Goal: Task Accomplishment & Management: Manage account settings

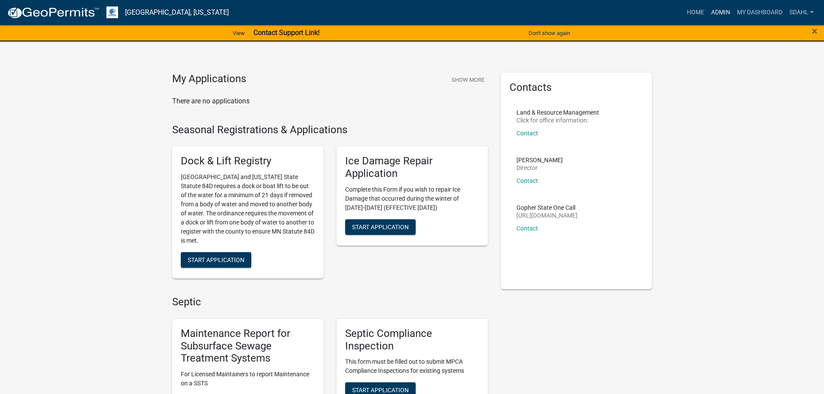
click at [710, 13] on link "Admin" at bounding box center [720, 12] width 26 height 16
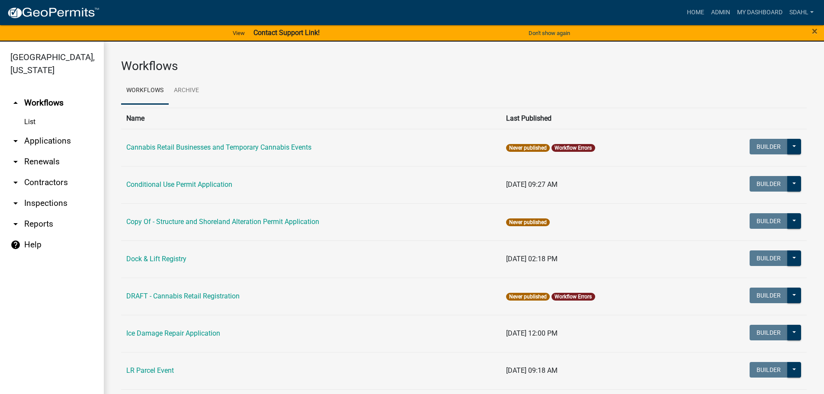
click at [54, 142] on link "arrow_drop_down Applications" at bounding box center [52, 141] width 104 height 21
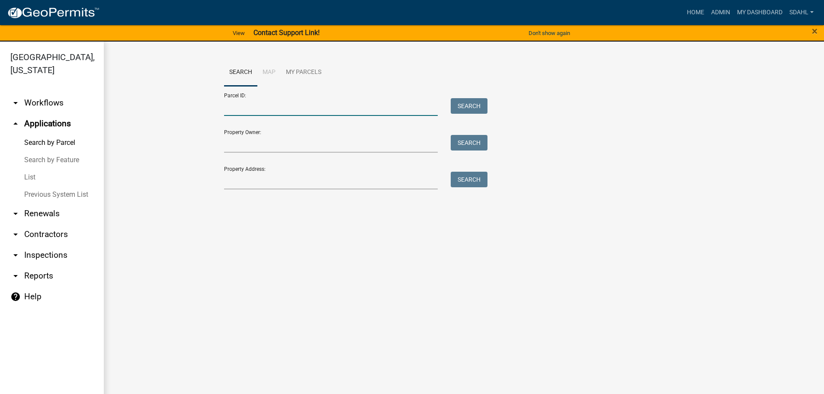
click at [279, 106] on input "Parcel ID:" at bounding box center [331, 107] width 214 height 18
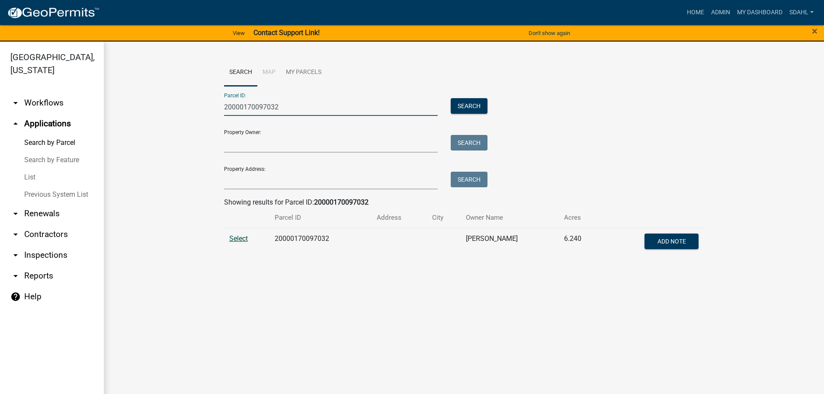
type input "20000170097032"
click at [238, 238] on span "Select" at bounding box center [238, 238] width 19 height 8
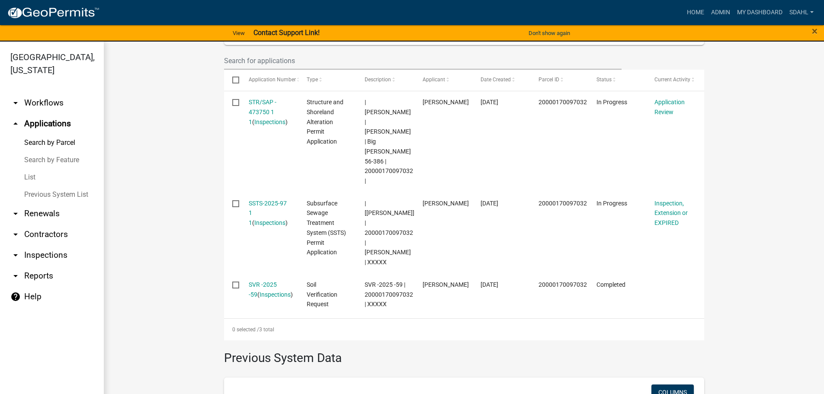
scroll to position [259, 0]
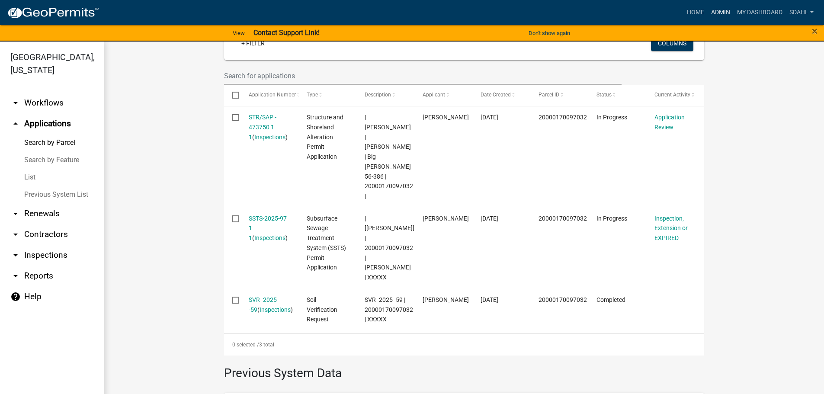
click at [718, 11] on link "Admin" at bounding box center [720, 12] width 26 height 16
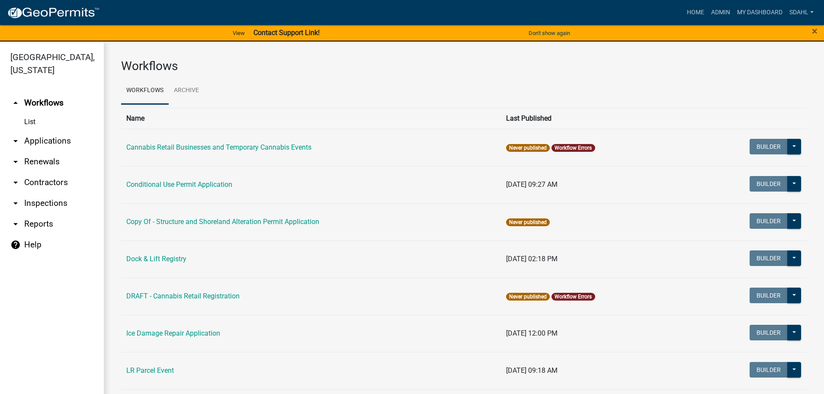
click at [51, 139] on link "arrow_drop_down Applications" at bounding box center [52, 141] width 104 height 21
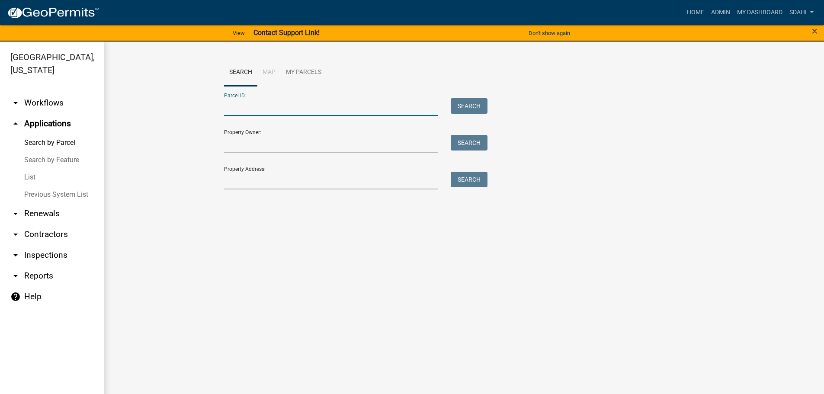
click at [268, 104] on input "Parcel ID:" at bounding box center [331, 107] width 214 height 18
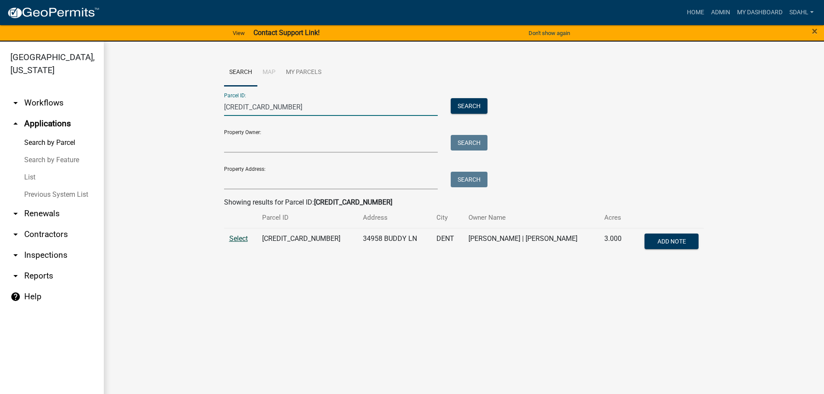
click at [240, 239] on span "Select" at bounding box center [238, 238] width 19 height 8
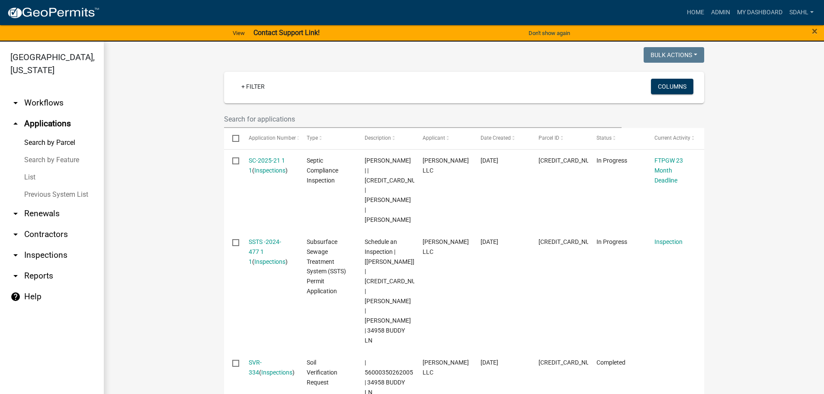
scroll to position [259, 0]
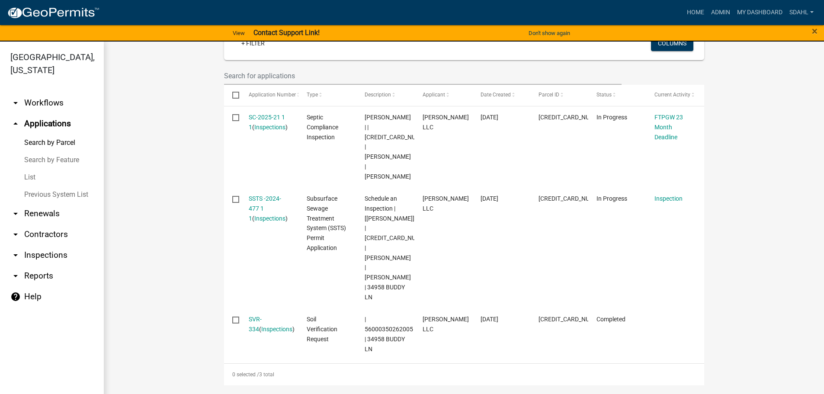
drag, startPoint x: 268, startPoint y: 202, endPoint x: 174, endPoint y: 228, distance: 97.6
click at [174, 228] on wm-workflow-application-search-view "Search Map My Parcels Parcel ID: 56000350262005 Search Property Owner: Search P…" at bounding box center [463, 171] width 685 height 744
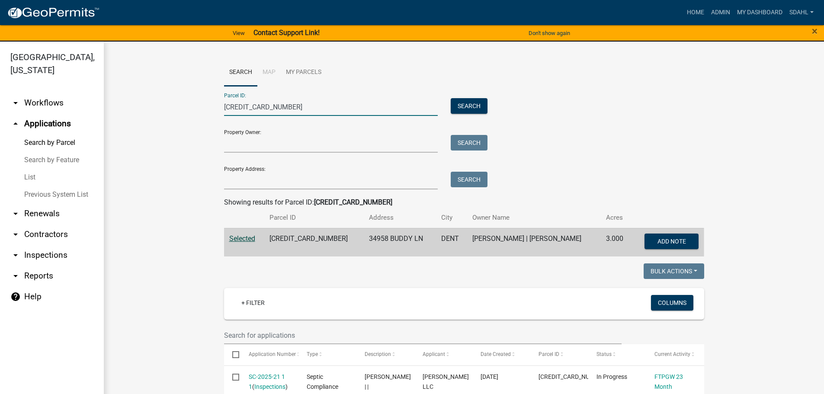
drag, startPoint x: 293, startPoint y: 113, endPoint x: 130, endPoint y: 124, distance: 163.7
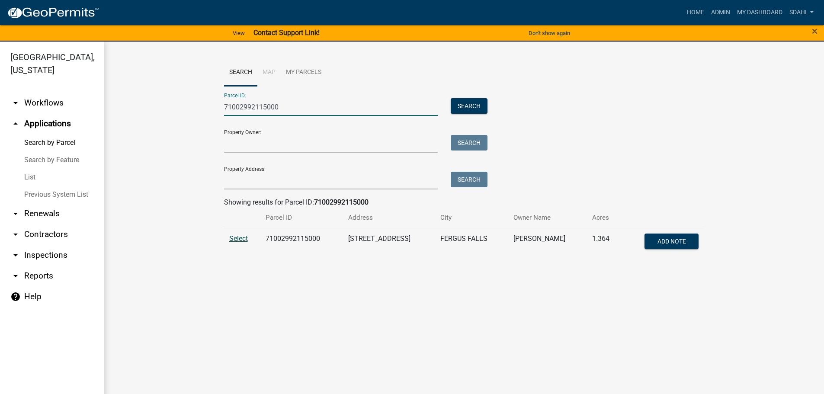
type input "71002992115000"
click at [241, 239] on span "Select" at bounding box center [238, 238] width 19 height 8
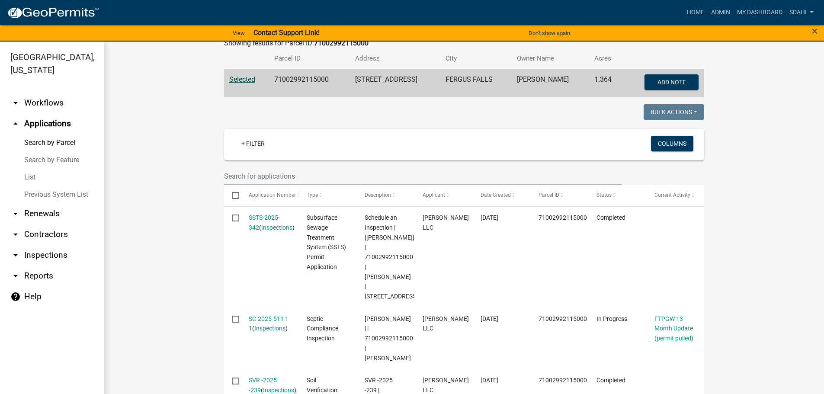
scroll to position [202, 0]
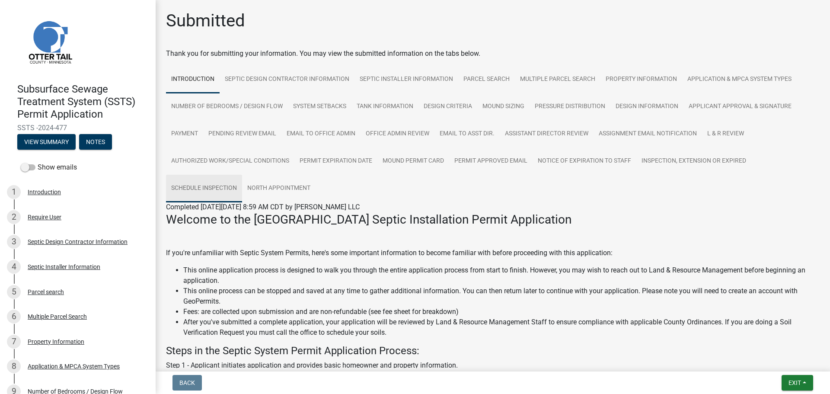
click at [206, 192] on link "Schedule Inspection" at bounding box center [204, 189] width 76 height 28
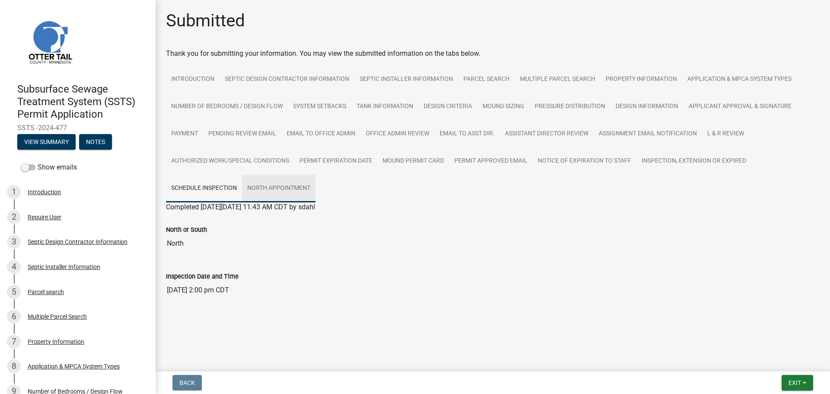
click at [267, 188] on link "North Appointment" at bounding box center [278, 189] width 73 height 28
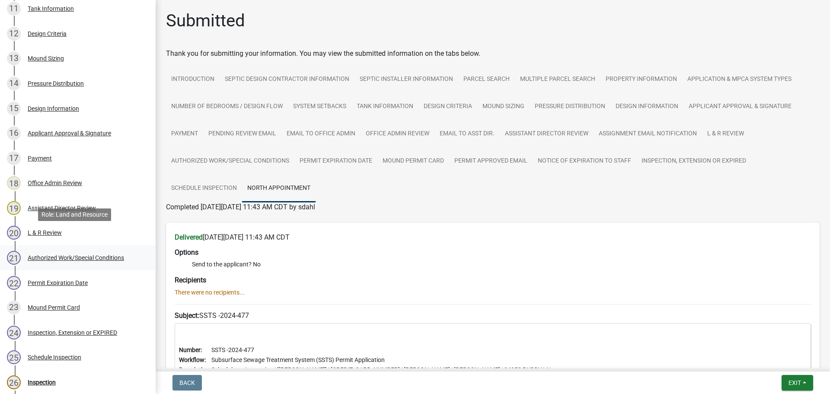
scroll to position [538, 0]
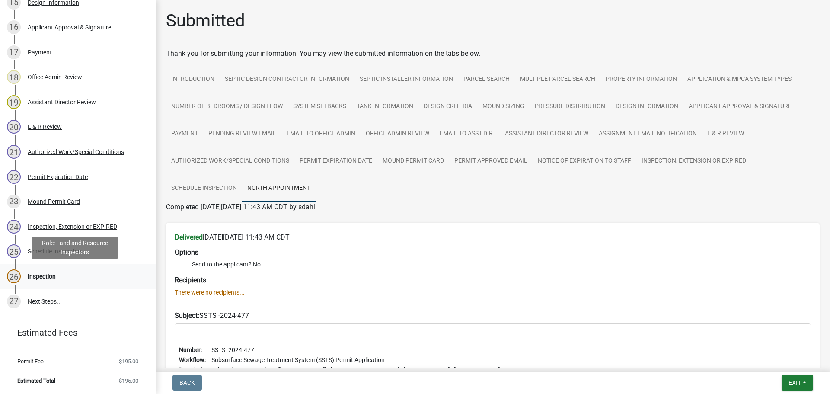
click at [44, 274] on div "Inspection" at bounding box center [42, 276] width 28 height 6
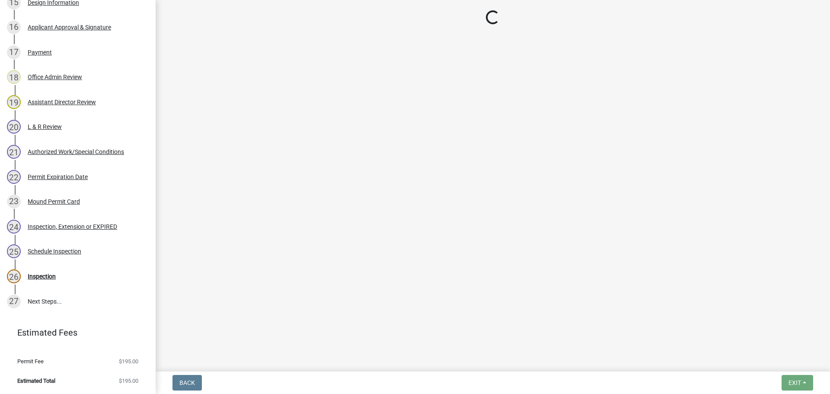
select select "710d5f49-2663-4e73-9718-d0c4e189f5ed"
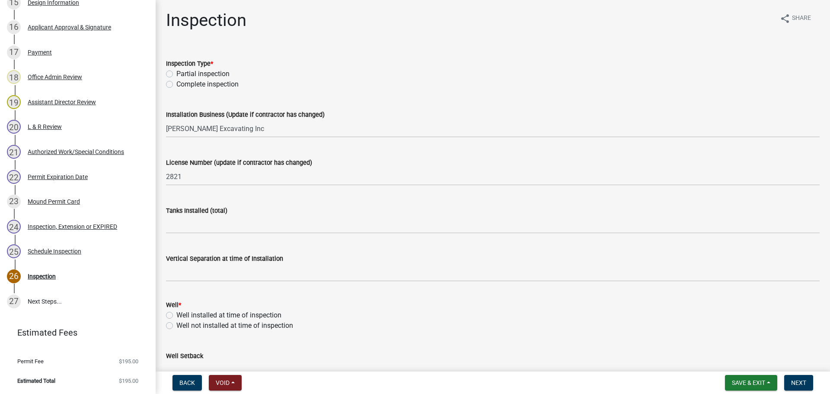
scroll to position [0, 0]
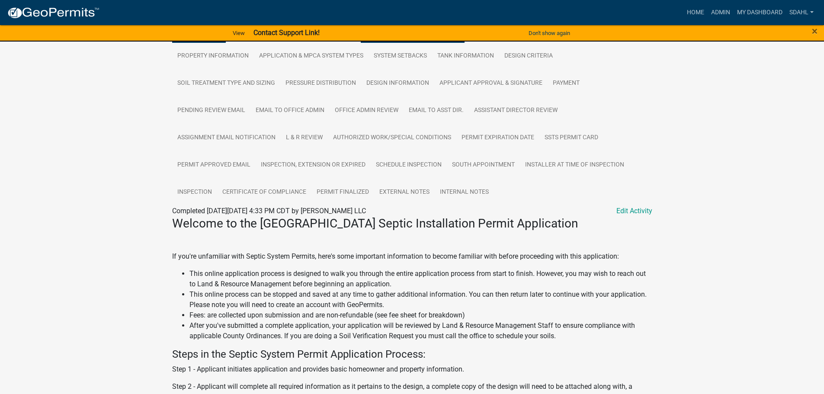
scroll to position [259, 0]
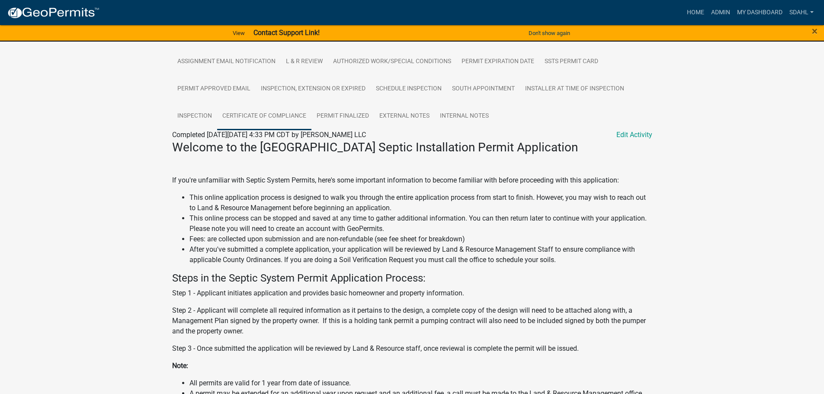
click at [269, 118] on link "Certificate of Compliance" at bounding box center [264, 116] width 94 height 28
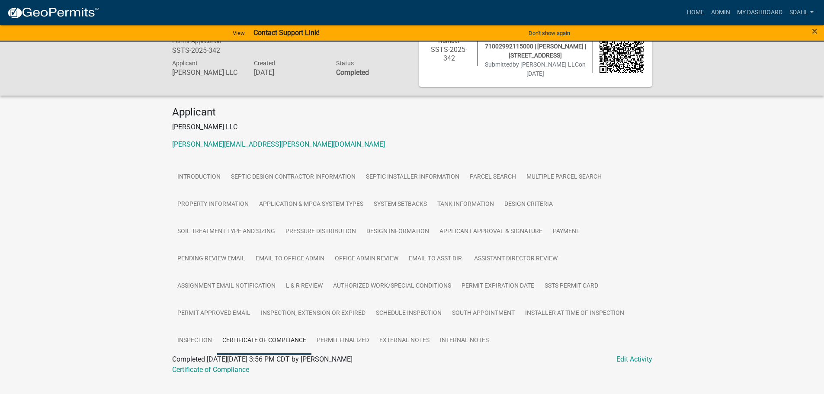
scroll to position [56, 0]
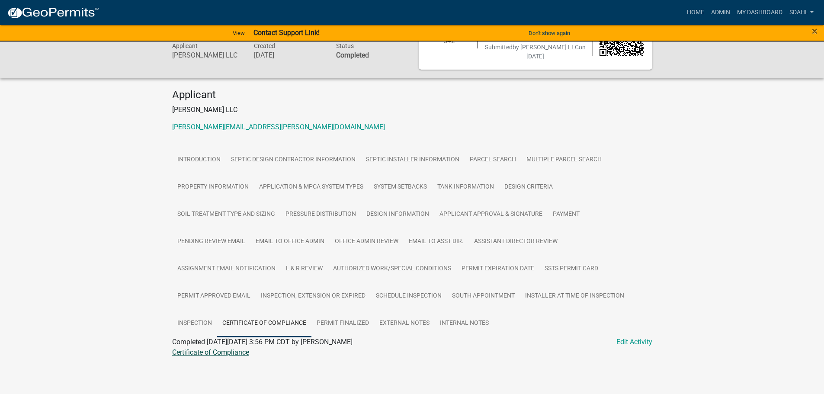
click at [238, 351] on link "Certificate of Compliance" at bounding box center [210, 352] width 77 height 8
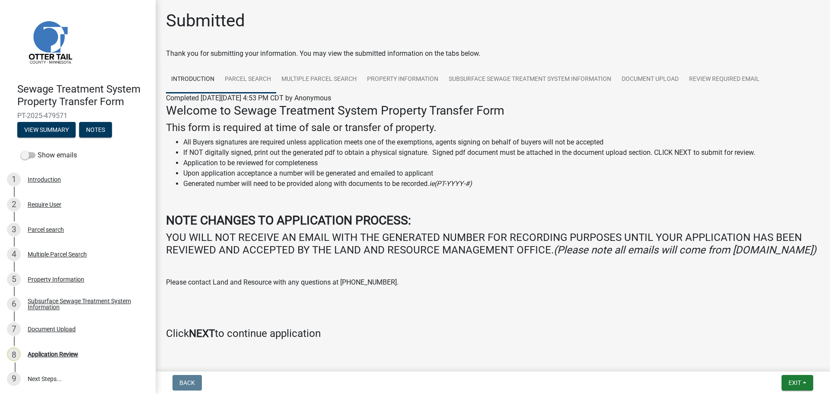
click at [238, 84] on link "Parcel search" at bounding box center [248, 80] width 57 height 28
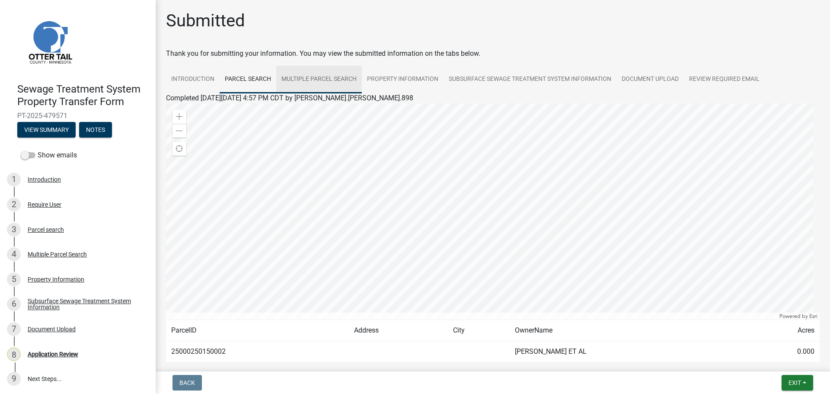
click at [338, 81] on link "Multiple Parcel Search" at bounding box center [319, 80] width 86 height 28
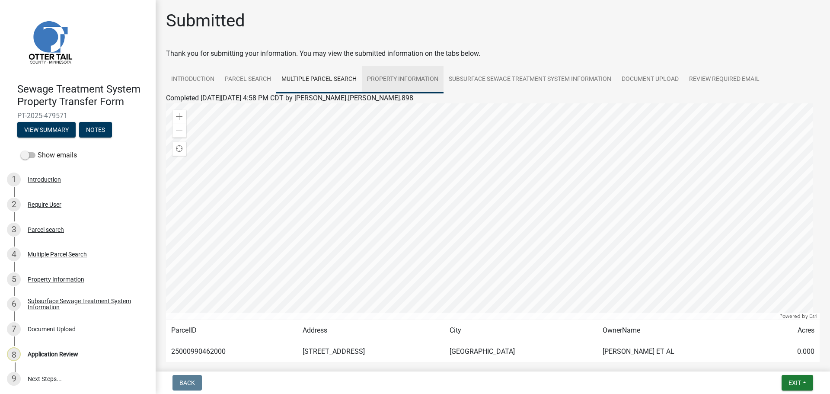
click at [400, 77] on link "Property Information" at bounding box center [403, 80] width 82 height 28
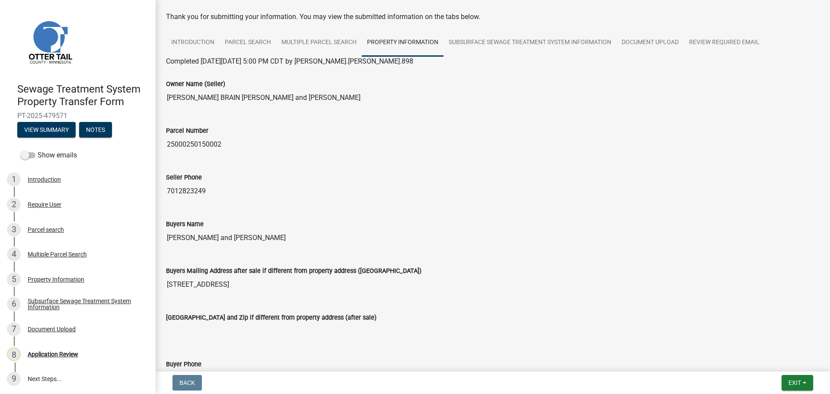
scroll to position [1, 0]
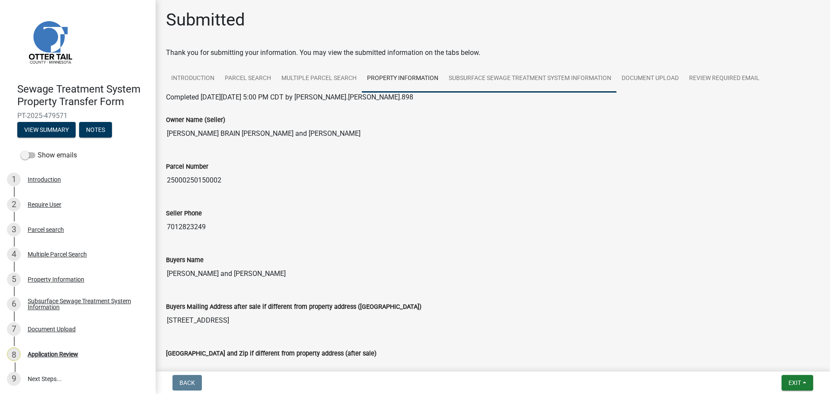
click at [518, 86] on link "Subsurface Sewage Treatment System Information" at bounding box center [530, 79] width 173 height 28
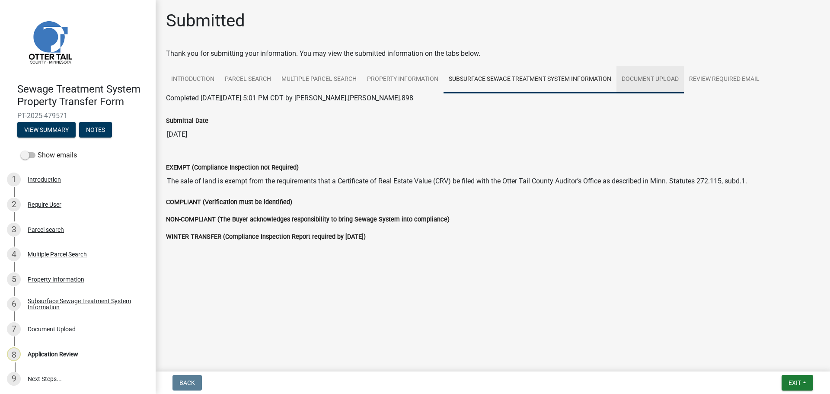
click at [648, 83] on link "Document Upload" at bounding box center [649, 80] width 67 height 28
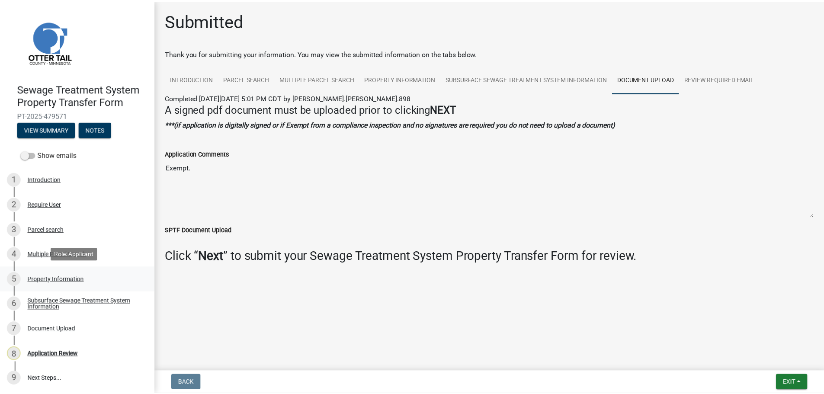
scroll to position [1, 0]
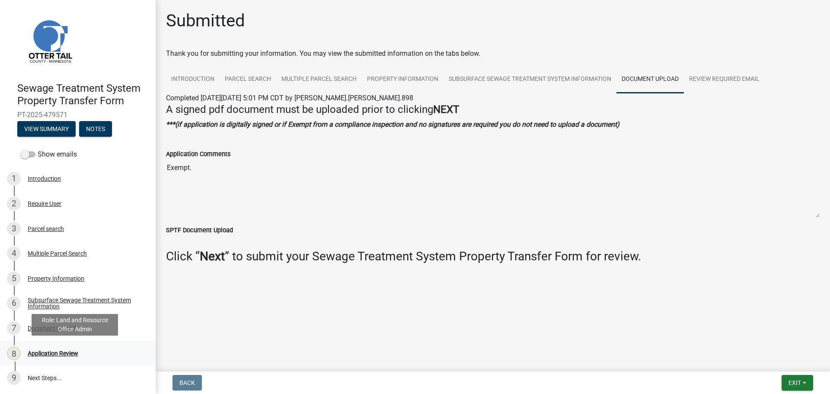
click at [66, 352] on div "Application Review" at bounding box center [53, 353] width 51 height 6
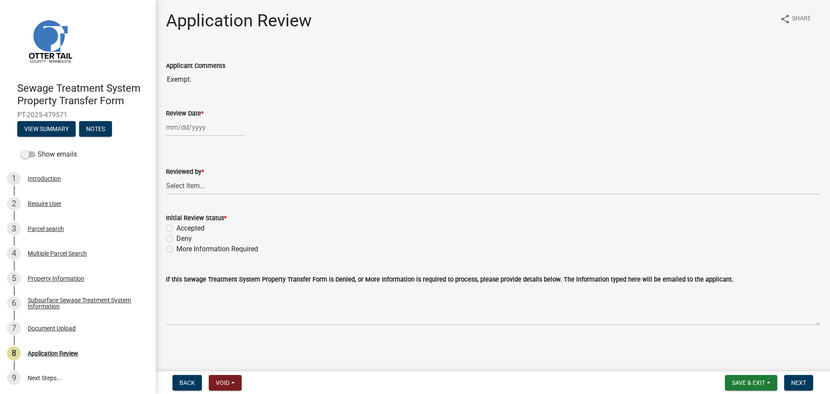
select select "9"
select select "2025"
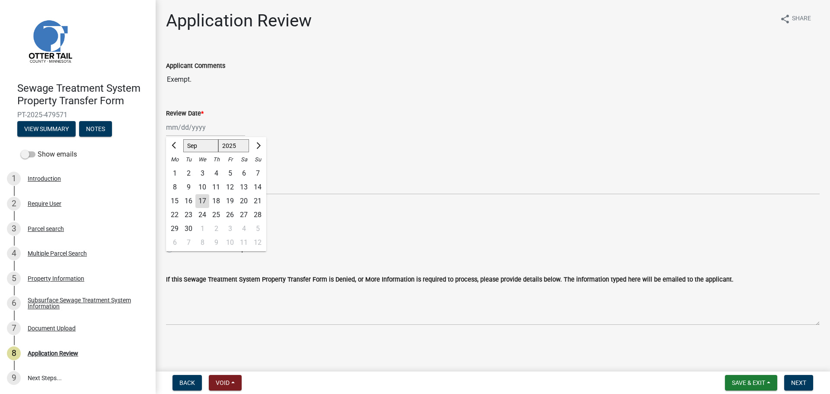
click at [178, 124] on div "Jan Feb Mar Apr May Jun Jul Aug Sep Oct Nov Dec 1525 1526 1527 1528 1529 1530 1…" at bounding box center [205, 127] width 79 height 18
click at [202, 198] on div "17" at bounding box center [202, 201] width 14 height 14
type input "09/17/2025"
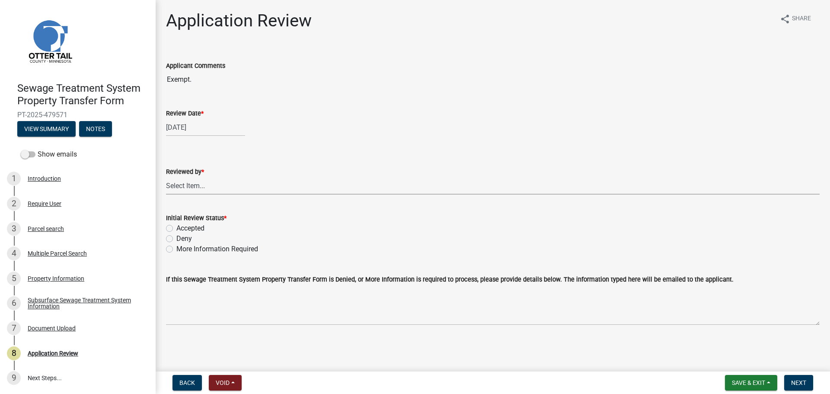
click at [199, 185] on select "Select Item... Alexis Newark Amy Busko Andrea Perales Brittany Tollefson Christ…" at bounding box center [493, 186] width 654 height 18
click at [166, 177] on select "Select Item... Alexis Newark Amy Busko Andrea Perales Brittany Tollefson Christ…" at bounding box center [493, 186] width 654 height 18
select select "67745ee8-7159-4960-80f9-a638286b467c"
click at [192, 227] on label "Accepted" at bounding box center [190, 228] width 28 height 10
click at [182, 227] on input "Accepted" at bounding box center [179, 226] width 6 height 6
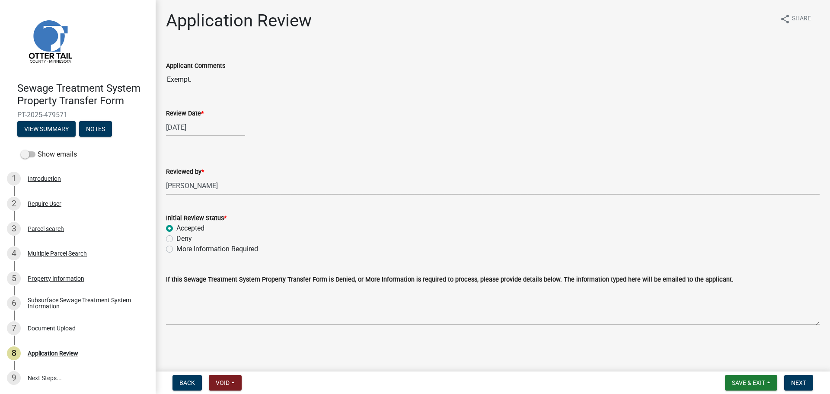
radio input "true"
click at [801, 380] on span "Next" at bounding box center [798, 382] width 15 height 7
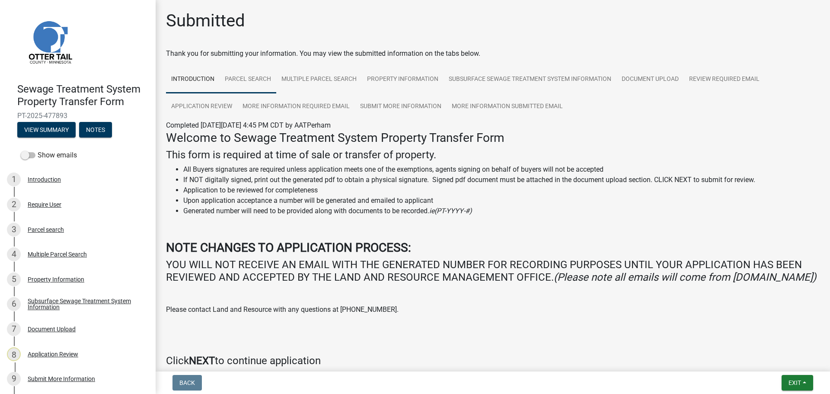
click at [244, 78] on link "Parcel search" at bounding box center [248, 80] width 57 height 28
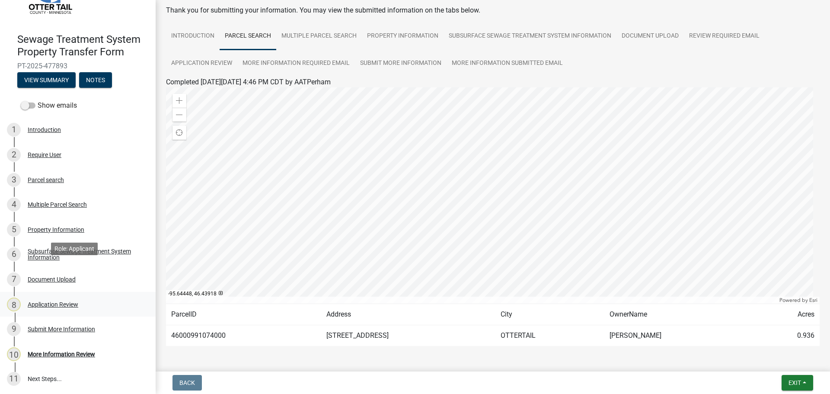
scroll to position [51, 0]
click at [37, 105] on label "Show emails" at bounding box center [49, 104] width 56 height 10
click at [38, 99] on input "Show emails" at bounding box center [38, 99] width 0 height 0
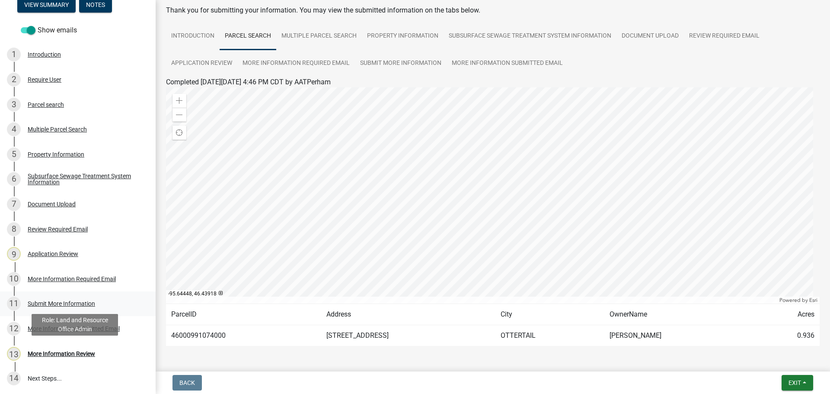
scroll to position [125, 0]
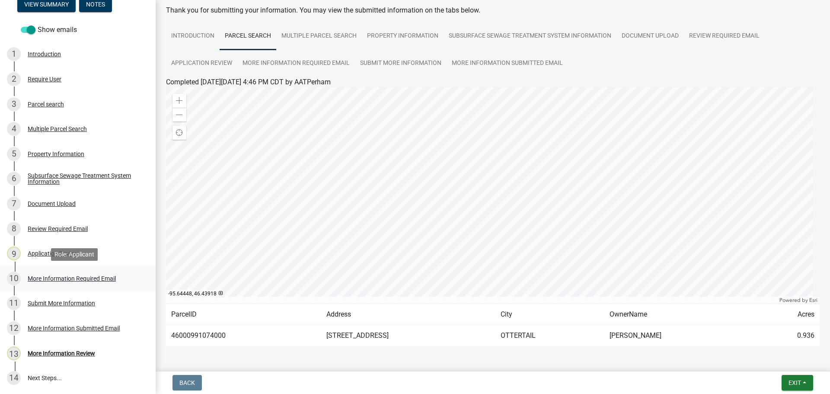
click at [76, 275] on div "More Information Required Email" at bounding box center [72, 278] width 88 height 6
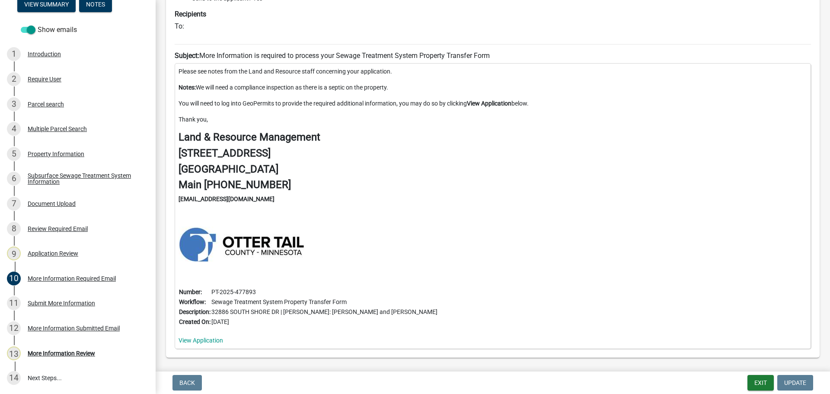
scroll to position [130, 0]
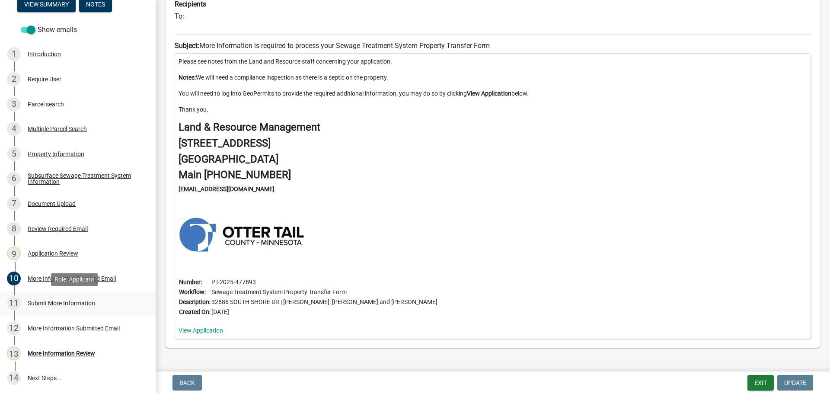
click at [56, 302] on div "Submit More Information" at bounding box center [61, 303] width 67 height 6
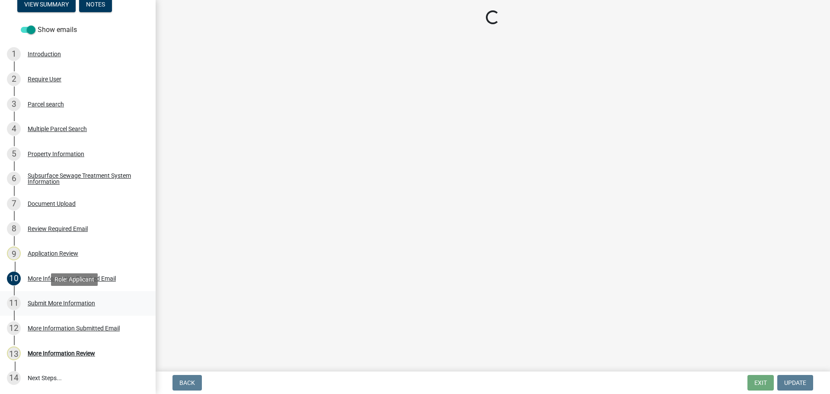
scroll to position [0, 0]
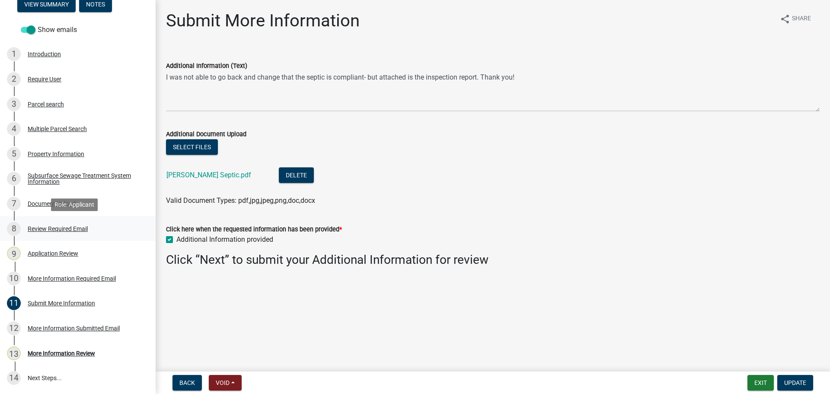
click at [61, 230] on div "Review Required Email" at bounding box center [58, 229] width 60 height 6
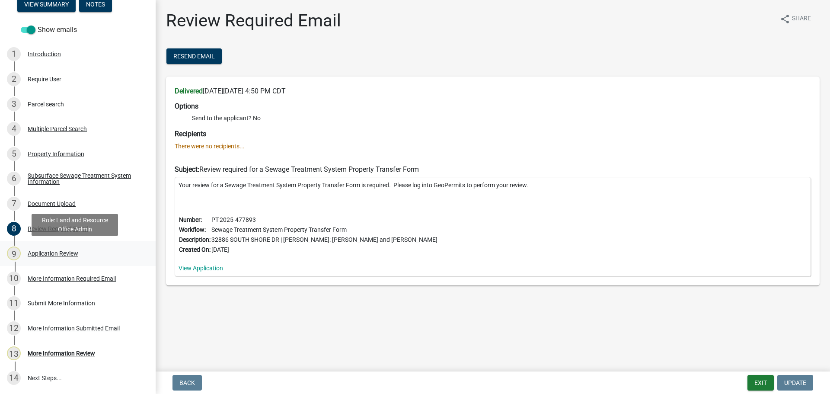
click at [59, 255] on div "Application Review" at bounding box center [53, 253] width 51 height 6
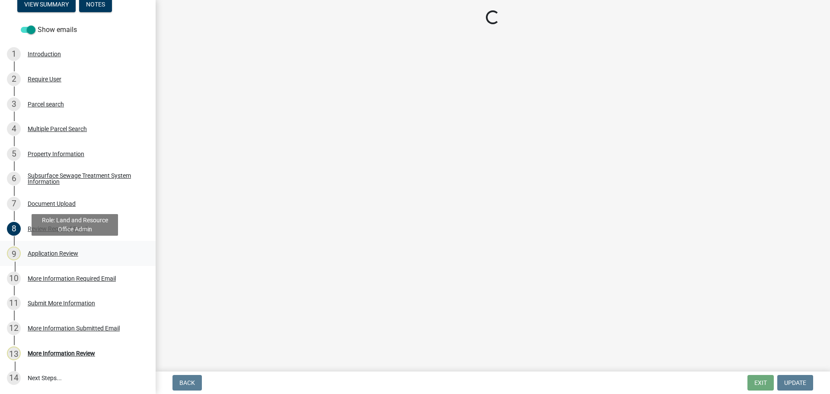
select select "190fd4c8-42ef-492b-a4a0-a0213555944c"
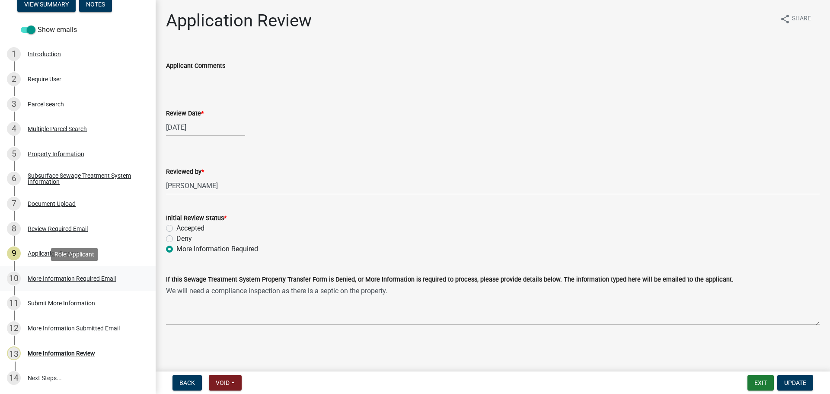
click at [54, 276] on div "More Information Required Email" at bounding box center [72, 278] width 88 height 6
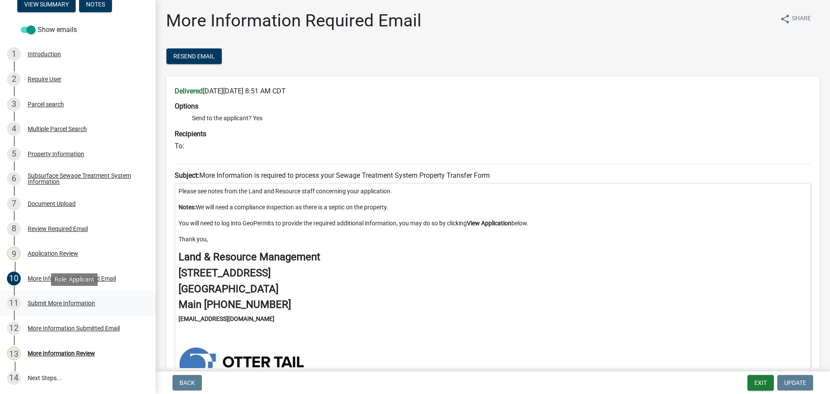
click at [52, 302] on div "Submit More Information" at bounding box center [61, 303] width 67 height 6
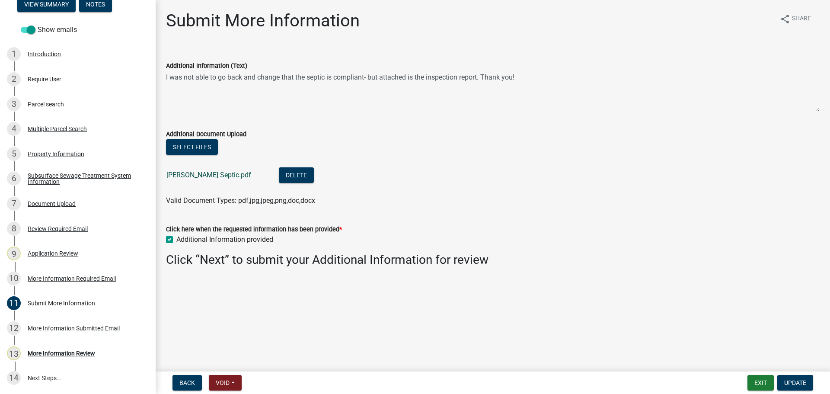
click at [191, 173] on link "Vanguilder Septic.pdf" at bounding box center [208, 175] width 85 height 8
click at [59, 99] on div "3 Parcel search" at bounding box center [74, 104] width 135 height 14
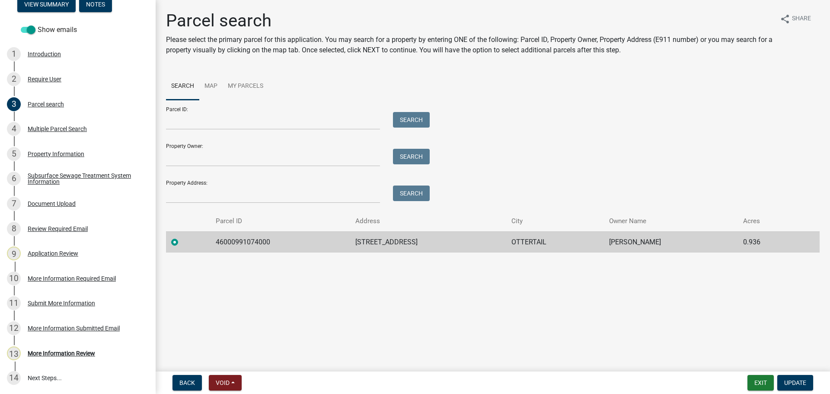
click at [246, 244] on td "46000991074000" at bounding box center [281, 241] width 140 height 21
copy td "46000991074000"
click at [50, 125] on div "4 Multiple Parcel Search" at bounding box center [74, 129] width 135 height 14
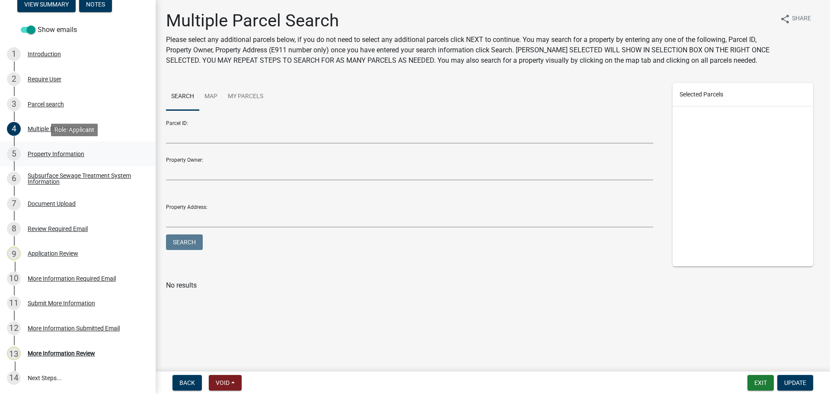
click at [54, 156] on div "Property Information" at bounding box center [56, 154] width 57 height 6
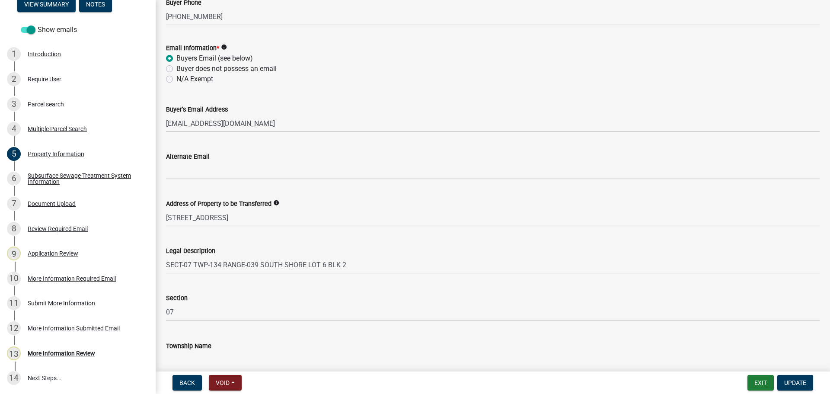
scroll to position [387, 0]
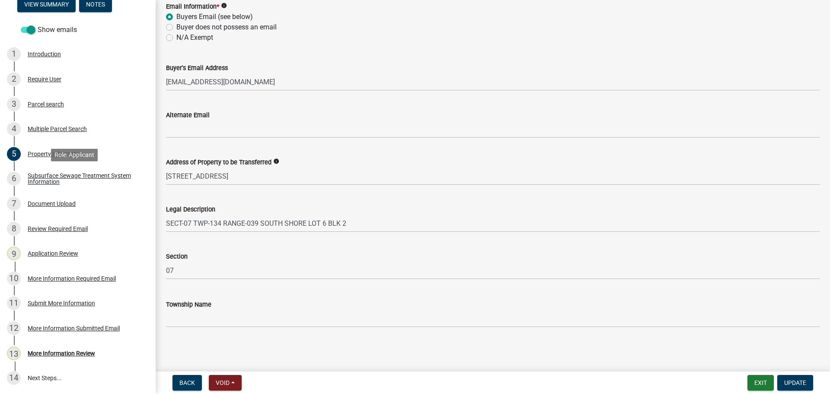
click at [62, 175] on div "Subsurface Sewage Treatment System Information" at bounding box center [85, 178] width 114 height 12
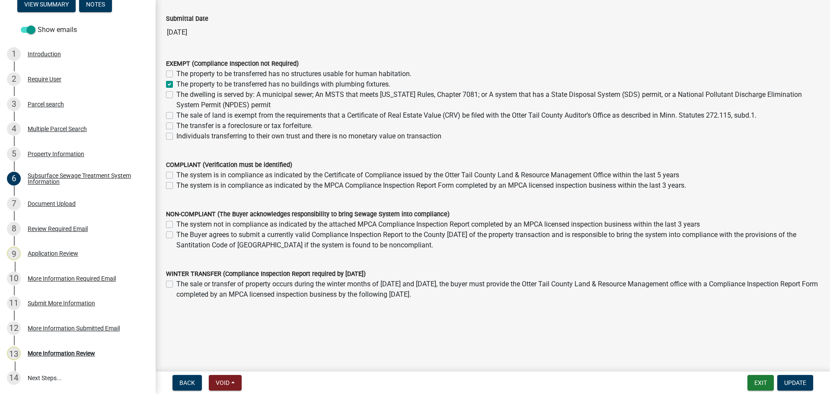
scroll to position [62, 0]
click at [54, 202] on div "Document Upload" at bounding box center [52, 204] width 48 height 6
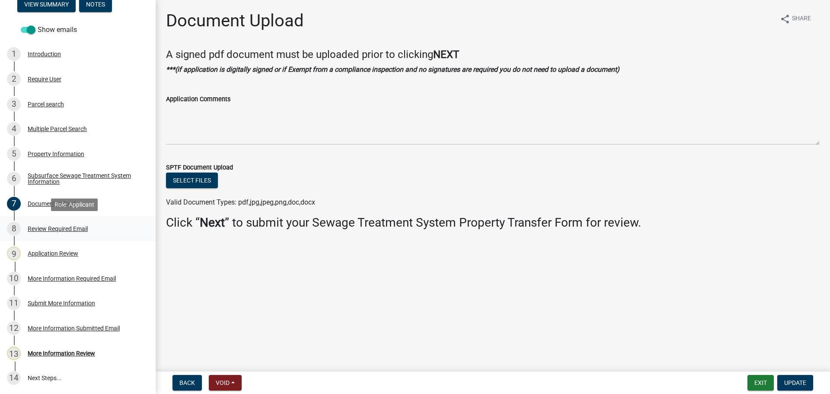
click at [54, 227] on div "Review Required Email" at bounding box center [58, 229] width 60 height 6
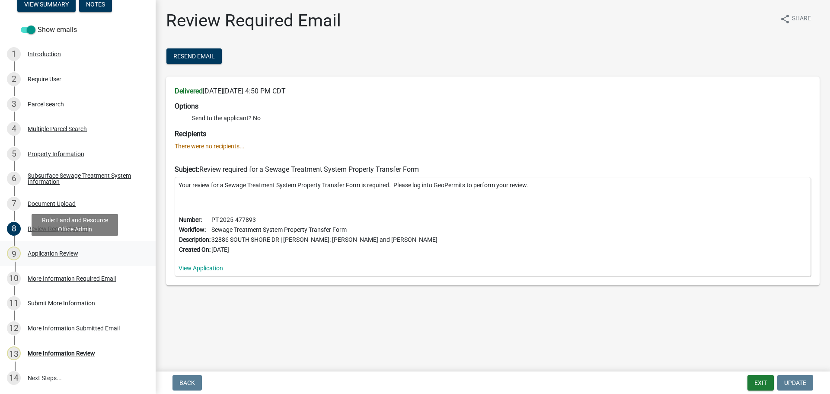
click at [53, 254] on div "Application Review" at bounding box center [53, 253] width 51 height 6
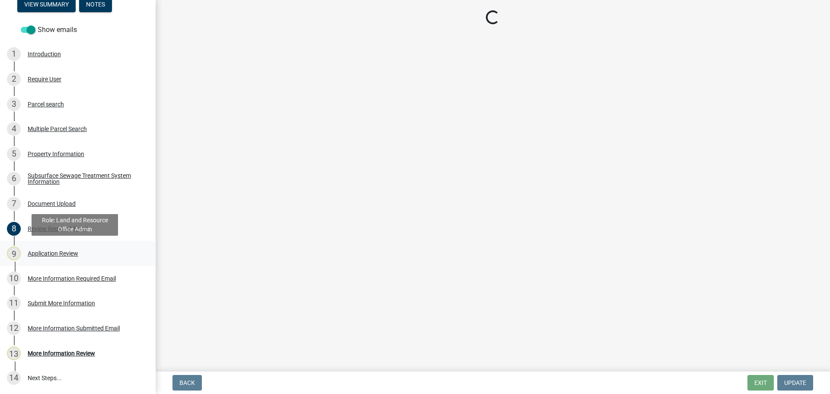
select select "190fd4c8-42ef-492b-a4a0-a0213555944c"
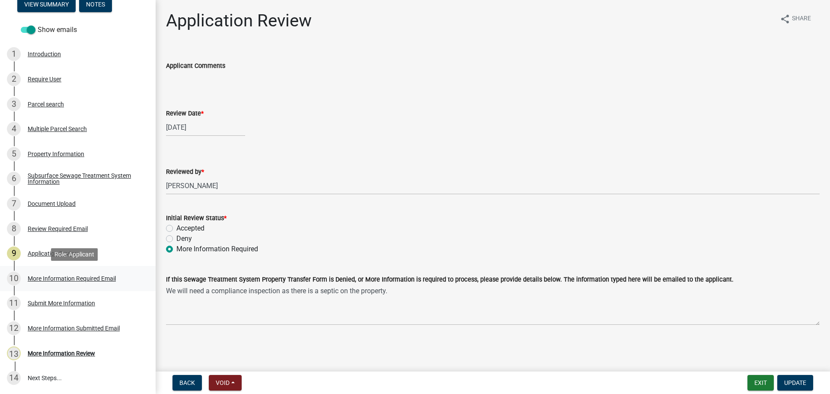
click at [50, 279] on div "More Information Required Email" at bounding box center [72, 278] width 88 height 6
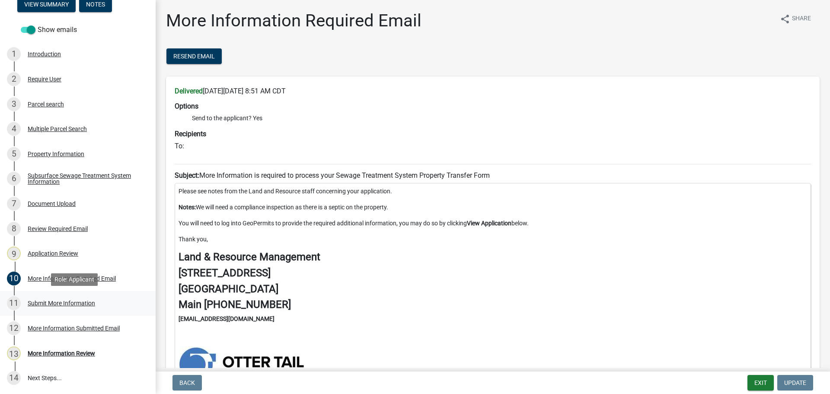
click at [55, 302] on div "Submit More Information" at bounding box center [61, 303] width 67 height 6
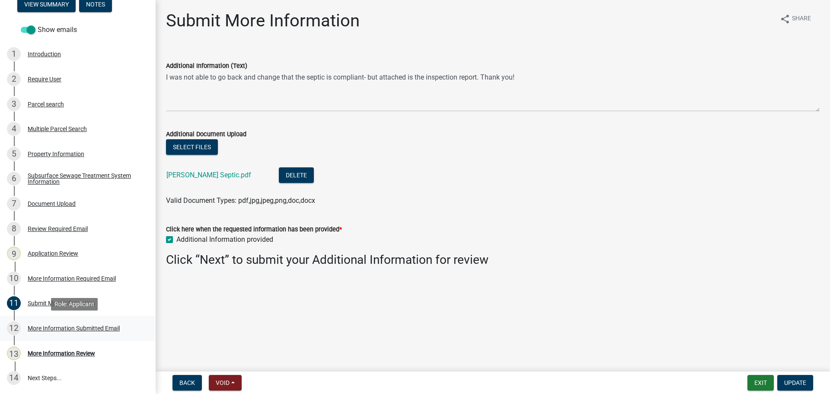
click at [56, 330] on div "More Information Submitted Email" at bounding box center [74, 328] width 92 height 6
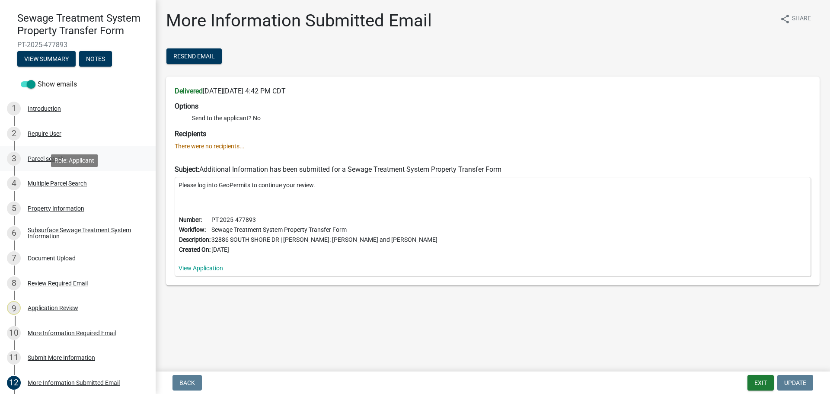
scroll to position [39, 0]
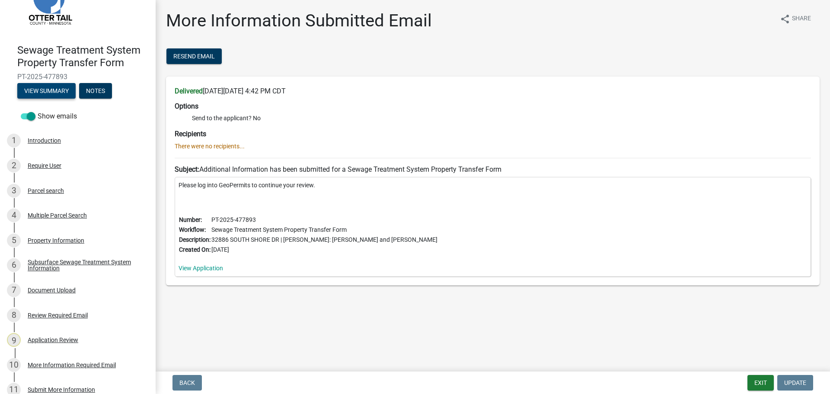
click at [49, 89] on button "View Summary" at bounding box center [46, 91] width 58 height 16
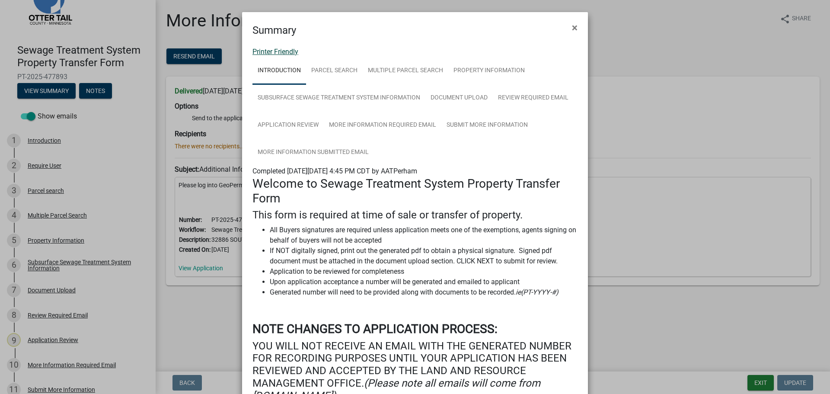
click at [283, 51] on link "Printer Friendly" at bounding box center [275, 52] width 46 height 8
click at [572, 26] on span "×" at bounding box center [575, 28] width 6 height 12
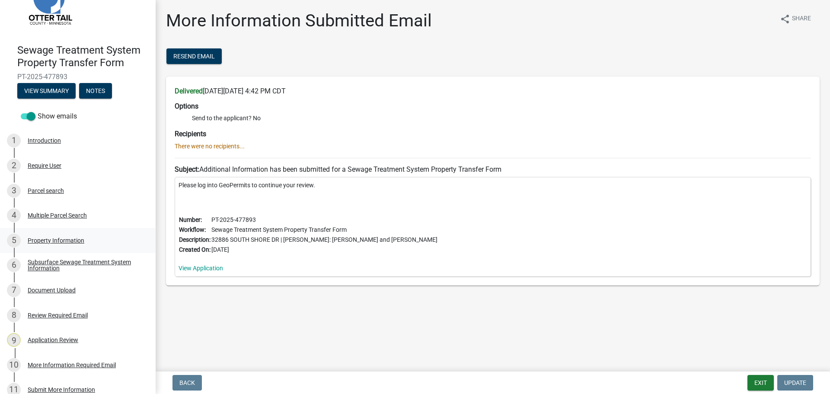
click at [55, 239] on div "Property Information" at bounding box center [56, 240] width 57 height 6
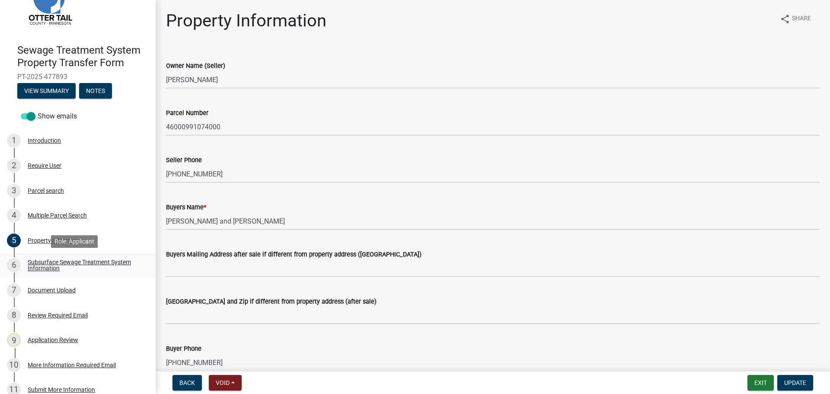
click at [46, 263] on div "Subsurface Sewage Treatment System Information" at bounding box center [85, 265] width 114 height 12
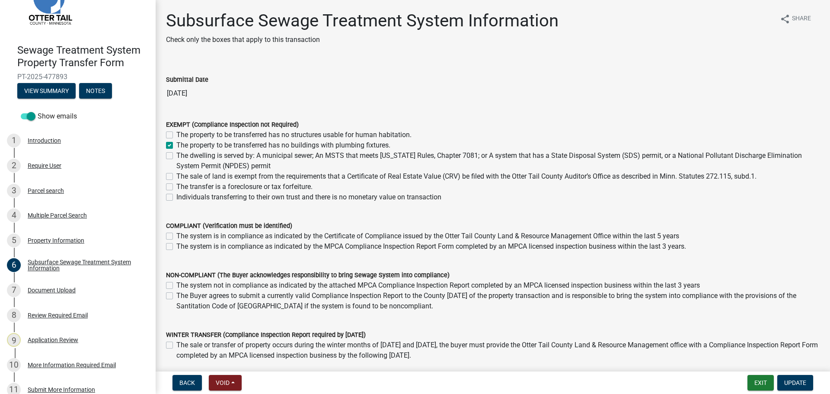
click at [176, 147] on label "The property to be transferred has no buildings with plumbing fixtures." at bounding box center [283, 145] width 214 height 10
click at [176, 146] on input "The property to be transferred has no buildings with plumbing fixtures." at bounding box center [179, 143] width 6 height 6
checkbox input "false"
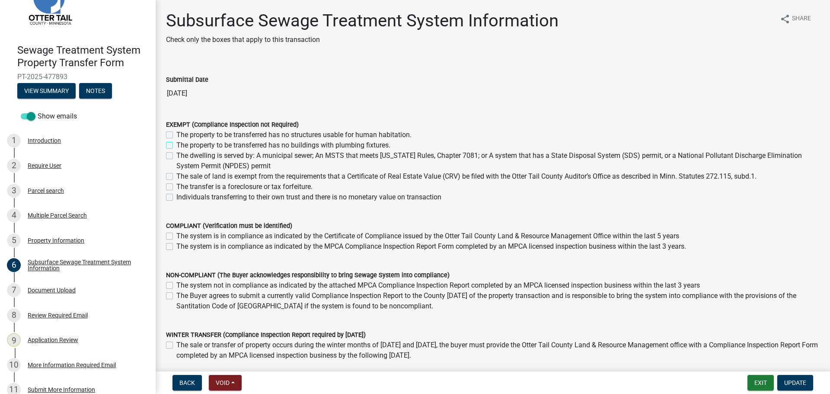
checkbox input "false"
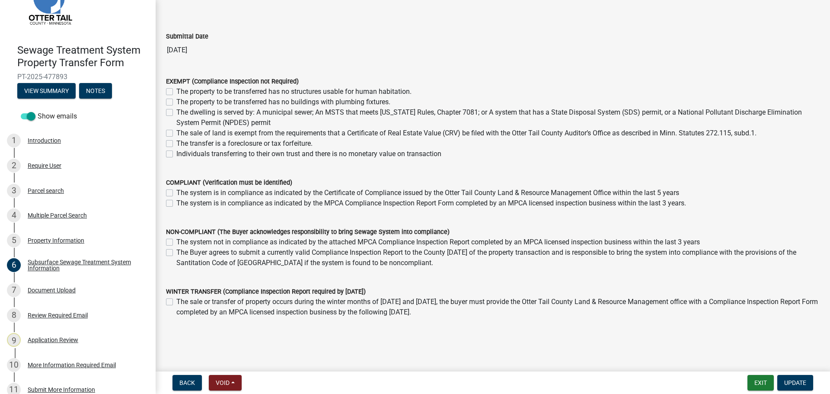
click at [176, 203] on label "The system is in compliance as indicated by the MPCA Compliance Inspection Repo…" at bounding box center [431, 203] width 510 height 10
click at [176, 203] on input "The system is in compliance as indicated by the MPCA Compliance Inspection Repo…" at bounding box center [179, 201] width 6 height 6
checkbox input "true"
checkbox input "false"
checkbox input "true"
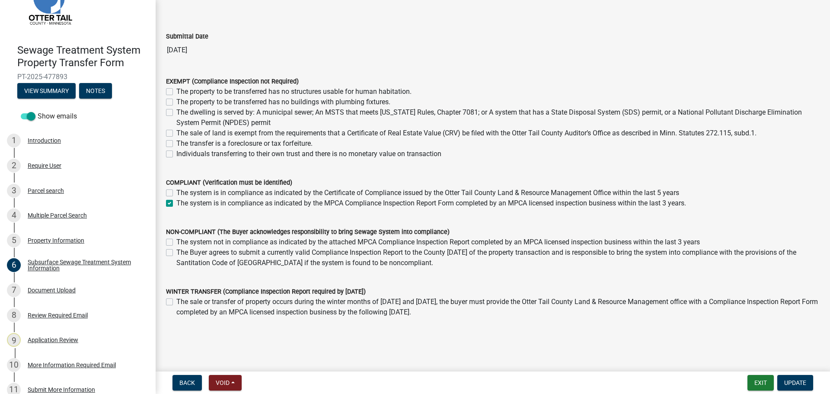
scroll to position [62, 0]
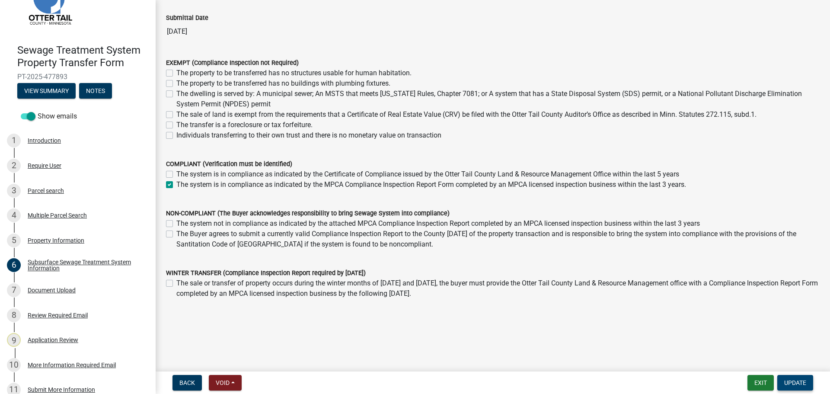
drag, startPoint x: 788, startPoint y: 382, endPoint x: 751, endPoint y: 364, distance: 41.0
click at [786, 380] on span "Update" at bounding box center [795, 382] width 22 height 7
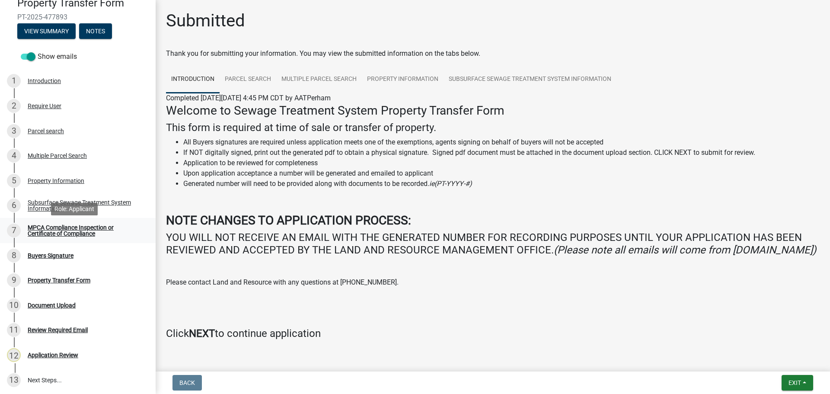
scroll to position [100, 0]
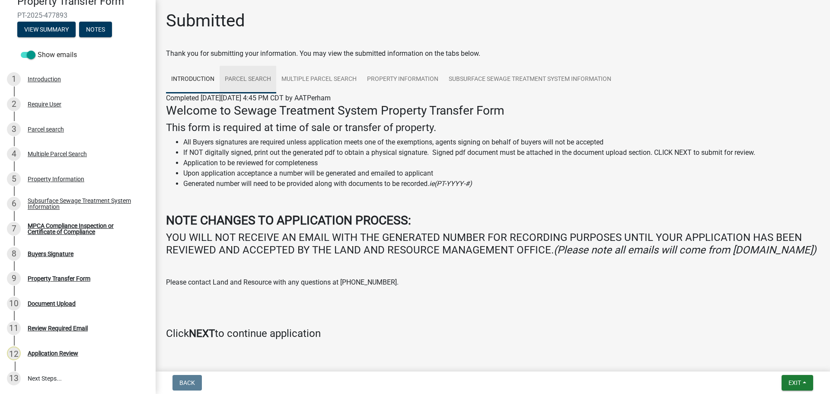
click at [253, 78] on link "Parcel search" at bounding box center [248, 80] width 57 height 28
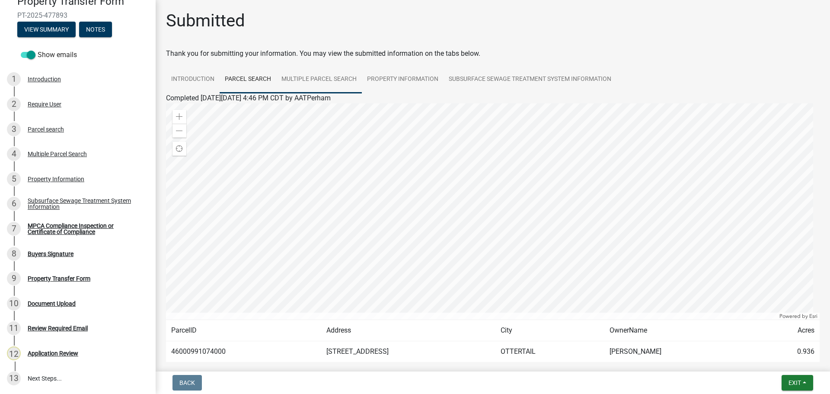
click at [324, 79] on link "Multiple Parcel Search" at bounding box center [319, 80] width 86 height 28
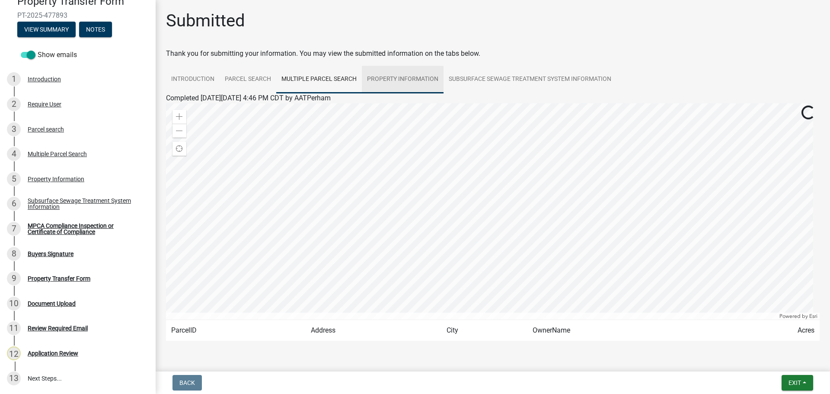
click at [396, 78] on link "Property Information" at bounding box center [403, 80] width 82 height 28
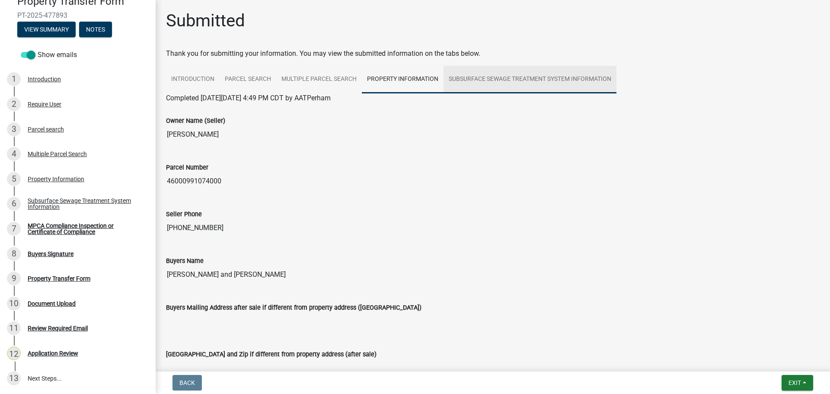
click at [496, 78] on link "Subsurface Sewage Treatment System Information" at bounding box center [530, 80] width 173 height 28
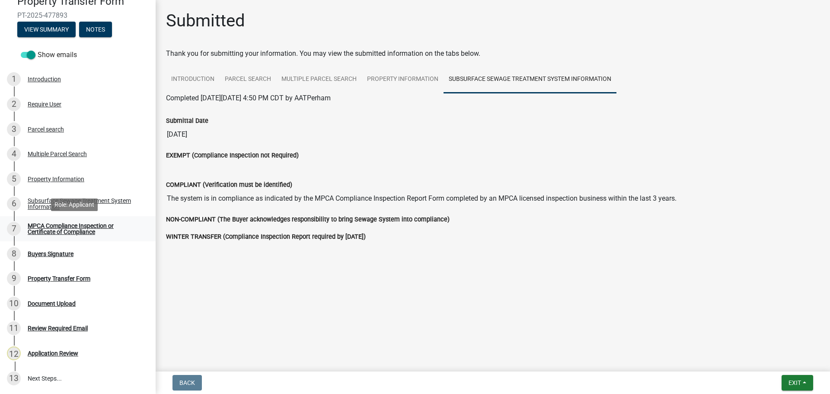
click at [45, 230] on div "MPCA Compliance Inspection or Certificate of Compliance" at bounding box center [85, 229] width 114 height 12
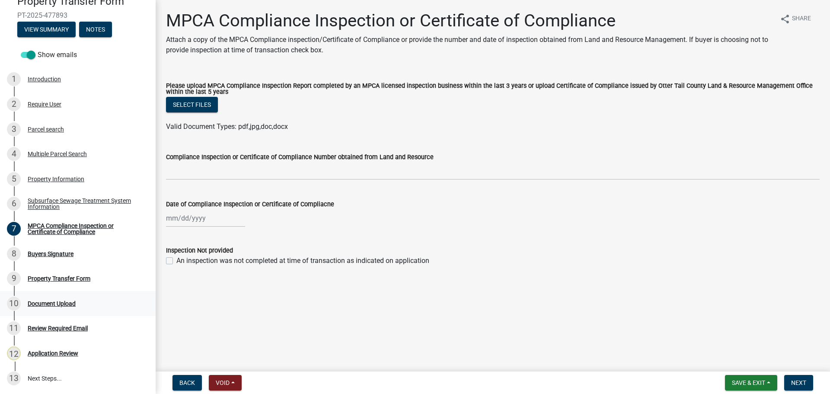
click at [51, 300] on div "Document Upload" at bounding box center [52, 303] width 48 height 6
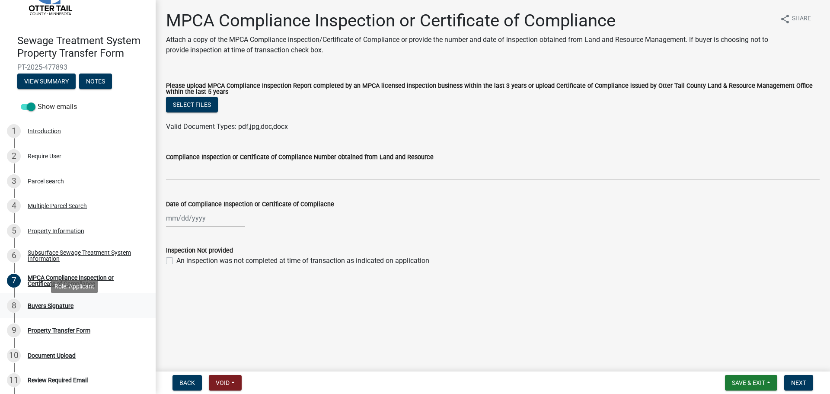
scroll to position [14, 0]
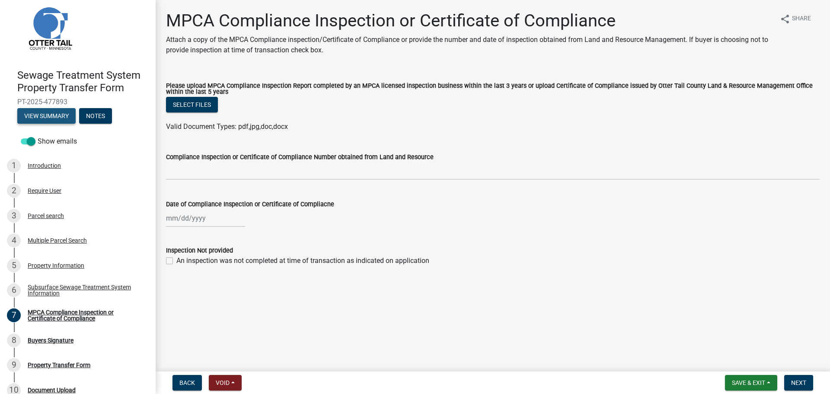
click at [51, 110] on button "View Summary" at bounding box center [46, 116] width 58 height 16
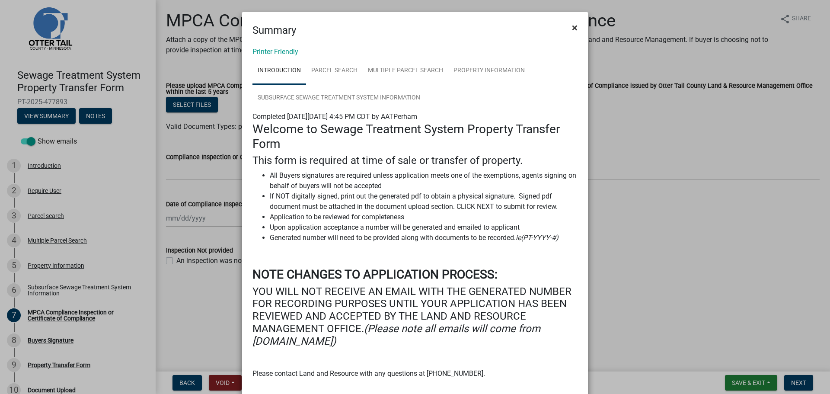
click at [572, 29] on span "×" at bounding box center [575, 28] width 6 height 12
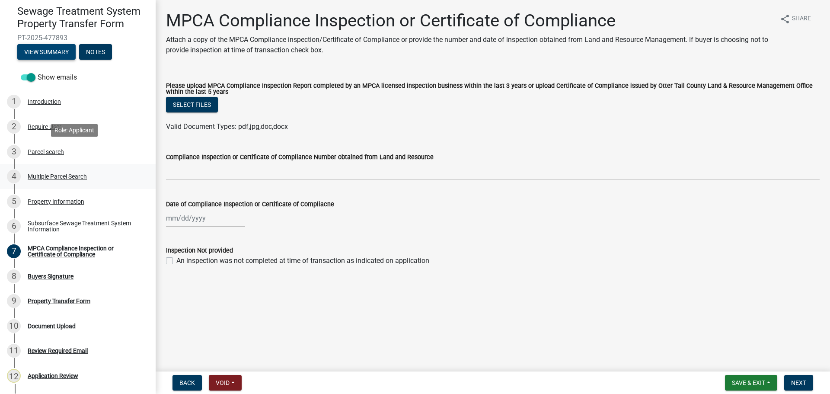
scroll to position [100, 0]
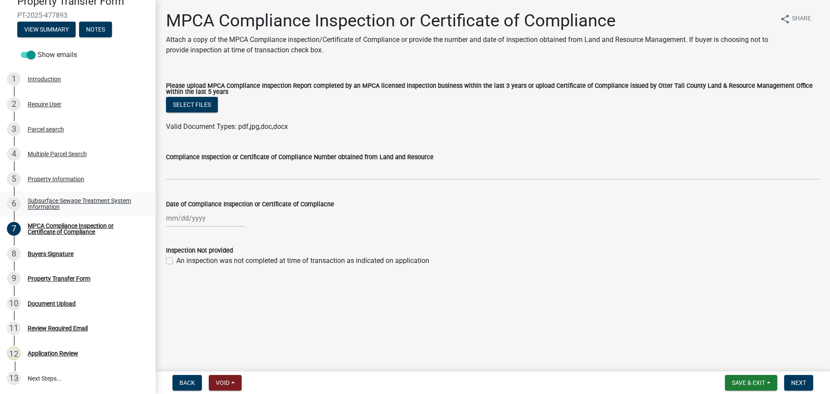
click at [65, 201] on div "Subsurface Sewage Treatment System Information" at bounding box center [85, 204] width 114 height 12
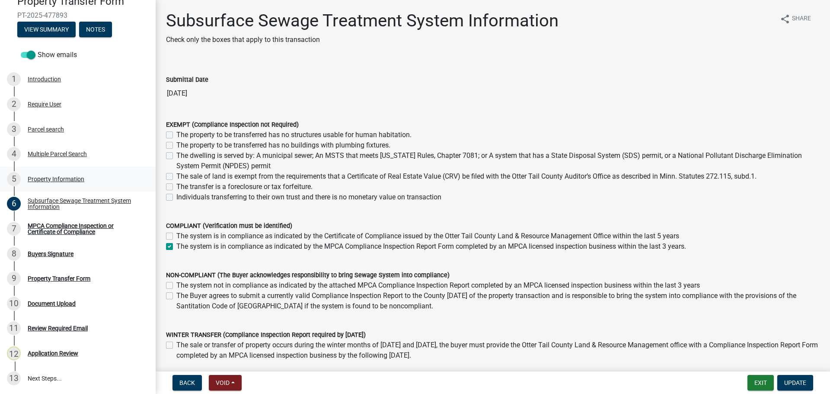
click at [53, 178] on div "Property Information" at bounding box center [56, 179] width 57 height 6
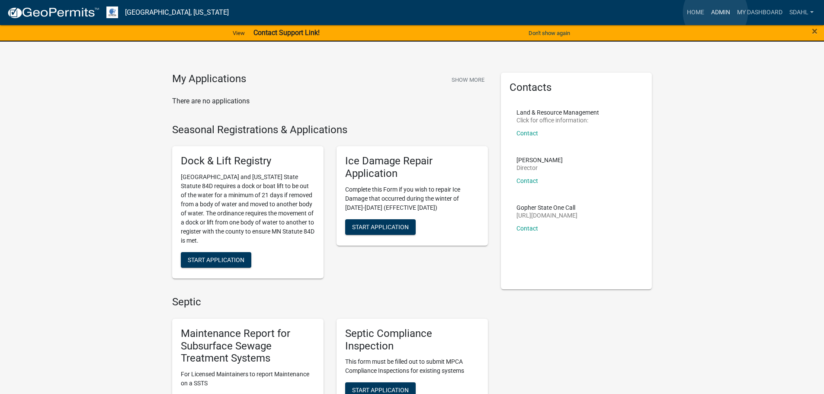
click at [715, 13] on link "Admin" at bounding box center [720, 12] width 26 height 16
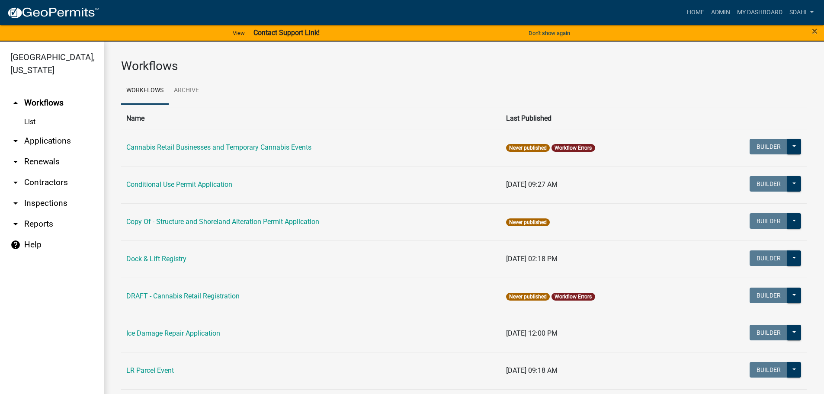
click at [50, 143] on link "arrow_drop_down Applications" at bounding box center [52, 141] width 104 height 21
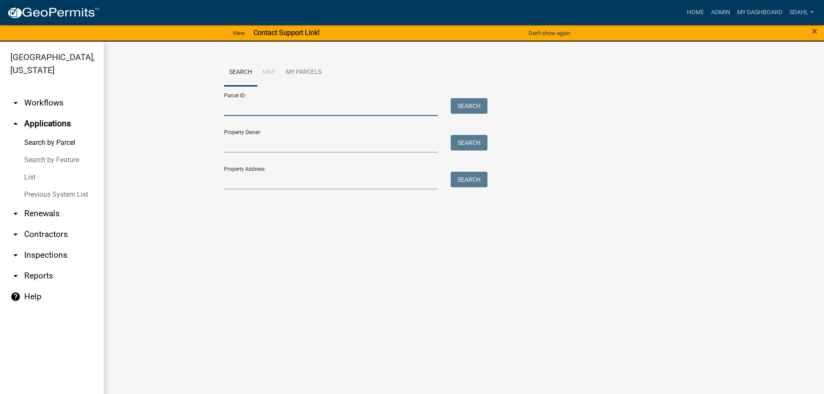
click at [267, 107] on input "Parcel ID:" at bounding box center [331, 107] width 214 height 18
paste input "46000991074000"
click at [468, 104] on button "Search" at bounding box center [468, 106] width 37 height 16
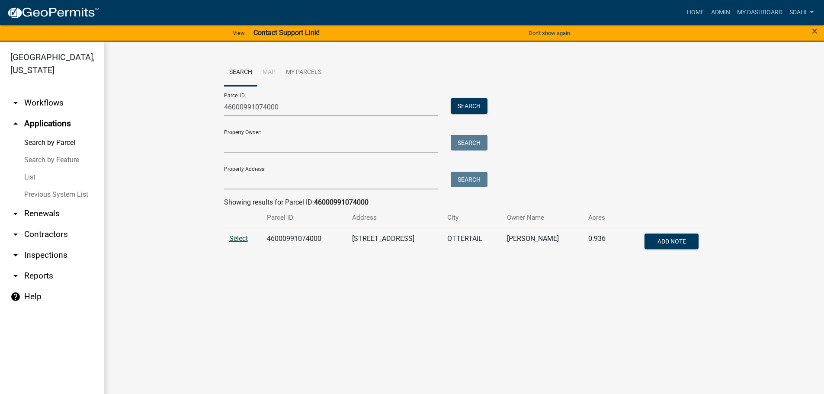
click at [234, 238] on span "Select" at bounding box center [238, 238] width 19 height 8
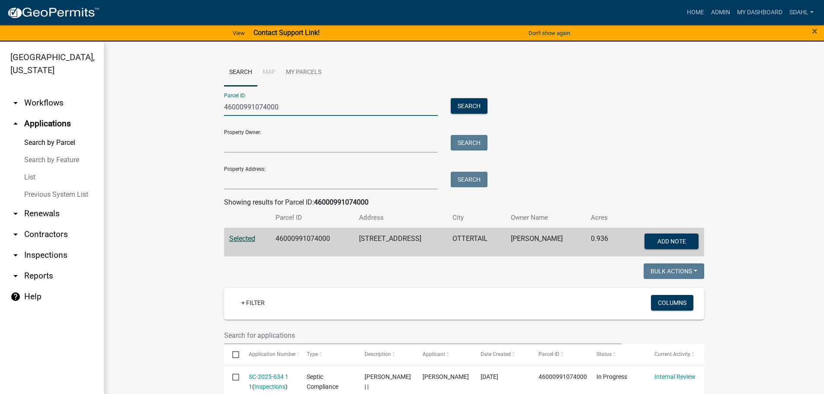
drag, startPoint x: 284, startPoint y: 108, endPoint x: 134, endPoint y: 107, distance: 150.0
click at [134, 107] on wm-workflow-application-search-view "Search Map My Parcels Parcel ID: 46000991074000 Search Property Owner: Search P…" at bounding box center [463, 401] width 685 height 685
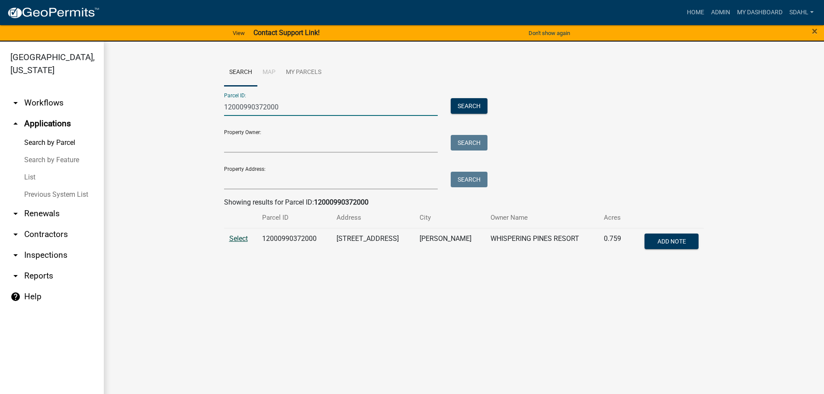
type input "12000990372000"
click at [240, 241] on span "Select" at bounding box center [238, 238] width 19 height 8
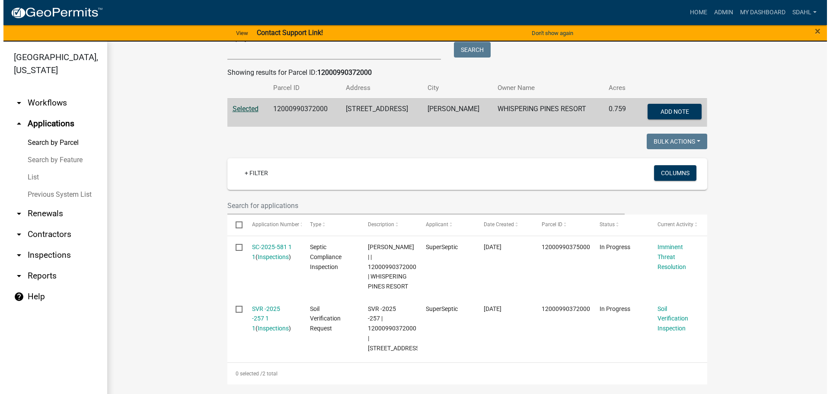
scroll to position [173, 0]
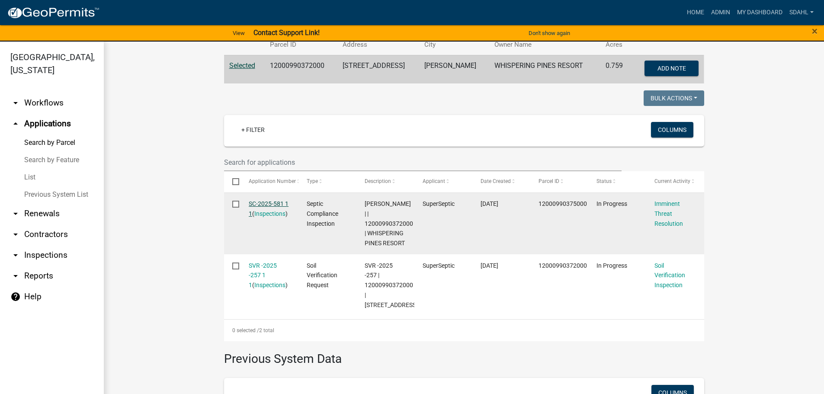
click at [268, 203] on link "SC-2025-581 1 1" at bounding box center [269, 208] width 40 height 17
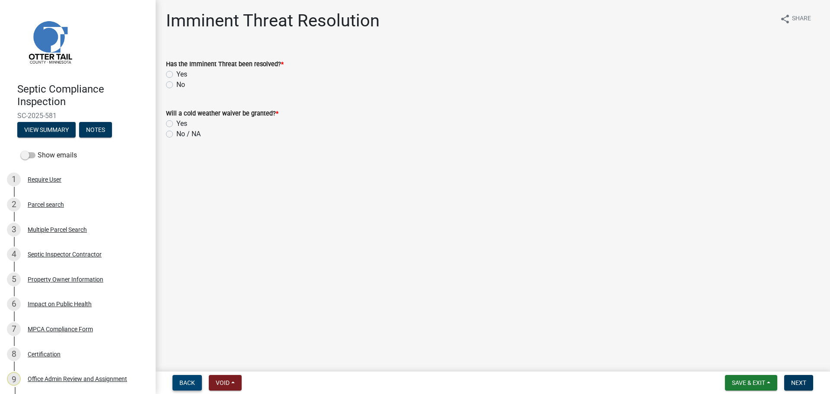
click at [187, 378] on button "Back" at bounding box center [186, 383] width 29 height 16
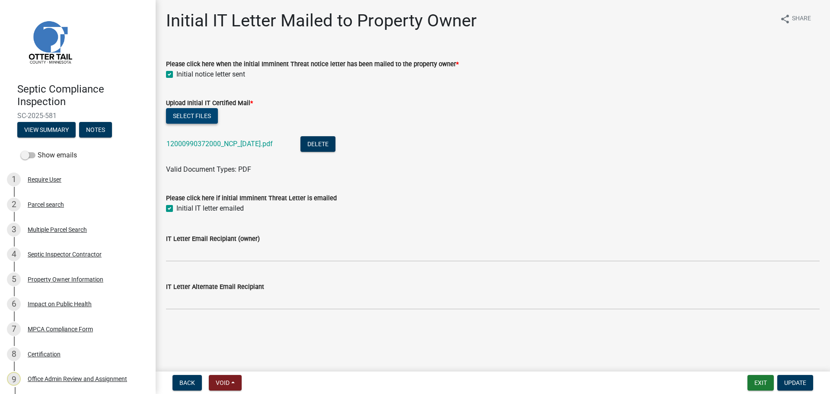
click at [198, 115] on button "Select files" at bounding box center [192, 116] width 52 height 16
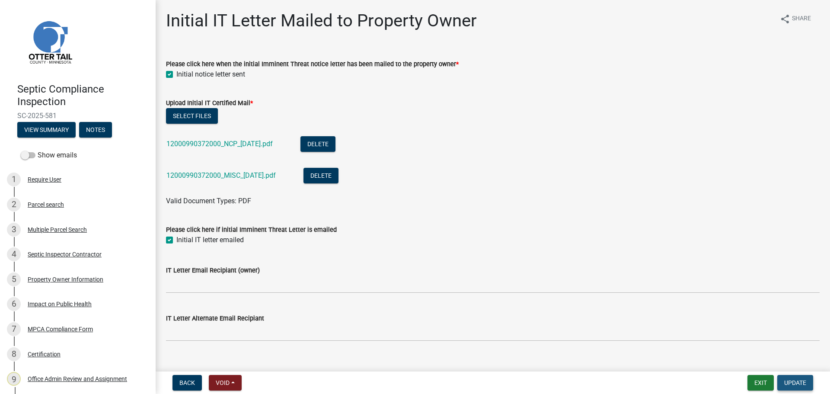
click at [807, 385] on button "Update" at bounding box center [795, 383] width 36 height 16
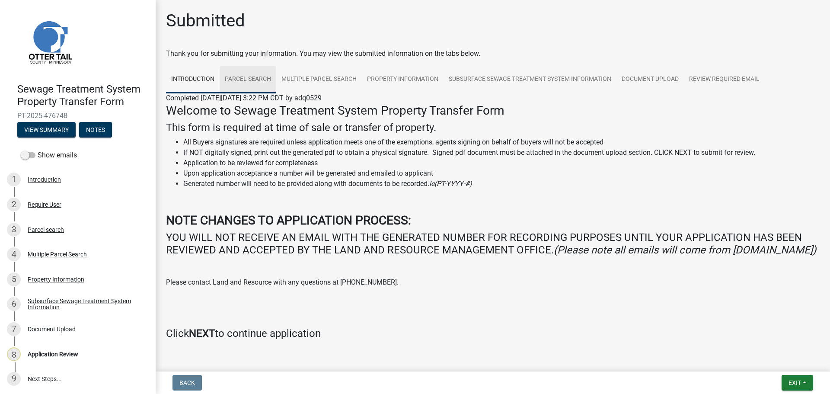
click at [239, 77] on link "Parcel search" at bounding box center [248, 80] width 57 height 28
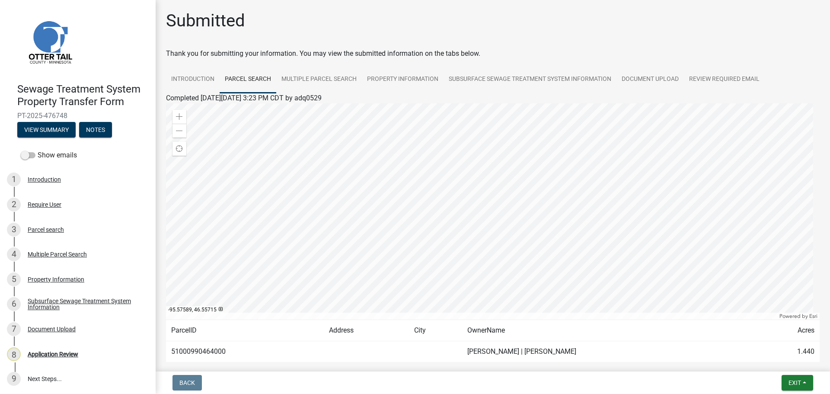
click at [203, 350] on td "51000990464000" at bounding box center [245, 351] width 158 height 21
copy td "51000990464000"
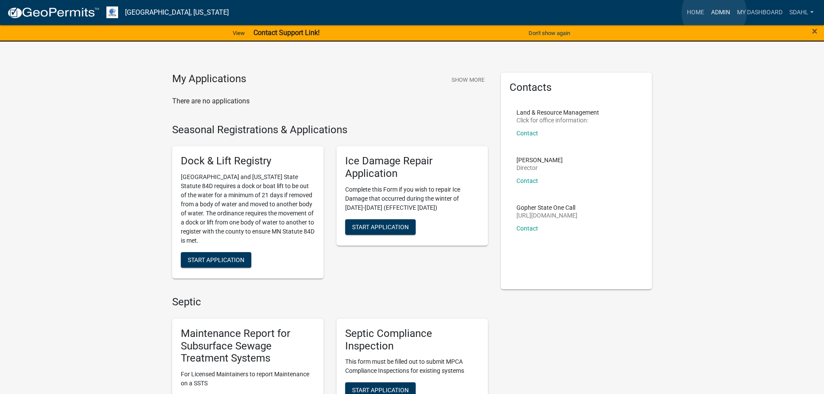
click at [714, 13] on link "Admin" at bounding box center [720, 12] width 26 height 16
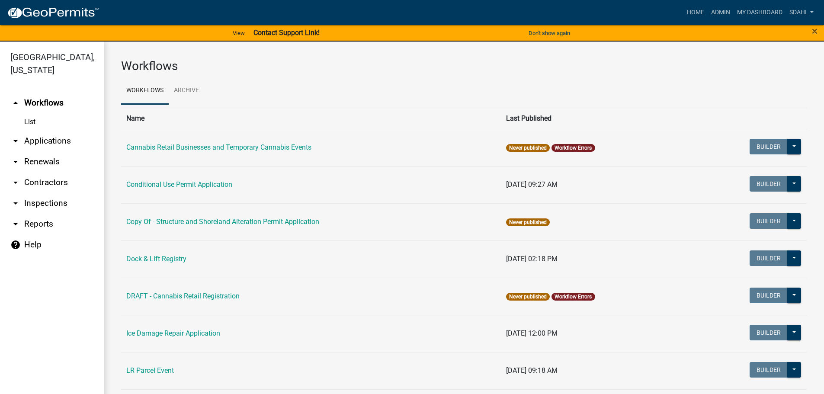
click at [40, 143] on link "arrow_drop_down Applications" at bounding box center [52, 141] width 104 height 21
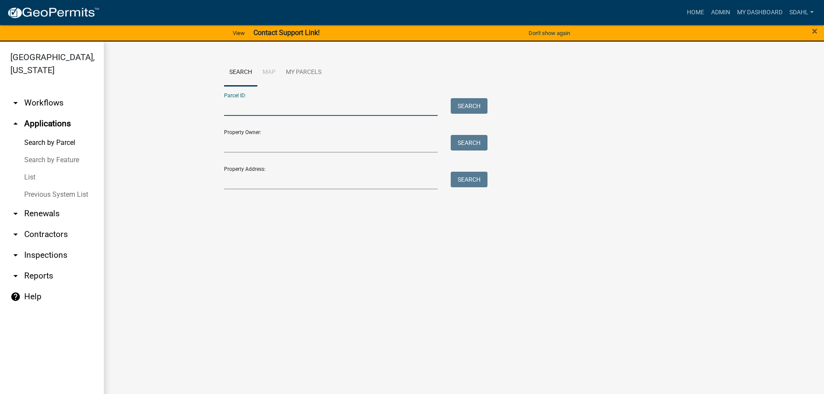
click at [266, 103] on input "Parcel ID:" at bounding box center [331, 107] width 214 height 18
paste input "51000990464000"
type input "51000990464000"
click at [485, 105] on button "Search" at bounding box center [468, 106] width 37 height 16
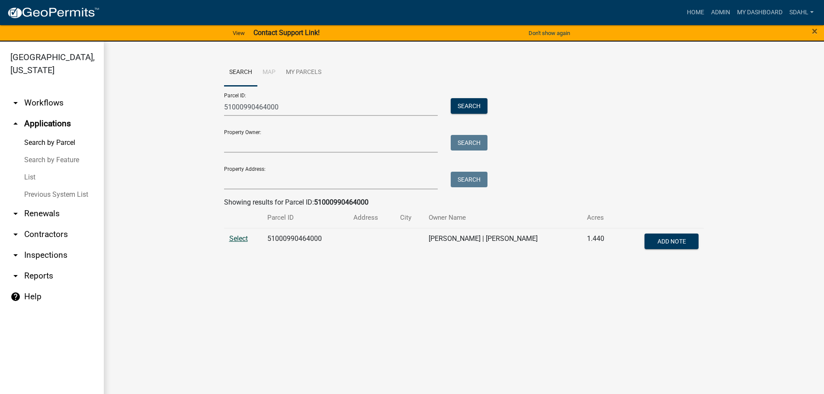
click at [234, 242] on span "Select" at bounding box center [238, 238] width 19 height 8
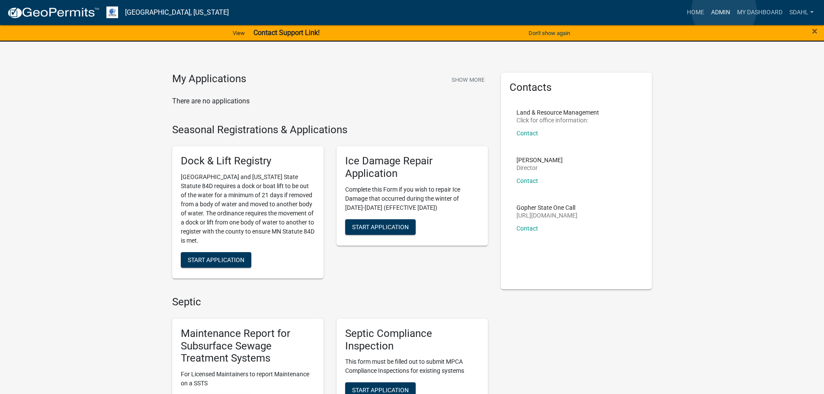
click at [724, 10] on link "Admin" at bounding box center [720, 12] width 26 height 16
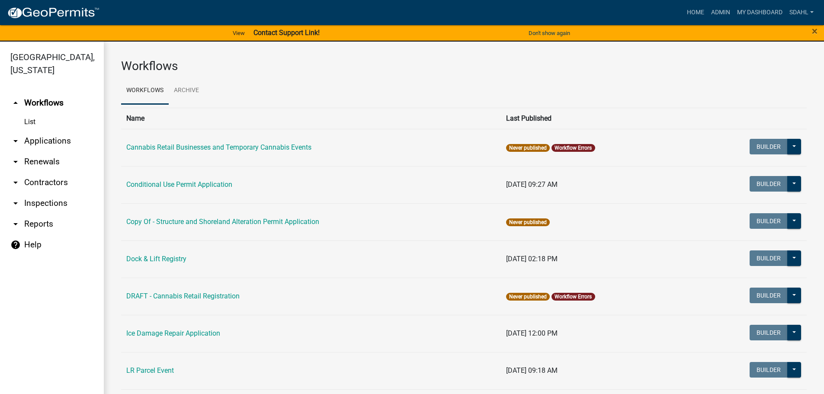
click at [46, 140] on link "arrow_drop_down Applications" at bounding box center [52, 141] width 104 height 21
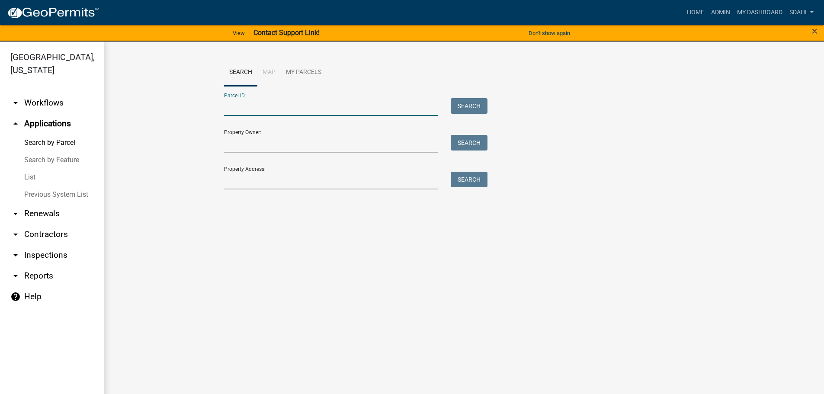
click at [320, 103] on input "Parcel ID:" at bounding box center [331, 107] width 214 height 18
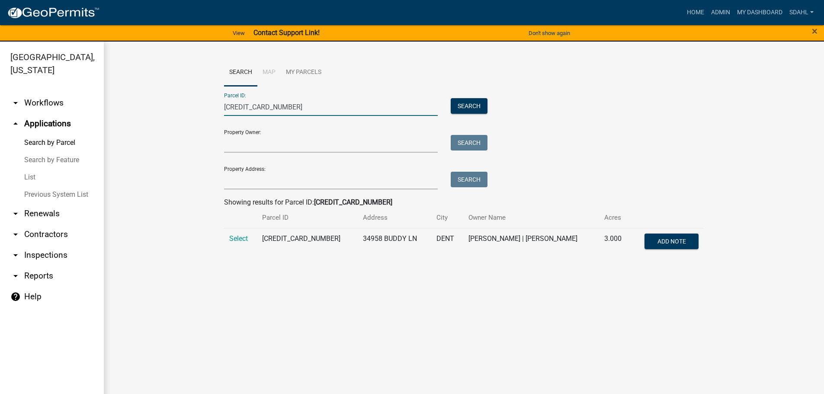
type input "56000350262005"
click at [228, 243] on td "Select" at bounding box center [240, 242] width 33 height 29
click at [236, 239] on span "Select" at bounding box center [238, 238] width 19 height 8
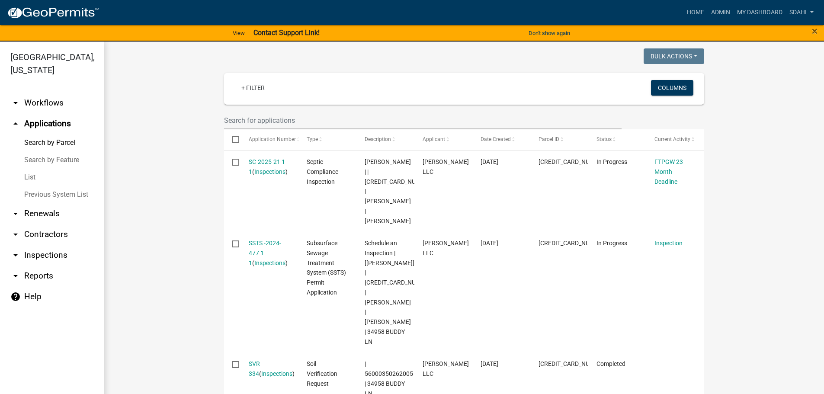
scroll to position [216, 0]
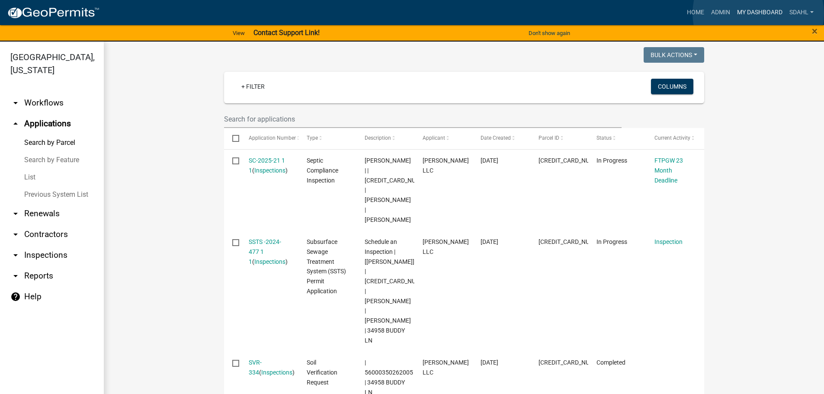
click at [758, 13] on link "My Dashboard" at bounding box center [759, 12] width 52 height 16
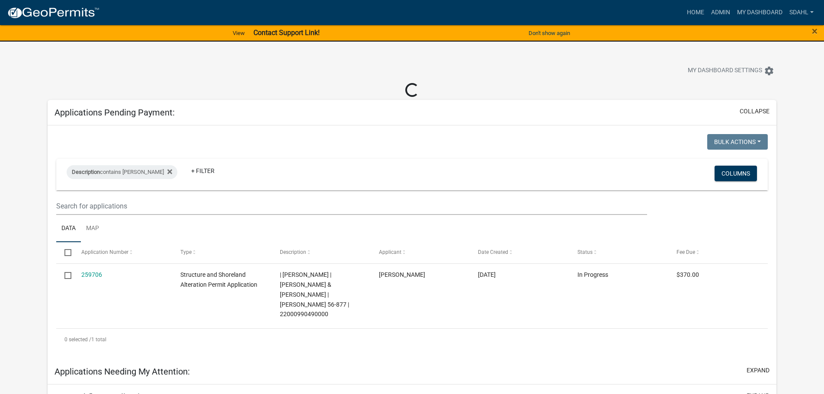
select select "3: 100"
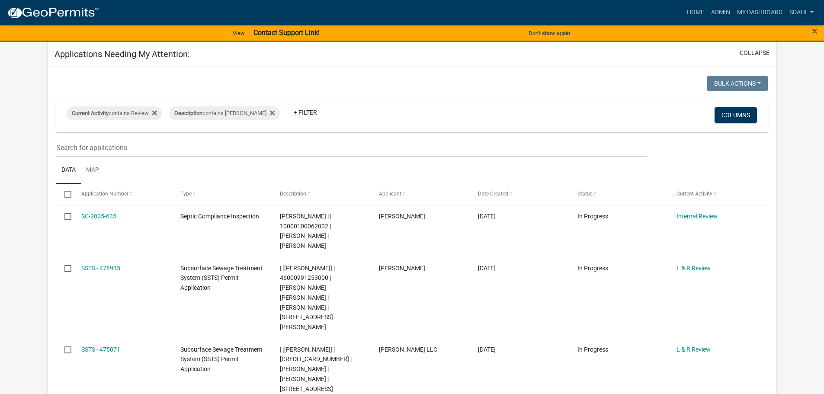
scroll to position [303, 0]
click at [300, 104] on link "+ Filter" at bounding box center [305, 112] width 37 height 16
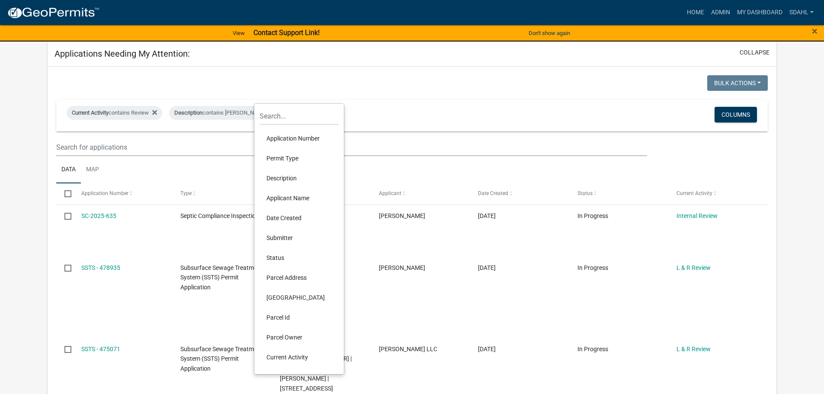
click at [300, 156] on li "Permit Type" at bounding box center [298, 158] width 79 height 20
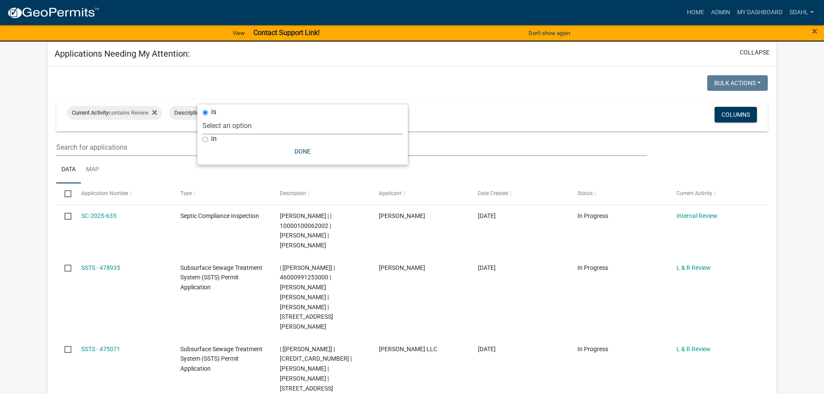
click at [246, 125] on select "Select an option Building Contractor / Excavators (Registration) Building Contr…" at bounding box center [302, 126] width 200 height 18
select select "79d4bf26-a84c-4898-8d16-9ebea2345fb4"
click at [273, 117] on select "Select an option Building Contractor / Excavators (Registration) Building Contr…" at bounding box center [302, 126] width 200 height 18
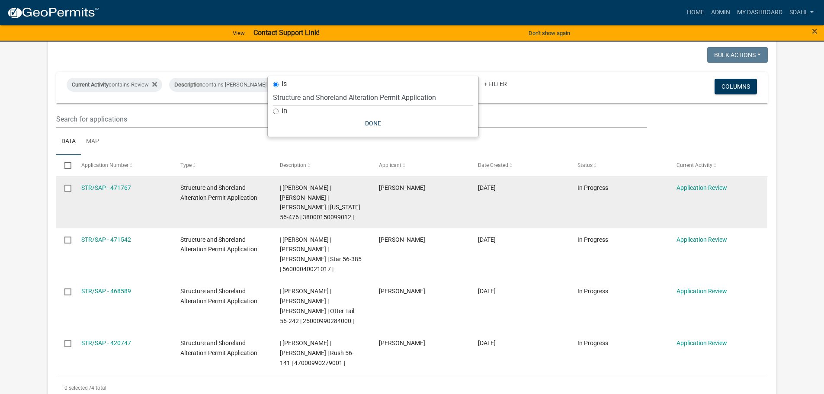
scroll to position [346, 0]
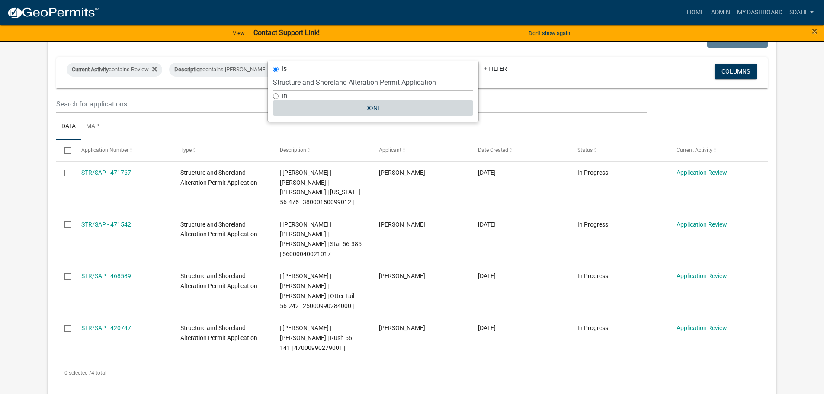
click at [379, 110] on button "Done" at bounding box center [373, 108] width 200 height 16
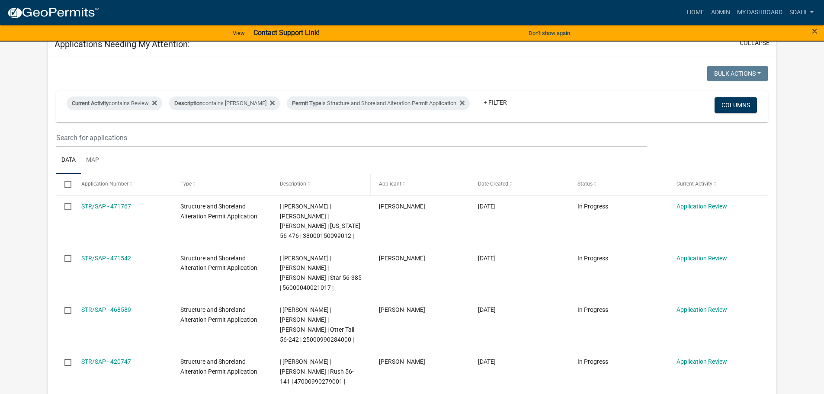
scroll to position [303, 0]
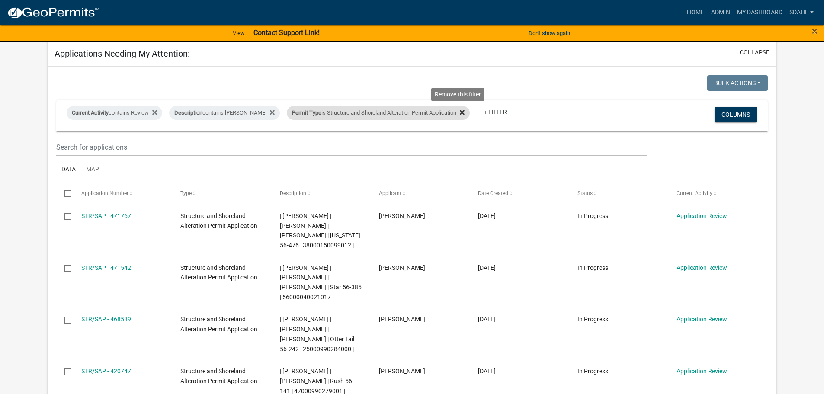
click at [460, 109] on icon at bounding box center [462, 112] width 5 height 7
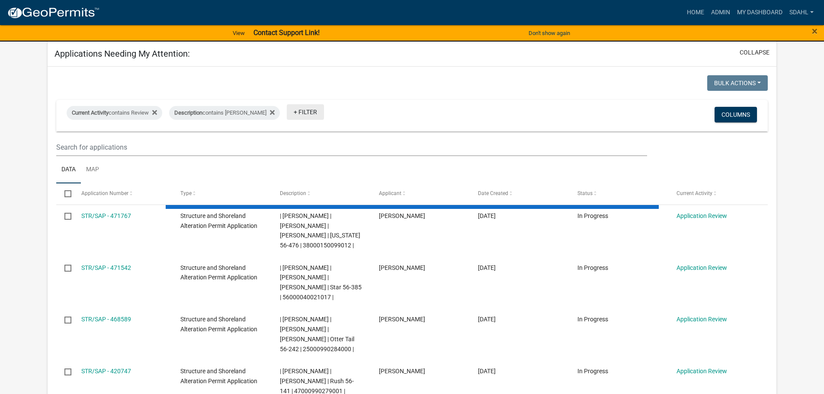
select select "3: 100"
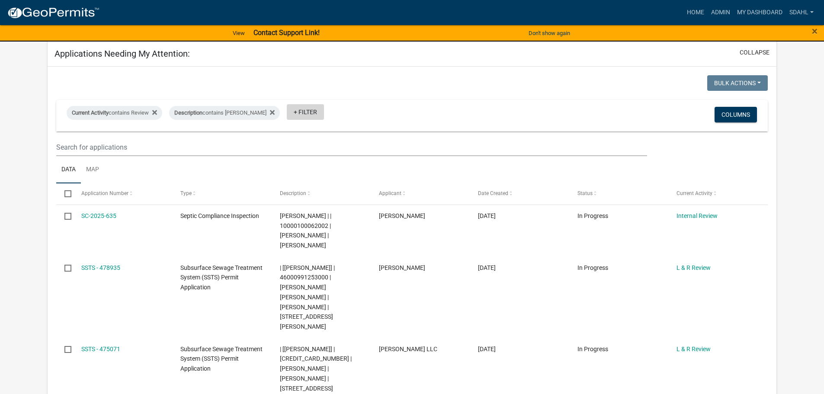
click at [300, 104] on link "+ Filter" at bounding box center [305, 112] width 37 height 16
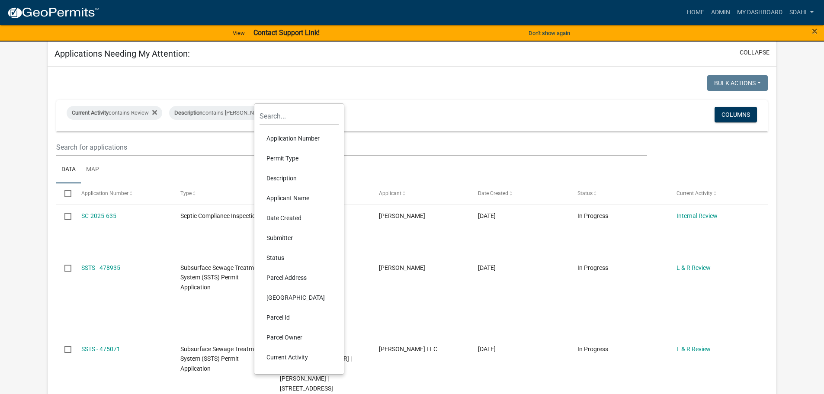
click at [289, 160] on li "Permit Type" at bounding box center [298, 158] width 79 height 20
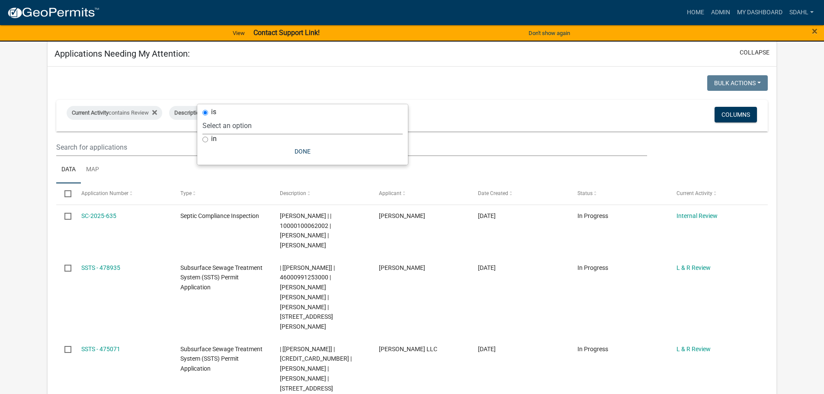
click at [271, 120] on select "Select an option Building Contractor / Excavators (Registration) Building Contr…" at bounding box center [302, 126] width 200 height 18
select select "68d28c81-f724-4f90-9ad3-bed34bf6fb80"
click at [287, 117] on select "Select an option Building Contractor / Excavators (Registration) Building Contr…" at bounding box center [302, 126] width 200 height 18
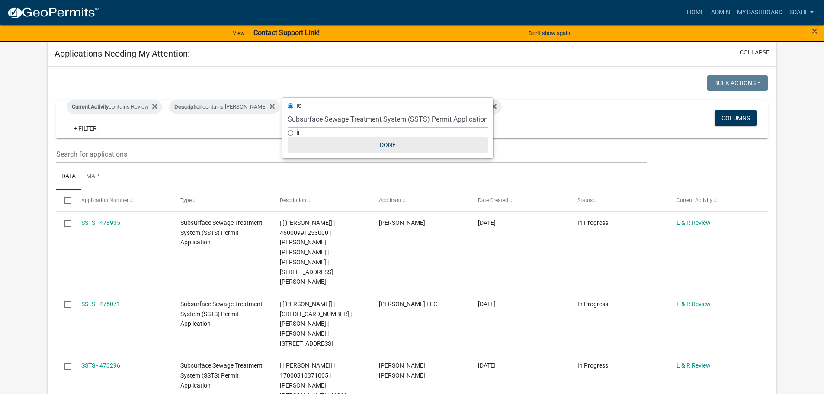
click at [392, 146] on button "Done" at bounding box center [387, 145] width 200 height 16
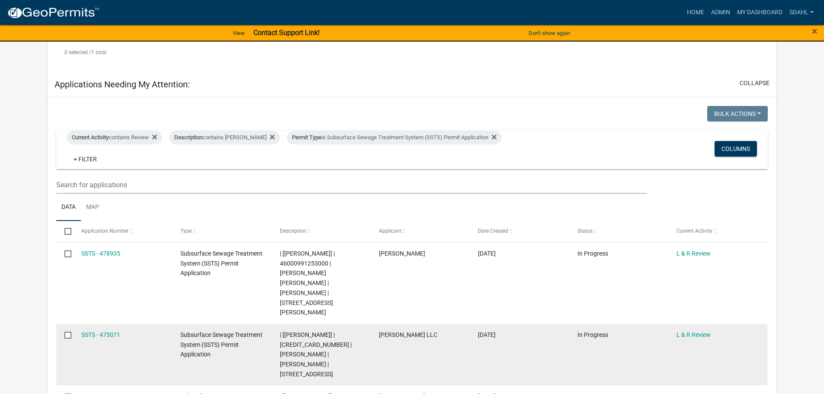
scroll to position [255, 0]
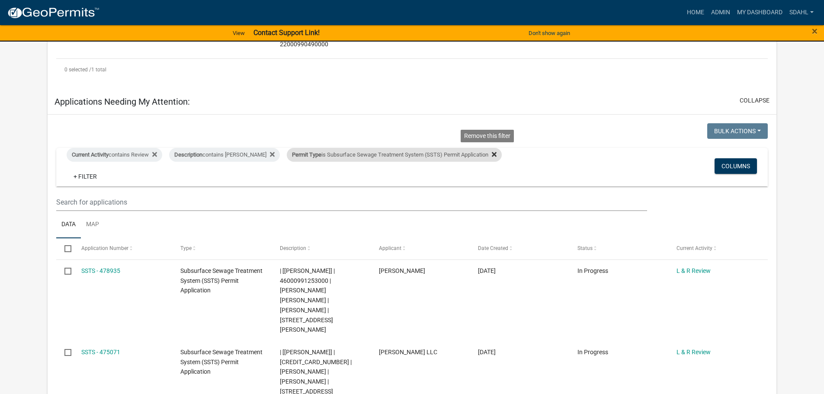
click at [492, 151] on icon at bounding box center [494, 154] width 5 height 7
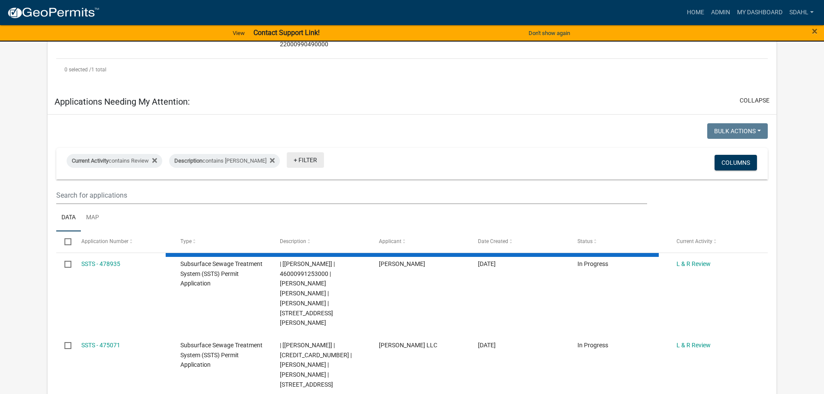
select select "3: 100"
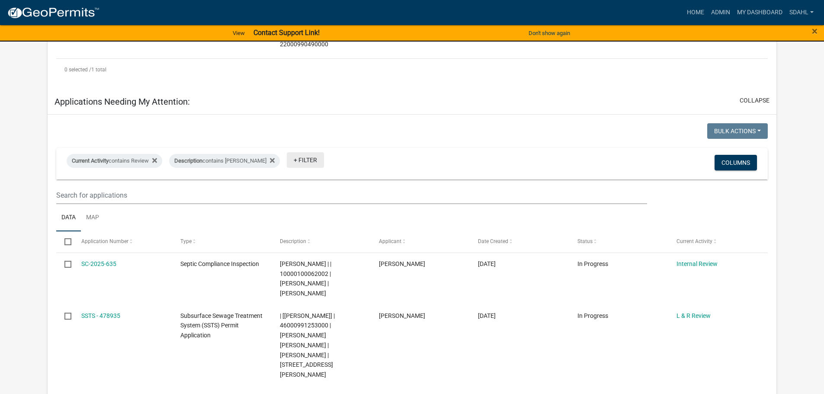
click at [303, 152] on link "+ Filter" at bounding box center [305, 160] width 37 height 16
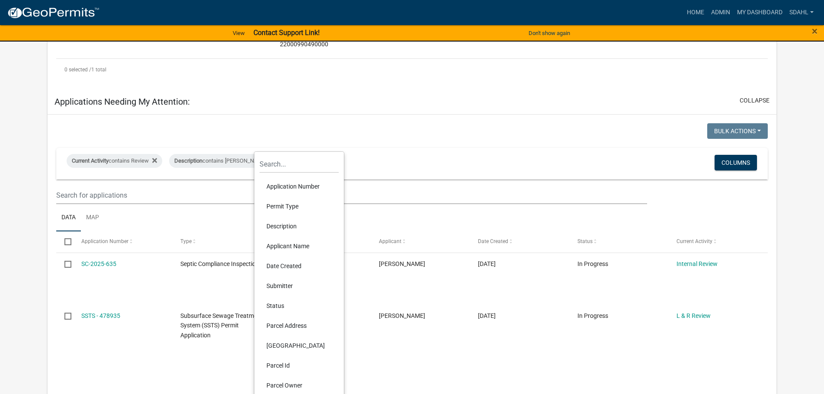
click at [295, 205] on li "Permit Type" at bounding box center [298, 206] width 79 height 20
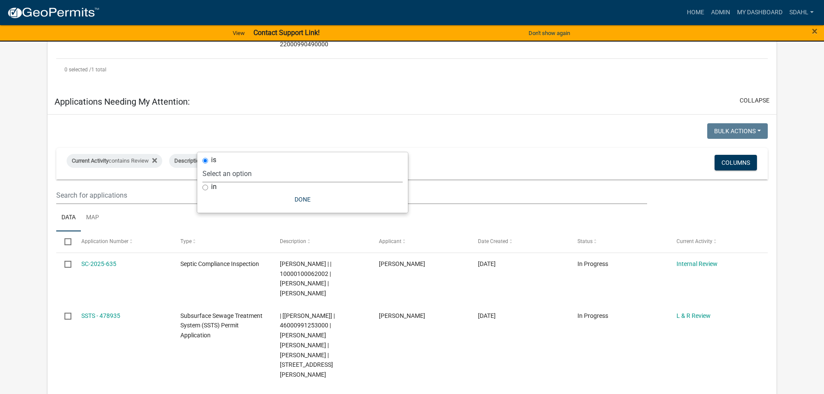
click at [266, 173] on select "Select an option Building Contractor / Excavators (Registration) Building Contr…" at bounding box center [302, 174] width 200 height 18
select select "79d4bf26-a84c-4898-8d16-9ebea2345fb4"
click at [273, 165] on select "Select an option Building Contractor / Excavators (Registration) Building Contr…" at bounding box center [302, 174] width 200 height 18
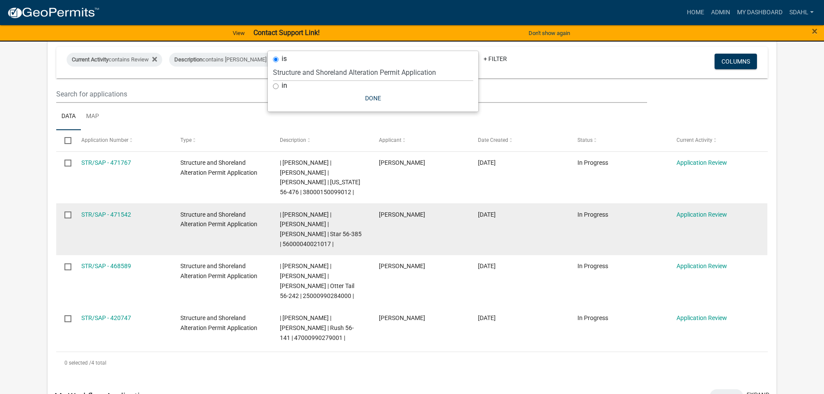
scroll to position [341, 0]
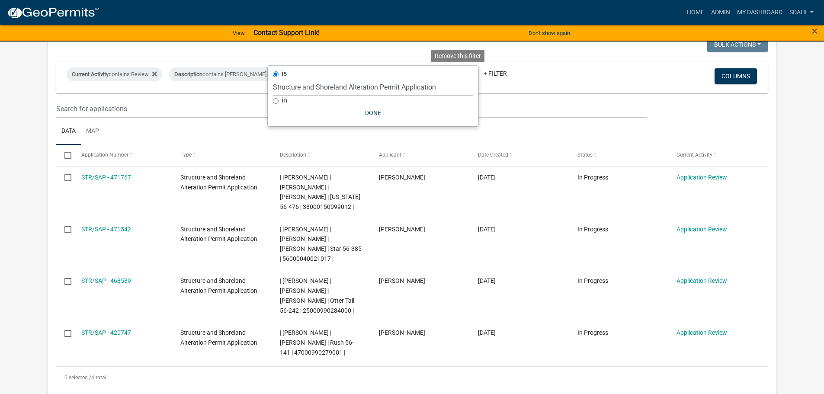
click at [460, 72] on icon at bounding box center [462, 74] width 5 height 5
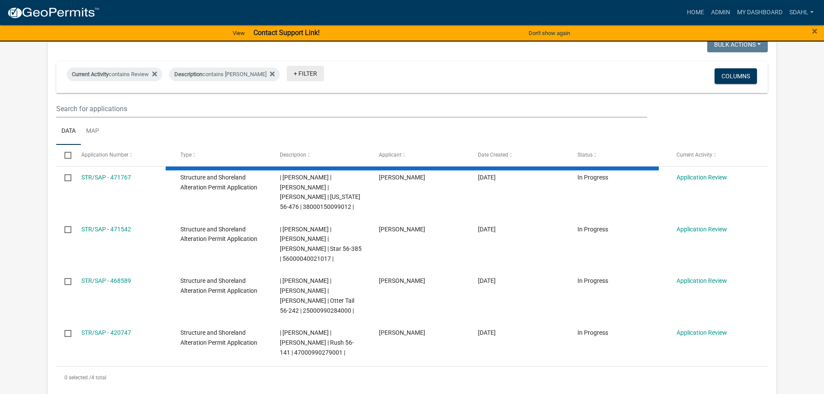
click at [300, 66] on link "+ Filter" at bounding box center [305, 74] width 37 height 16
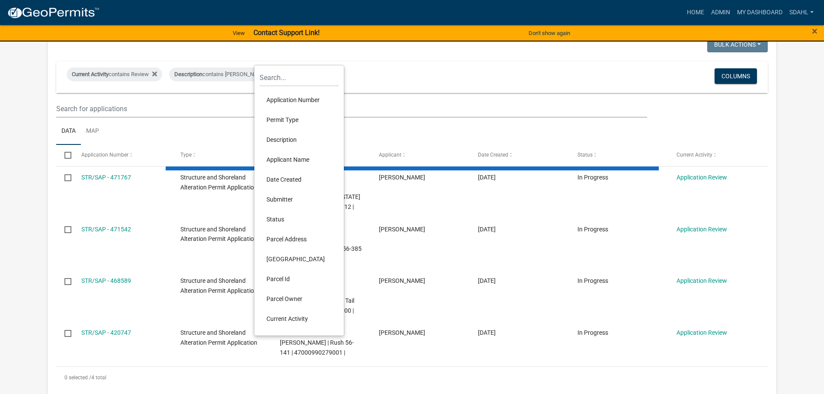
select select "3: 100"
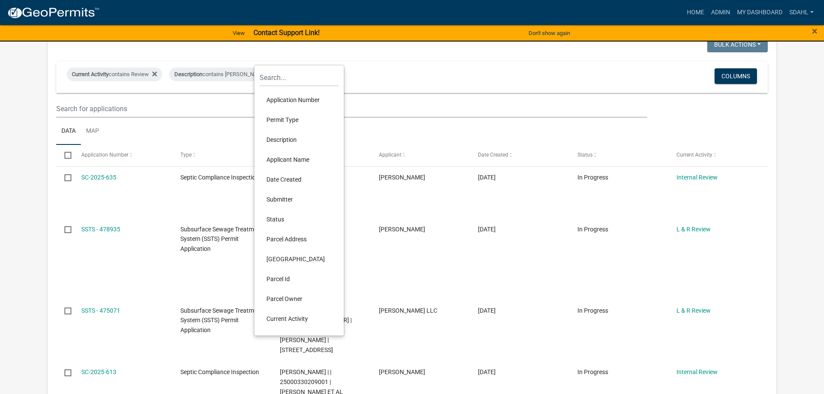
click at [284, 121] on li "Permit Type" at bounding box center [298, 120] width 79 height 20
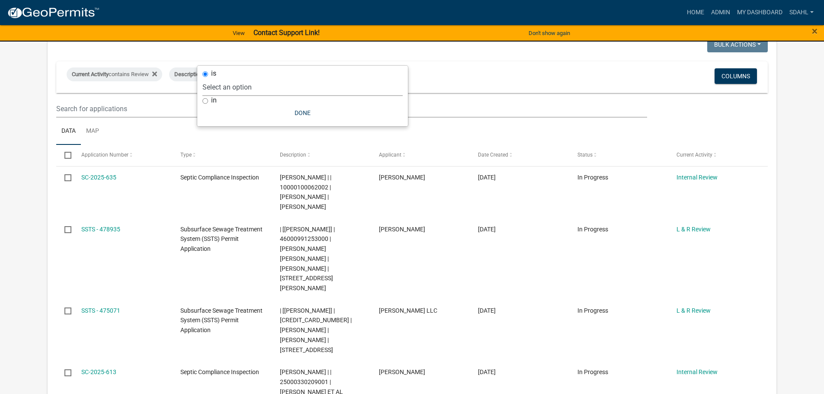
click at [270, 88] on select "Select an option Building Contractor / Excavators (Registration) Building Contr…" at bounding box center [302, 87] width 200 height 18
select select "68d28c81-f724-4f90-9ad3-bed34bf6fb80"
click at [287, 78] on select "Select an option Building Contractor / Excavators (Registration) Building Contr…" at bounding box center [302, 87] width 200 height 18
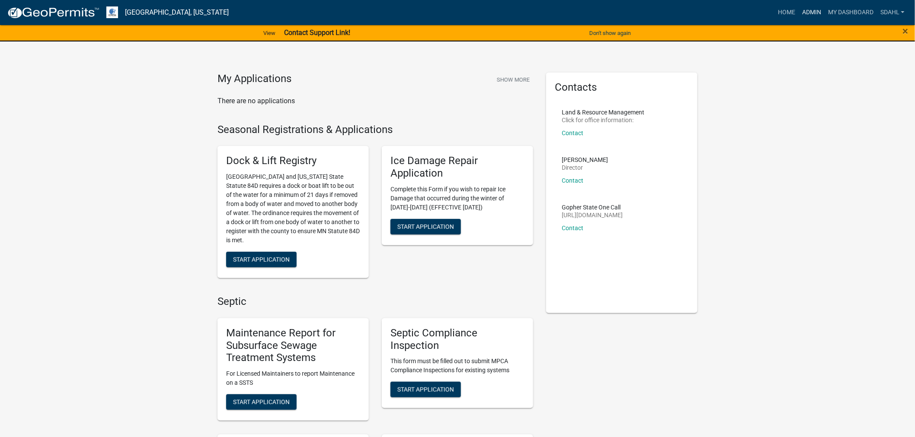
click at [811, 13] on link "Admin" at bounding box center [811, 12] width 26 height 16
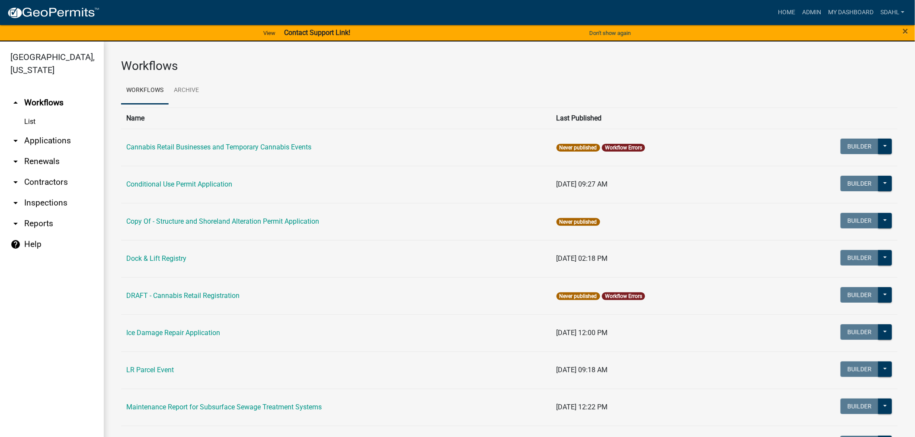
click at [66, 133] on link "arrow_drop_down Applications" at bounding box center [52, 141] width 104 height 21
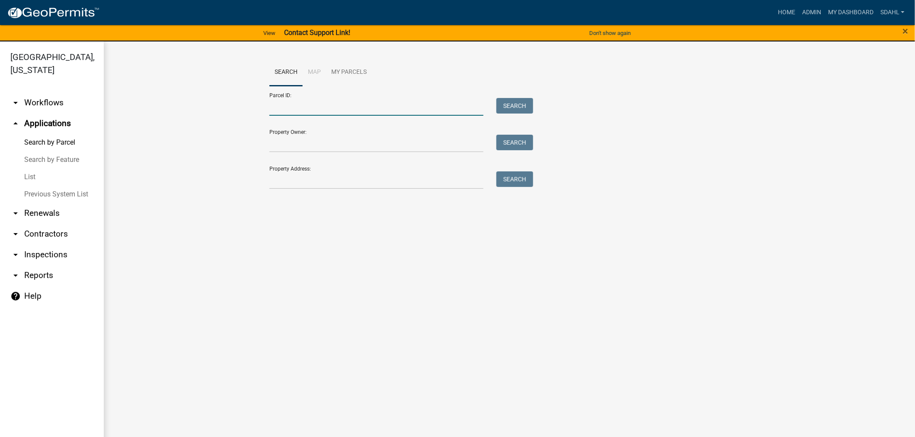
click at [348, 103] on input "Parcel ID:" at bounding box center [376, 107] width 214 height 18
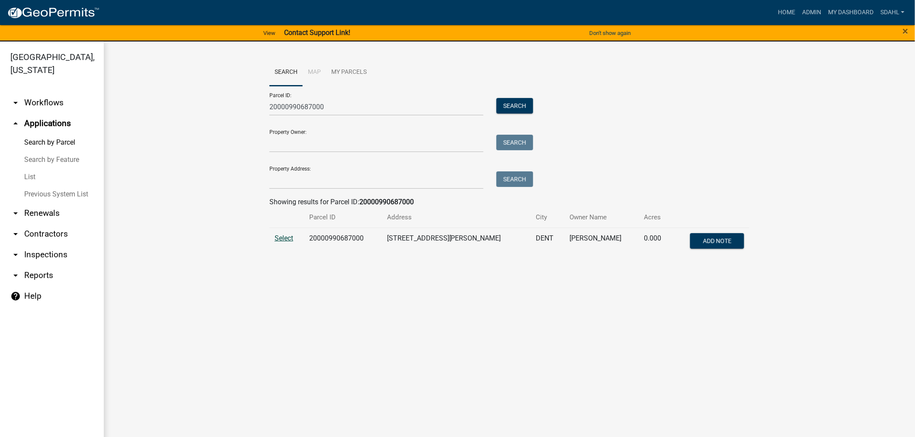
click at [286, 238] on span "Select" at bounding box center [284, 238] width 19 height 8
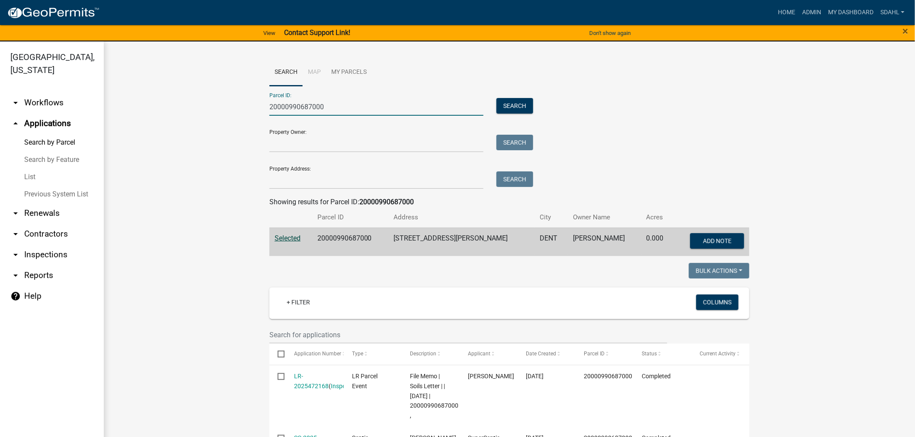
drag, startPoint x: 329, startPoint y: 105, endPoint x: 235, endPoint y: 111, distance: 94.5
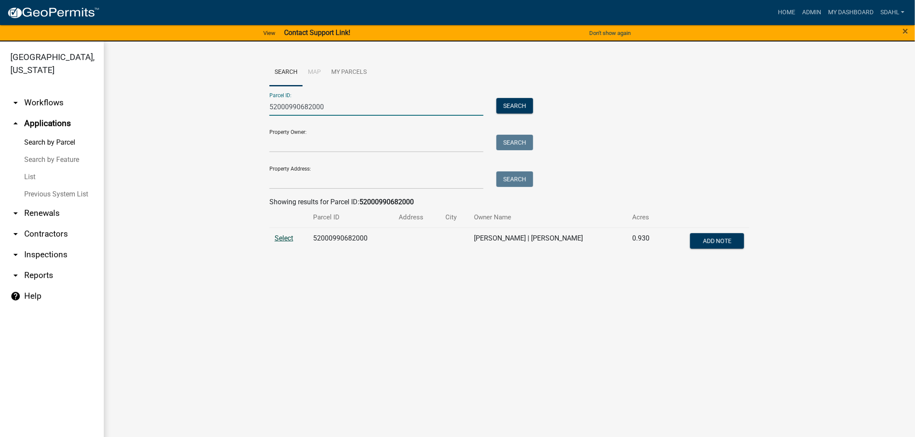
click at [284, 240] on span "Select" at bounding box center [284, 238] width 19 height 8
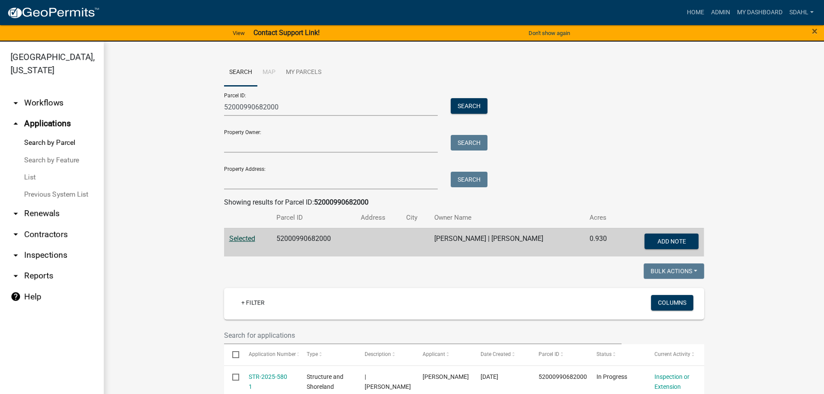
drag, startPoint x: 917, startPoint y: 1, endPoint x: 579, endPoint y: 175, distance: 380.5
click at [579, 175] on div "Parcel ID: 52000990682000 Search Property Owner: Search Property Address: Search" at bounding box center [464, 137] width 480 height 103
drag, startPoint x: 290, startPoint y: 109, endPoint x: 150, endPoint y: 119, distance: 140.5
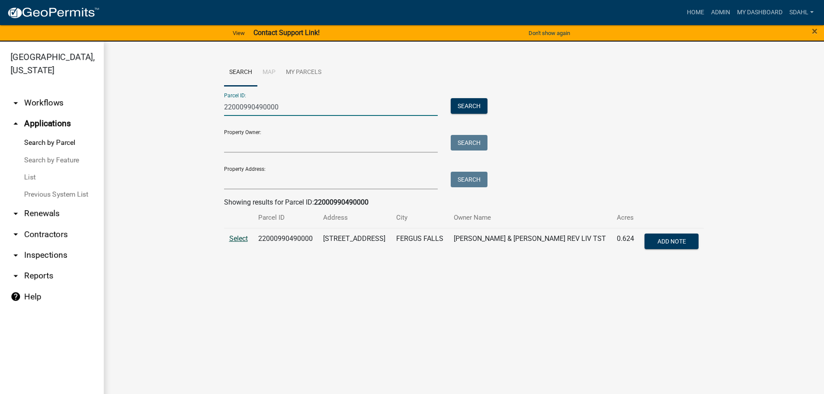
click at [237, 238] on span "Select" at bounding box center [238, 238] width 19 height 8
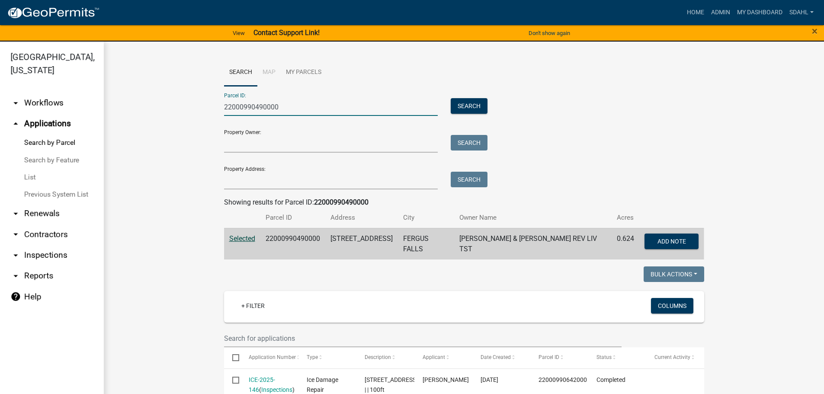
drag, startPoint x: 291, startPoint y: 108, endPoint x: 152, endPoint y: 121, distance: 140.2
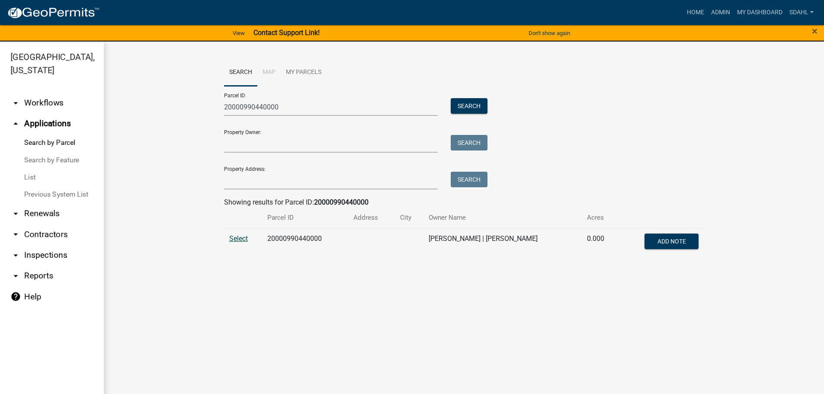
click at [235, 238] on span "Select" at bounding box center [238, 238] width 19 height 8
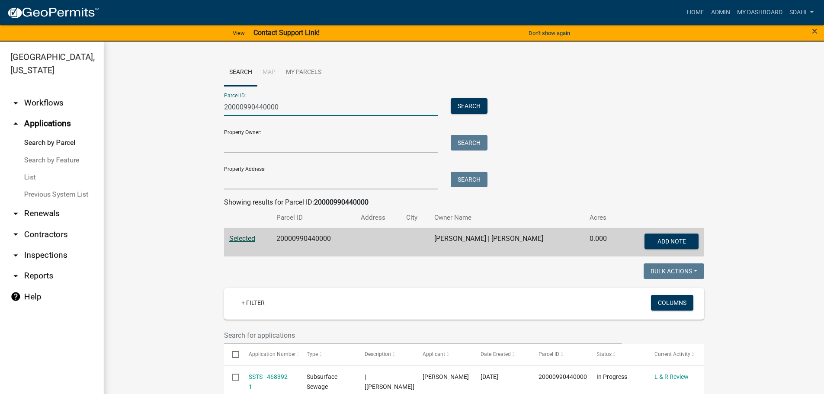
drag, startPoint x: 277, startPoint y: 105, endPoint x: 180, endPoint y: 114, distance: 96.8
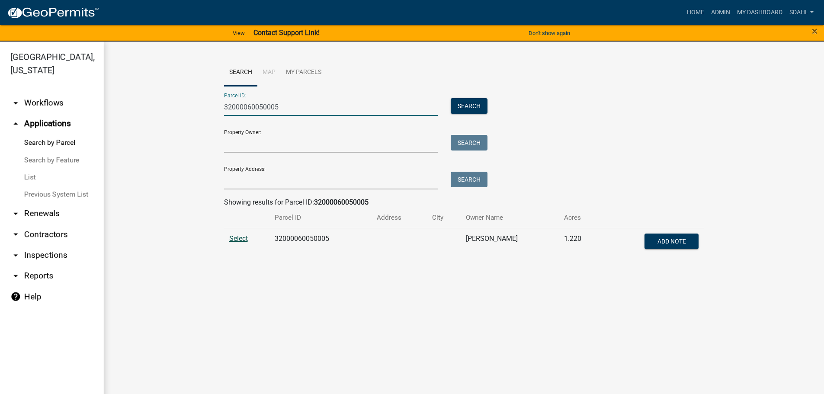
type input "32000060050005"
drag, startPoint x: 242, startPoint y: 236, endPoint x: 233, endPoint y: 233, distance: 9.1
click at [241, 236] on span "Select" at bounding box center [238, 238] width 19 height 8
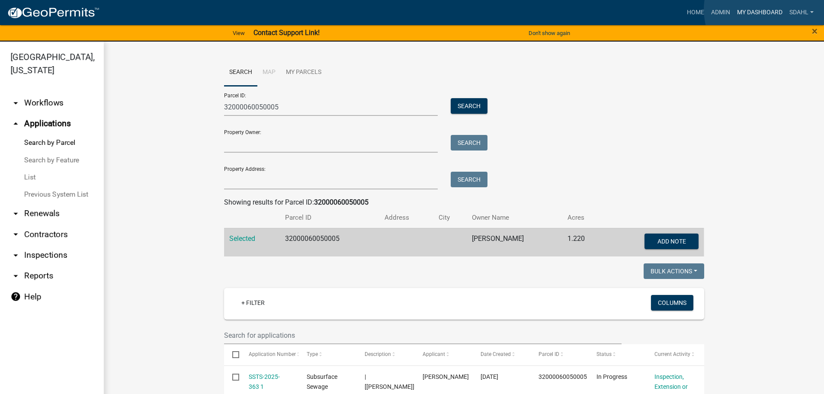
click at [769, 10] on link "My Dashboard" at bounding box center [759, 12] width 52 height 16
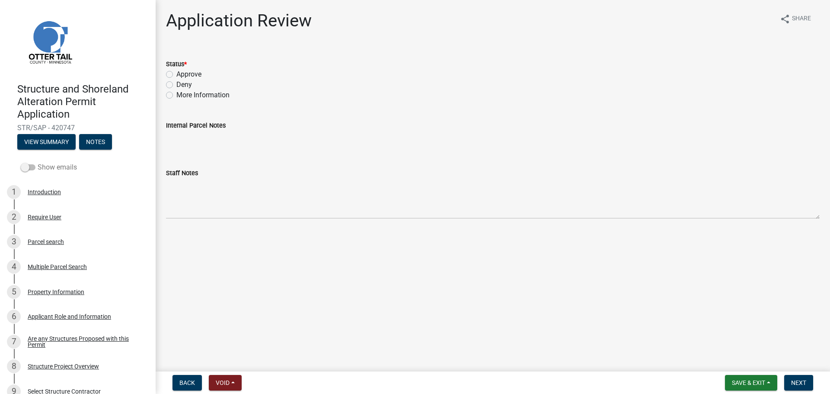
click at [61, 164] on label "Show emails" at bounding box center [49, 167] width 56 height 10
click at [38, 162] on input "Show emails" at bounding box center [38, 162] width 0 height 0
click at [189, 383] on span "Back" at bounding box center [187, 382] width 16 height 7
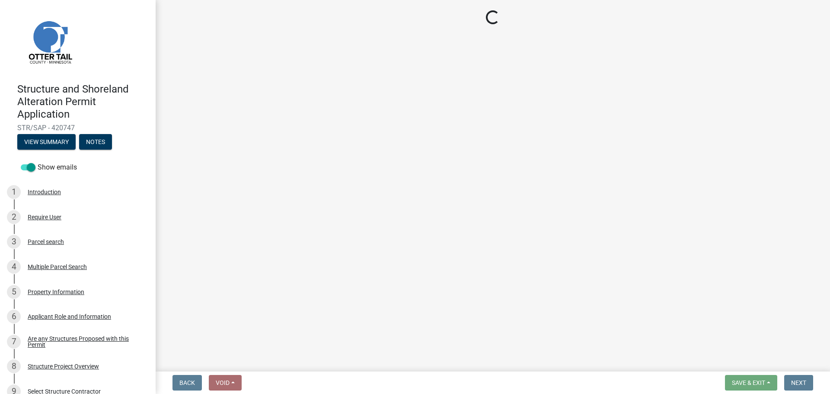
select select "89a5be53-38a7-49db-a5bb-3c2b1b47ac21"
select select "67745ee8-7159-4960-80f9-a638286b467c"
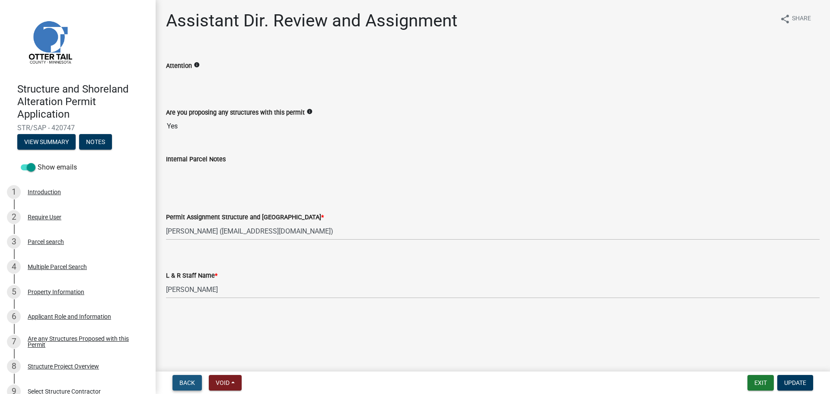
click at [190, 383] on span "Back" at bounding box center [187, 382] width 16 height 7
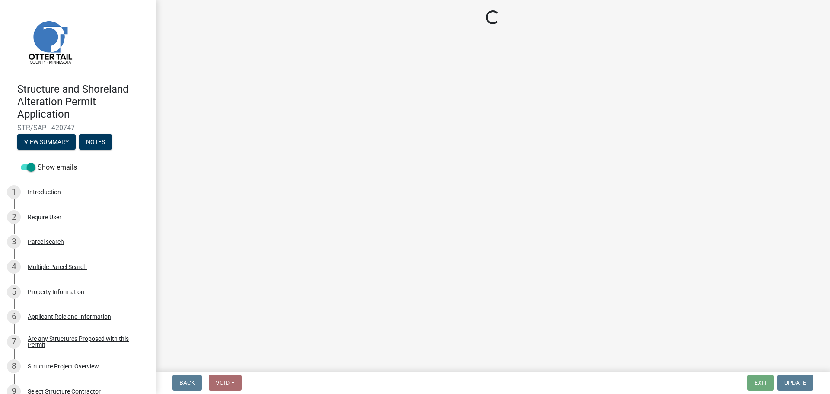
select select "587f38f5-c90e-4c12-9e10-d3e23909bbca"
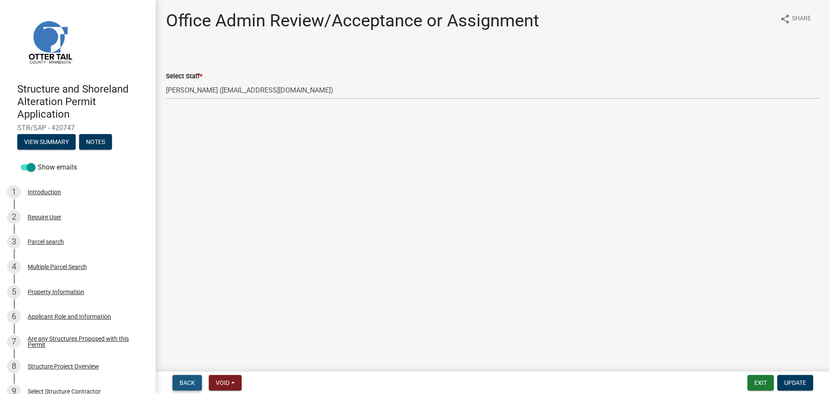
click at [190, 383] on span "Back" at bounding box center [187, 382] width 16 height 7
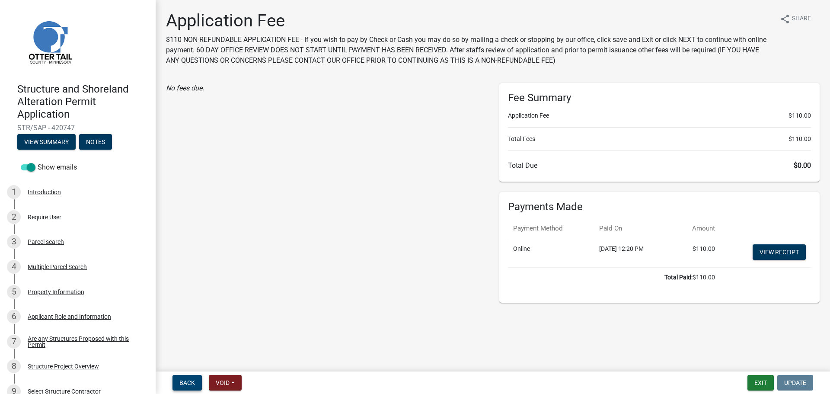
click at [184, 380] on span "Back" at bounding box center [187, 382] width 16 height 7
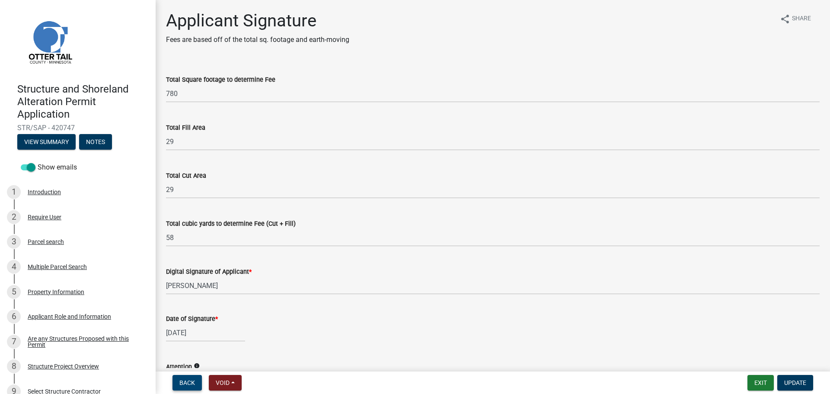
click at [184, 380] on span "Back" at bounding box center [187, 382] width 16 height 7
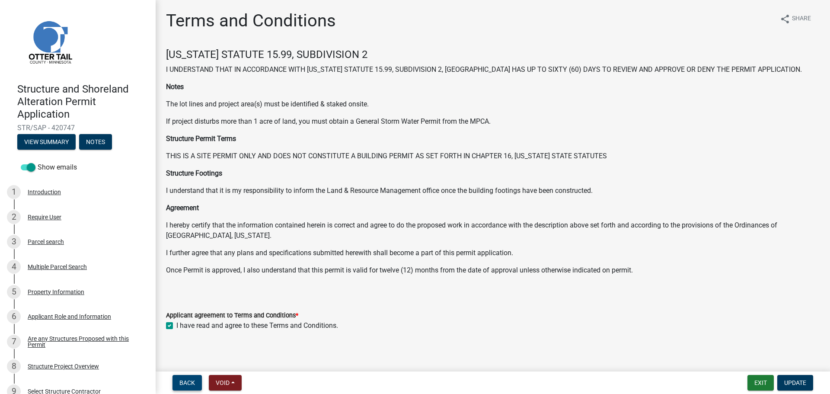
click at [184, 380] on span "Back" at bounding box center [187, 382] width 16 height 7
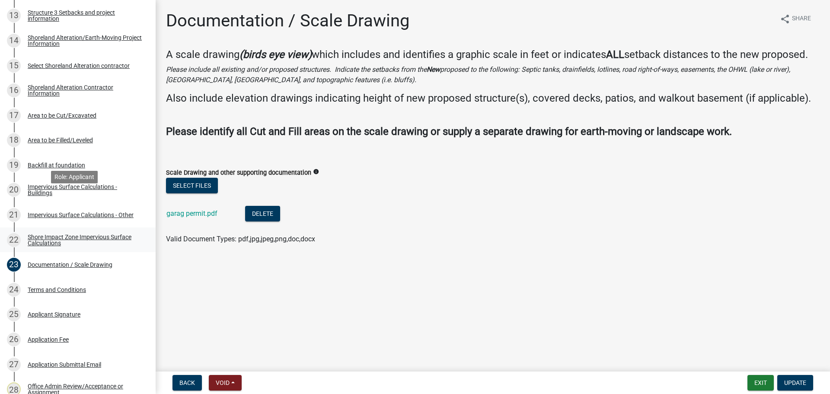
scroll to position [519, 0]
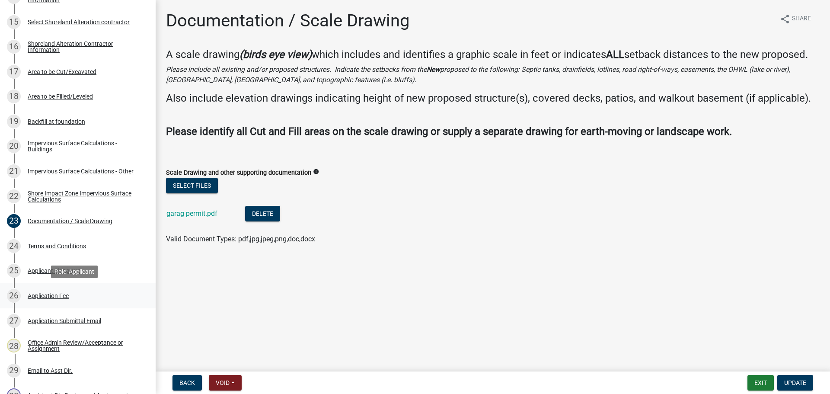
click at [60, 297] on div "Application Fee" at bounding box center [48, 296] width 41 height 6
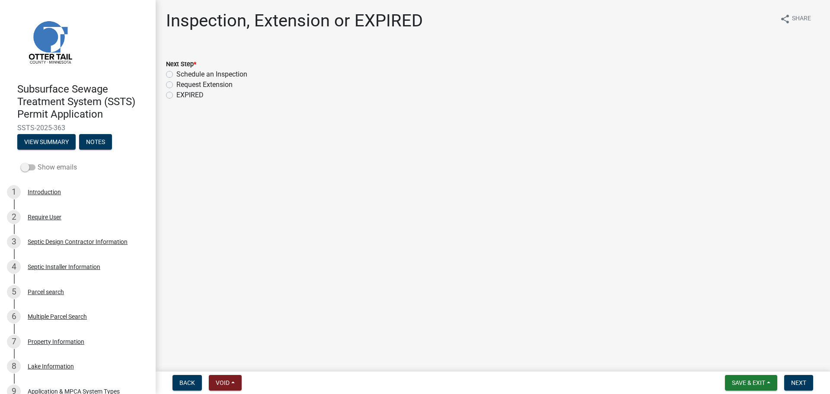
click at [59, 166] on label "Show emails" at bounding box center [49, 167] width 56 height 10
click at [38, 162] on input "Show emails" at bounding box center [38, 162] width 0 height 0
click at [187, 383] on span "Back" at bounding box center [187, 382] width 16 height 7
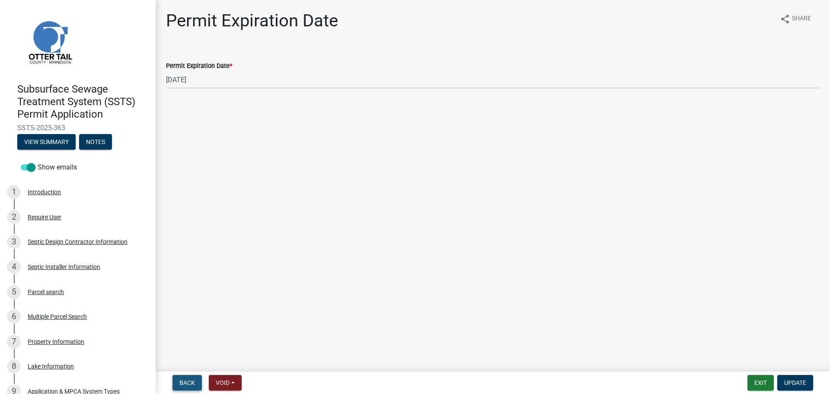
click at [187, 383] on span "Back" at bounding box center [187, 382] width 16 height 7
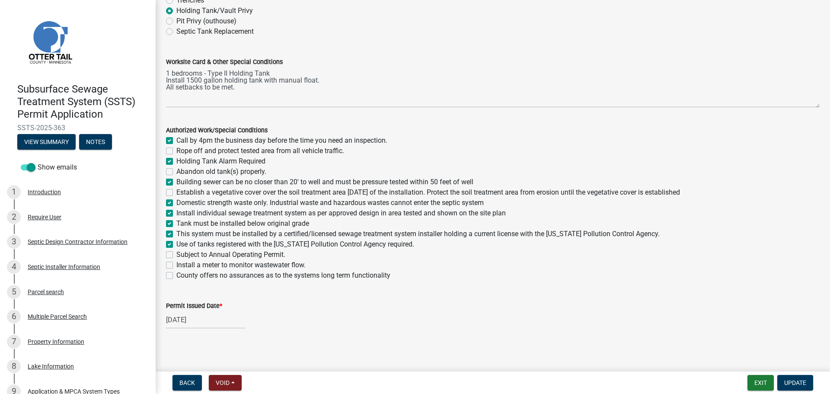
scroll to position [107, 0]
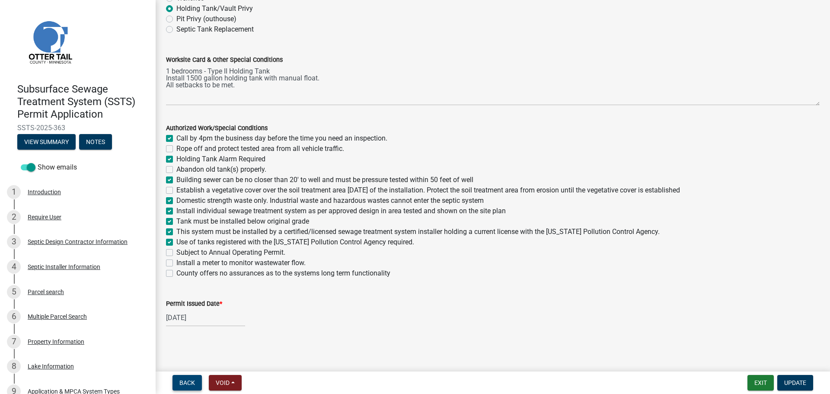
click at [188, 382] on span "Back" at bounding box center [187, 382] width 16 height 7
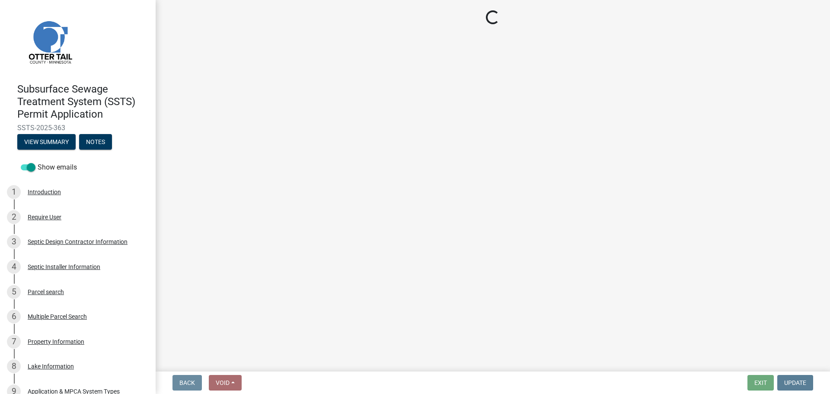
scroll to position [0, 0]
select select "0a311807-450c-48b8-9321-97c7e4f11950"
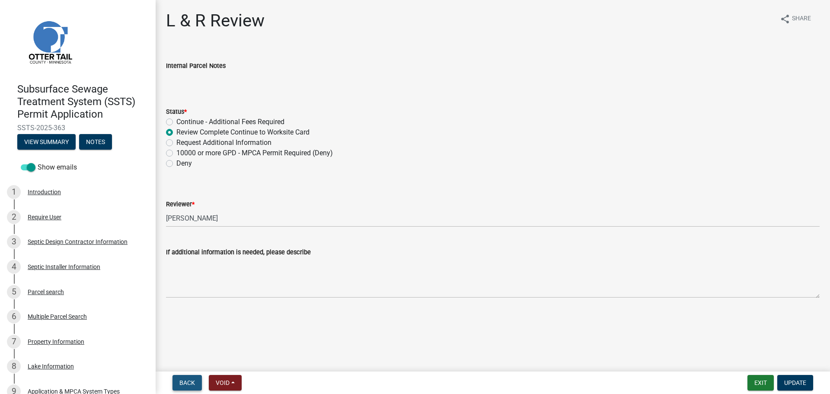
click at [190, 384] on span "Back" at bounding box center [187, 382] width 16 height 7
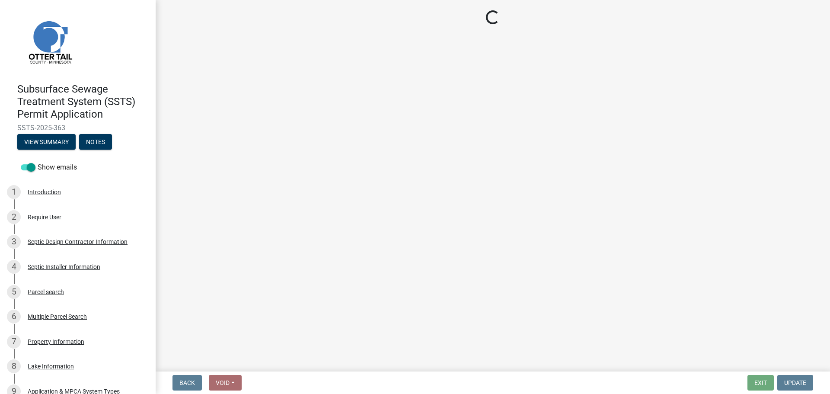
select select "541addf4-52df-4608-91ce-bf29f574816c"
select select "55b171dc-ec57-498b-8d80-4b55e0b91b84"
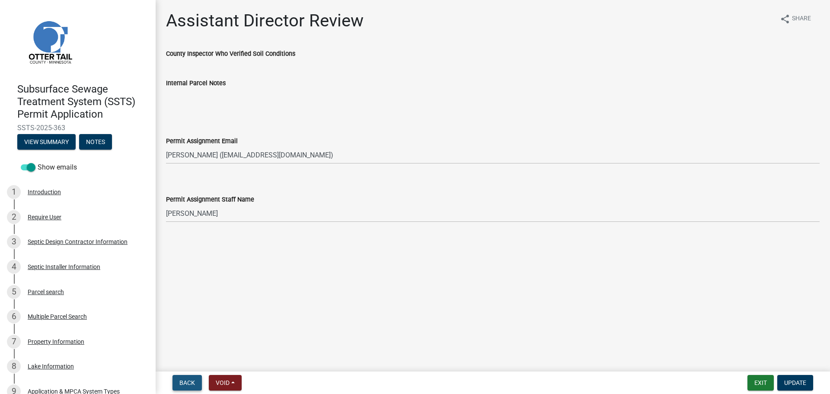
click at [191, 386] on span "Back" at bounding box center [187, 382] width 16 height 7
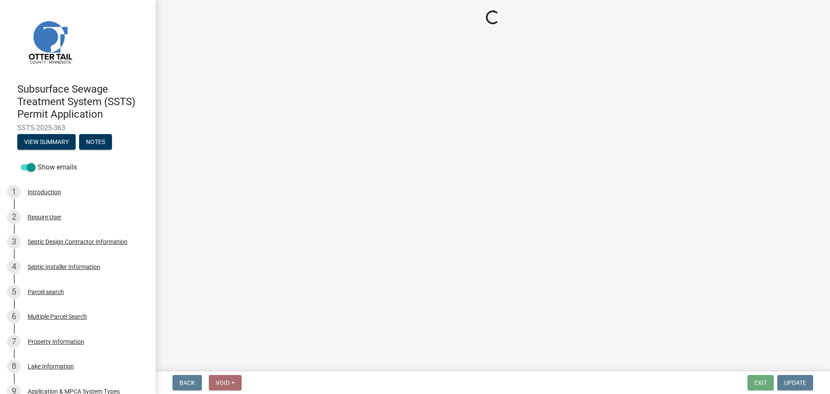
select select "587f38f5-c90e-4c12-9e10-d3e23909bbca"
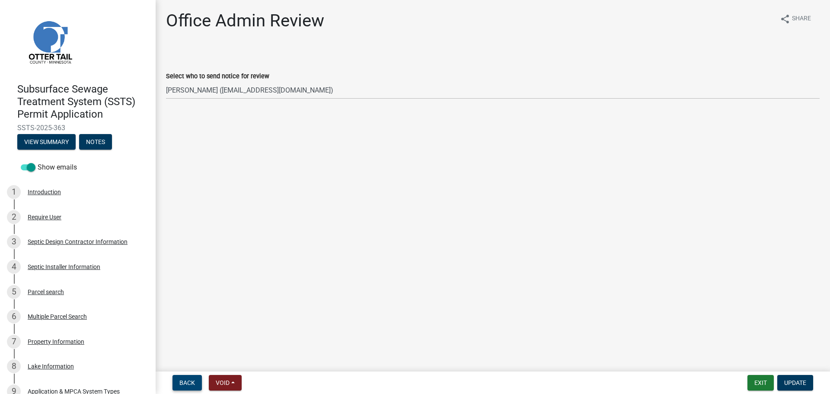
click at [191, 386] on span "Back" at bounding box center [187, 382] width 16 height 7
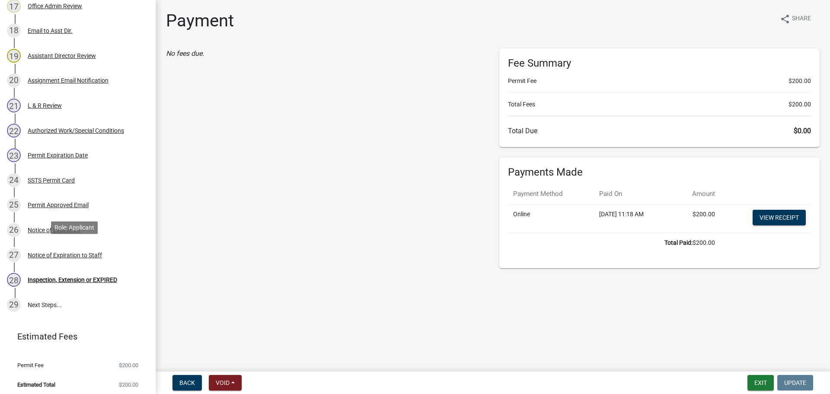
scroll to position [588, 0]
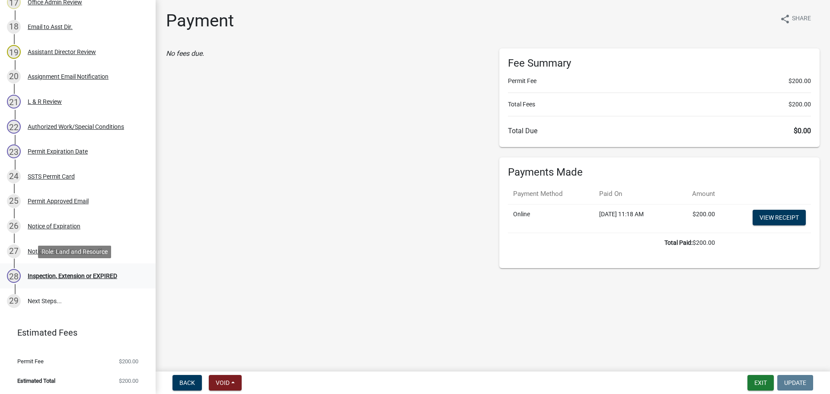
click at [77, 277] on div "Inspection, Extension or EXPIRED" at bounding box center [72, 276] width 89 height 6
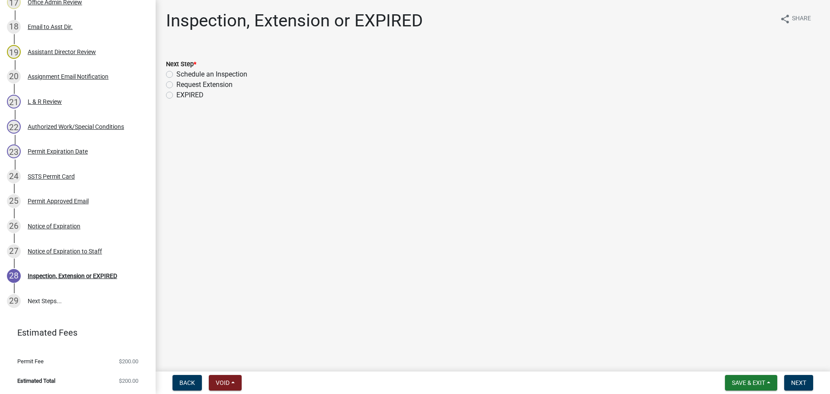
click at [187, 374] on nav "Back Void Withdraw Lock Expire Void Save & Exit Save Save & Exit Next" at bounding box center [493, 382] width 674 height 22
click at [87, 125] on div "Authorized Work/Special Conditions" at bounding box center [76, 127] width 96 height 6
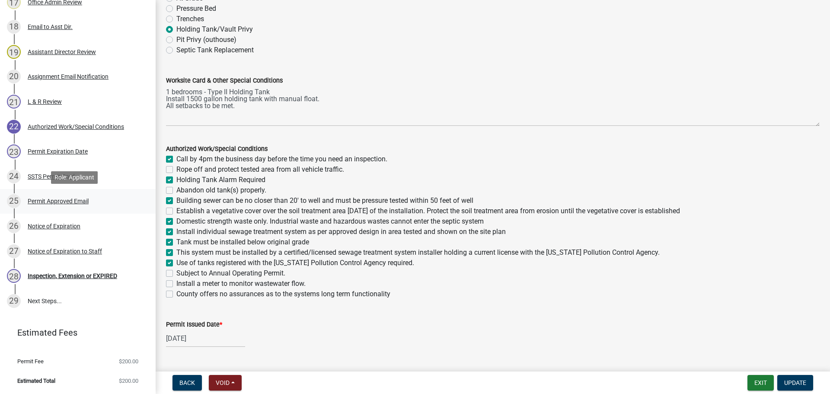
click at [60, 201] on div "Permit Approved Email" at bounding box center [58, 201] width 61 height 6
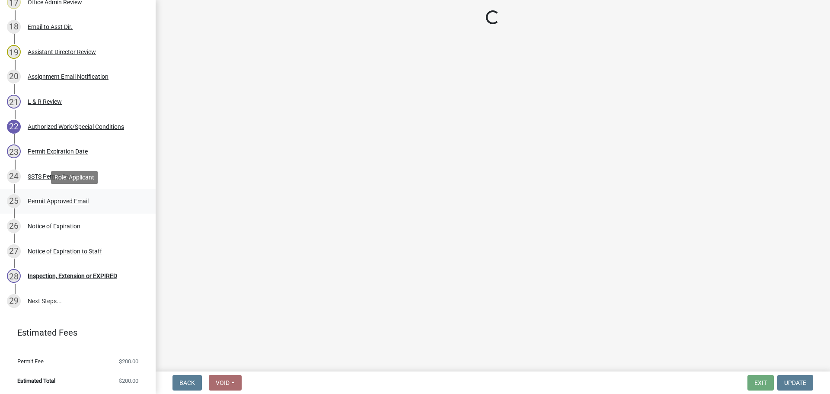
scroll to position [0, 0]
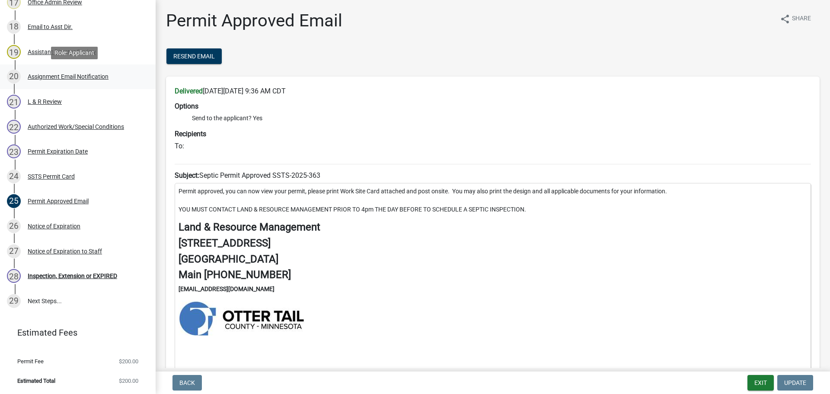
click at [85, 75] on div "Assignment Email Notification" at bounding box center [68, 76] width 81 height 6
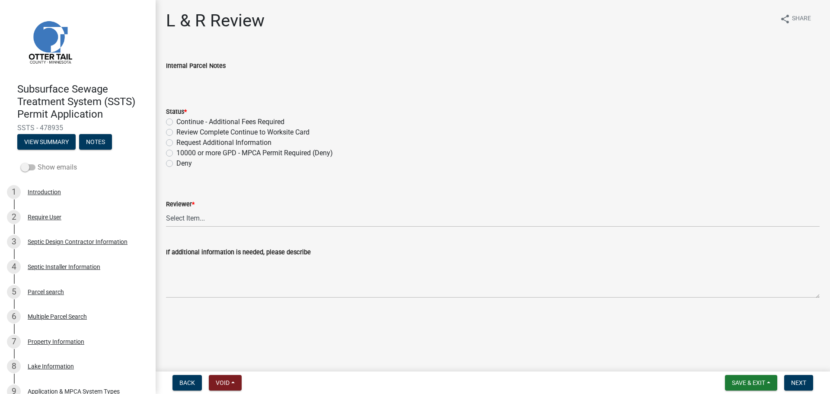
click at [56, 166] on label "Show emails" at bounding box center [49, 167] width 56 height 10
click at [38, 162] on input "Show emails" at bounding box center [38, 162] width 0 height 0
click at [183, 382] on span "Back" at bounding box center [187, 382] width 16 height 7
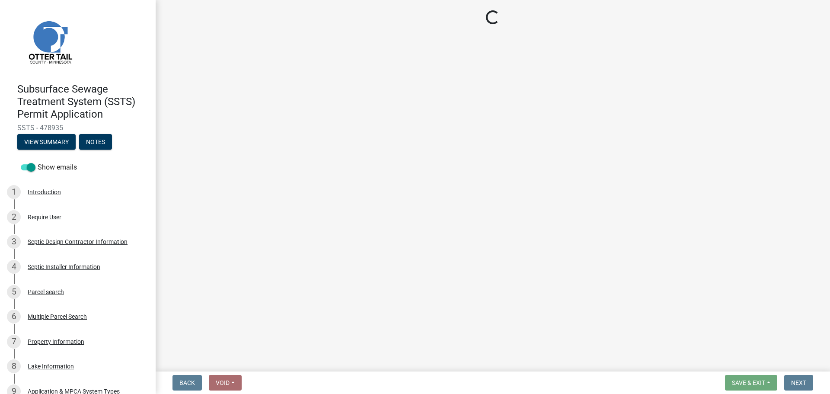
select select "89a5be53-38a7-49db-a5bb-3c2b1b47ac21"
select select "67745ee8-7159-4960-80f9-a638286b467c"
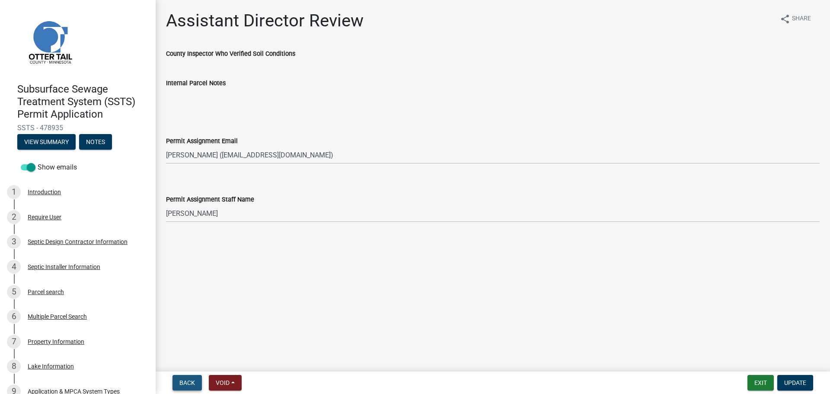
click at [183, 382] on span "Back" at bounding box center [187, 382] width 16 height 7
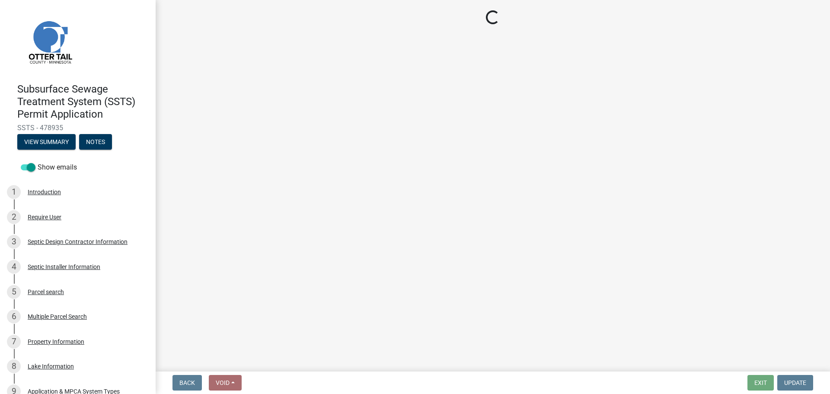
select select "587f38f5-c90e-4c12-9e10-d3e23909bbca"
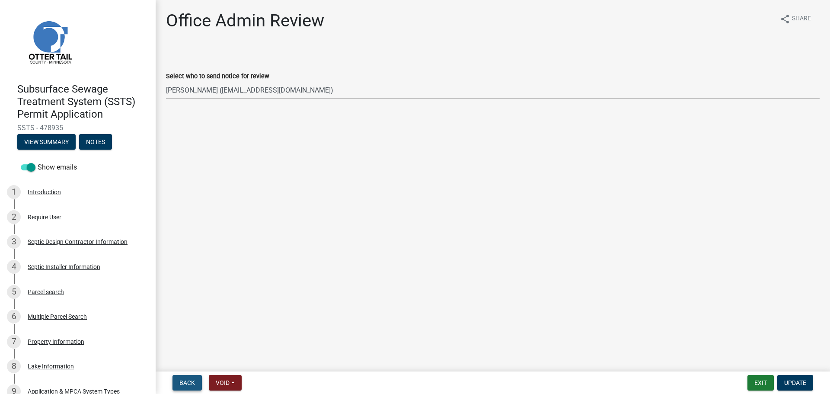
click at [185, 382] on span "Back" at bounding box center [187, 382] width 16 height 7
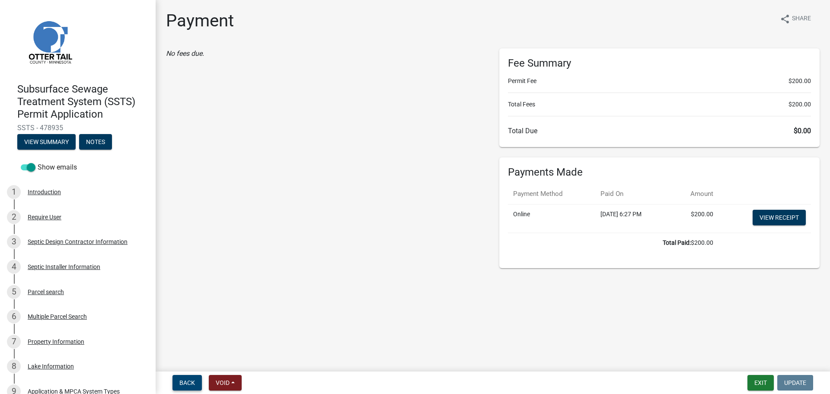
click at [185, 382] on span "Back" at bounding box center [187, 382] width 16 height 7
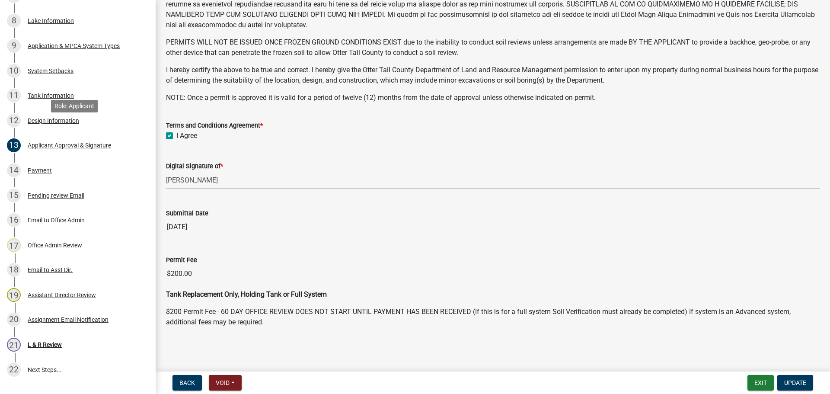
scroll to position [346, 0]
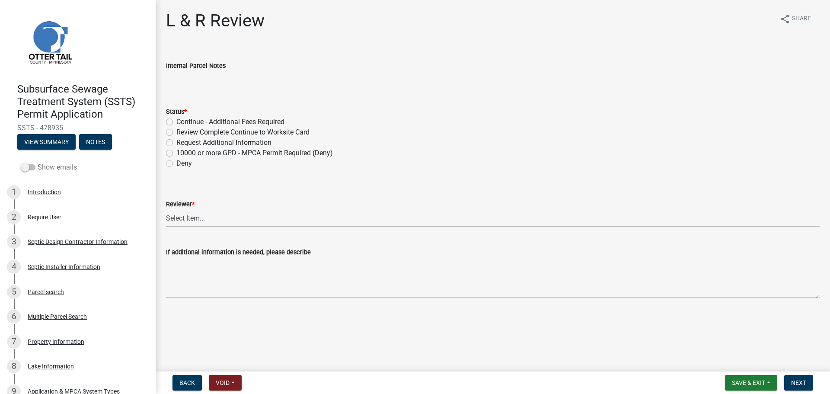
click at [46, 168] on label "Show emails" at bounding box center [49, 167] width 56 height 10
click at [38, 162] on input "Show emails" at bounding box center [38, 162] width 0 height 0
click at [52, 141] on button "View Summary" at bounding box center [46, 142] width 58 height 16
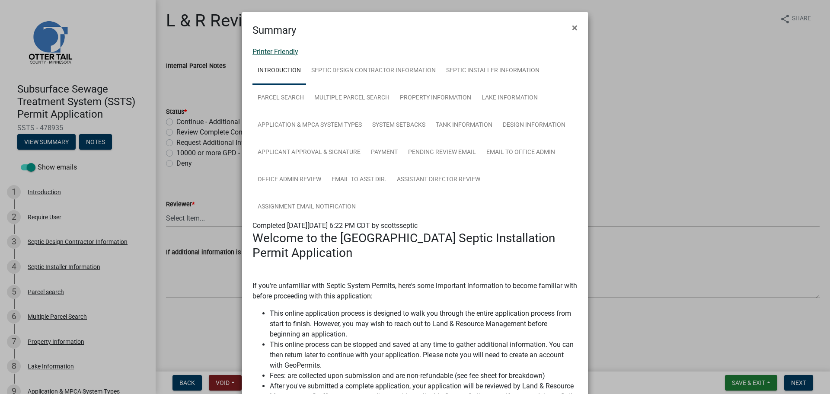
click at [277, 50] on link "Printer Friendly" at bounding box center [275, 52] width 46 height 8
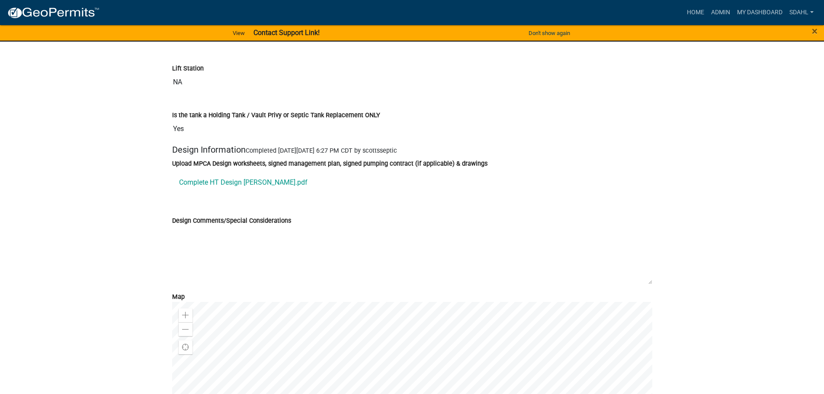
scroll to position [3242, 0]
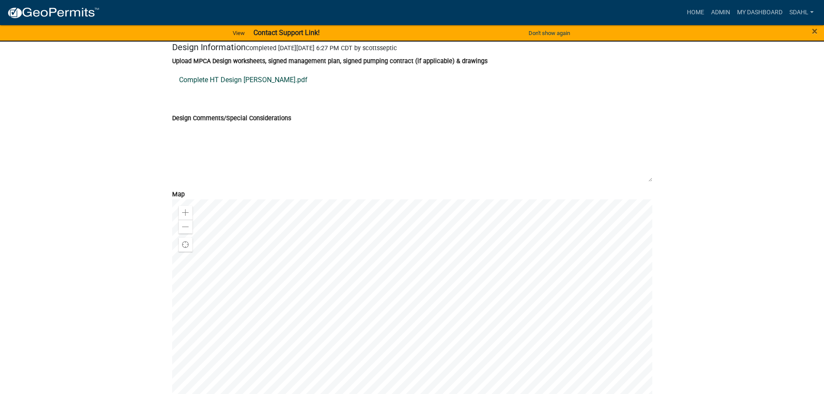
click at [257, 90] on link "Complete HT Design [PERSON_NAME].pdf" at bounding box center [412, 80] width 480 height 21
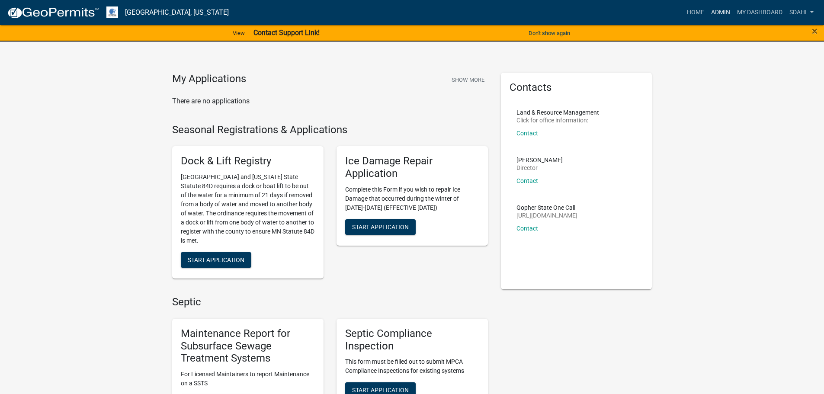
click at [722, 12] on link "Admin" at bounding box center [720, 12] width 26 height 16
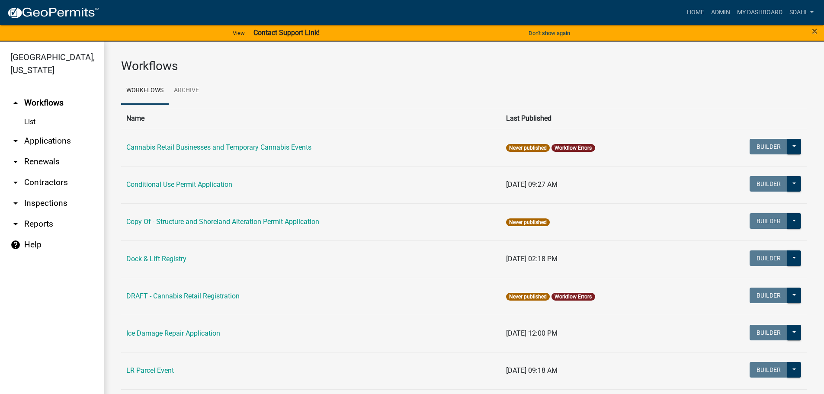
click at [54, 138] on link "arrow_drop_down Applications" at bounding box center [52, 141] width 104 height 21
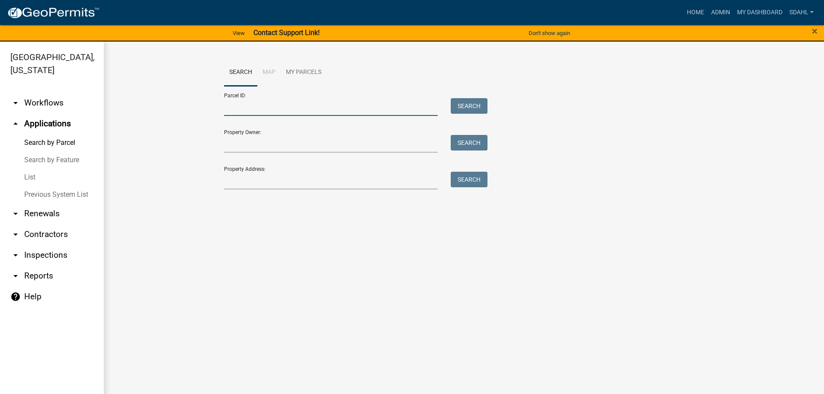
click at [344, 103] on input "Parcel ID:" at bounding box center [331, 107] width 214 height 18
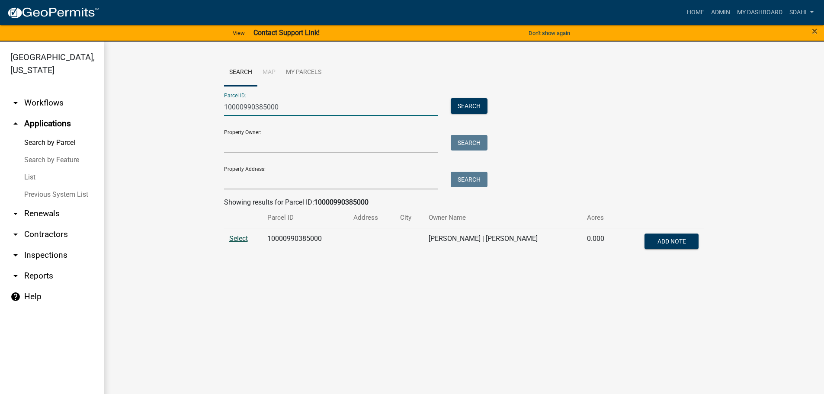
type input "10000990385000"
click at [230, 239] on span "Select" at bounding box center [238, 238] width 19 height 8
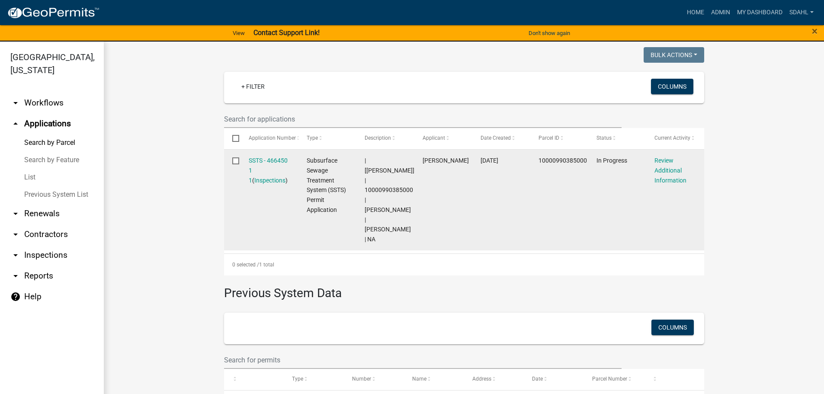
scroll to position [173, 0]
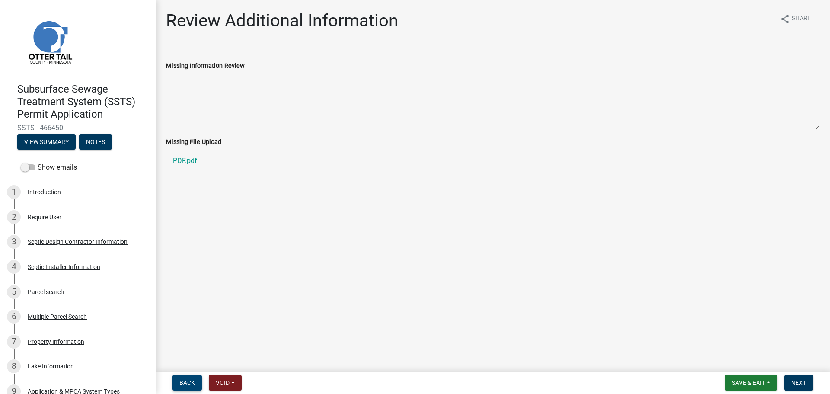
click at [190, 379] on span "Back" at bounding box center [187, 382] width 16 height 7
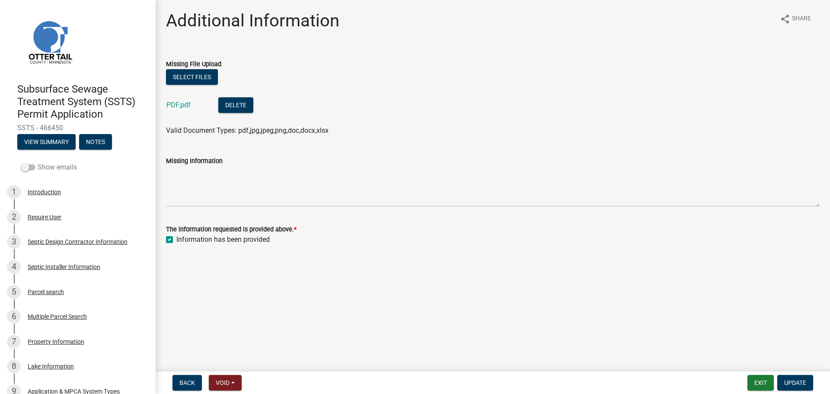
click at [54, 168] on label "Show emails" at bounding box center [49, 167] width 56 height 10
click at [38, 162] on input "Show emails" at bounding box center [38, 162] width 0 height 0
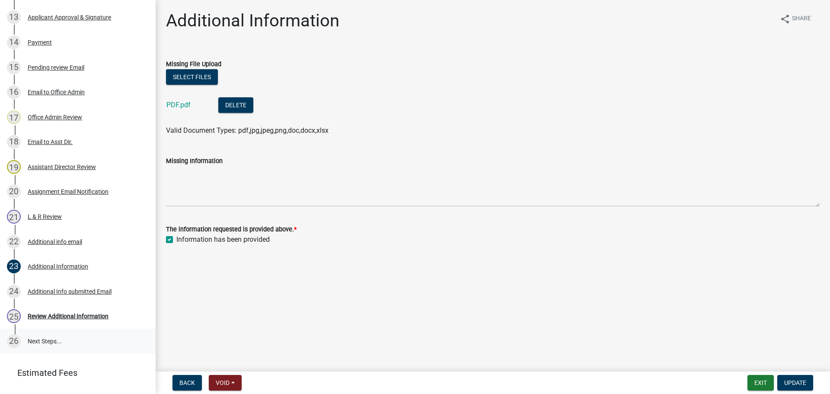
scroll to position [476, 0]
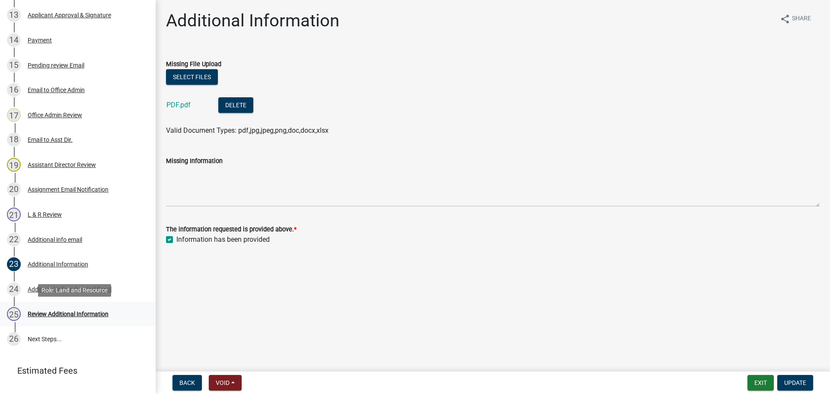
click at [59, 311] on div "Review Additional Information" at bounding box center [68, 314] width 81 height 6
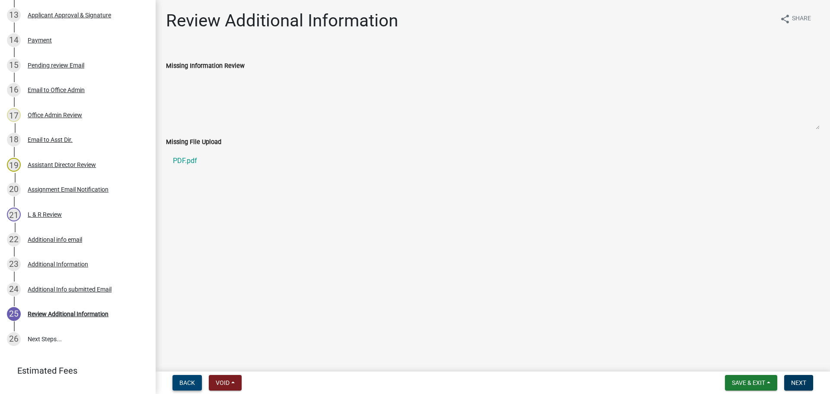
click at [191, 386] on span "Back" at bounding box center [187, 382] width 16 height 7
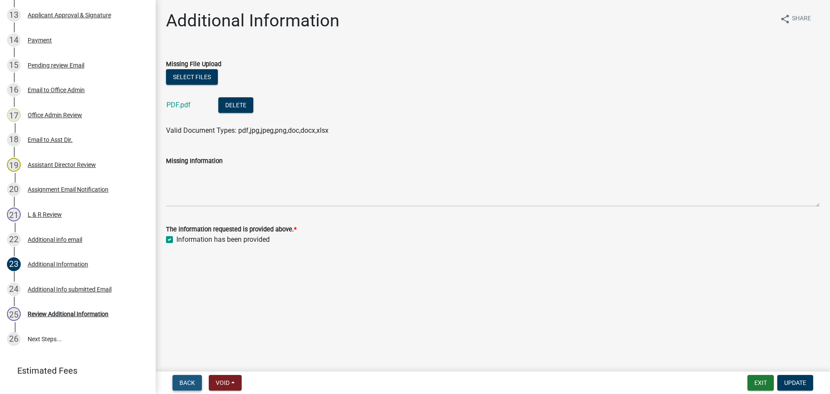
click at [189, 383] on span "Back" at bounding box center [187, 382] width 16 height 7
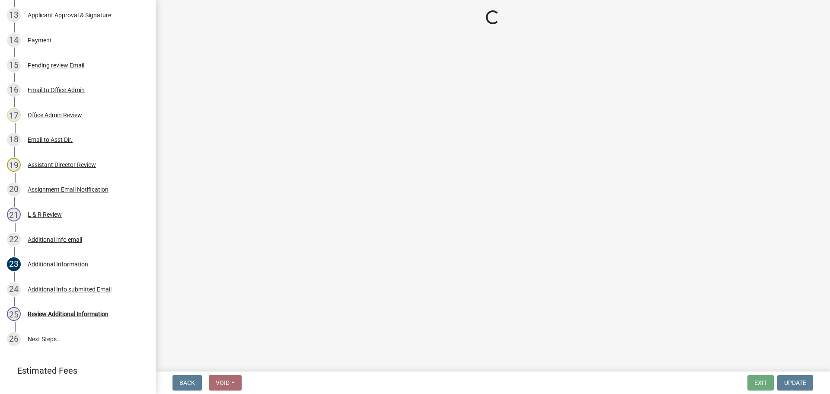
select select "c924b0b6-8bab-4fad-8e2d-179555df0fda"
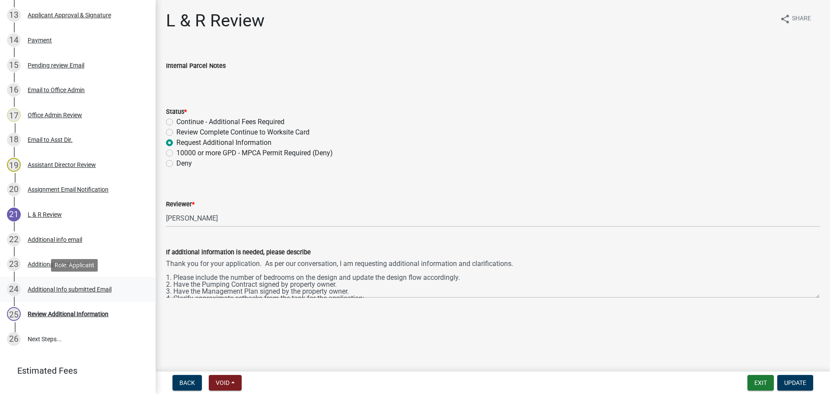
click at [74, 289] on div "Additional Info submitted Email" at bounding box center [70, 289] width 84 height 6
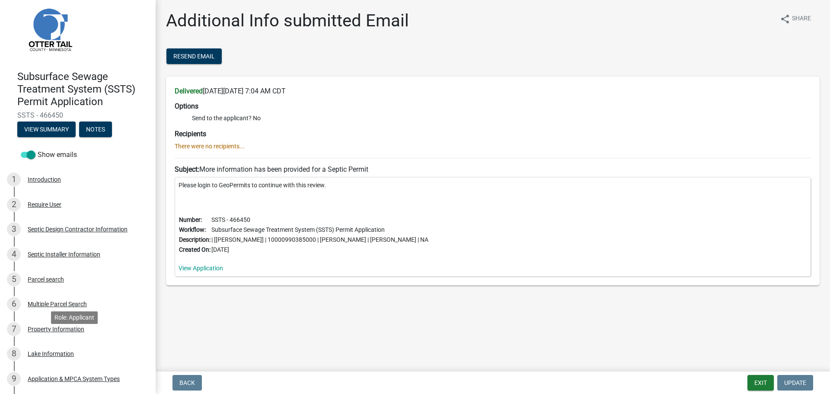
scroll to position [0, 0]
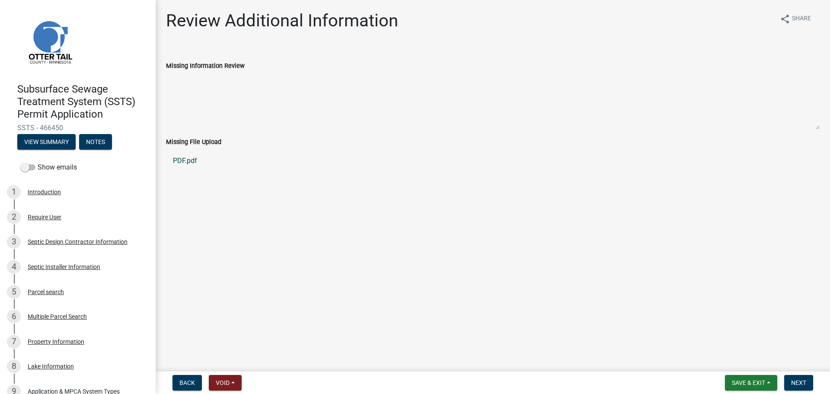
click at [188, 161] on link "PDF.pdf" at bounding box center [493, 160] width 654 height 21
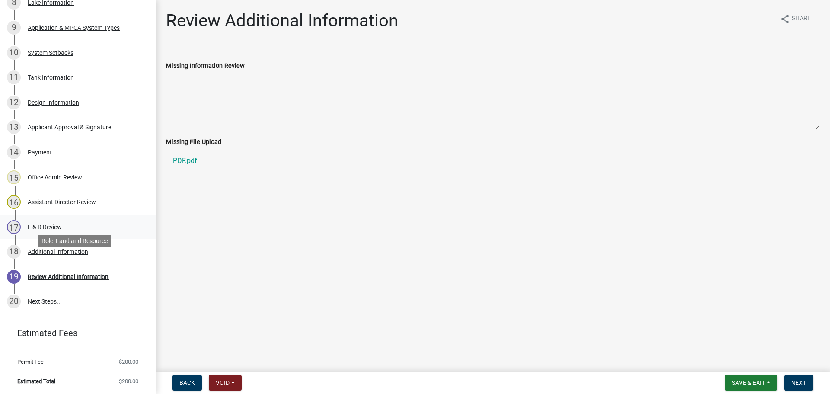
scroll to position [364, 0]
click at [52, 276] on div "Review Additional Information" at bounding box center [68, 276] width 81 height 6
click at [64, 276] on div "Review Additional Information" at bounding box center [68, 276] width 81 height 6
click at [187, 161] on link "PDF.pdf" at bounding box center [493, 160] width 654 height 21
click at [803, 381] on span "Next" at bounding box center [798, 382] width 15 height 7
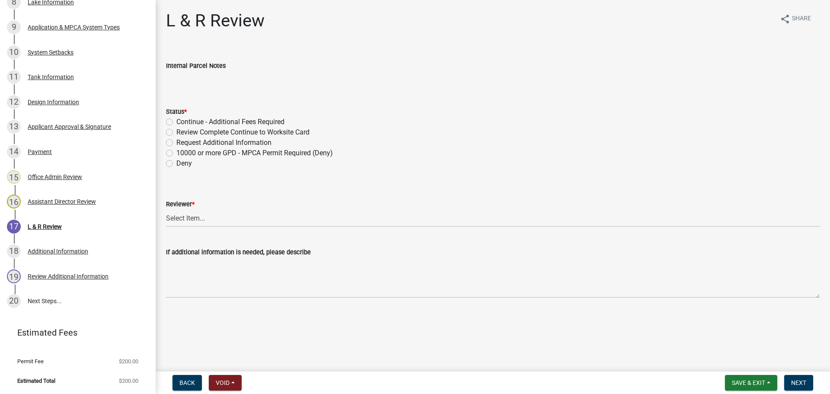
click at [230, 144] on label "Request Additional Information" at bounding box center [223, 142] width 95 height 10
click at [182, 143] on input "Request Additional Information" at bounding box center [179, 140] width 6 height 6
radio input "true"
click at [208, 216] on select "Select Item... Alexis Newark Andrea Perales Brittany Tollefson Elizabeth Plaste…" at bounding box center [493, 218] width 654 height 18
click at [166, 209] on select "Select Item... Alexis Newark Andrea Perales Brittany Tollefson Elizabeth Plaste…" at bounding box center [493, 218] width 654 height 18
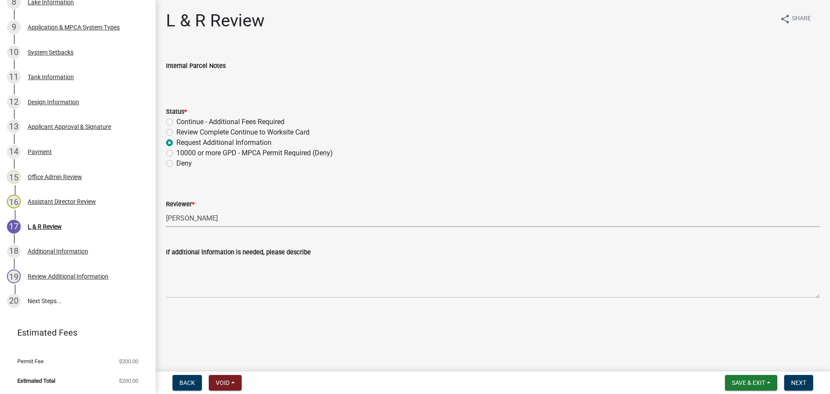
select select "c924b0b6-8bab-4fad-8e2d-179555df0fda"
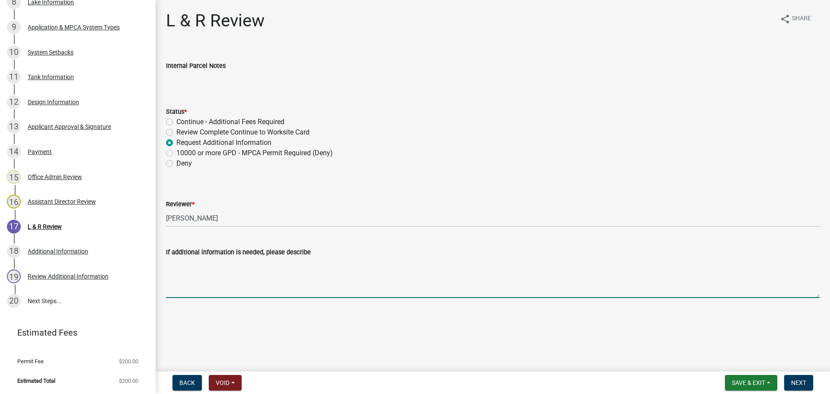
click at [217, 266] on textarea "If additional information is needed, please describe" at bounding box center [493, 277] width 654 height 41
click at [361, 262] on textarea "Thank you for the signature updates. Please update the design flow to represent…" at bounding box center [493, 277] width 654 height 41
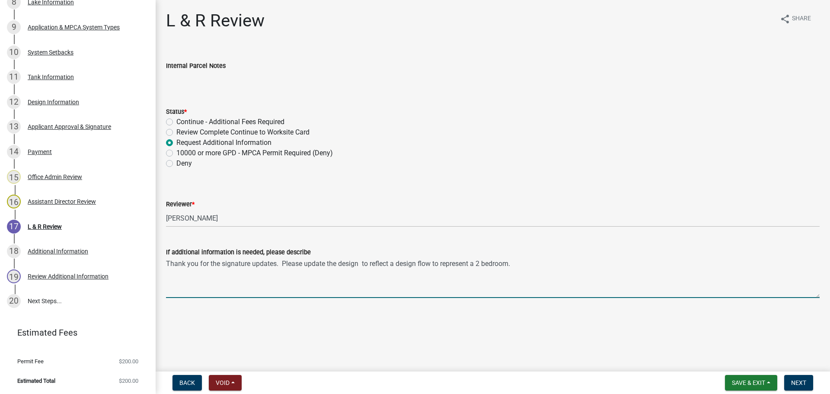
click at [395, 264] on textarea "Thank you for the signature updates. Please update the design to reflect a desi…" at bounding box center [493, 277] width 654 height 41
click at [360, 264] on textarea "Thank you for the signature updates. Please update the design to reflect the de…" at bounding box center [493, 277] width 654 height 41
click at [392, 262] on textarea "Thank you for the signature updates. Please update the design to reflect the de…" at bounding box center [493, 277] width 654 height 41
click at [402, 263] on textarea "Thank you for the signature updates. Please update the design to reflect the de…" at bounding box center [493, 277] width 654 height 41
click at [290, 263] on textarea "Thank you for the signature updates. Please update the design to reflect the de…" at bounding box center [493, 277] width 654 height 41
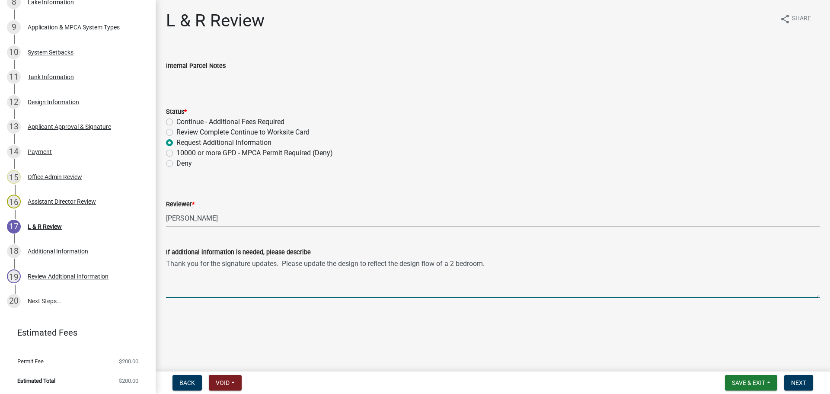
click at [494, 264] on textarea "Thank you for the signature updates. Please update the design to reflect the de…" at bounding box center [493, 277] width 654 height 41
click at [256, 262] on textarea "Thank you for the signature updates. Please update the design to reflect the de…" at bounding box center [493, 277] width 654 height 41
click at [317, 264] on textarea "Thank you for having the property owner sign the Management plan and pumping co…" at bounding box center [493, 277] width 654 height 41
click at [168, 270] on textarea "Thank you for having the property owner sign the management plan and pumping co…" at bounding box center [493, 277] width 654 height 41
click at [269, 271] on textarea "Thank you for having the property owner sign the management plan and pumping co…" at bounding box center [493, 277] width 654 height 41
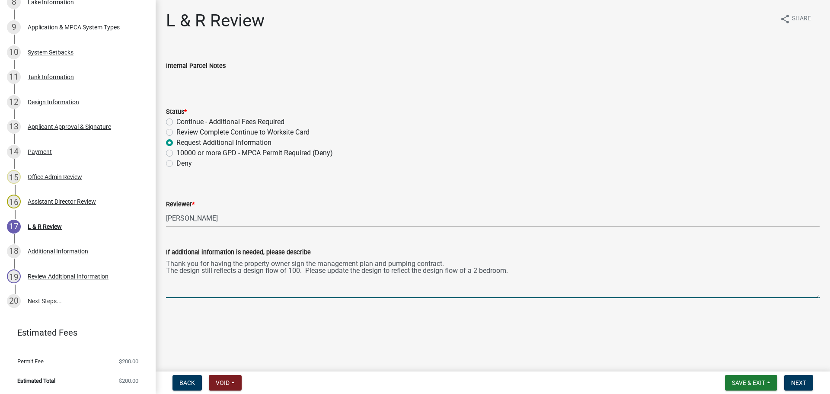
click at [519, 270] on textarea "Thank you for having the property owner sign the management plan and pumping co…" at bounding box center [493, 277] width 654 height 41
click at [425, 269] on textarea "Thank you for having the property owner sign the management plan and pumping co…" at bounding box center [493, 277] width 654 height 41
type textarea "Thank you for having the property owner sign the management plan and pumping co…"
click at [522, 270] on textarea "Thank you for having the property owner sign the management plan and pumping co…" at bounding box center [493, 277] width 654 height 41
click at [202, 279] on textarea "Thank you for having the property owner sign the management plan and pumping co…" at bounding box center [493, 277] width 654 height 41
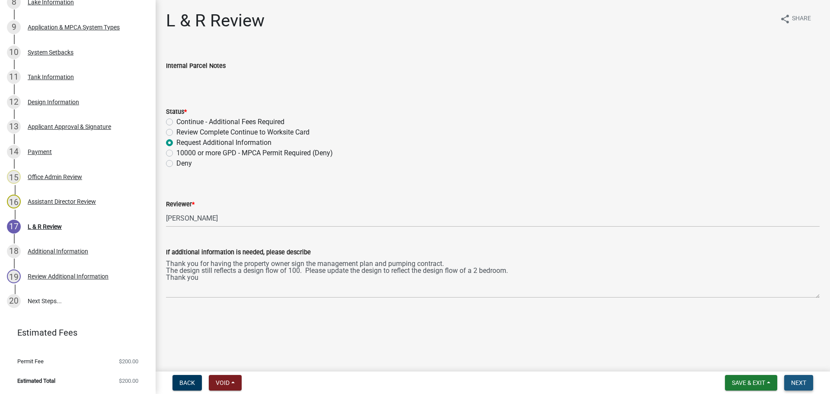
click at [796, 379] on span "Next" at bounding box center [798, 382] width 15 height 7
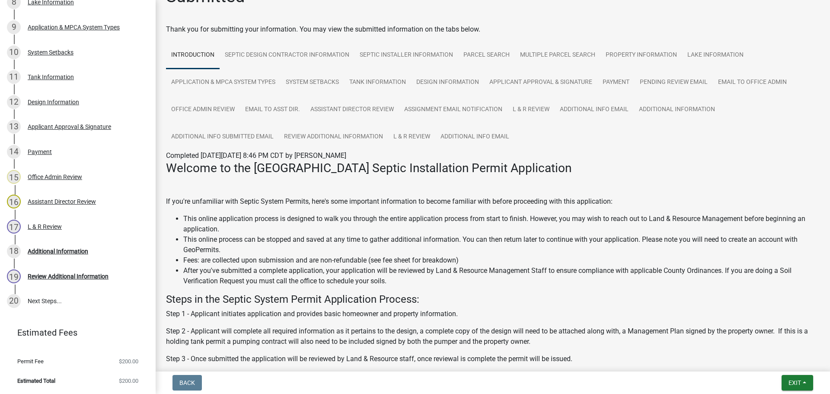
scroll to position [0, 0]
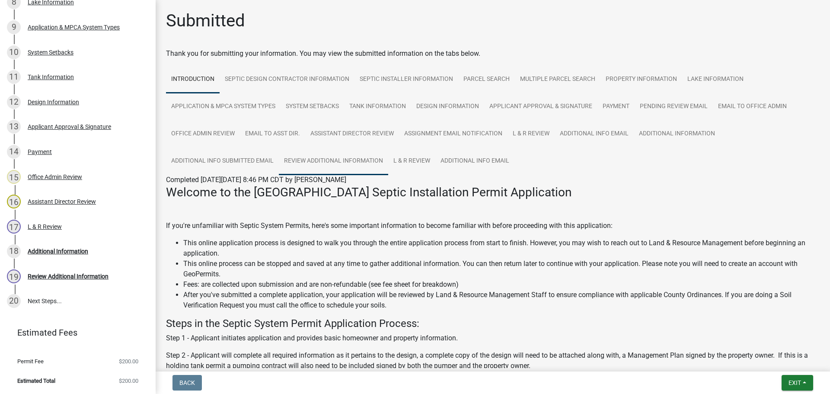
click at [356, 160] on link "Review Additional Information" at bounding box center [333, 161] width 109 height 28
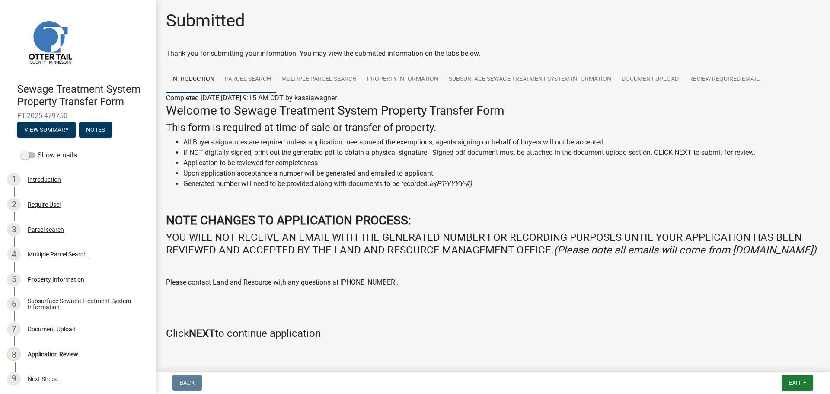
click at [242, 83] on link "Parcel search" at bounding box center [248, 80] width 57 height 28
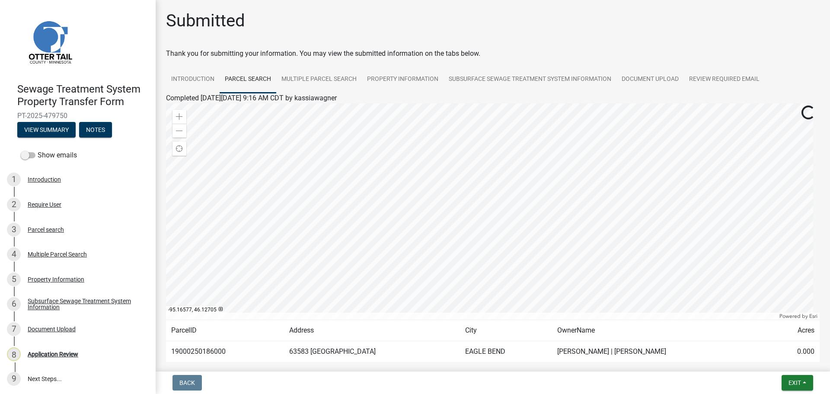
scroll to position [45, 0]
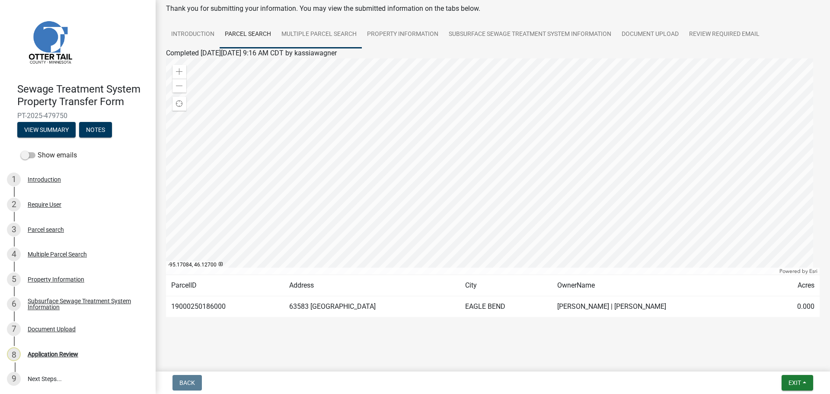
click at [316, 32] on link "Multiple Parcel Search" at bounding box center [319, 35] width 86 height 28
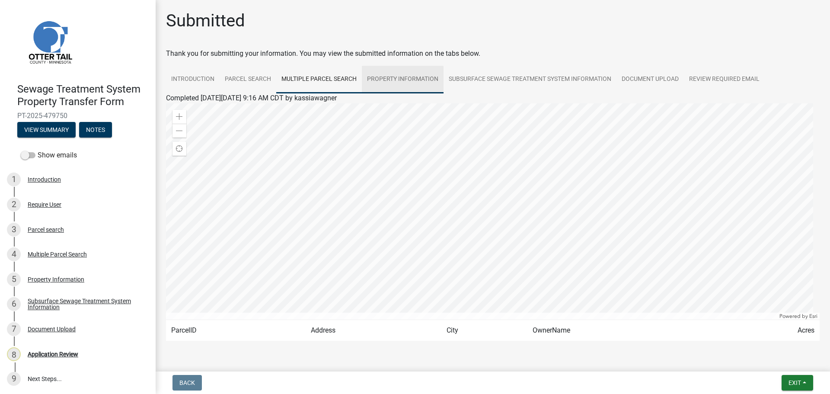
click at [396, 83] on link "Property Information" at bounding box center [403, 80] width 82 height 28
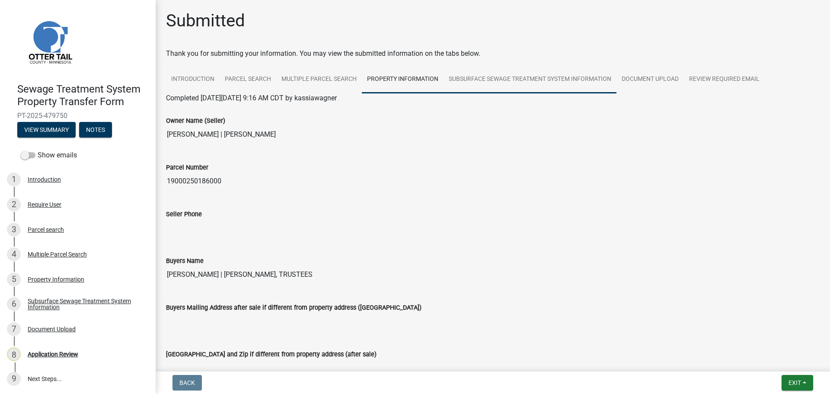
click at [501, 76] on link "Subsurface Sewage Treatment System Information" at bounding box center [530, 80] width 173 height 28
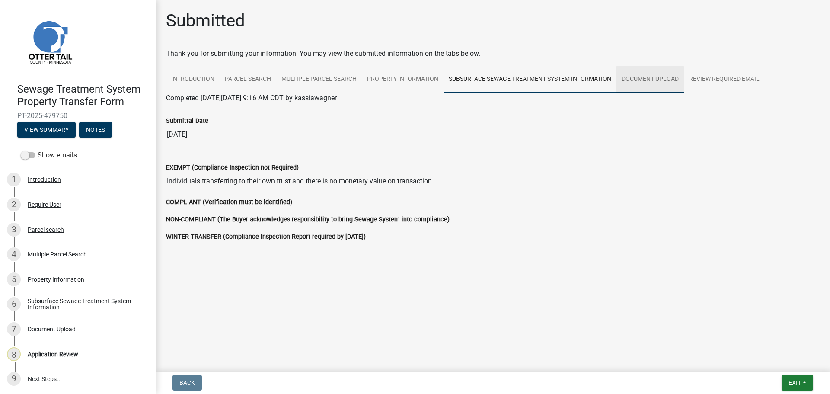
click at [648, 81] on link "Document Upload" at bounding box center [649, 80] width 67 height 28
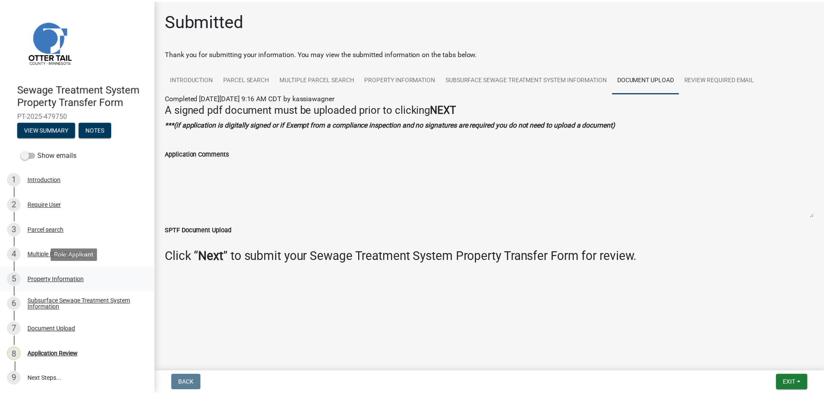
scroll to position [1, 0]
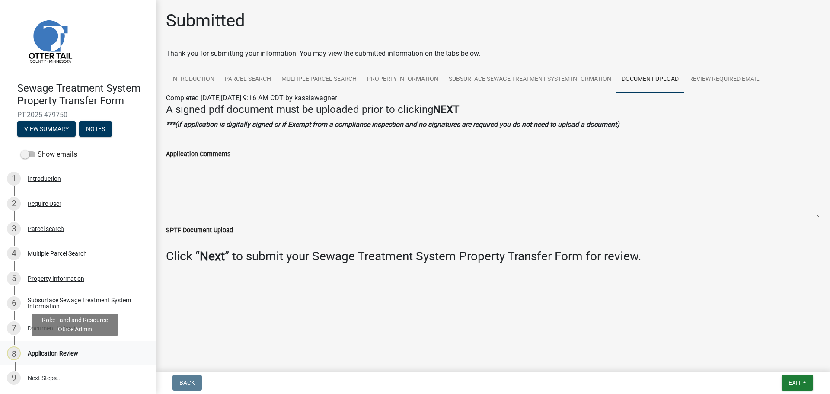
click at [56, 351] on div "Application Review" at bounding box center [53, 353] width 51 height 6
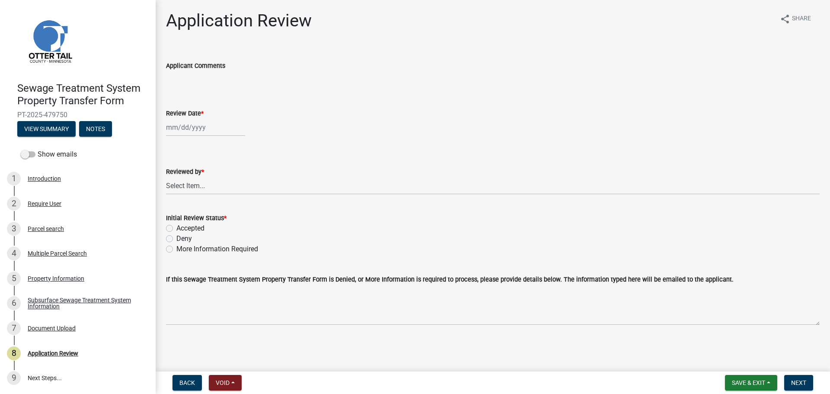
click at [192, 131] on div at bounding box center [205, 127] width 79 height 18
select select "9"
select select "2025"
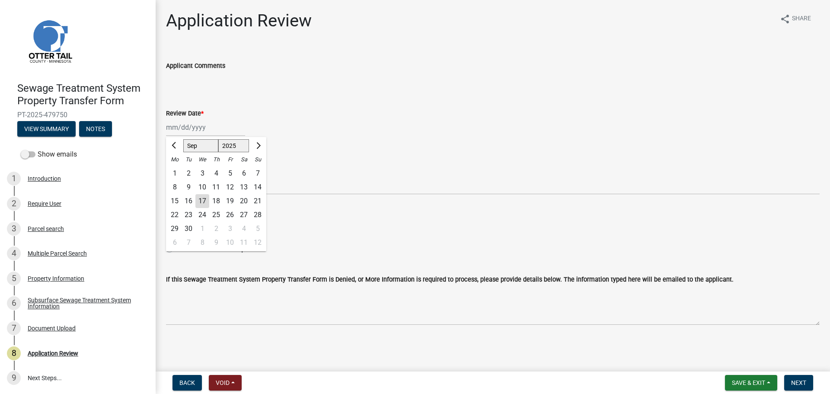
click at [202, 202] on div "17" at bounding box center [202, 201] width 14 height 14
type input "[DATE]"
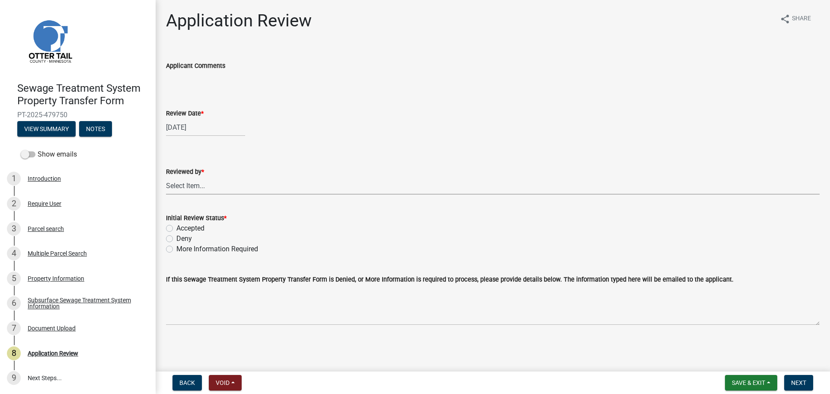
click at [207, 186] on select "Select Item... [PERSON_NAME] [PERSON_NAME] [PERSON_NAME] [PERSON_NAME] [PERSON_…" at bounding box center [493, 186] width 654 height 18
click at [166, 177] on select "Select Item... [PERSON_NAME] [PERSON_NAME] [PERSON_NAME] [PERSON_NAME] [PERSON_…" at bounding box center [493, 186] width 654 height 18
select select "67745ee8-7159-4960-80f9-a638286b467c"
click at [189, 227] on label "Accepted" at bounding box center [190, 228] width 28 height 10
click at [182, 227] on input "Accepted" at bounding box center [179, 226] width 6 height 6
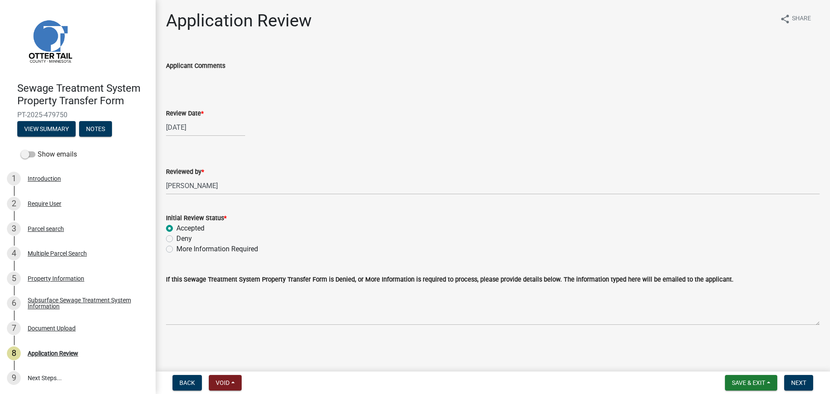
radio input "true"
click at [800, 377] on button "Next" at bounding box center [798, 383] width 29 height 16
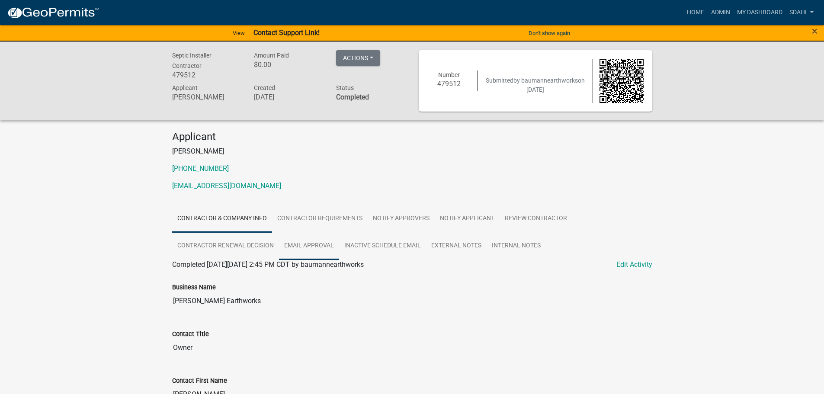
click at [310, 248] on link "Email Approval" at bounding box center [309, 246] width 60 height 28
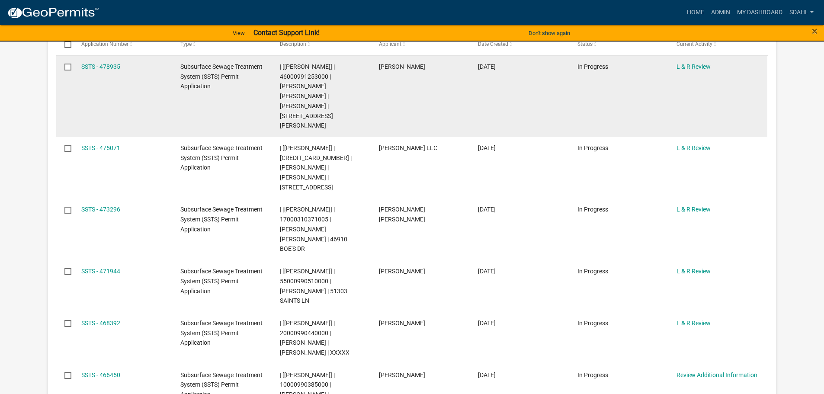
scroll to position [519, 0]
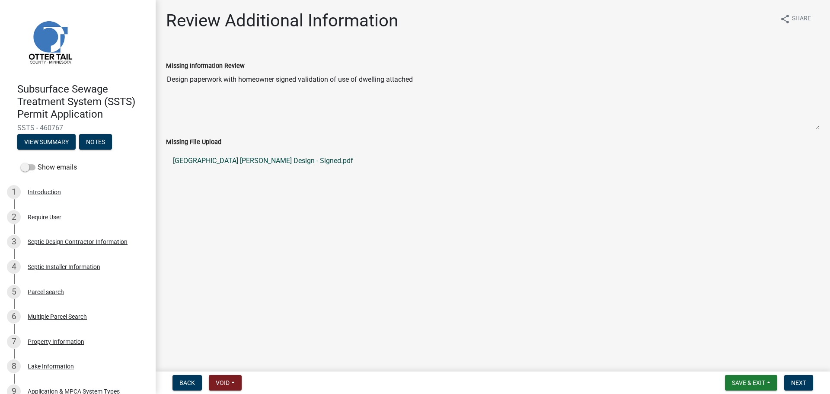
click at [252, 159] on link "24889 Lakeway Dr Septic Design - Signed.pdf" at bounding box center [493, 160] width 654 height 21
click at [48, 169] on label "Show emails" at bounding box center [49, 167] width 56 height 10
click at [38, 162] on input "Show emails" at bounding box center [38, 162] width 0 height 0
click at [185, 385] on span "Back" at bounding box center [187, 382] width 16 height 7
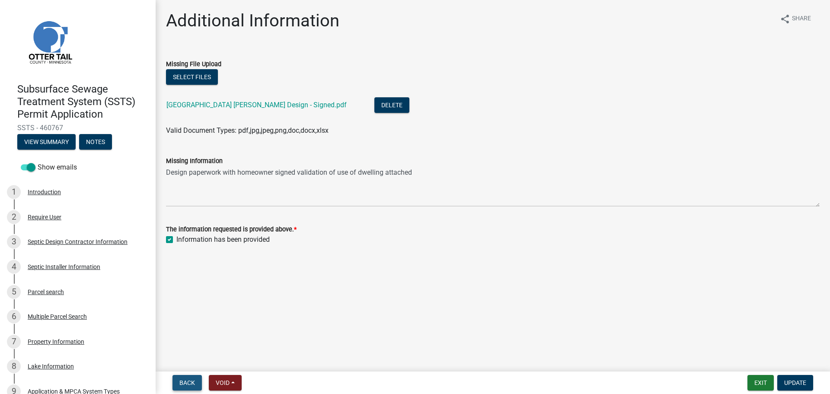
click at [185, 385] on span "Back" at bounding box center [187, 382] width 16 height 7
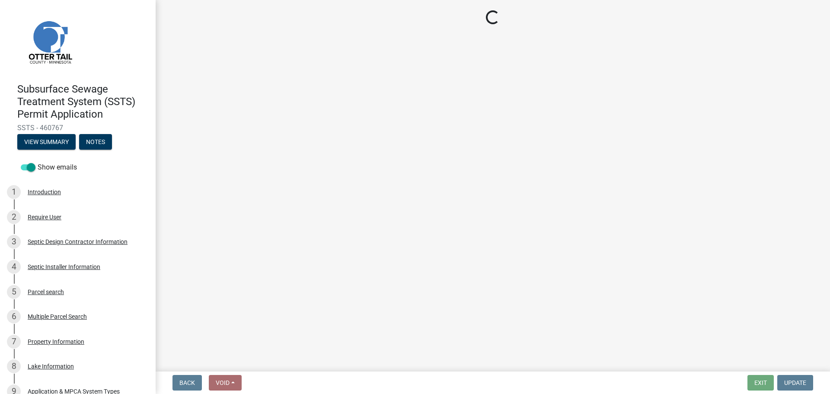
select select "c924b0b6-8bab-4fad-8e2d-179555df0fda"
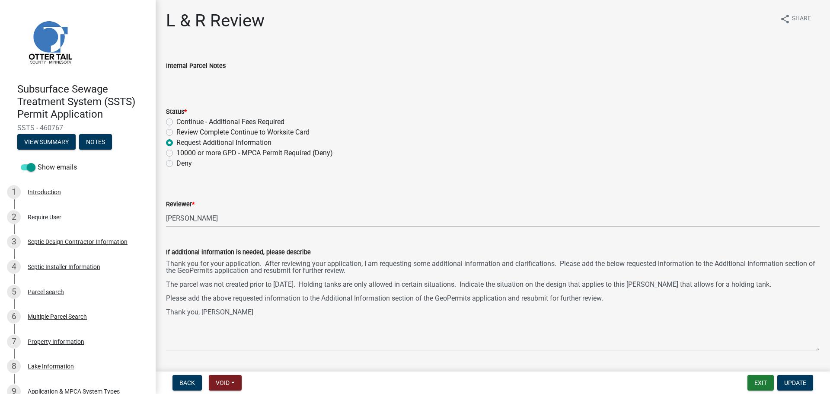
drag, startPoint x: 818, startPoint y: 296, endPoint x: 810, endPoint y: 349, distance: 53.4
click at [810, 349] on textarea "Thank you for your application. After reviewing your application, I am requesti…" at bounding box center [493, 303] width 654 height 93
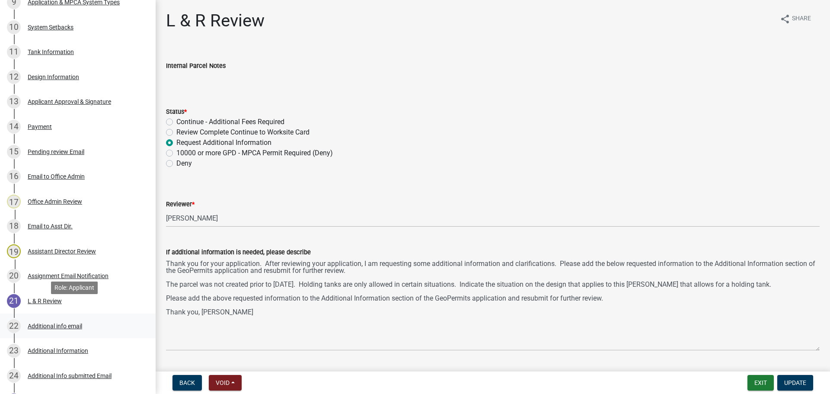
scroll to position [514, 0]
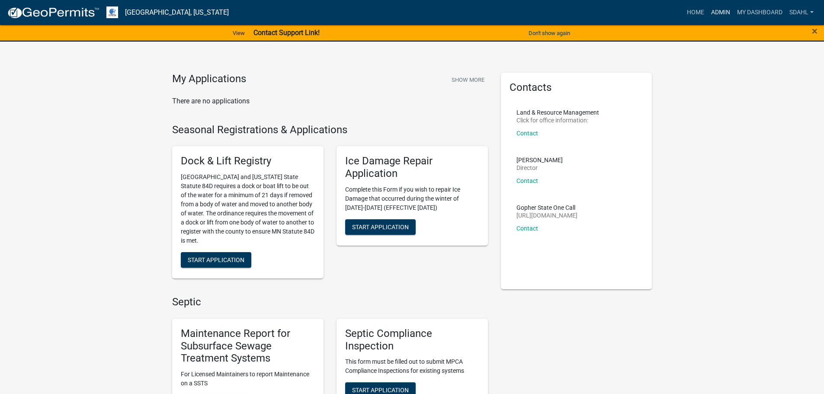
click at [720, 12] on link "Admin" at bounding box center [720, 12] width 26 height 16
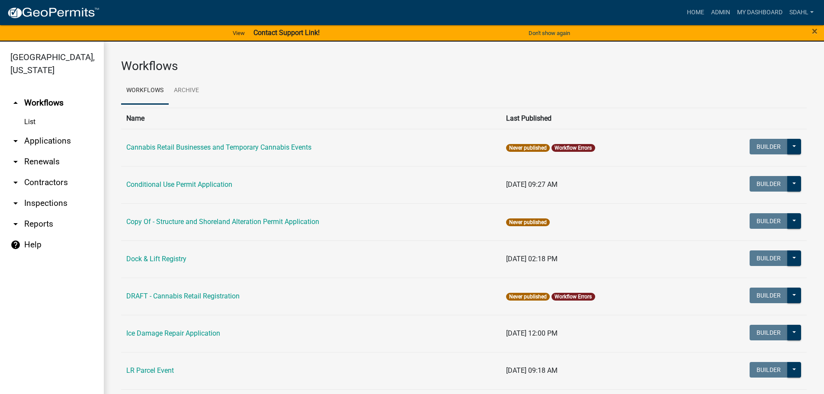
click at [64, 137] on link "arrow_drop_down Applications" at bounding box center [52, 141] width 104 height 21
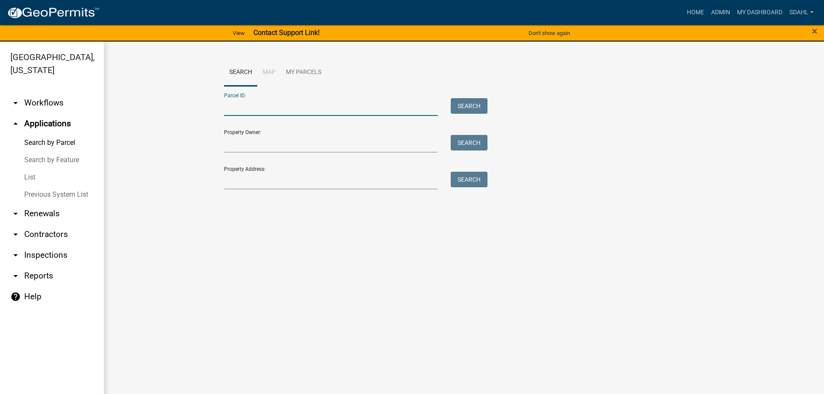
click at [283, 106] on input "Parcel ID:" at bounding box center [331, 107] width 214 height 18
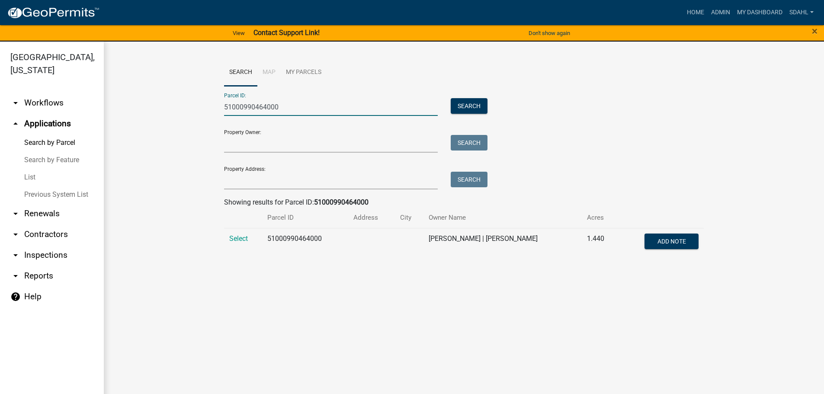
type input "51000990464000"
click at [239, 243] on td "Select" at bounding box center [243, 242] width 38 height 29
click at [238, 238] on span "Select" at bounding box center [238, 238] width 19 height 8
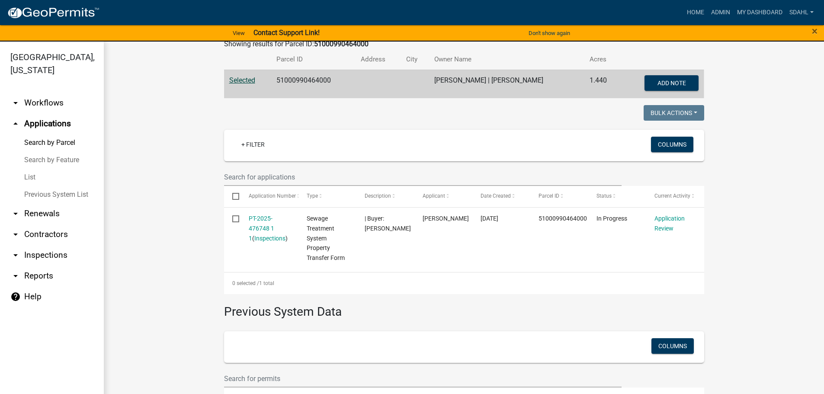
scroll to position [159, 0]
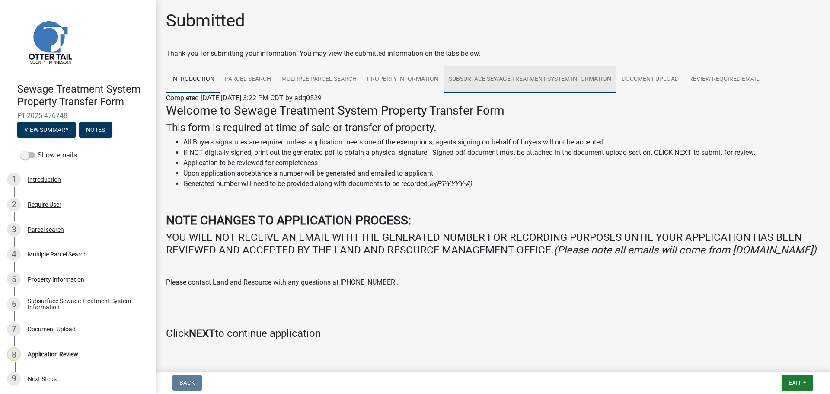
click at [511, 79] on link "Subsurface Sewage Treatment System Information" at bounding box center [530, 80] width 173 height 28
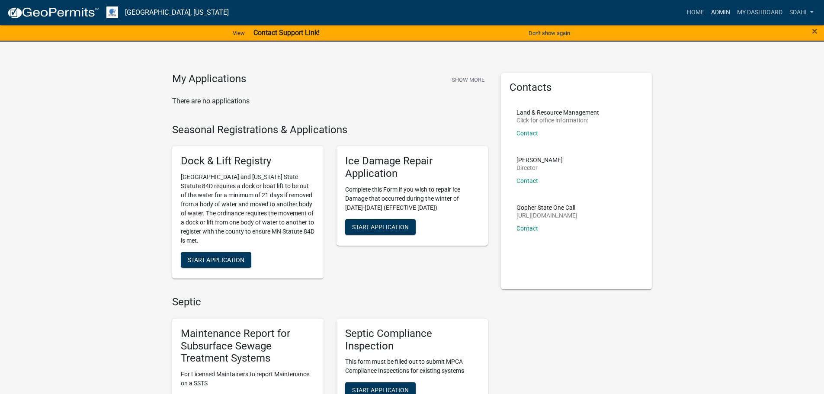
click at [712, 13] on link "Admin" at bounding box center [720, 12] width 26 height 16
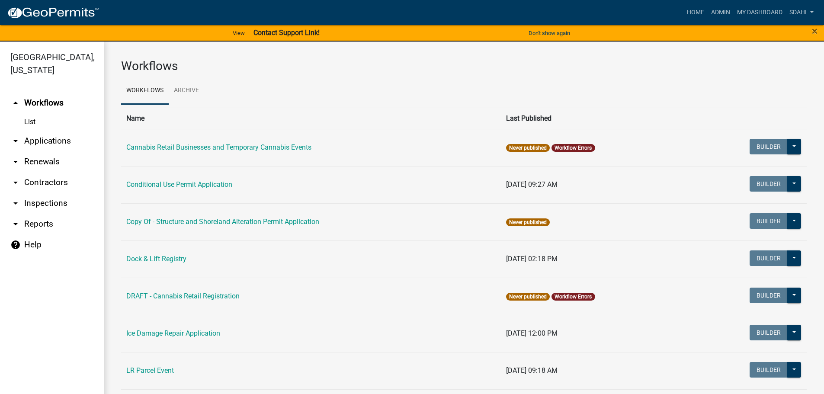
click at [60, 140] on link "arrow_drop_down Applications" at bounding box center [52, 141] width 104 height 21
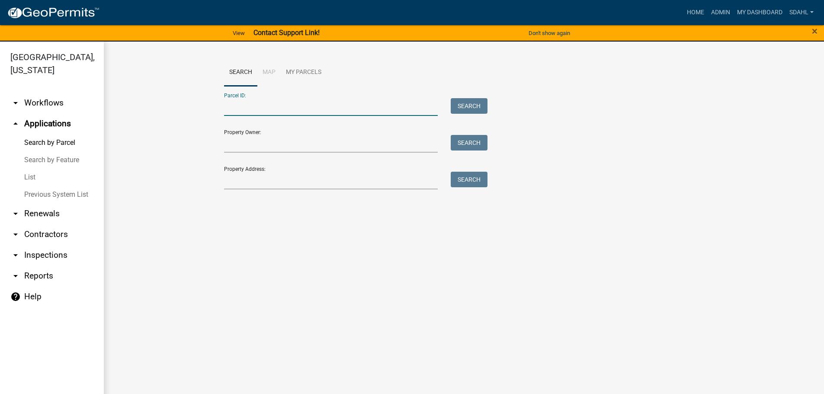
click at [357, 109] on input "Parcel ID:" at bounding box center [331, 107] width 214 height 18
type input "5"
click at [260, 108] on input "51000990093000" at bounding box center [331, 107] width 214 height 18
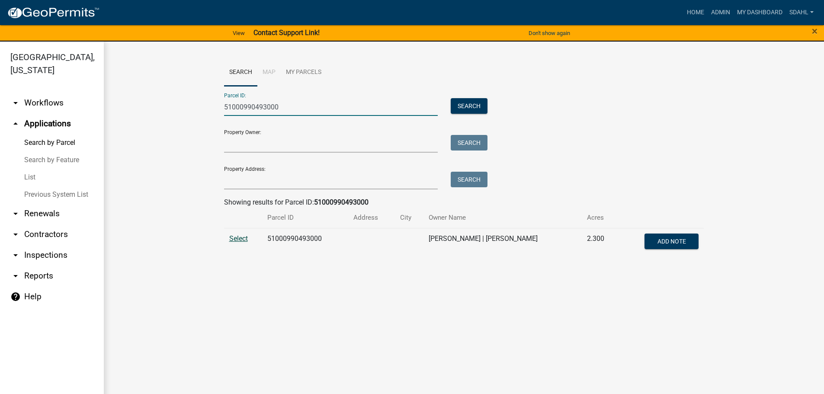
type input "51000990493000"
click at [244, 241] on span "Select" at bounding box center [238, 238] width 19 height 8
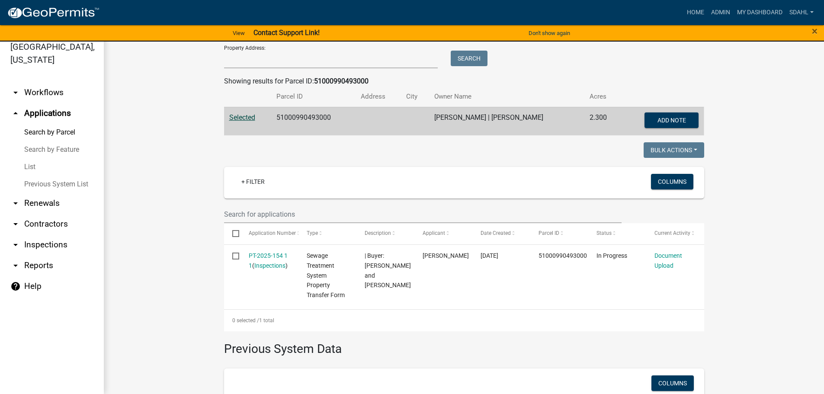
scroll to position [130, 0]
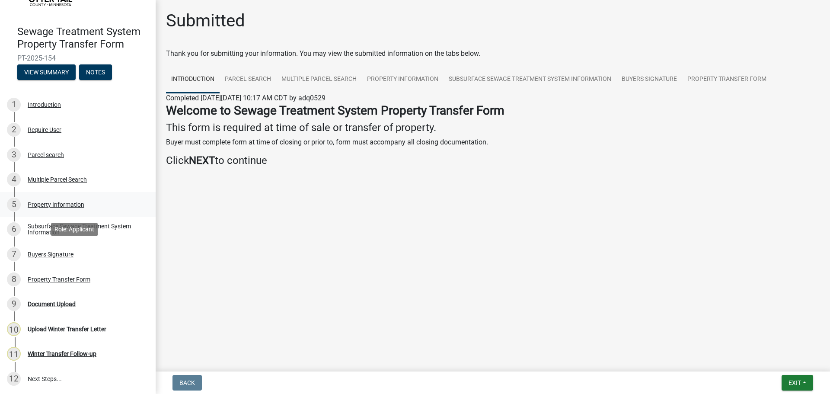
scroll to position [58, 0]
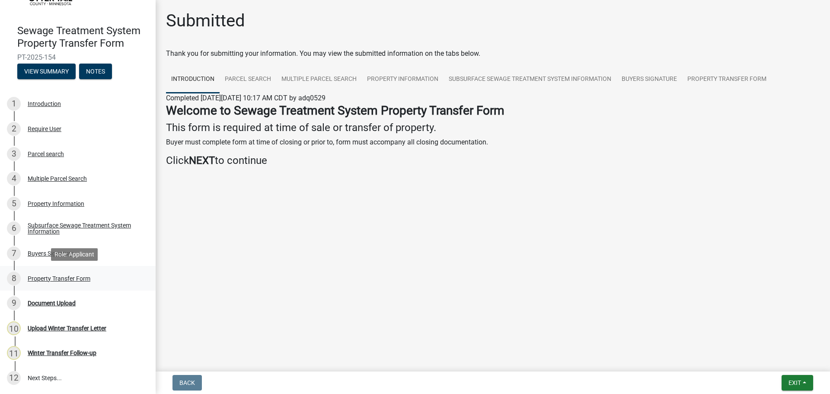
click at [66, 278] on div "Property Transfer Form" at bounding box center [59, 278] width 63 height 6
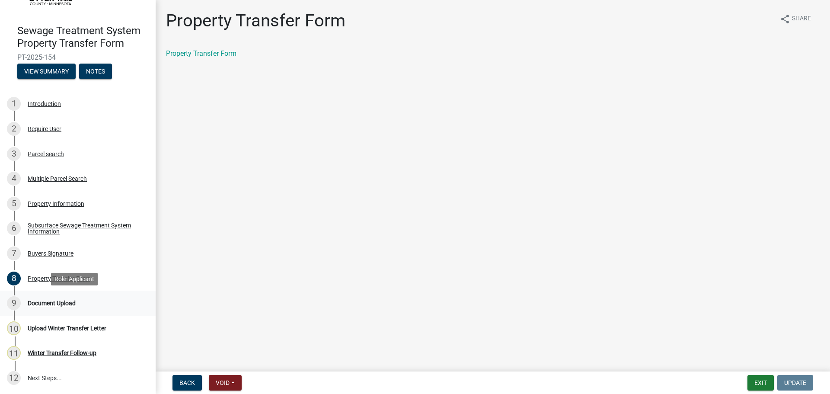
click at [56, 303] on div "Document Upload" at bounding box center [52, 303] width 48 height 6
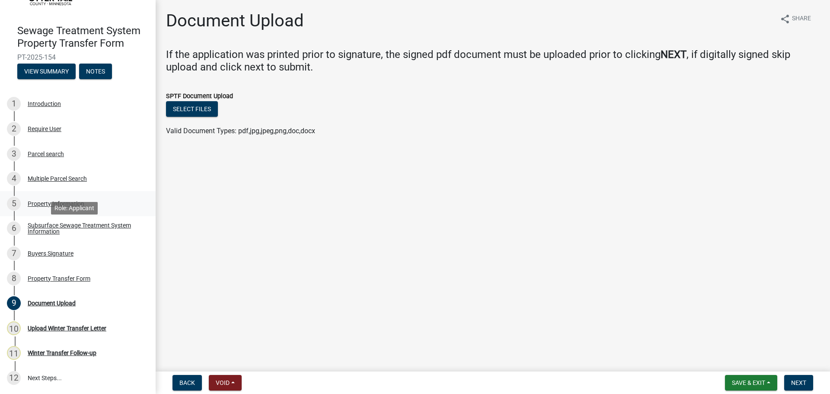
scroll to position [0, 0]
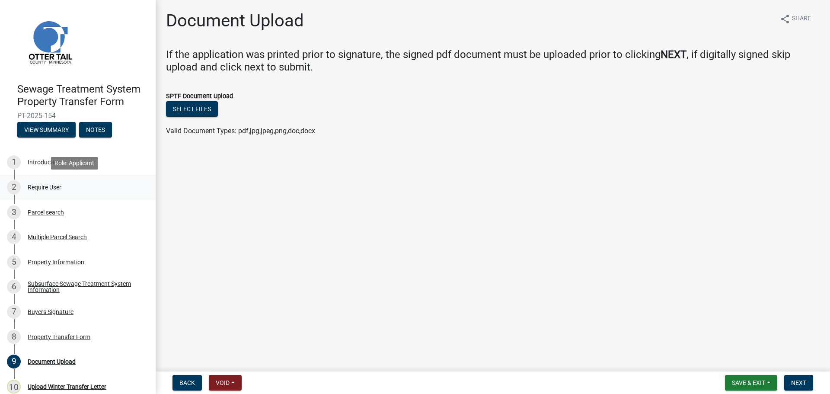
click at [54, 189] on div "Require User" at bounding box center [45, 187] width 34 height 6
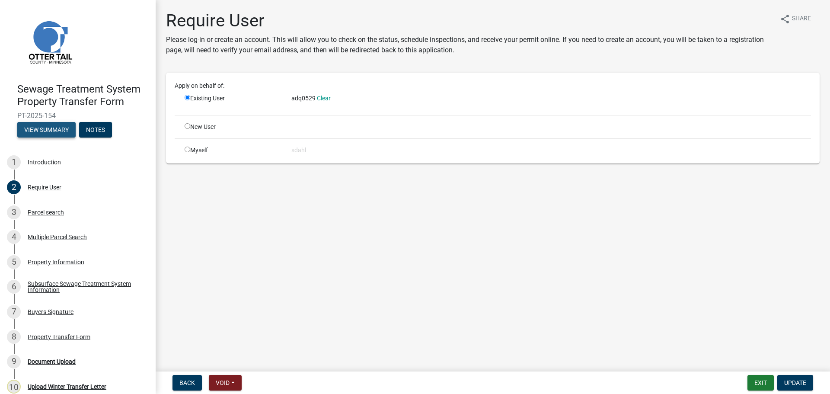
click at [61, 127] on button "View Summary" at bounding box center [46, 130] width 58 height 16
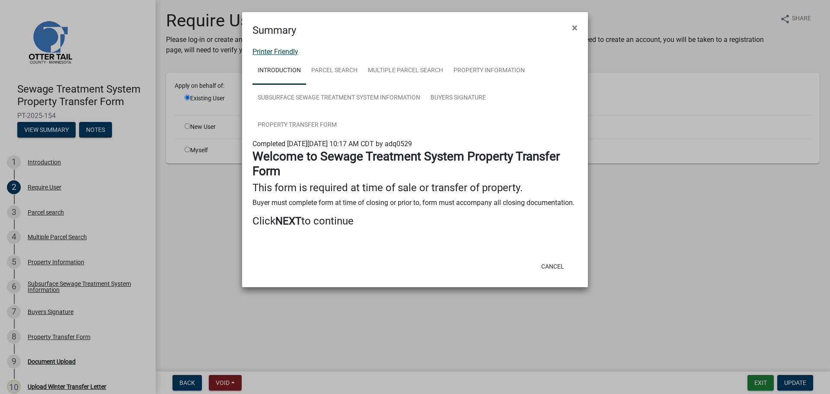
click at [294, 54] on link "Printer Friendly" at bounding box center [275, 52] width 46 height 8
click at [560, 265] on button "Cancel" at bounding box center [552, 267] width 37 height 16
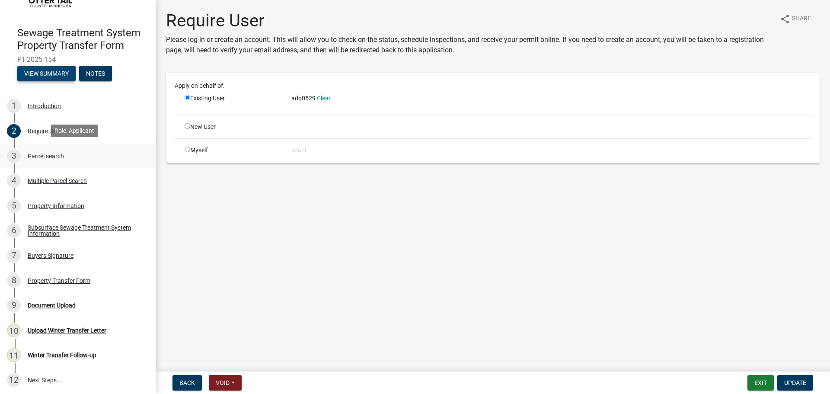
scroll to position [58, 0]
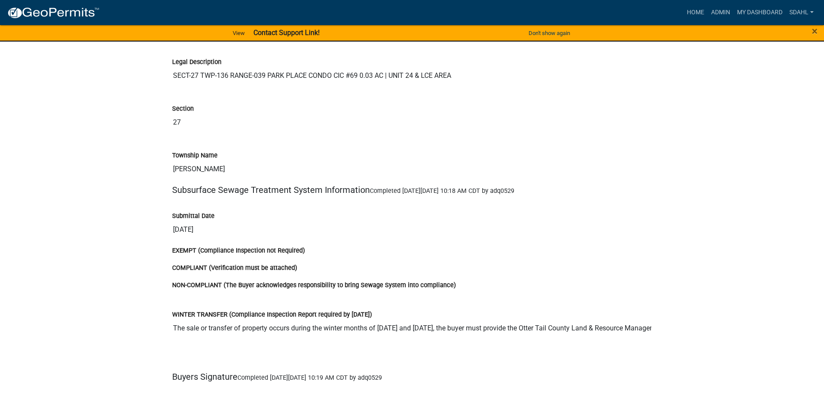
scroll to position [1214, 0]
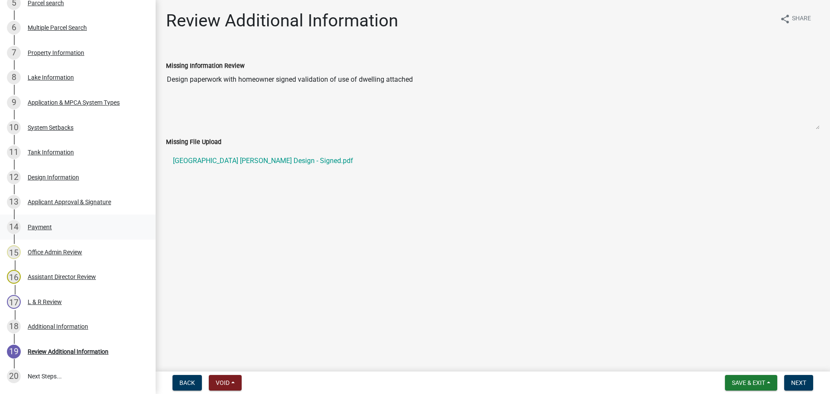
scroll to position [18, 0]
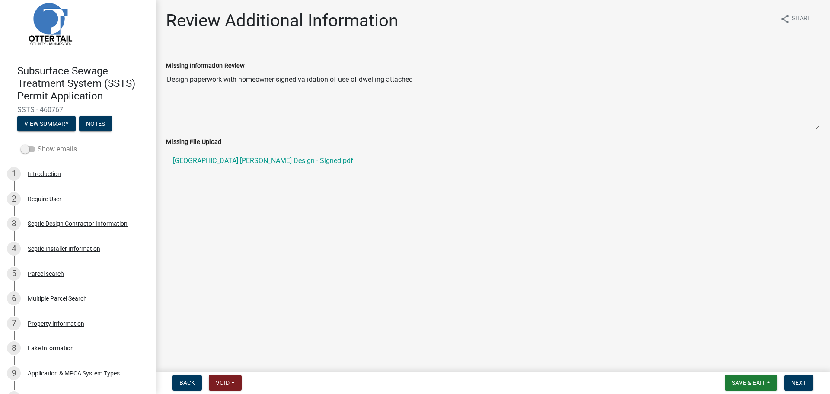
click at [40, 144] on label "Show emails" at bounding box center [49, 149] width 56 height 10
click at [38, 144] on input "Show emails" at bounding box center [38, 144] width 0 height 0
click at [182, 381] on span "Back" at bounding box center [187, 382] width 16 height 7
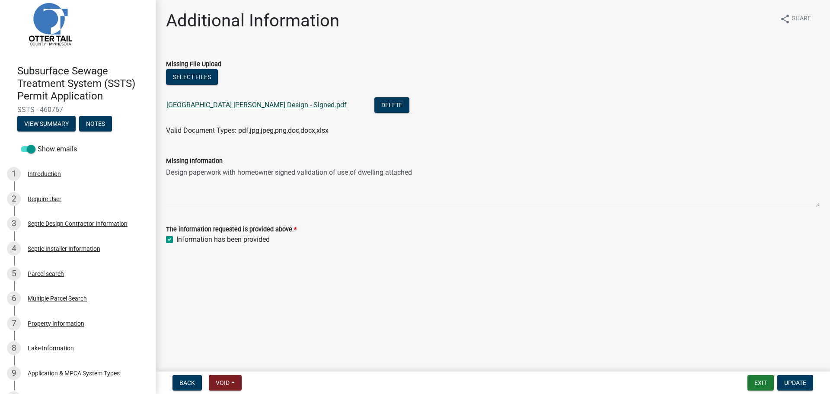
click at [273, 102] on link "24889 Lakeway Dr Septic Design - Signed.pdf" at bounding box center [256, 105] width 180 height 8
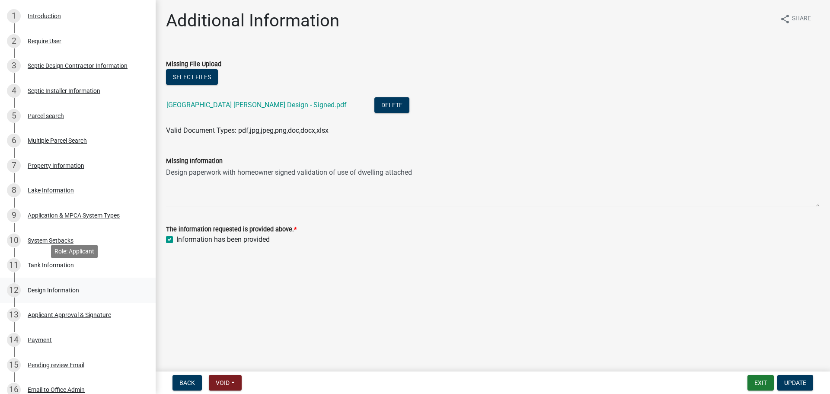
scroll to position [191, 0]
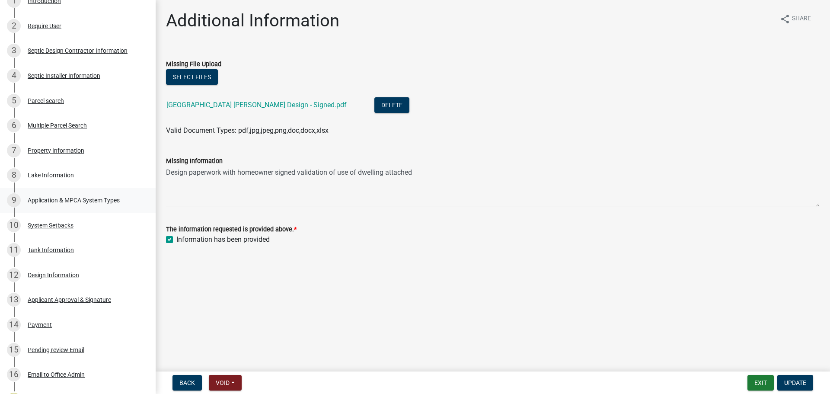
click at [88, 202] on div "Application & MPCA System Types" at bounding box center [74, 200] width 92 height 6
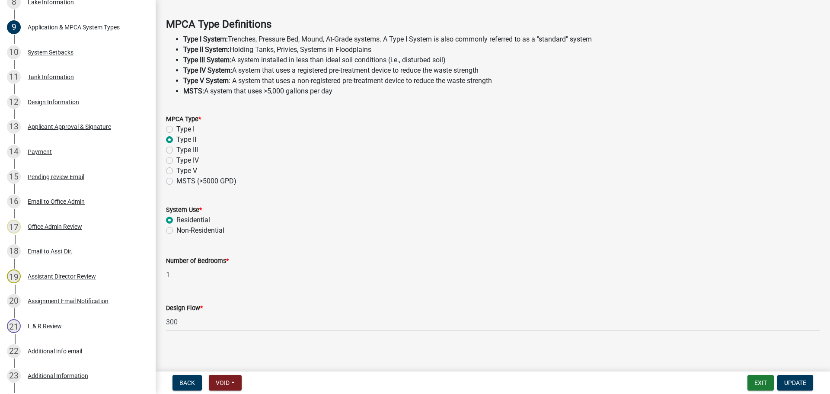
scroll to position [247, 0]
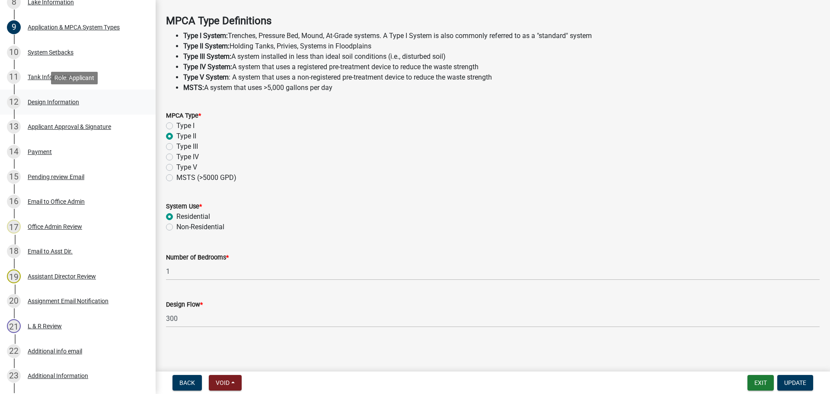
click at [54, 102] on div "Design Information" at bounding box center [53, 102] width 51 height 6
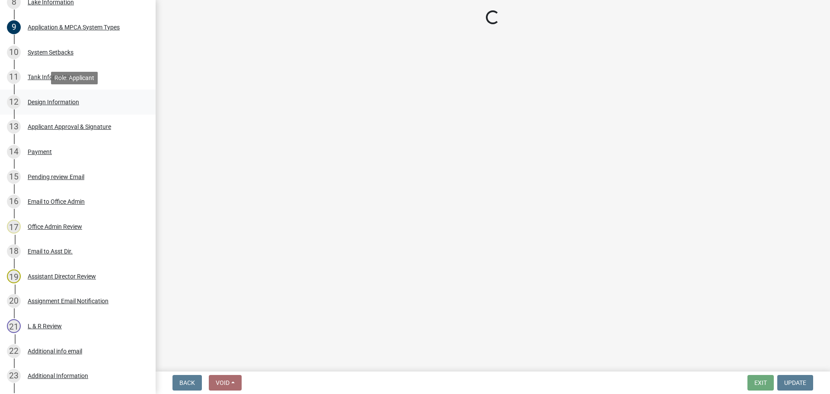
scroll to position [0, 0]
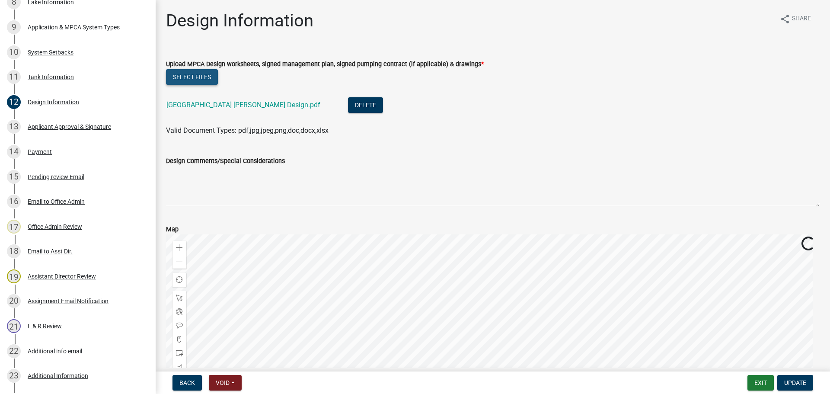
click at [195, 79] on button "Select files" at bounding box center [192, 77] width 52 height 16
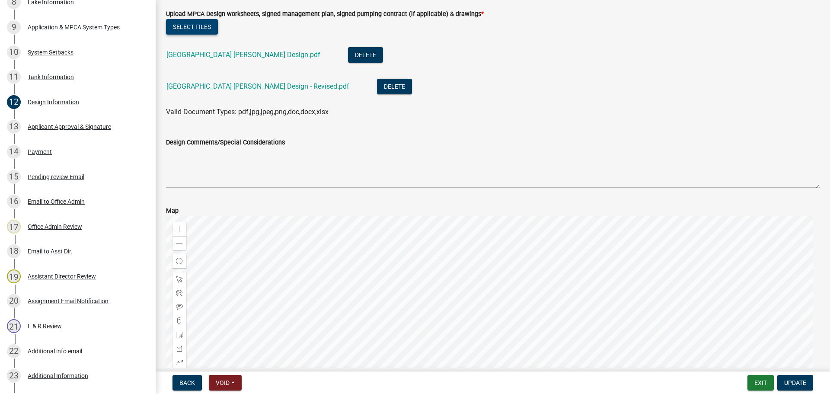
scroll to position [156, 0]
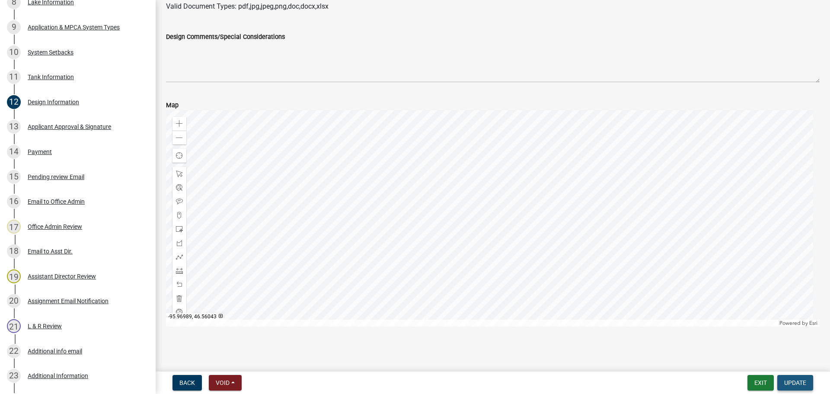
click at [801, 382] on span "Update" at bounding box center [795, 382] width 22 height 7
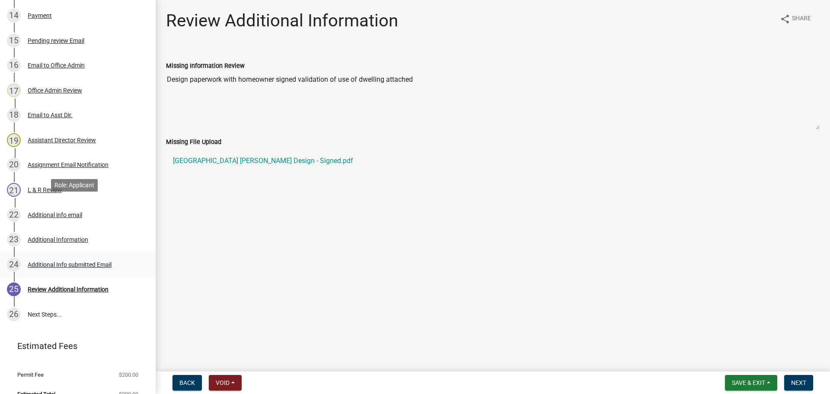
scroll to position [514, 0]
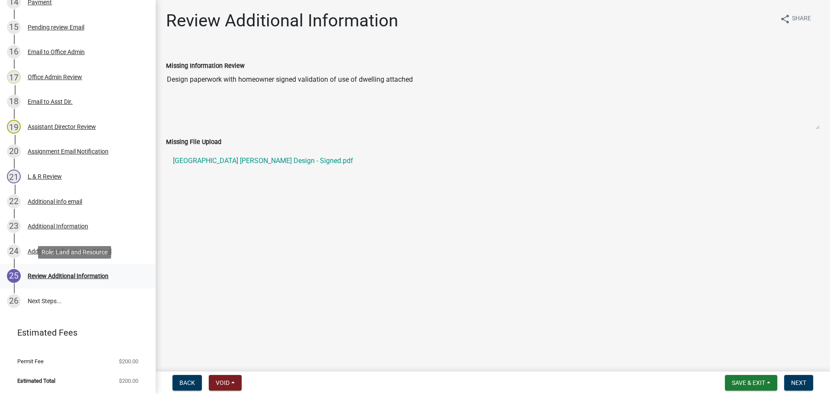
click at [64, 277] on div "Review Additional Information" at bounding box center [68, 276] width 81 height 6
click at [801, 381] on span "Next" at bounding box center [798, 382] width 15 height 7
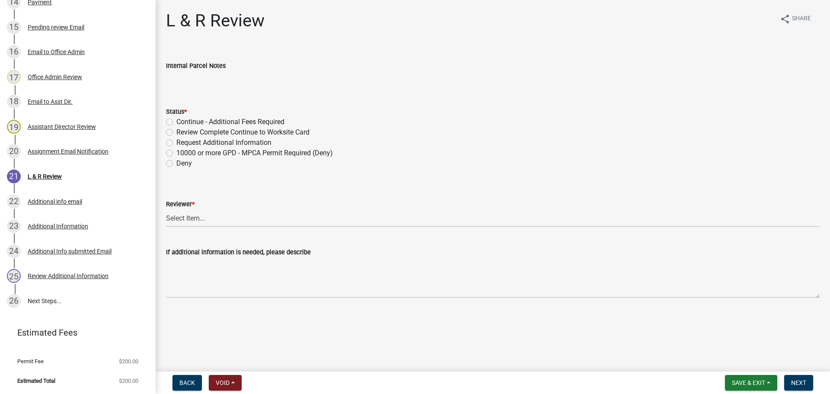
click at [201, 123] on label "Continue - Additional Fees Required" at bounding box center [230, 122] width 108 height 10
click at [182, 122] on input "Continue - Additional Fees Required" at bounding box center [179, 120] width 6 height 6
radio input "true"
click at [195, 134] on label "Review Complete Continue to Worksite Card" at bounding box center [242, 132] width 133 height 10
click at [182, 133] on input "Review Complete Continue to Worksite Card" at bounding box center [179, 130] width 6 height 6
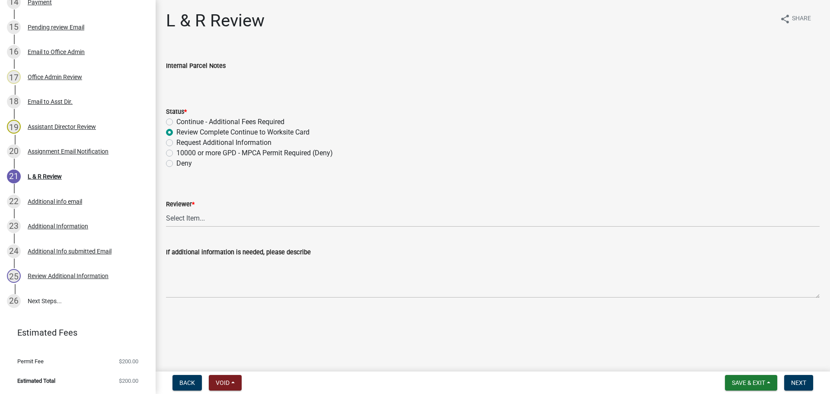
radio input "true"
click at [239, 219] on select "Select Item... [PERSON_NAME] [PERSON_NAME] [PERSON_NAME] [PERSON_NAME] [PERSON_…" at bounding box center [493, 218] width 654 height 18
click at [166, 209] on select "Select Item... Alexis Newark Andrea Perales Brittany Tollefson Elizabeth Plaste…" at bounding box center [493, 218] width 654 height 18
select select "c924b0b6-8bab-4fad-8e2d-179555df0fda"
click at [796, 383] on span "Next" at bounding box center [798, 382] width 15 height 7
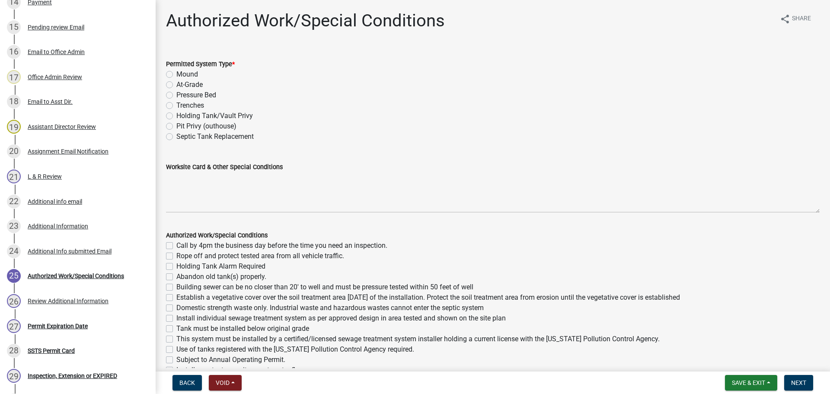
scroll to position [613, 0]
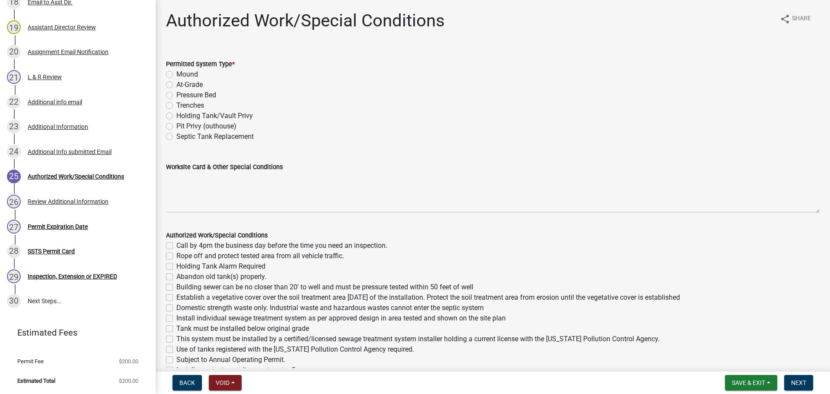
click at [210, 117] on label "Holding Tank/Vault Privy" at bounding box center [214, 116] width 77 height 10
click at [182, 116] on input "Holding Tank/Vault Privy" at bounding box center [179, 114] width 6 height 6
radio input "true"
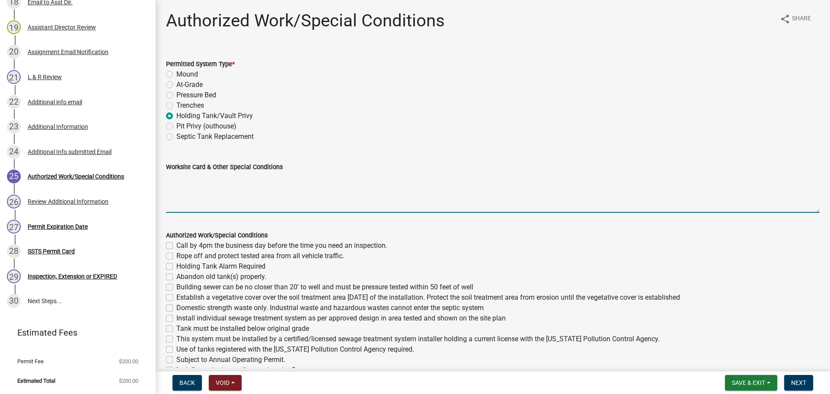
click at [217, 183] on textarea "Worksite Card & Other Special Conditions" at bounding box center [493, 192] width 654 height 41
paste textarea "2 Bedroom – Type II Holding Tank 1500 Gallon Holding Tank Will have manual floa…"
click at [170, 174] on textarea "2 Bedroom – Type II Holding Tank 1500 Gallon Holding Tank Will have manual floa…" at bounding box center [493, 192] width 654 height 41
drag, startPoint x: 201, startPoint y: 179, endPoint x: 241, endPoint y: 185, distance: 40.3
click at [201, 178] on textarea "1 Bedroom – Type II Holding Tank 1500 Gallon Holding Tank Will have manual floa…" at bounding box center [493, 192] width 654 height 41
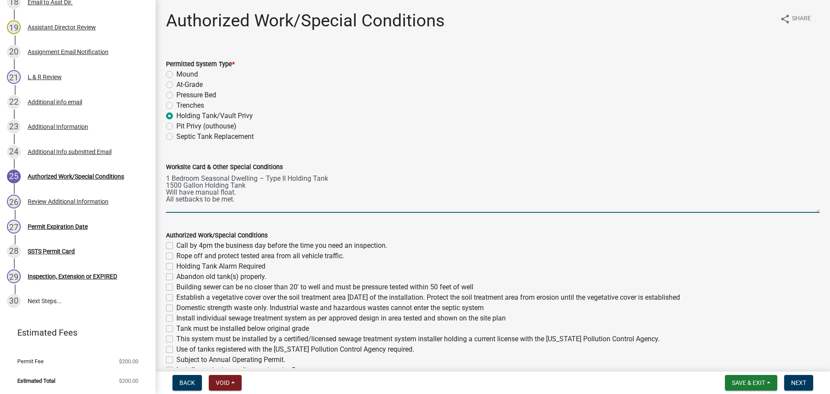
type textarea "1 Bedroom Seasonal Dwelling – Type II Holding Tank 1500 Gallon Holding Tank Wil…"
click at [176, 246] on label "Call by 4pm the business day before the time you need an inspection." at bounding box center [281, 245] width 211 height 10
click at [176, 246] on input "Call by 4pm the business day before the time you need an inspection." at bounding box center [179, 243] width 6 height 6
checkbox input "true"
checkbox input "false"
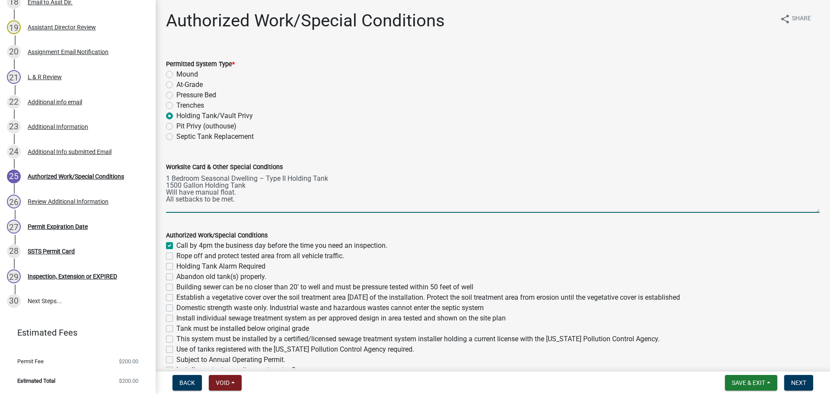
checkbox input "false"
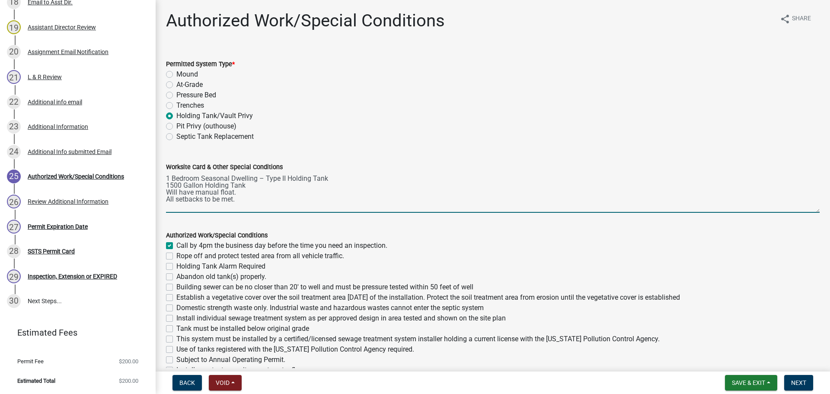
checkbox input "false"
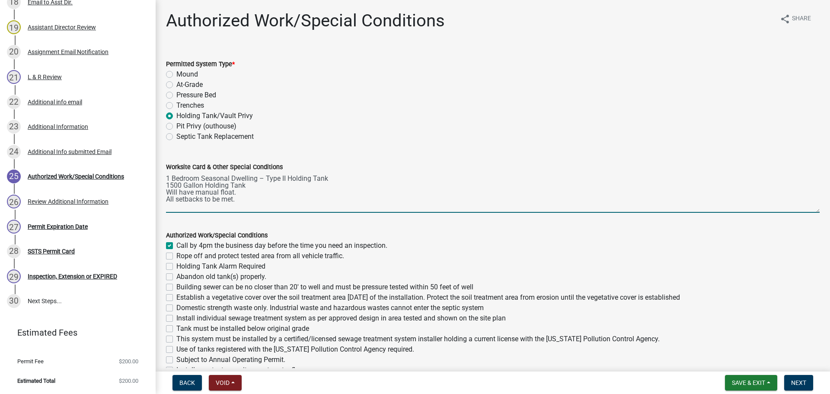
checkbox input "false"
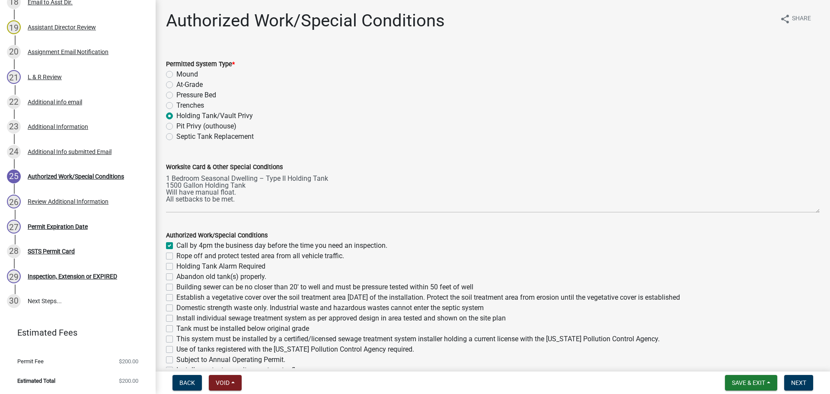
click at [176, 266] on label "Holding Tank Alarm Required" at bounding box center [220, 266] width 89 height 10
click at [176, 266] on input "Holding Tank Alarm Required" at bounding box center [179, 264] width 6 height 6
checkbox input "true"
checkbox input "false"
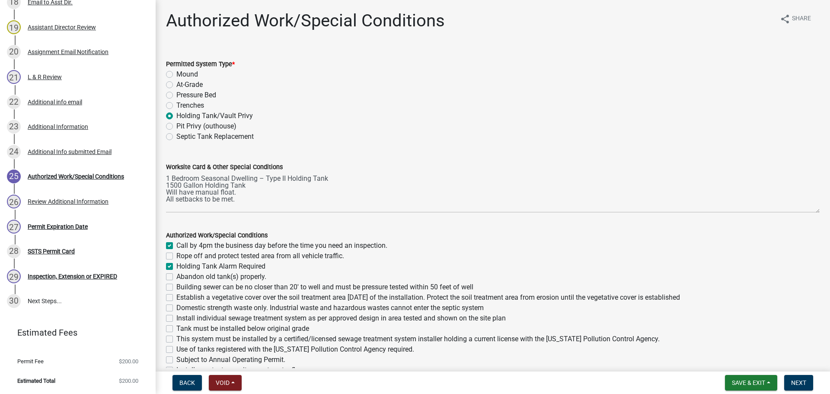
checkbox input "true"
checkbox input "false"
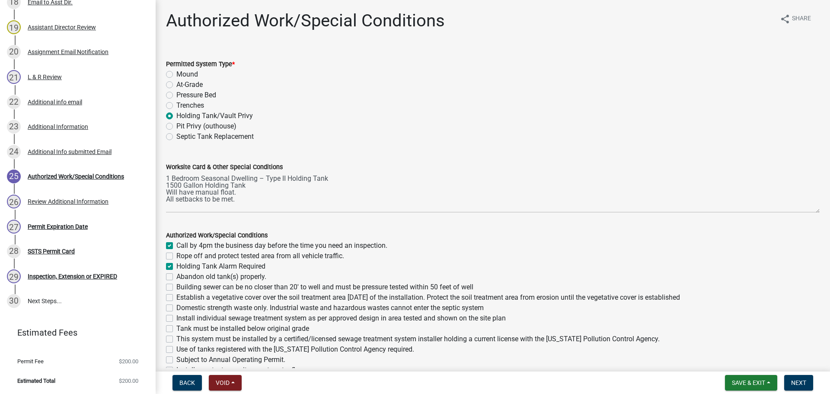
checkbox input "false"
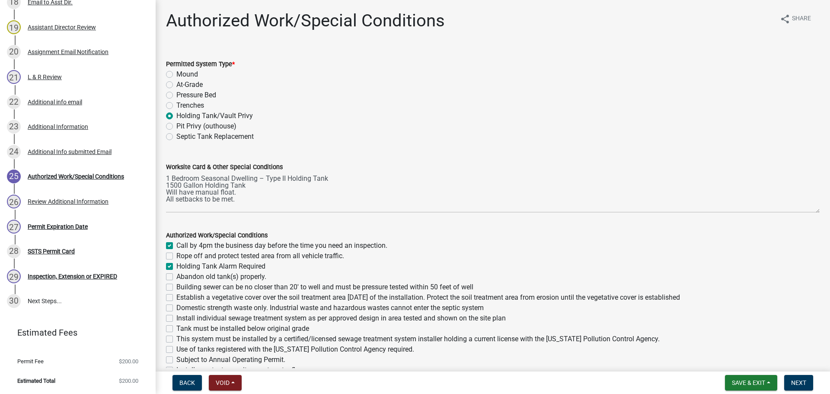
checkbox input "false"
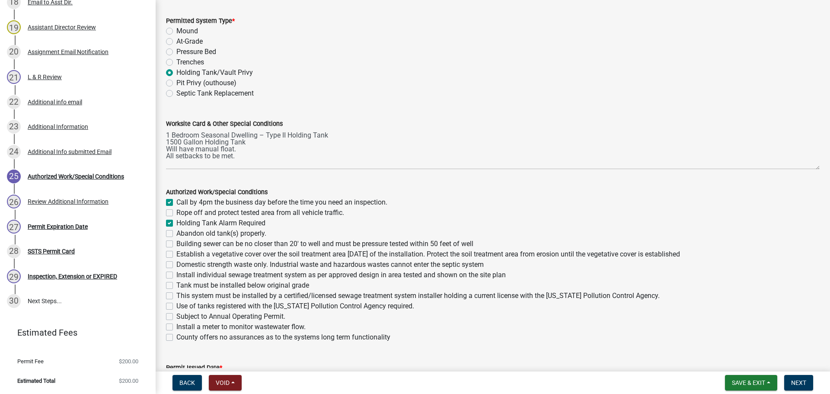
click at [186, 287] on label "Tank must be installed below original grade" at bounding box center [242, 285] width 133 height 10
click at [182, 286] on input "Tank must be installed below original grade" at bounding box center [179, 283] width 6 height 6
checkbox input "true"
checkbox input "false"
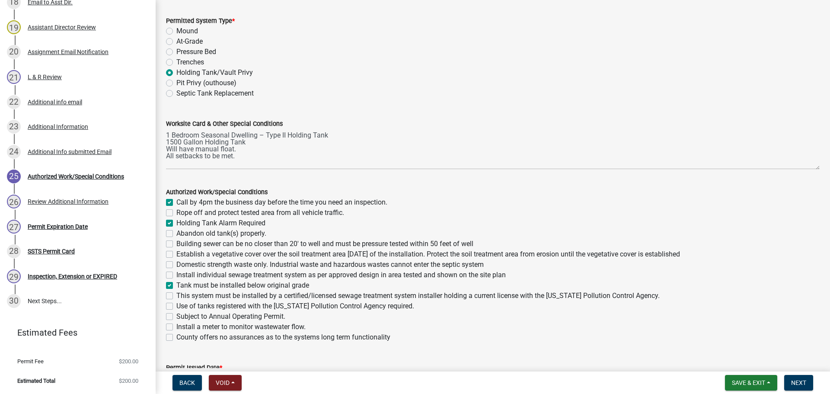
checkbox input "true"
checkbox input "false"
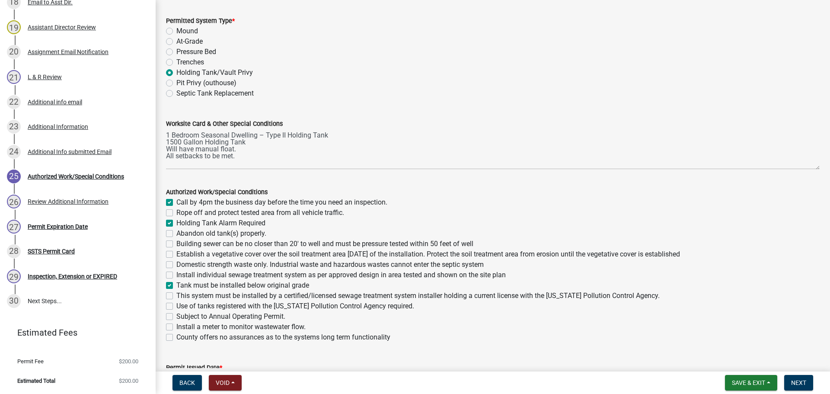
checkbox input "false"
checkbox input "true"
checkbox input "false"
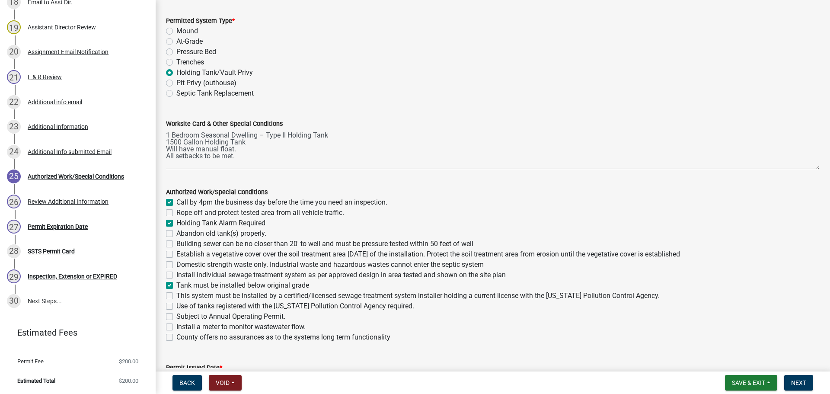
checkbox input "false"
click at [187, 298] on label "This system must be installed by a certified/licensed sewage treatment system i…" at bounding box center [417, 295] width 483 height 10
click at [182, 296] on input "This system must be installed by a certified/licensed sewage treatment system i…" at bounding box center [179, 293] width 6 height 6
checkbox input "true"
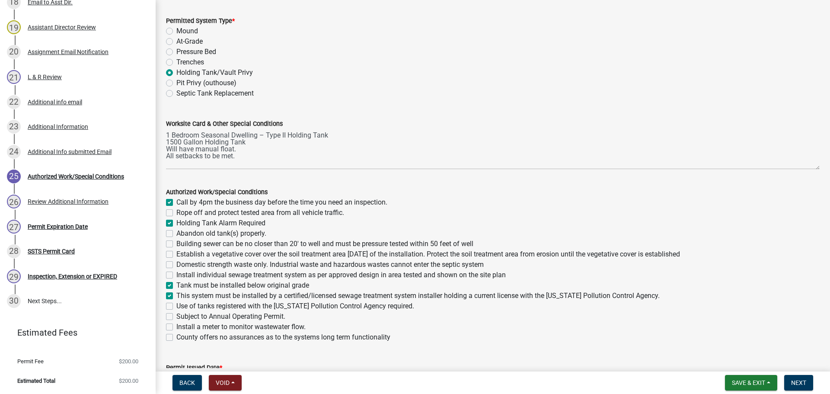
checkbox input "true"
checkbox input "false"
checkbox input "true"
checkbox input "false"
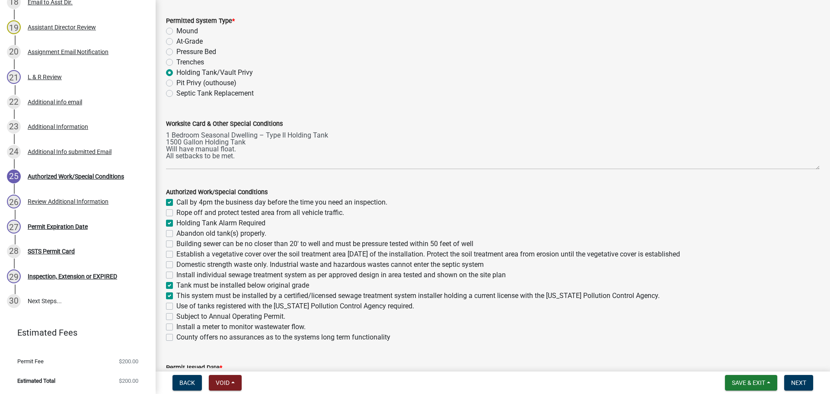
checkbox input "false"
checkbox input "true"
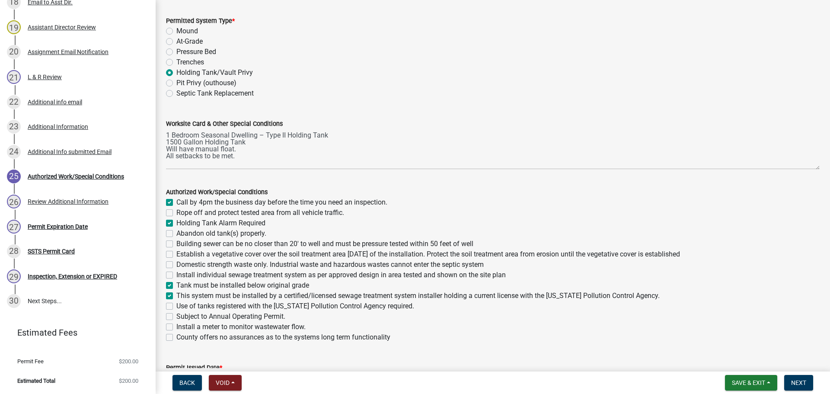
checkbox input "false"
click at [205, 306] on label "Use of tanks registered with the Minnesota Pollution Control Agency required." at bounding box center [295, 306] width 238 height 10
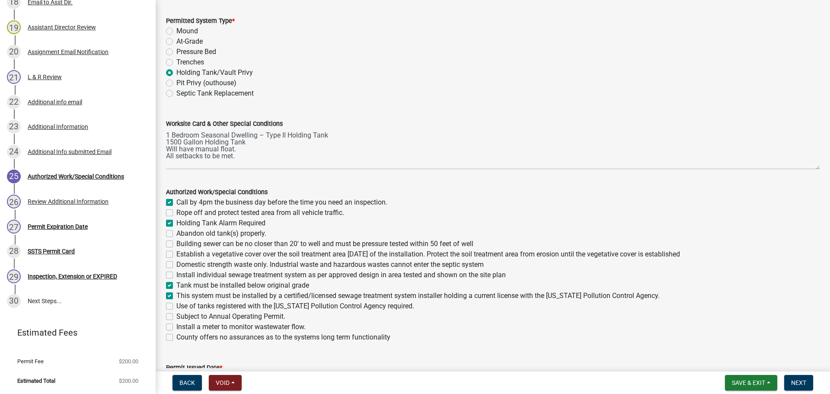
click at [182, 306] on input "Use of tanks registered with the Minnesota Pollution Control Agency required." at bounding box center [179, 304] width 6 height 6
checkbox input "true"
checkbox input "false"
checkbox input "true"
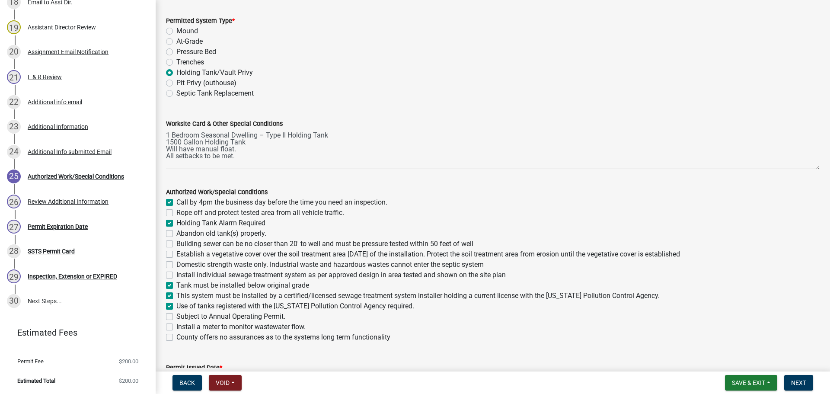
checkbox input "false"
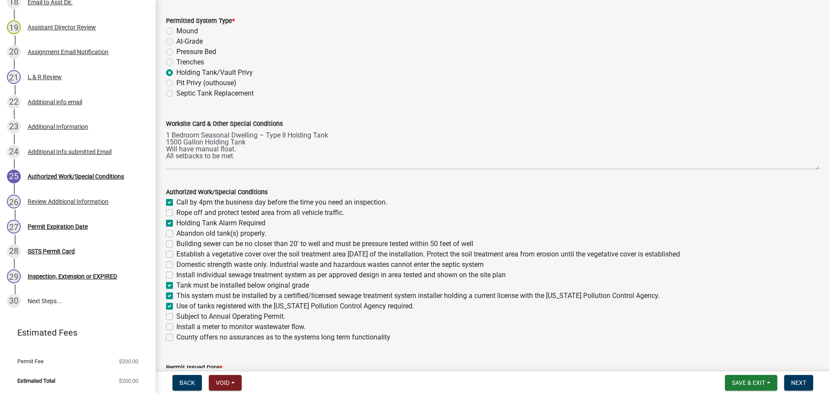
checkbox input "true"
checkbox input "false"
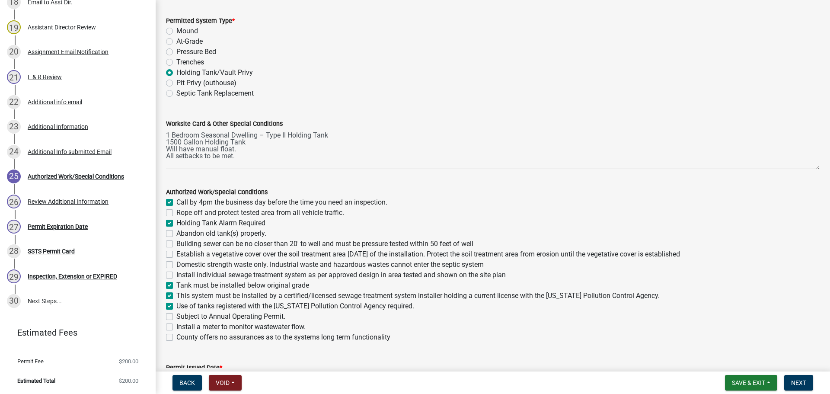
checkbox input "false"
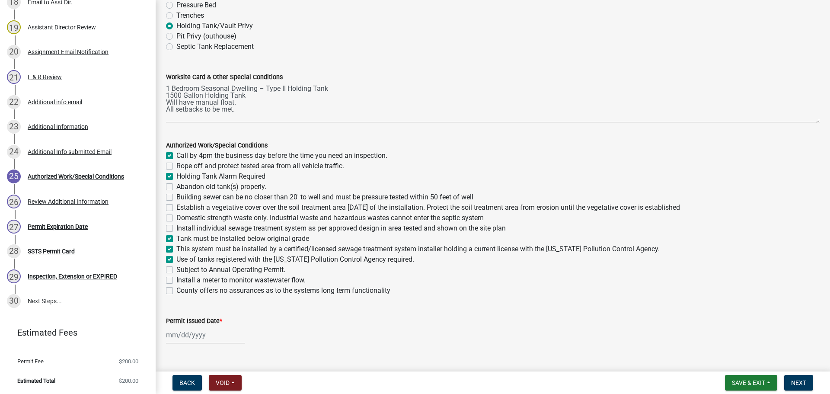
scroll to position [107, 0]
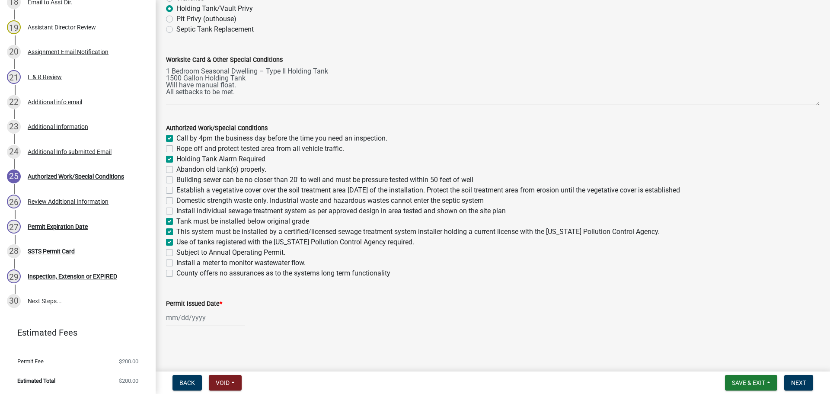
click at [193, 316] on div at bounding box center [205, 318] width 79 height 18
select select "9"
select select "2025"
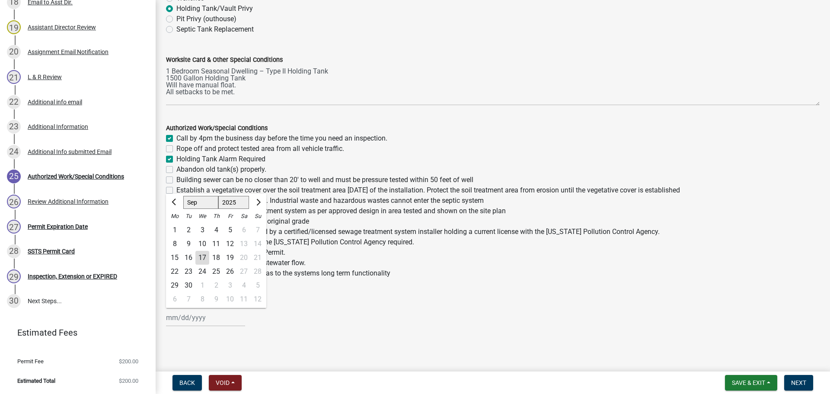
click at [205, 259] on div "17" at bounding box center [202, 258] width 14 height 14
type input "09/17/2025"
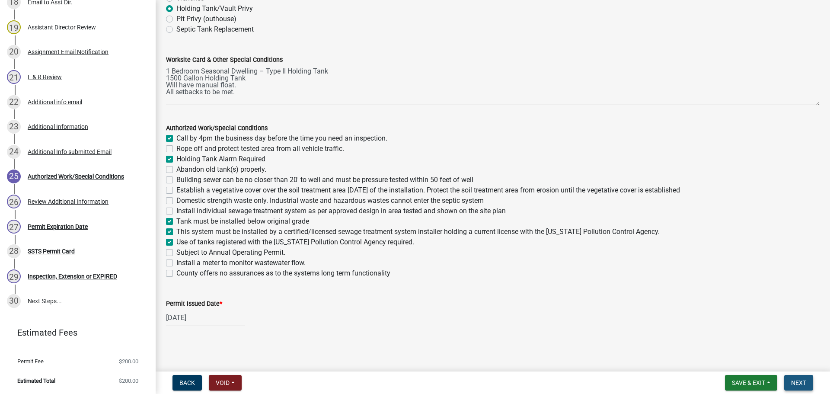
click at [803, 380] on span "Next" at bounding box center [798, 382] width 15 height 7
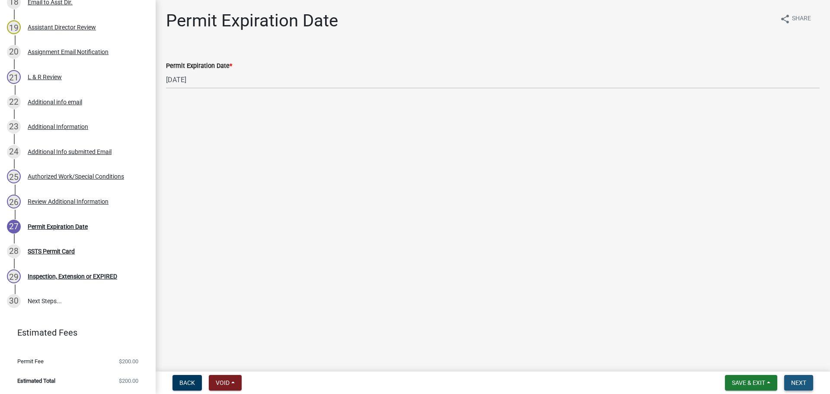
click at [803, 381] on span "Next" at bounding box center [798, 382] width 15 height 7
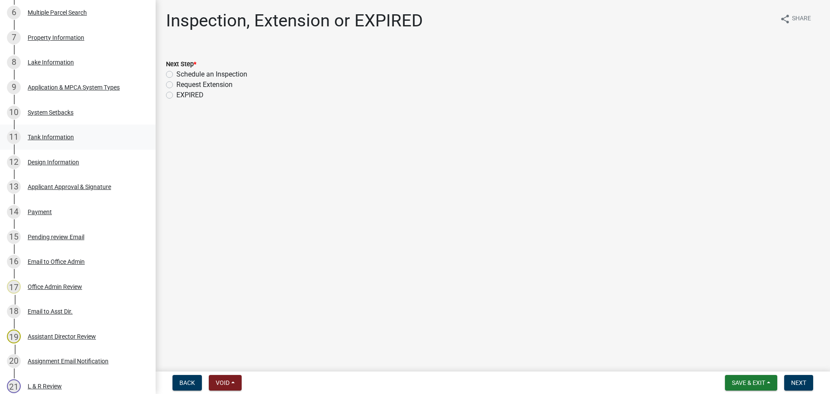
scroll to position [299, 0]
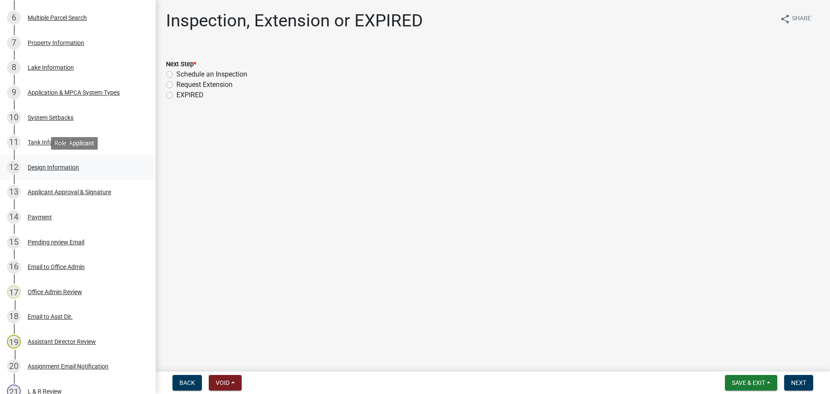
click at [44, 167] on div "Design Information" at bounding box center [53, 167] width 51 height 6
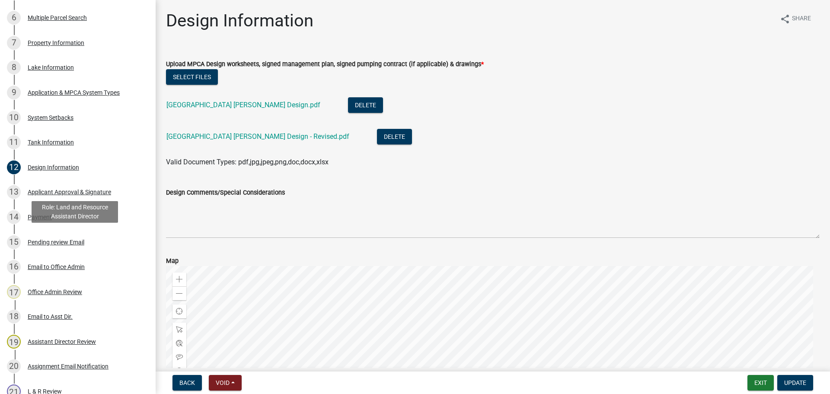
scroll to position [688, 0]
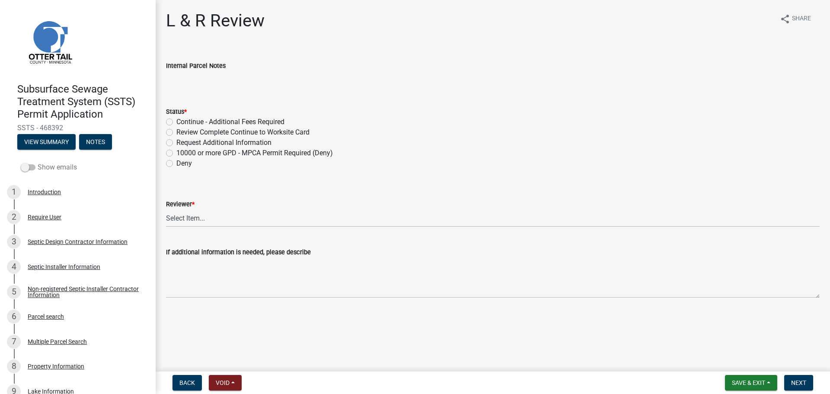
click at [50, 172] on label "Show emails" at bounding box center [49, 167] width 56 height 10
click at [38, 162] on input "Show emails" at bounding box center [38, 162] width 0 height 0
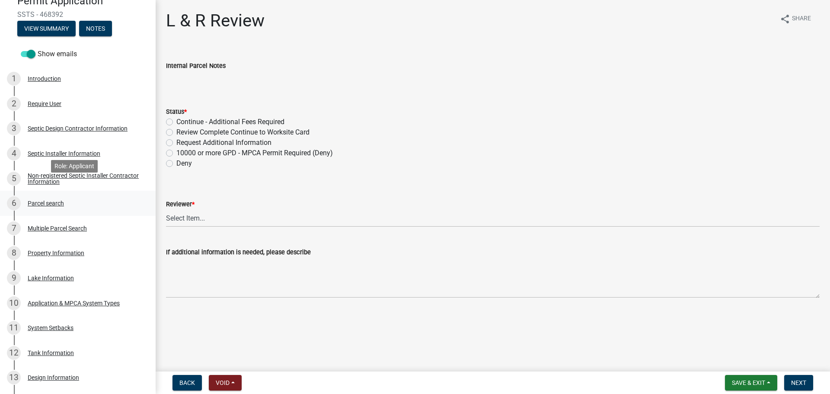
scroll to position [128, 0]
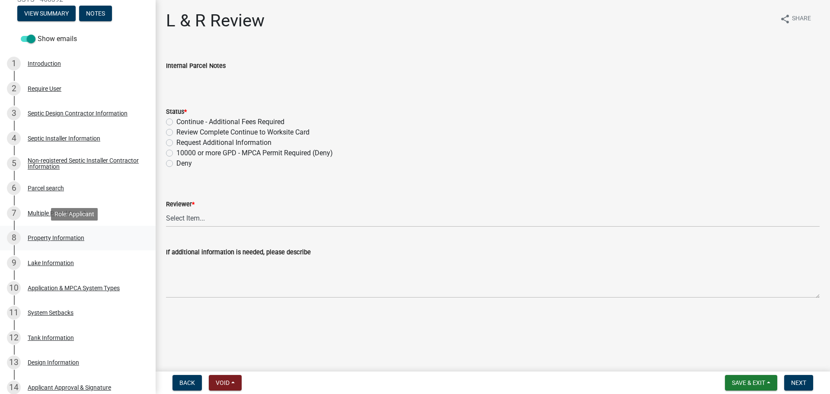
click at [63, 237] on div "Property Information" at bounding box center [56, 238] width 57 height 6
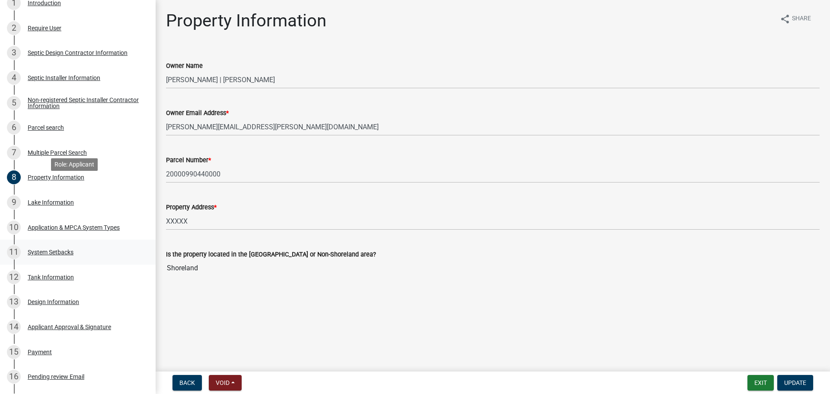
scroll to position [215, 0]
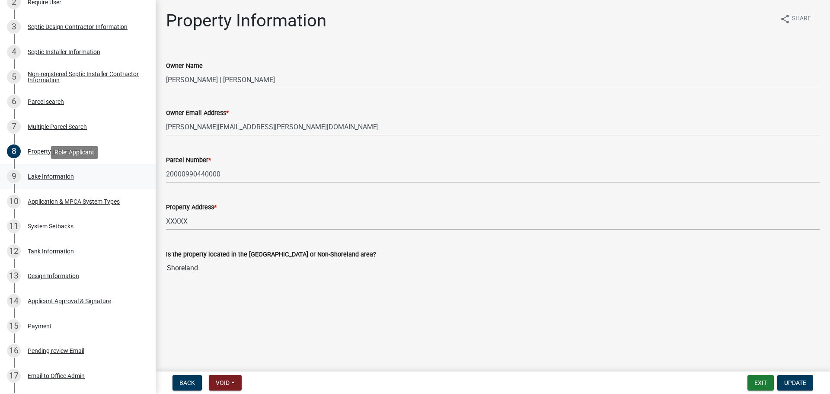
click at [65, 174] on div "Lake Information" at bounding box center [51, 176] width 46 height 6
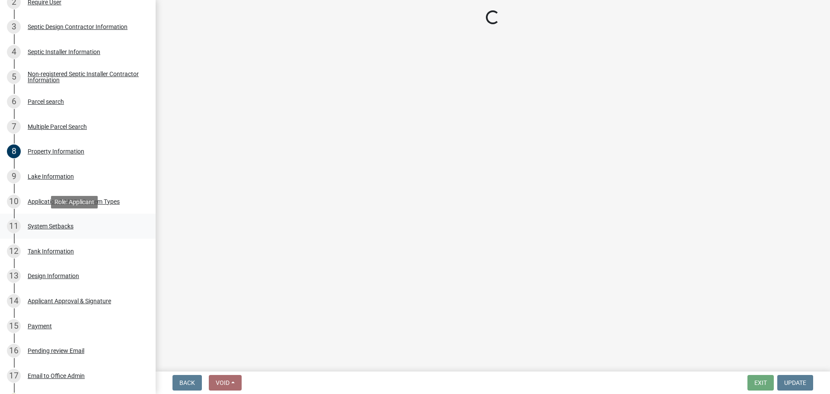
select select "b73ab6c9-13da-4ae0-a187-6b3beb0d3f22"
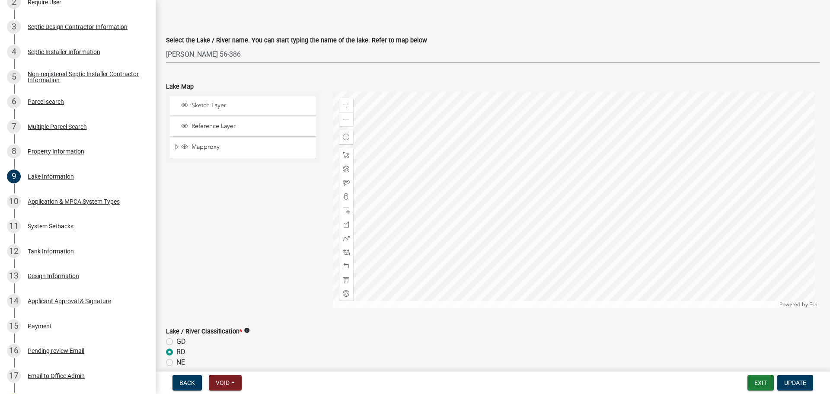
scroll to position [257, 0]
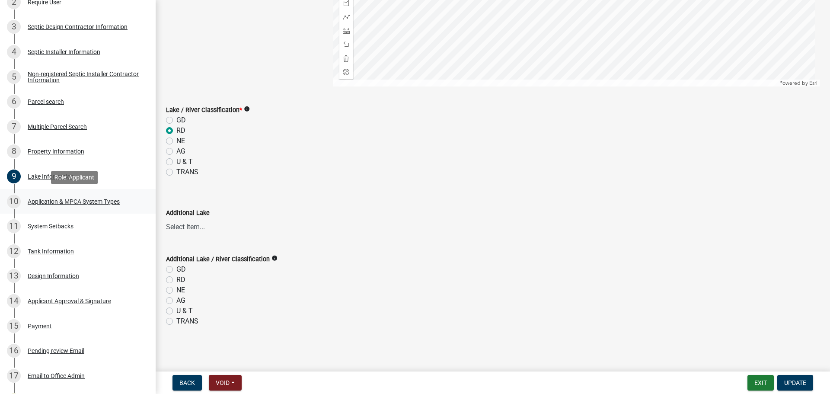
click at [80, 201] on div "Application & MPCA System Types" at bounding box center [74, 201] width 92 height 6
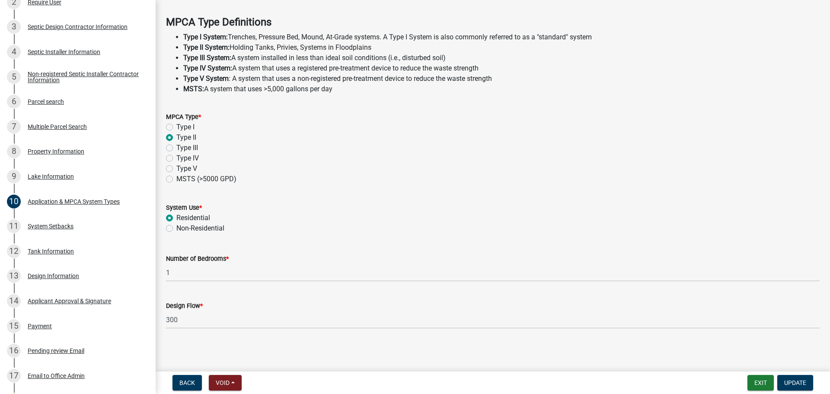
scroll to position [247, 0]
click at [54, 223] on div "System Setbacks" at bounding box center [51, 226] width 46 height 6
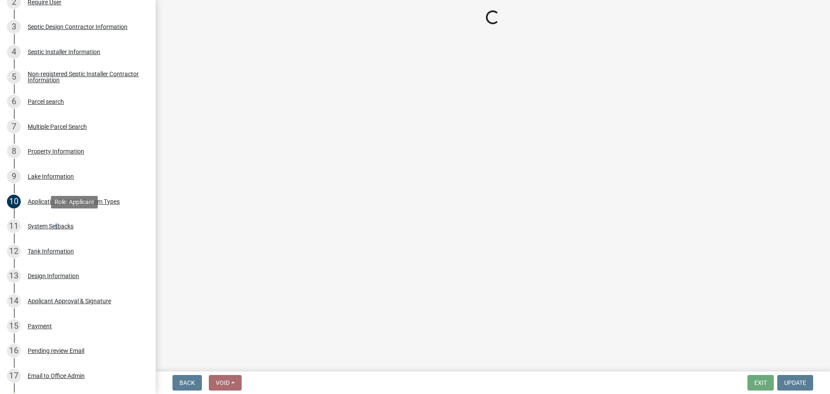
scroll to position [0, 0]
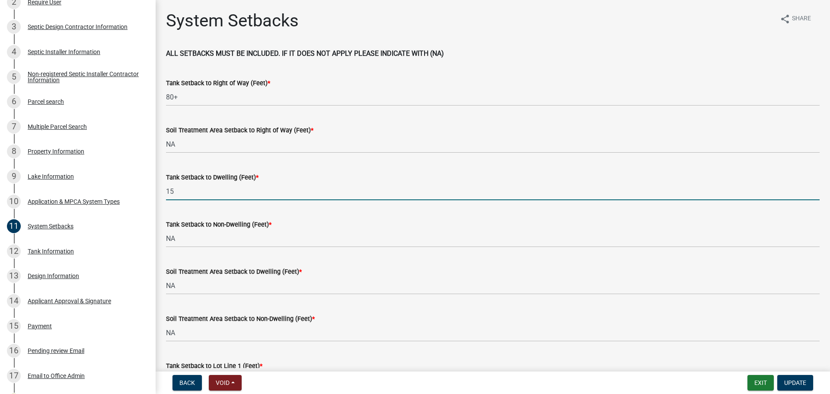
click at [188, 190] on input "15" at bounding box center [493, 191] width 654 height 18
type input "1"
type input "NA"
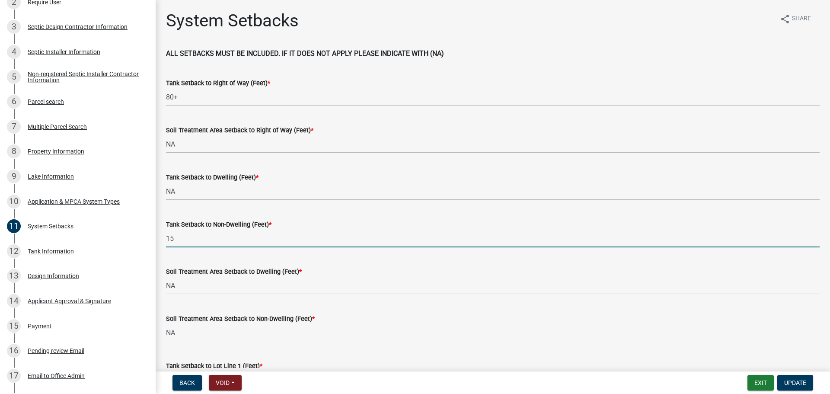
type input "15"
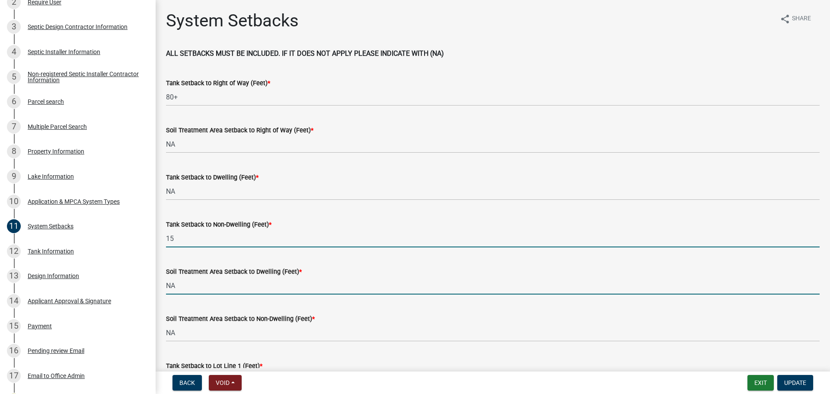
click at [202, 280] on input "NA" at bounding box center [493, 286] width 654 height 18
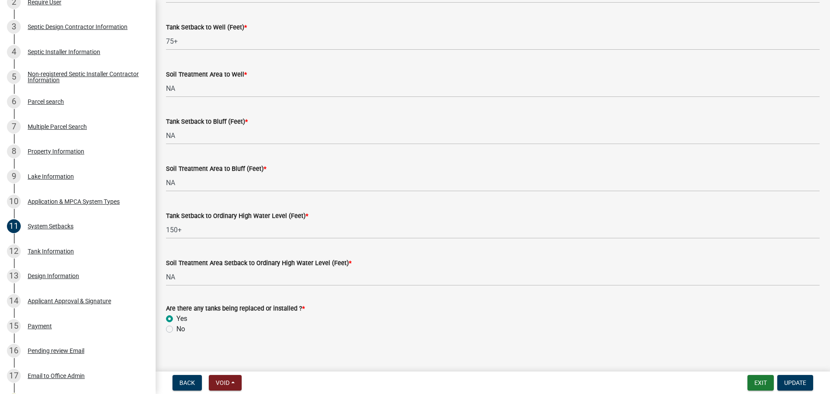
scroll to position [535, 0]
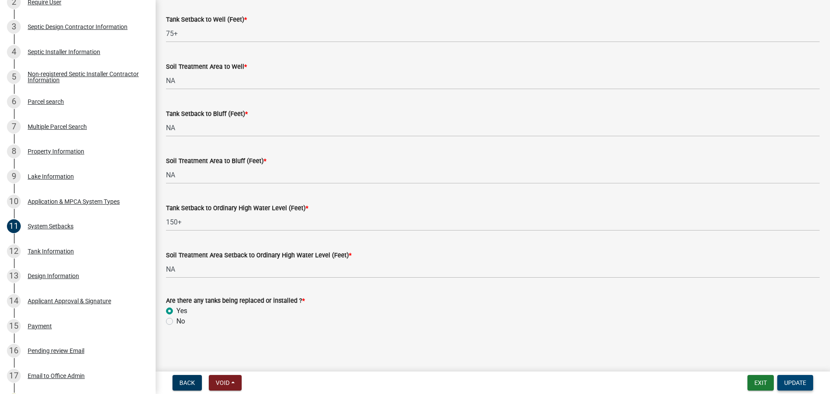
click at [792, 380] on span "Update" at bounding box center [795, 382] width 22 height 7
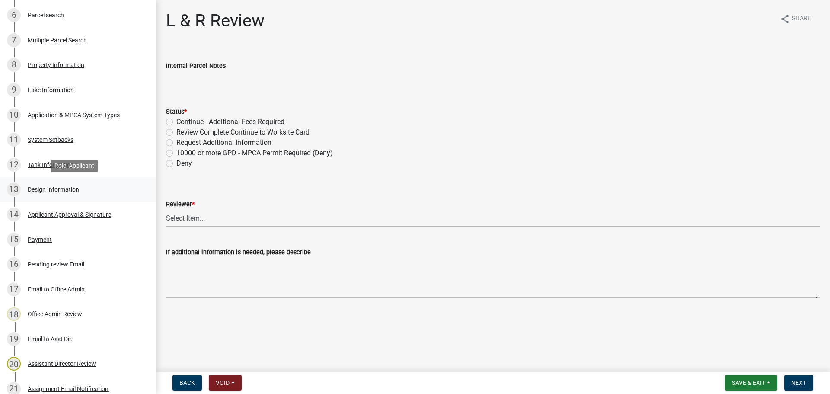
scroll to position [439, 0]
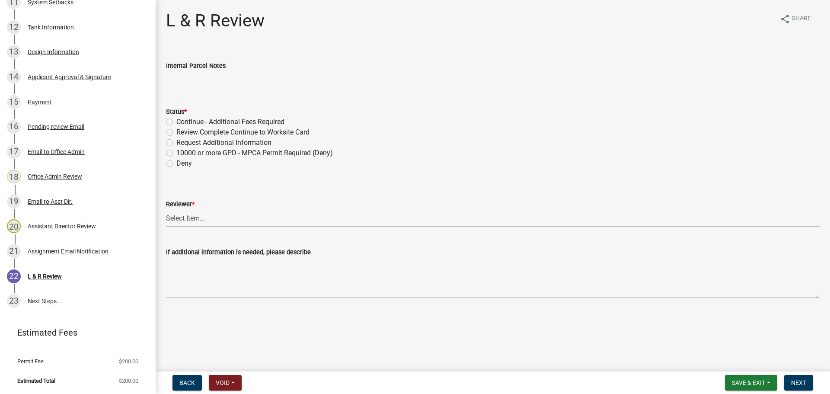
click at [204, 131] on label "Review Complete Continue to Worksite Card" at bounding box center [242, 132] width 133 height 10
click at [182, 131] on input "Review Complete Continue to Worksite Card" at bounding box center [179, 130] width 6 height 6
radio input "true"
click at [190, 215] on select "Select Item... Alexis Newark Andrea Perales Brittany Tollefson Elizabeth Plaste…" at bounding box center [493, 218] width 654 height 18
click at [166, 209] on select "Select Item... Alexis Newark Andrea Perales Brittany Tollefson Elizabeth Plaste…" at bounding box center [493, 218] width 654 height 18
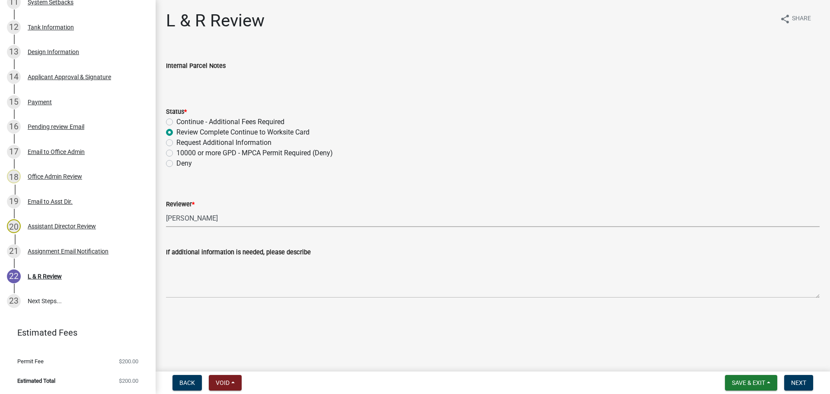
select select "c924b0b6-8bab-4fad-8e2d-179555df0fda"
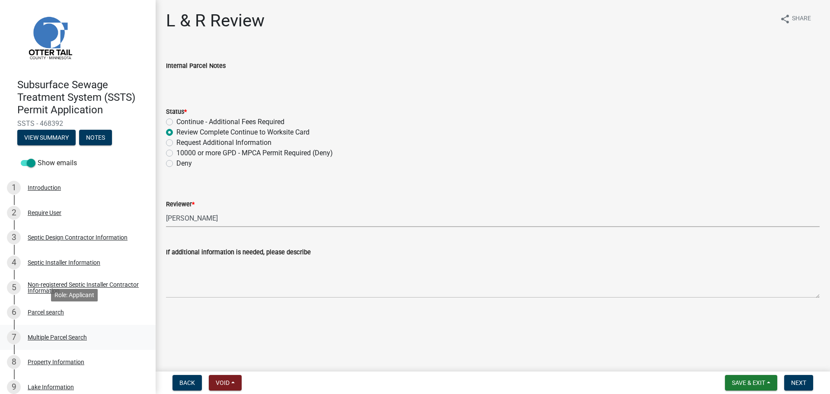
scroll to position [0, 0]
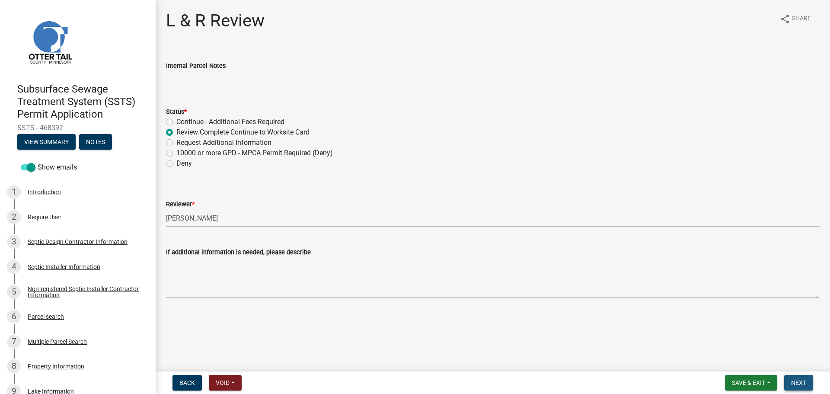
click at [796, 381] on span "Next" at bounding box center [798, 382] width 15 height 7
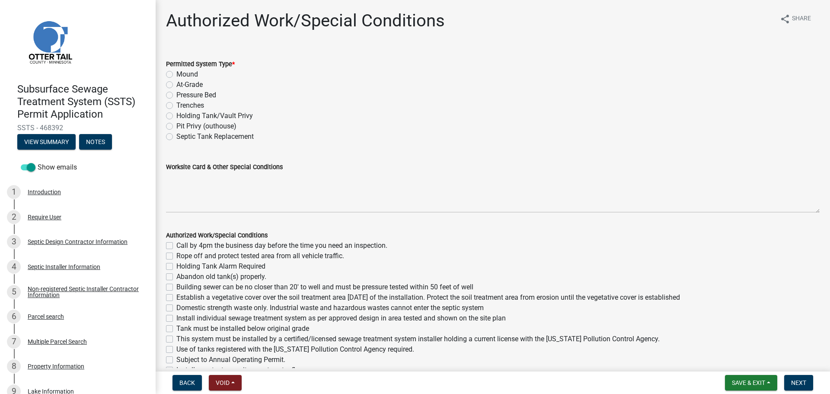
click at [194, 115] on label "Holding Tank/Vault Privy" at bounding box center [214, 116] width 77 height 10
click at [182, 115] on input "Holding Tank/Vault Privy" at bounding box center [179, 114] width 6 height 6
radio input "true"
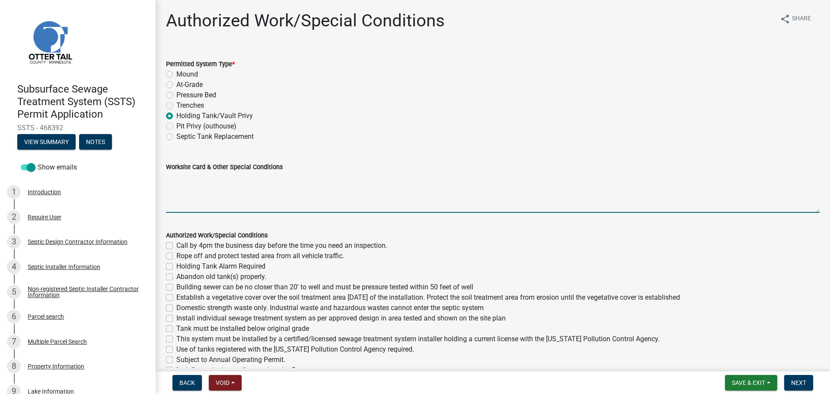
click at [198, 174] on textarea "Worksite Card & Other Special Conditions" at bounding box center [493, 192] width 654 height 41
paste textarea "2 Bedroom – Type II Holding Tank 1500 Gallon Holding Tank Will have manual floa…"
click at [170, 179] on textarea "2 Bedroom – Type II Holding Tank 1500 Gallon Holding Tank Will have manual floa…" at bounding box center [493, 192] width 654 height 41
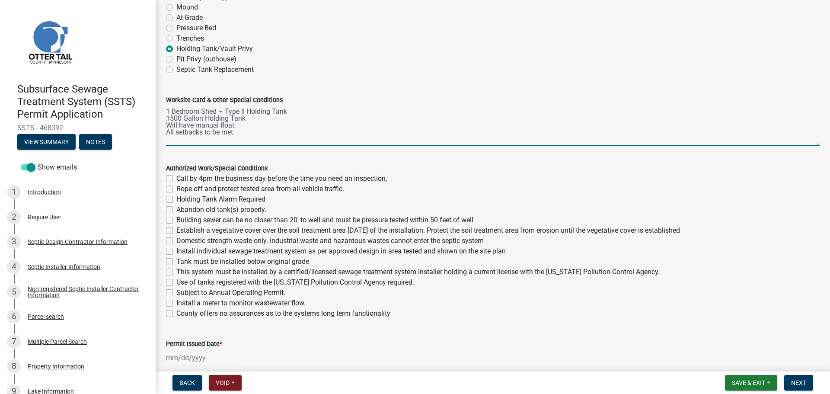
scroll to position [86, 0]
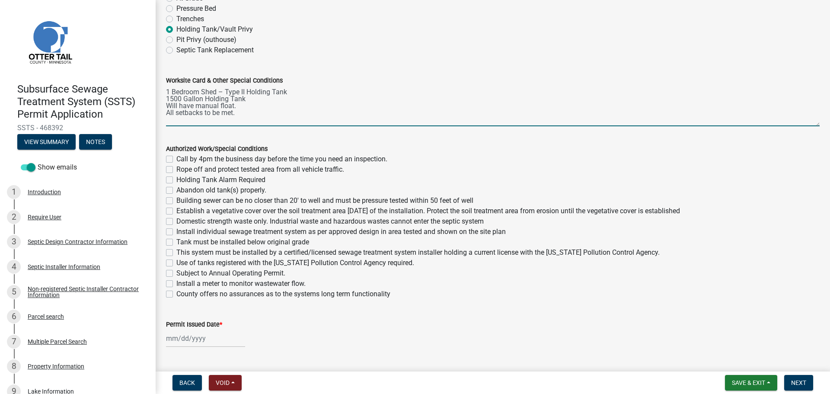
click at [199, 92] on textarea "1 Bedroom Shed – Type II Holding Tank 1500 Gallon Holding Tank Will have manual…" at bounding box center [493, 106] width 654 height 41
type textarea "Shed – Type II Holding Tank 1500 Gallon Holding Tank Will have manual float. Al…"
click at [176, 159] on label "Call by 4pm the business day before the time you need an inspection." at bounding box center [281, 159] width 211 height 10
click at [176, 159] on input "Call by 4pm the business day before the time you need an inspection." at bounding box center [179, 157] width 6 height 6
checkbox input "true"
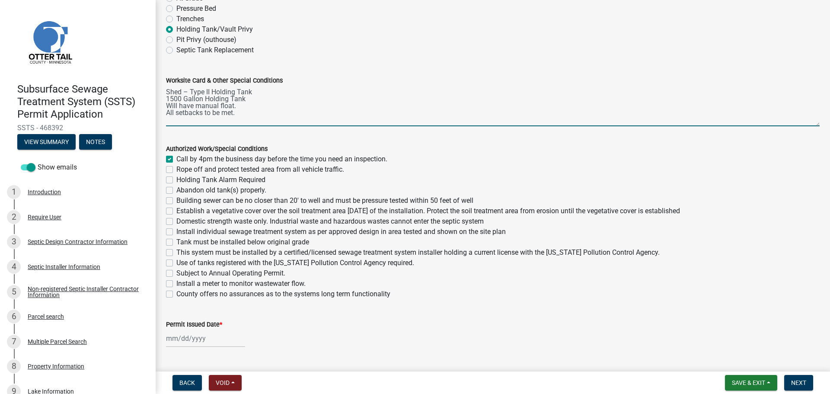
checkbox input "false"
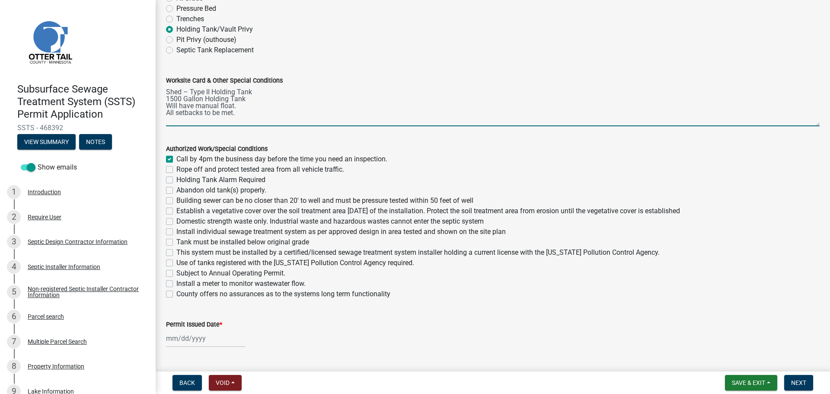
checkbox input "false"
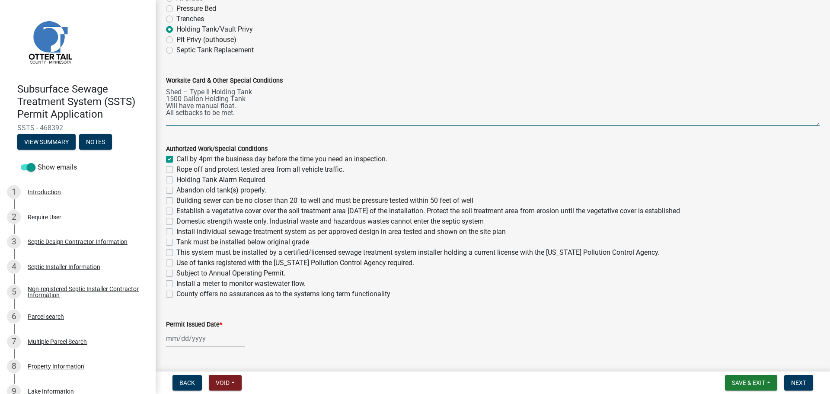
checkbox input "false"
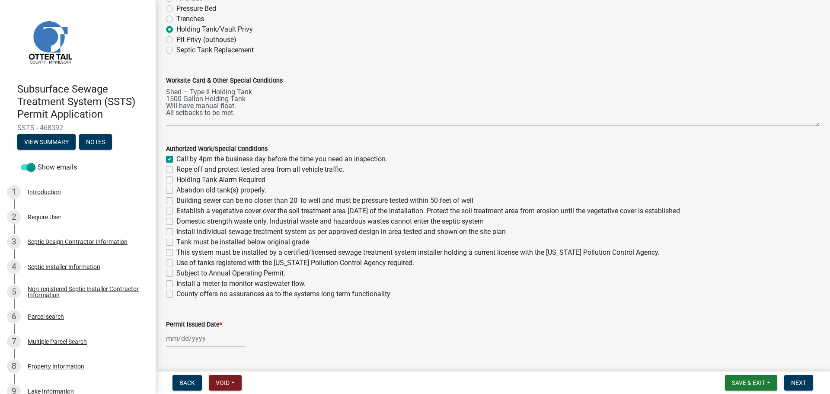
click at [176, 179] on label "Holding Tank Alarm Required" at bounding box center [220, 180] width 89 height 10
click at [176, 179] on input "Holding Tank Alarm Required" at bounding box center [179, 178] width 6 height 6
checkbox input "true"
checkbox input "false"
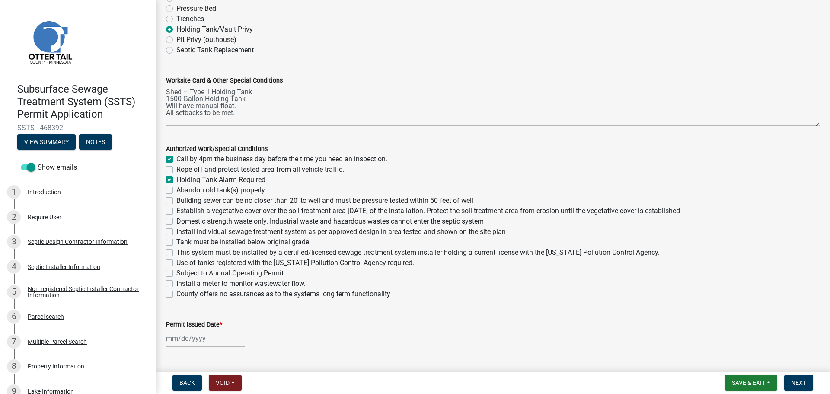
checkbox input "true"
checkbox input "false"
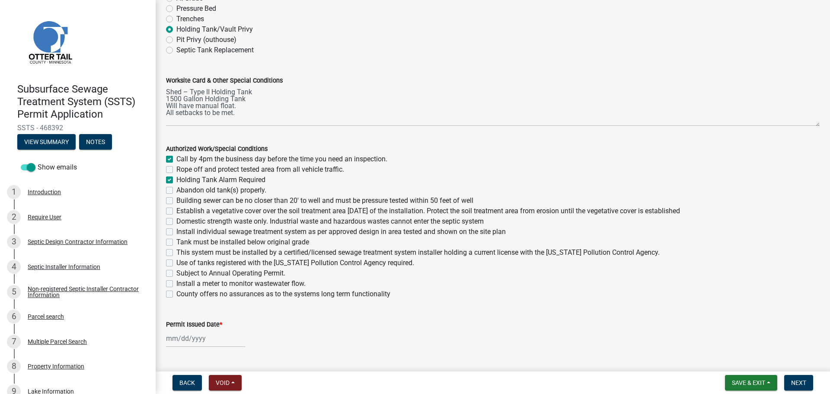
checkbox input "false"
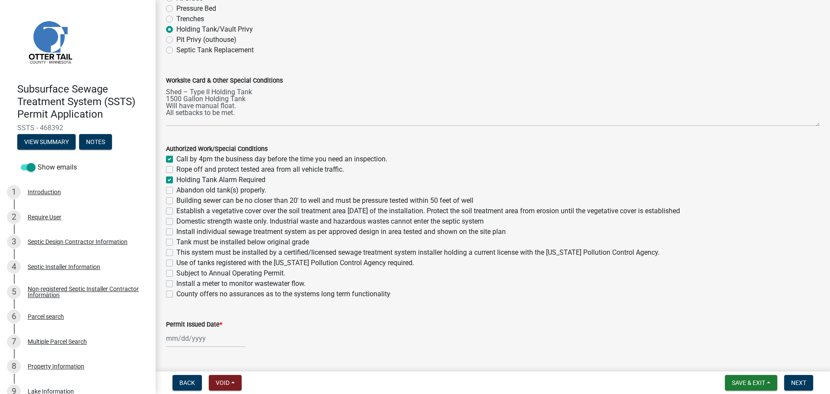
checkbox input "false"
click at [176, 240] on label "Tank must be installed below original grade" at bounding box center [242, 242] width 133 height 10
click at [176, 240] on input "Tank must be installed below original grade" at bounding box center [179, 240] width 6 height 6
checkbox input "true"
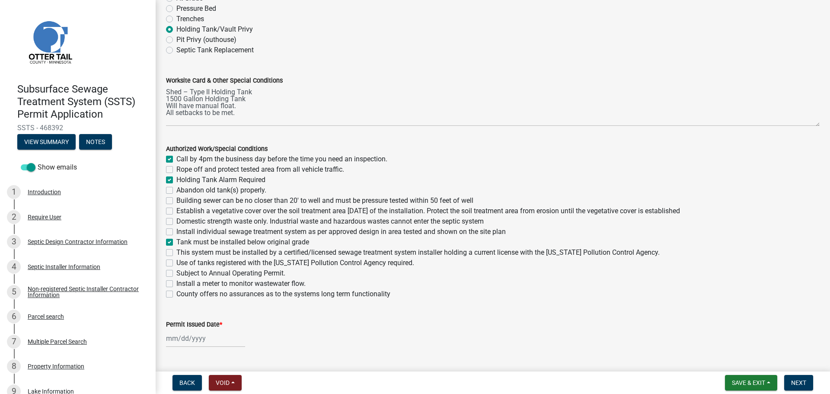
checkbox input "true"
checkbox input "false"
checkbox input "true"
checkbox input "false"
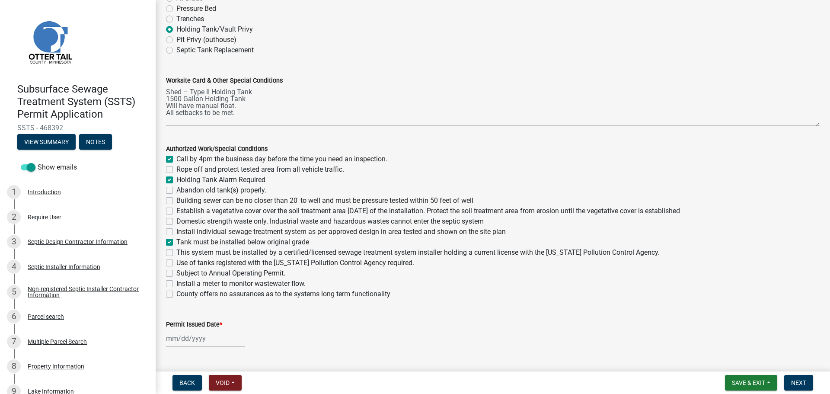
checkbox input "false"
checkbox input "true"
checkbox input "false"
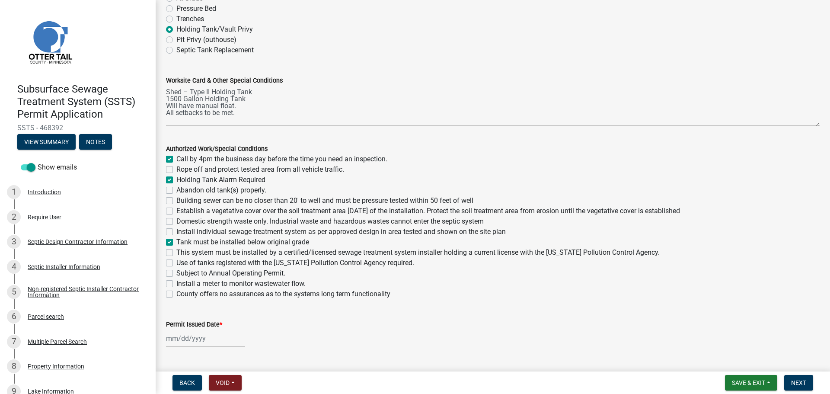
checkbox input "false"
click at [168, 249] on div "This system must be installed by a certified/licensed sewage treatment system i…" at bounding box center [493, 252] width 654 height 10
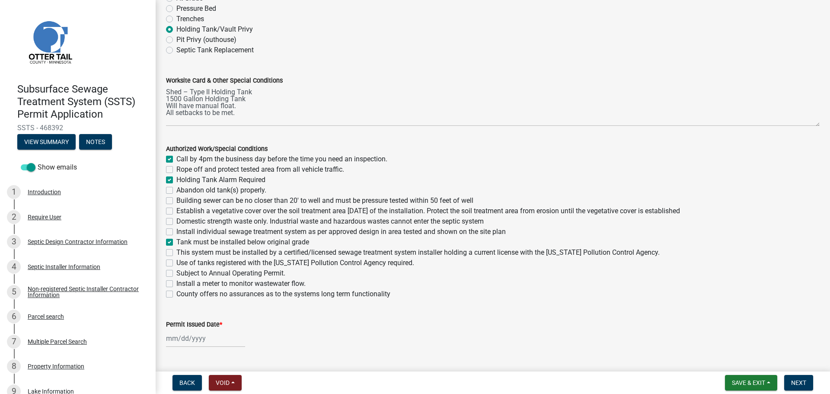
click at [176, 251] on label "This system must be installed by a certified/licensed sewage treatment system i…" at bounding box center [417, 252] width 483 height 10
click at [176, 251] on input "This system must be installed by a certified/licensed sewage treatment system i…" at bounding box center [179, 250] width 6 height 6
checkbox input "true"
checkbox input "false"
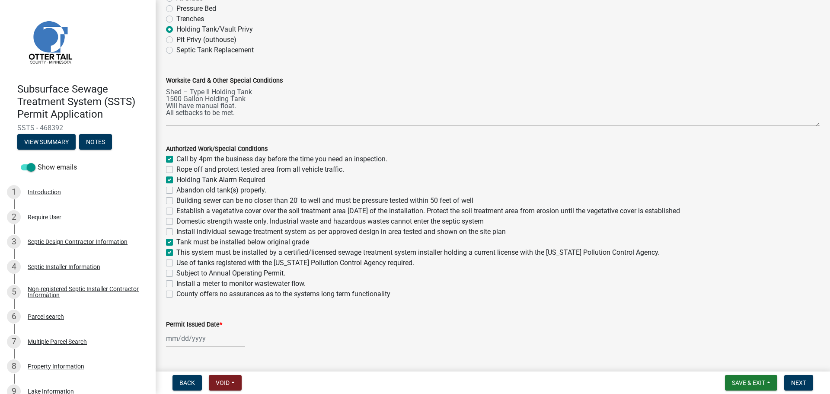
checkbox input "true"
checkbox input "false"
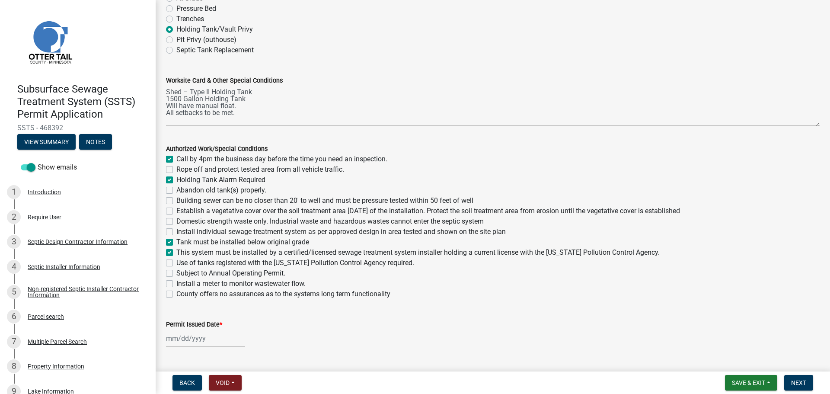
checkbox input "false"
checkbox input "true"
checkbox input "false"
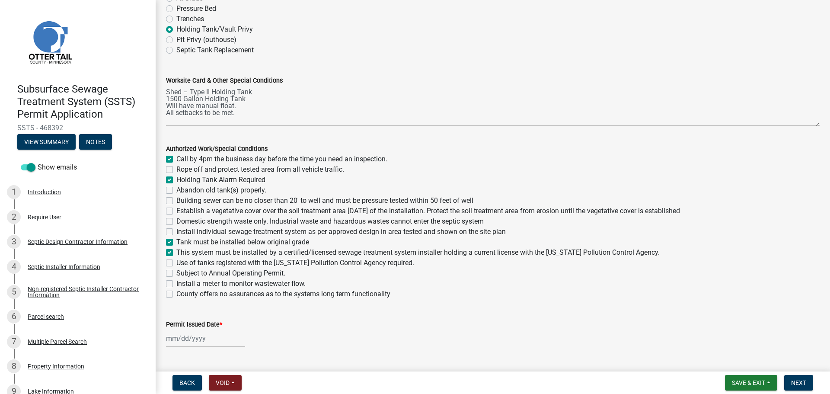
checkbox input "false"
click at [176, 261] on label "Use of tanks registered with the Minnesota Pollution Control Agency required." at bounding box center [295, 263] width 238 height 10
click at [176, 261] on input "Use of tanks registered with the Minnesota Pollution Control Agency required." at bounding box center [179, 261] width 6 height 6
checkbox input "true"
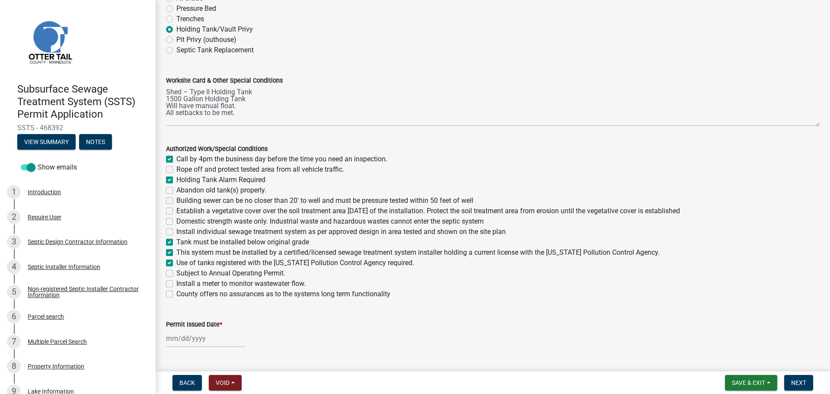
checkbox input "true"
checkbox input "false"
checkbox input "true"
checkbox input "false"
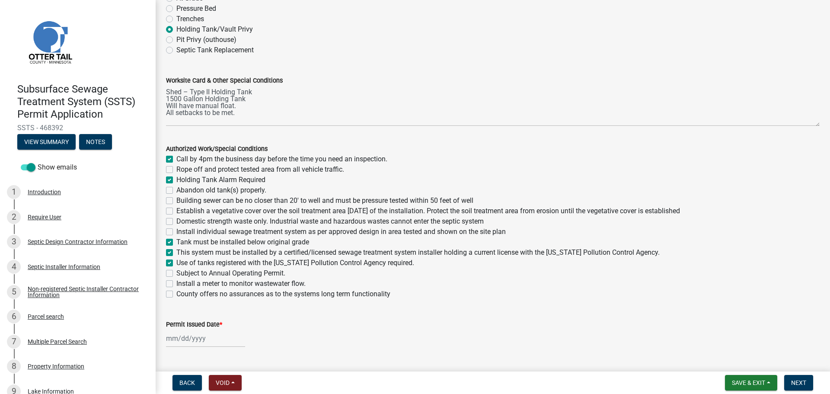
checkbox input "false"
checkbox input "true"
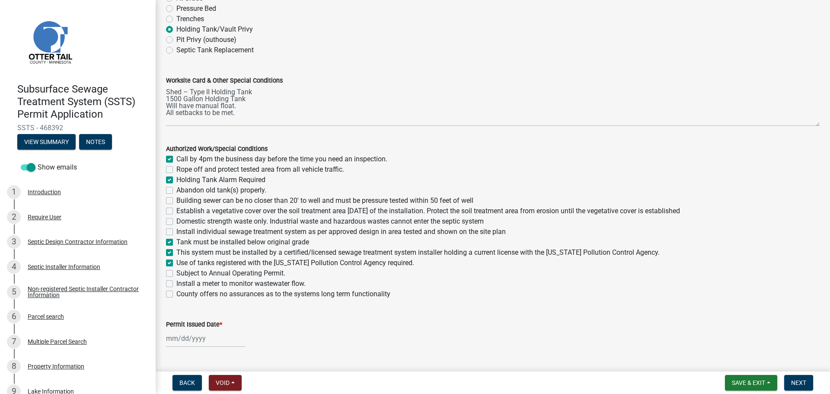
checkbox input "true"
checkbox input "false"
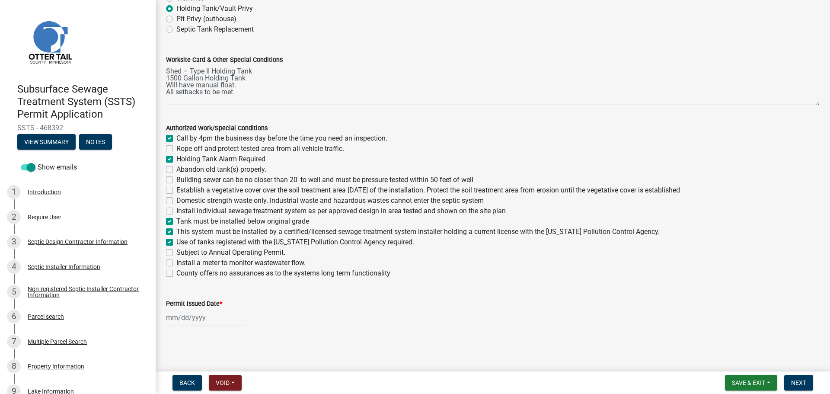
click at [196, 322] on div at bounding box center [205, 318] width 79 height 18
select select "9"
select select "2025"
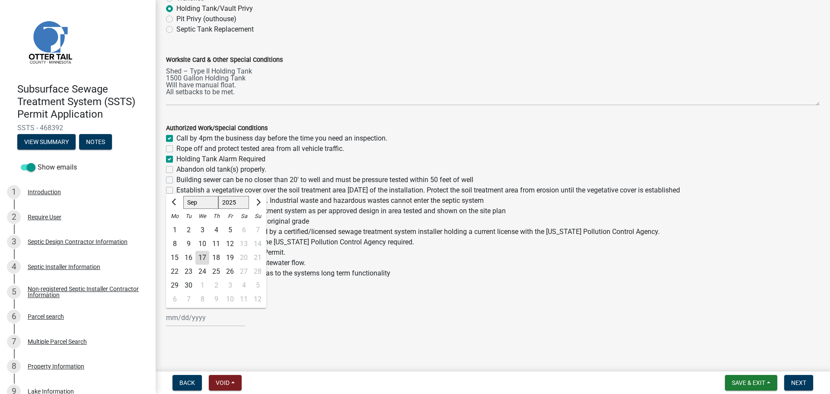
click at [201, 258] on div "17" at bounding box center [202, 258] width 14 height 14
type input "09/17/2025"
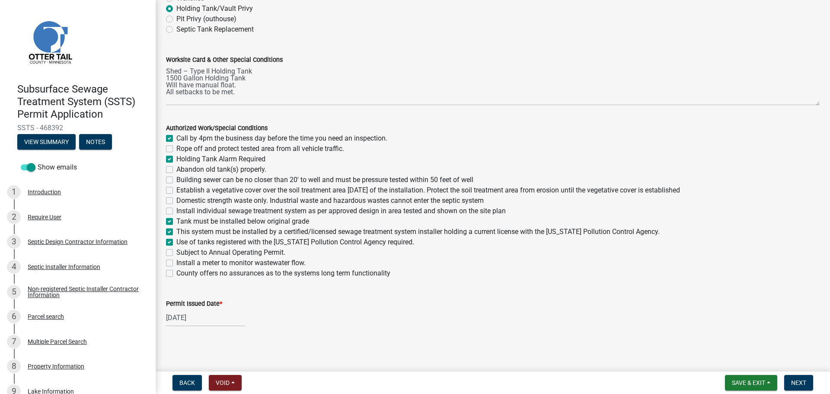
click at [359, 316] on div "09/17/2025" at bounding box center [493, 318] width 654 height 18
click at [804, 381] on span "Next" at bounding box center [798, 382] width 15 height 7
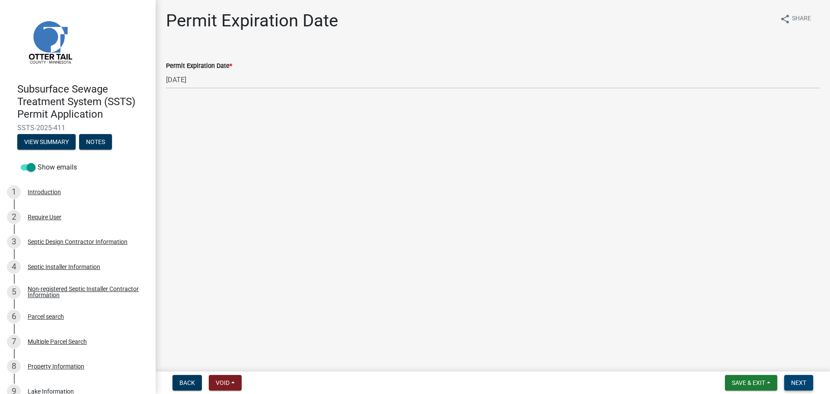
click at [801, 382] on span "Next" at bounding box center [798, 382] width 15 height 7
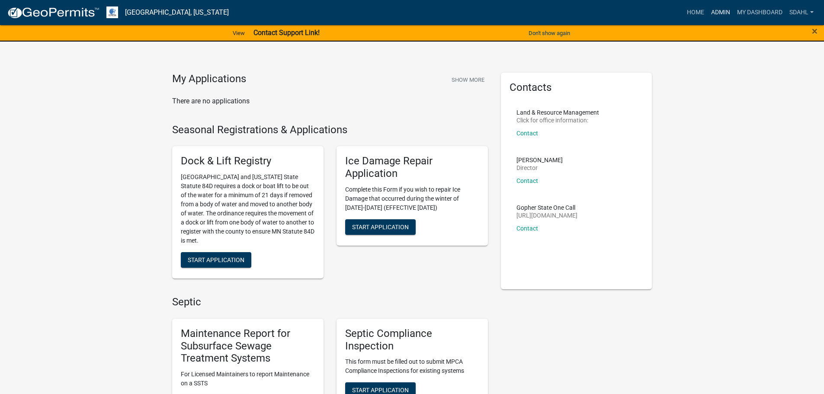
click at [717, 9] on link "Admin" at bounding box center [720, 12] width 26 height 16
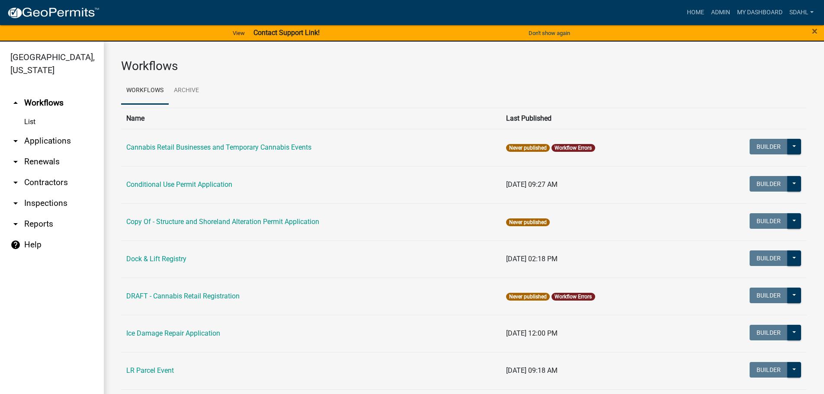
click at [41, 138] on link "arrow_drop_down Applications" at bounding box center [52, 141] width 104 height 21
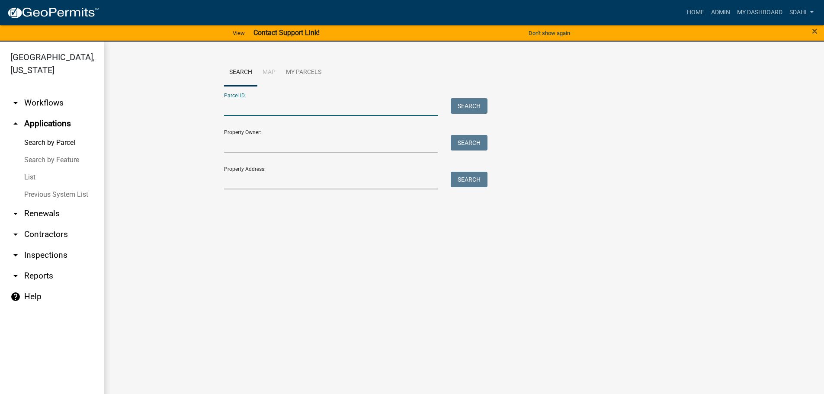
click at [397, 106] on input "Parcel ID:" at bounding box center [331, 107] width 214 height 18
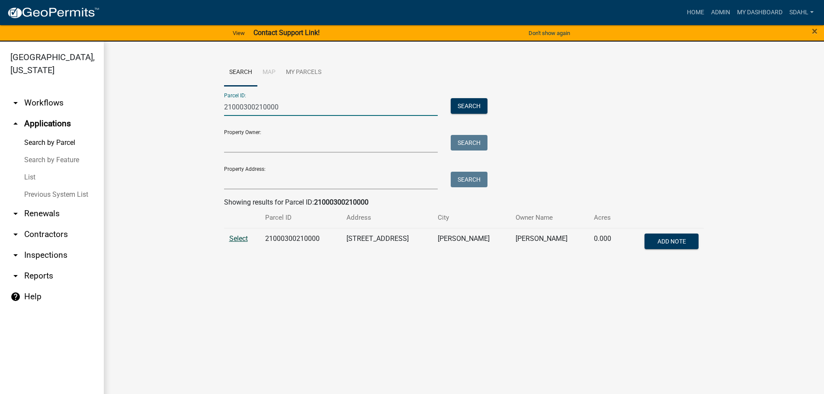
type input "21000300210000"
click at [242, 239] on span "Select" at bounding box center [238, 238] width 19 height 8
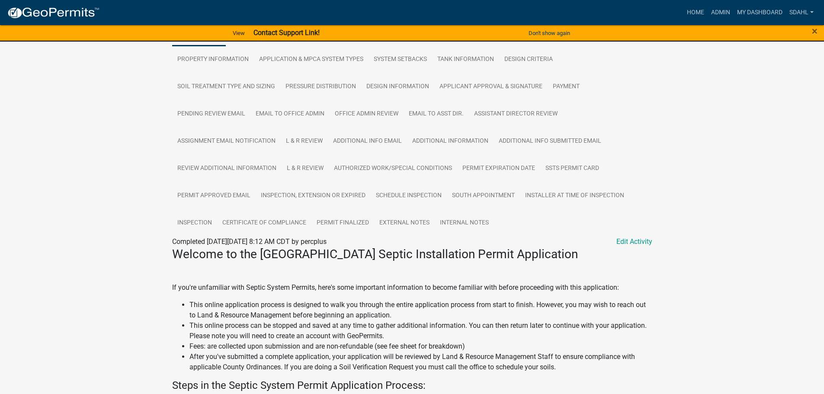
scroll to position [130, 0]
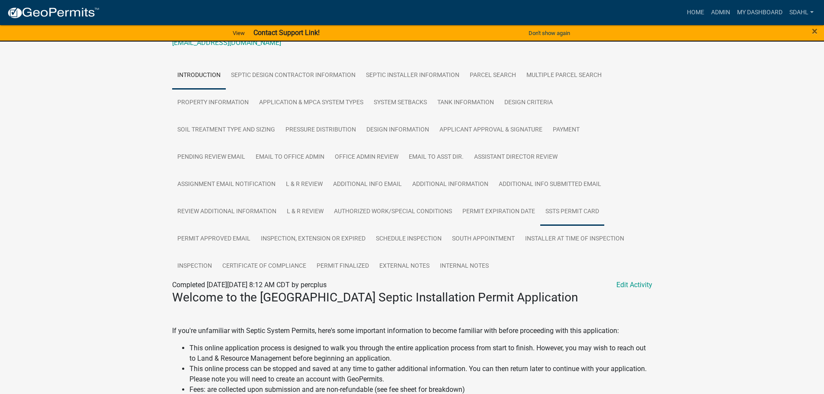
click at [567, 220] on link "SSTS Permit Card" at bounding box center [572, 212] width 64 height 28
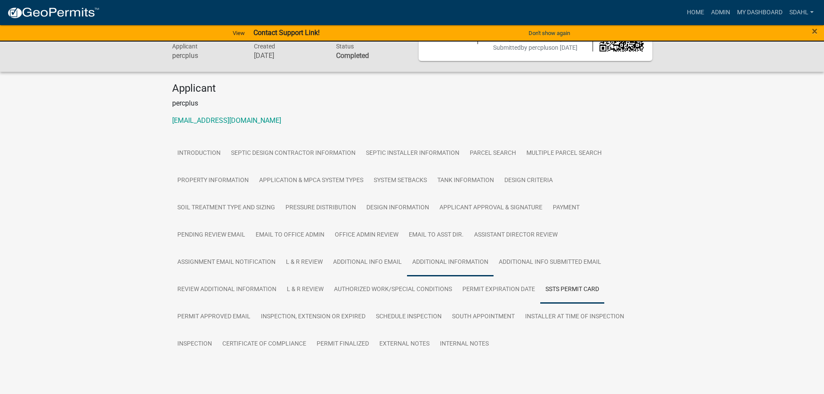
scroll to position [83, 0]
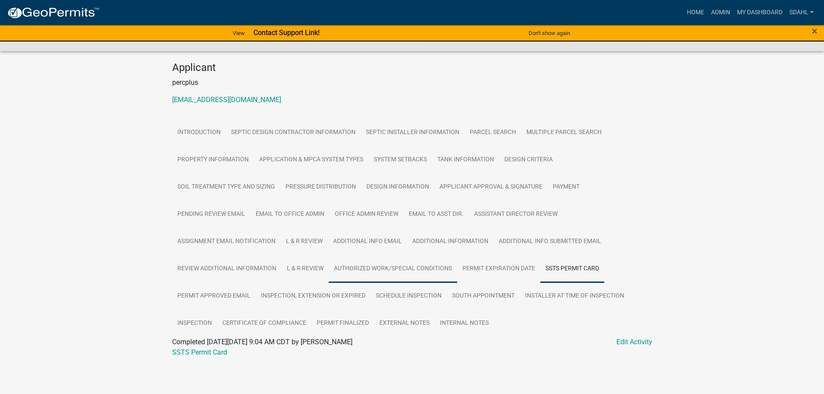
click at [397, 269] on link "Authorized Work/Special Conditions" at bounding box center [393, 269] width 128 height 28
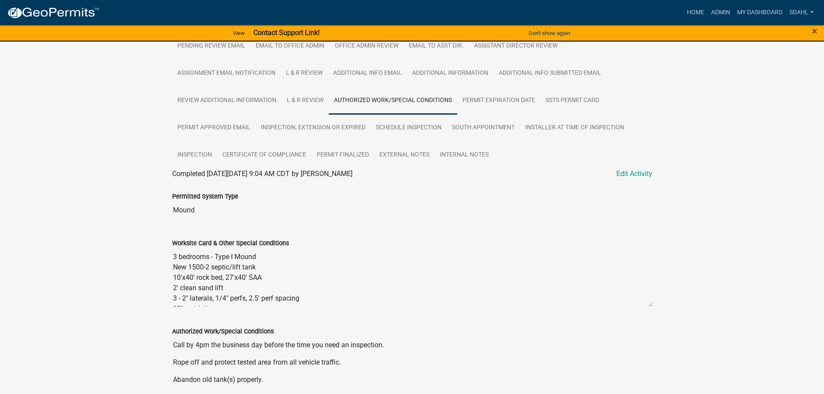
scroll to position [256, 0]
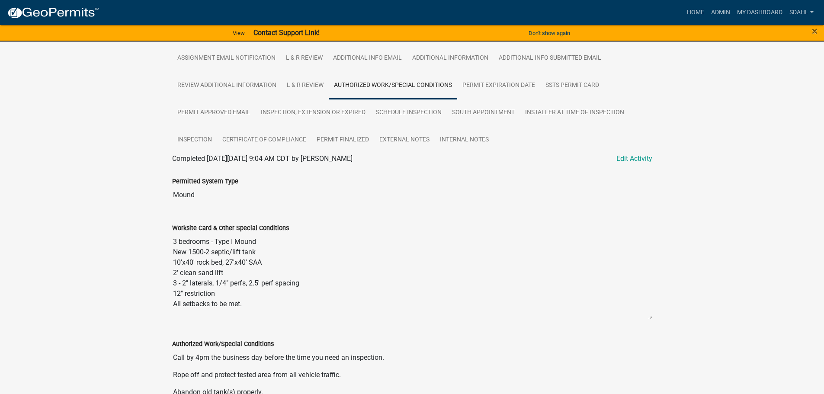
drag, startPoint x: 650, startPoint y: 300, endPoint x: 643, endPoint y: 319, distance: 20.9
click at [649, 319] on textarea "3 bedrooms - Type I Mound New 1500-2 septic/lift tank 10'x40' rock bed, 27'x40'…" at bounding box center [412, 276] width 480 height 86
click at [195, 150] on link "Inspection" at bounding box center [194, 140] width 45 height 28
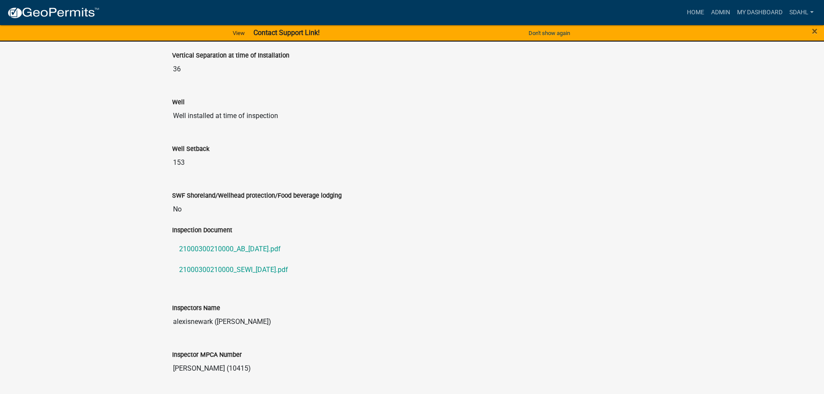
scroll to position [823, 0]
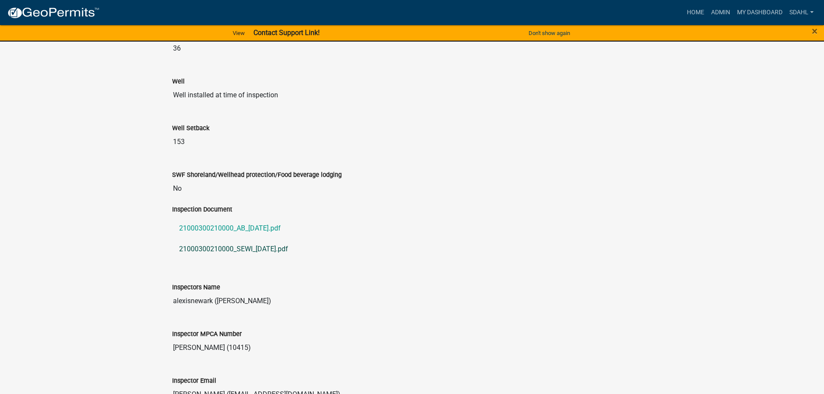
click at [271, 257] on link "21000300210000_SEWI_[DATE].pdf" at bounding box center [412, 249] width 480 height 21
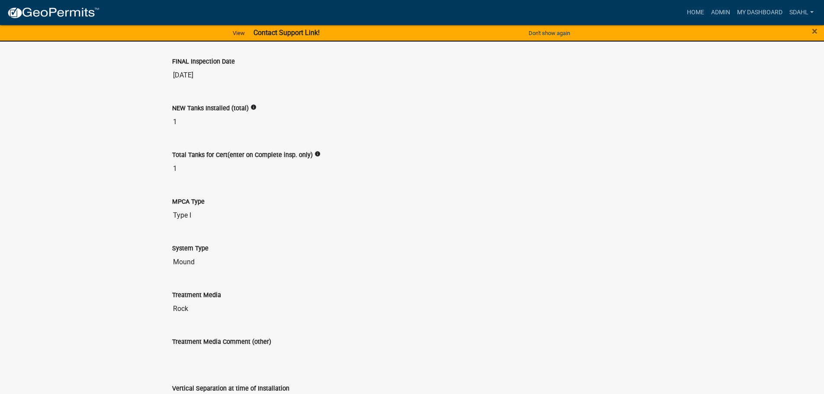
scroll to position [434, 0]
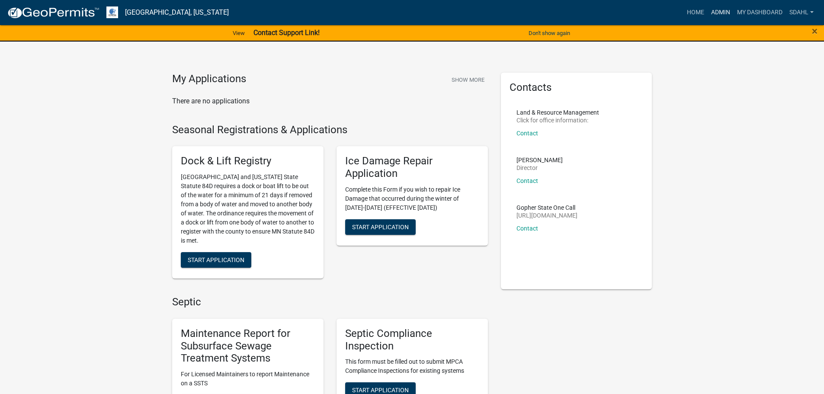
click at [715, 8] on link "Admin" at bounding box center [720, 12] width 26 height 16
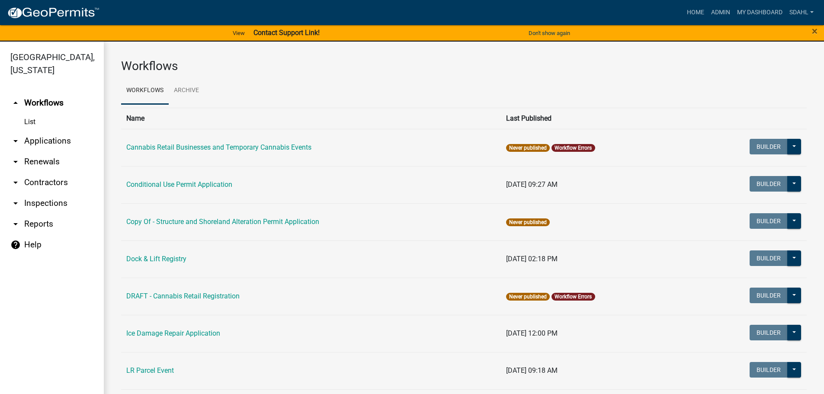
click at [64, 142] on link "arrow_drop_down Applications" at bounding box center [52, 141] width 104 height 21
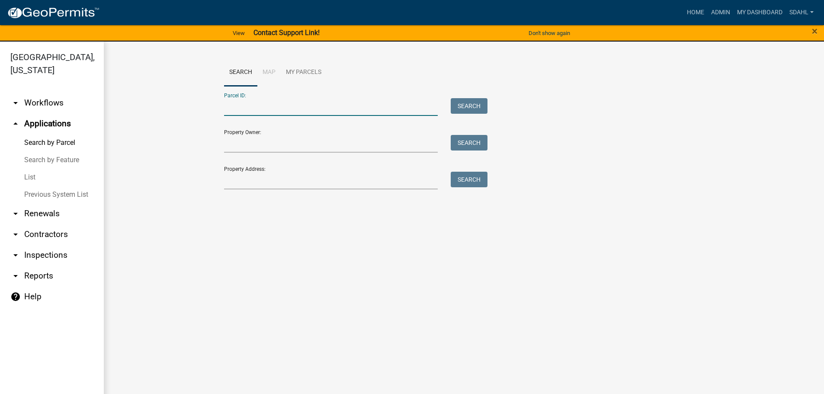
click at [278, 105] on input "Parcel ID:" at bounding box center [331, 107] width 214 height 18
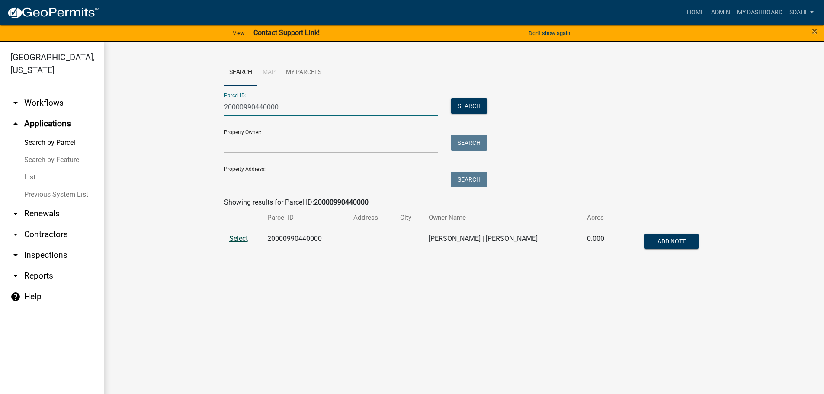
type input "20000990440000"
click at [241, 242] on span "Select" at bounding box center [238, 238] width 19 height 8
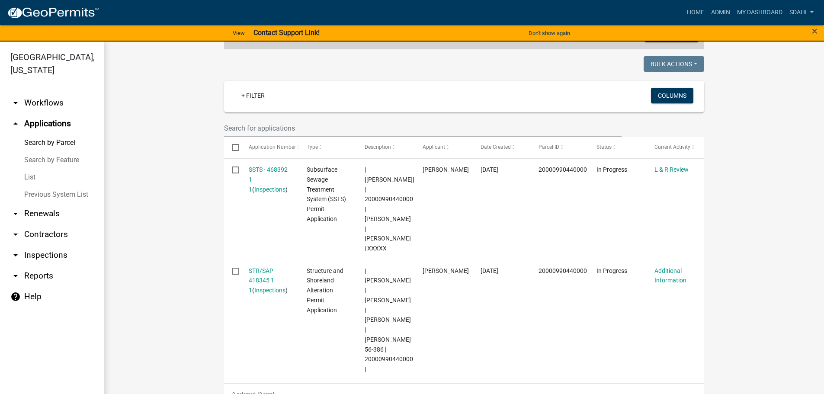
scroll to position [216, 0]
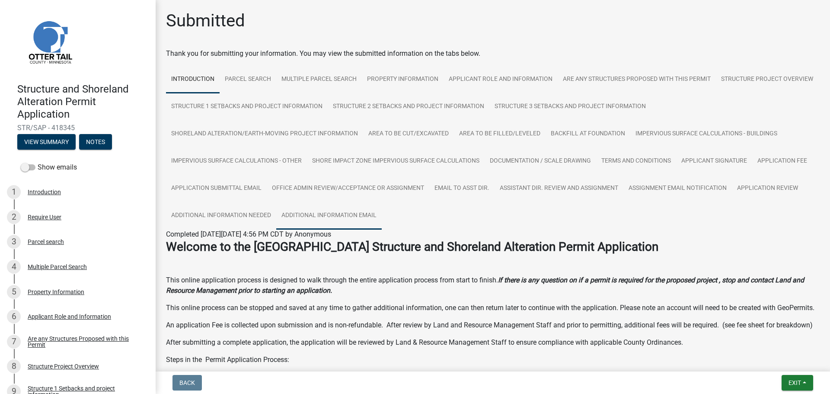
click at [342, 214] on link "Additional Information Email" at bounding box center [328, 216] width 105 height 28
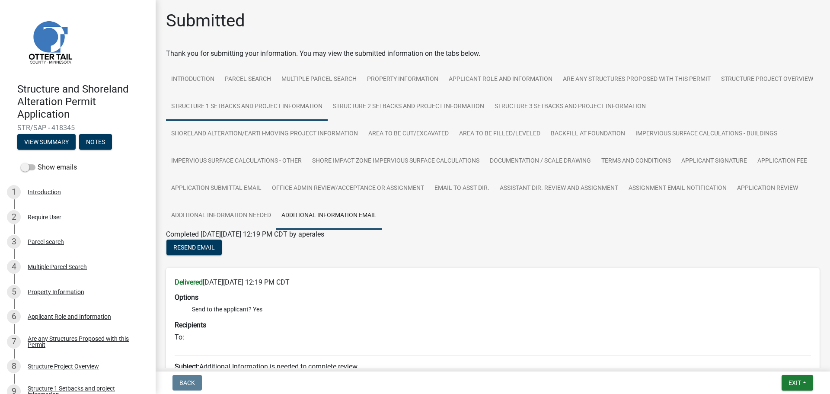
click at [319, 111] on link "Structure 1 Setbacks and project information" at bounding box center [247, 107] width 162 height 28
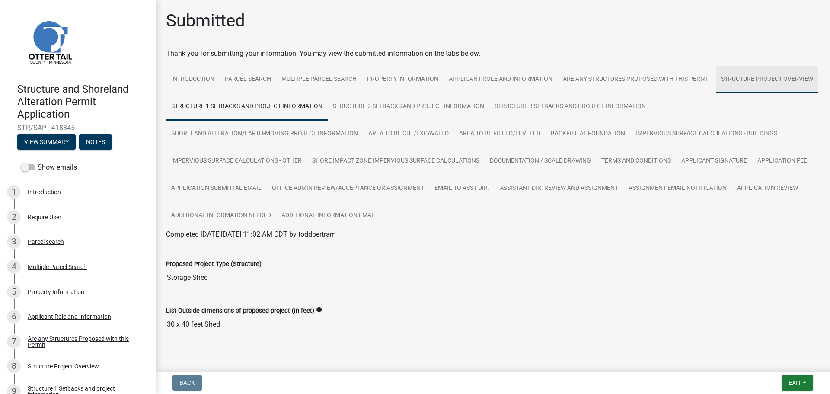
click at [716, 93] on link "Structure Project Overview" at bounding box center [767, 80] width 102 height 28
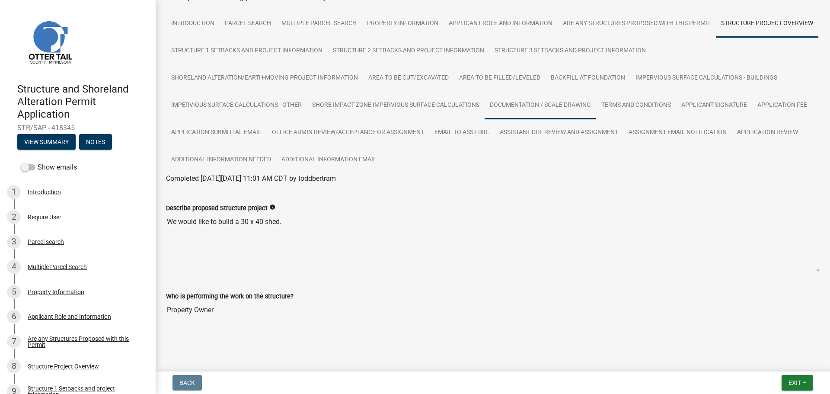
scroll to position [57, 0]
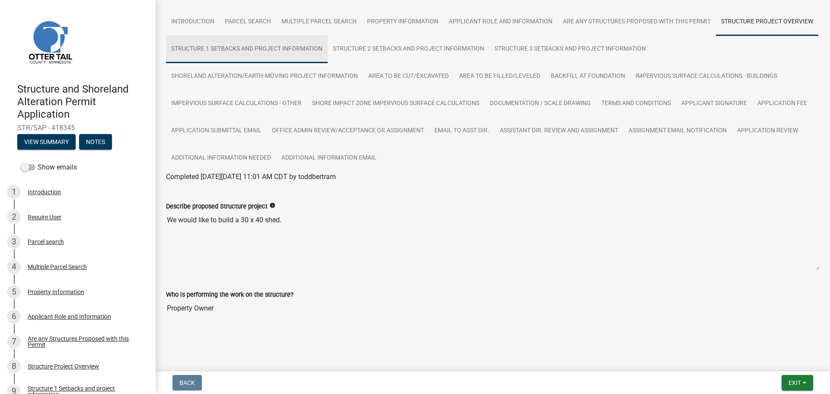
click at [328, 50] on link "Structure 1 Setbacks and project information" at bounding box center [247, 49] width 162 height 28
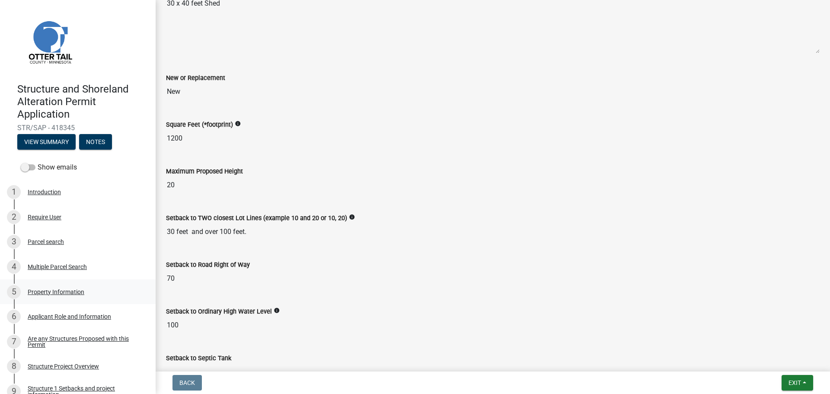
scroll to position [286, 0]
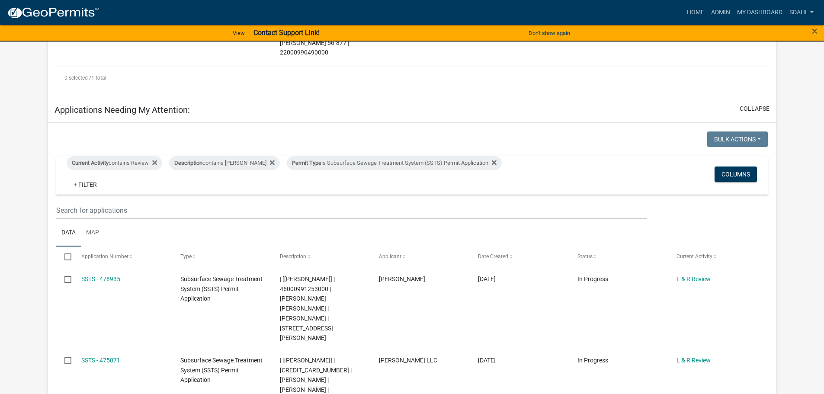
scroll to position [216, 0]
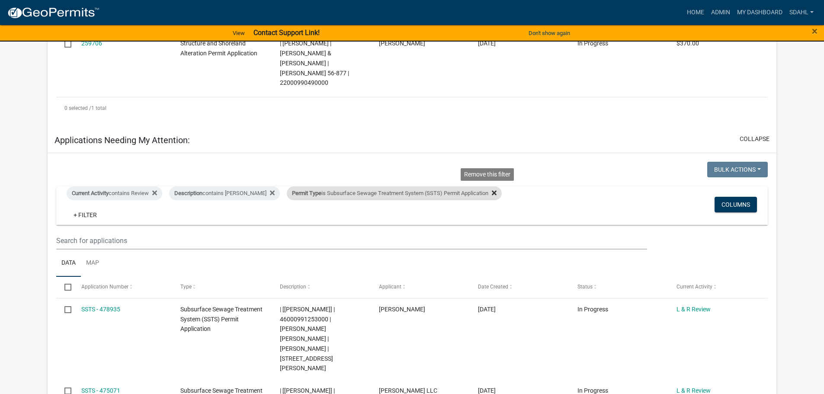
click at [492, 190] on icon at bounding box center [494, 192] width 5 height 5
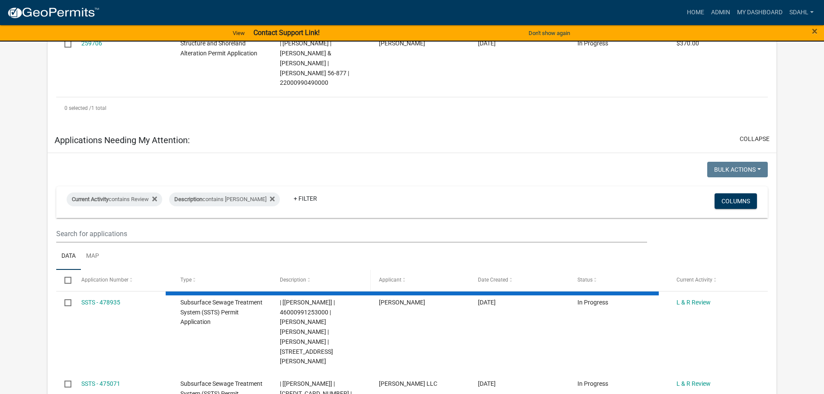
select select "3: 100"
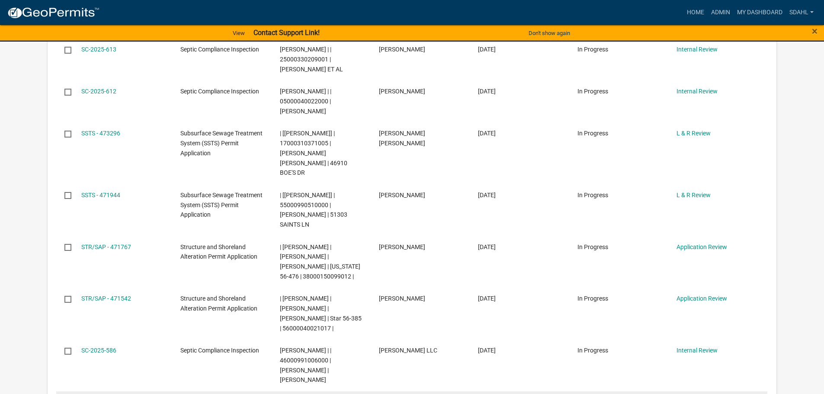
scroll to position [648, 0]
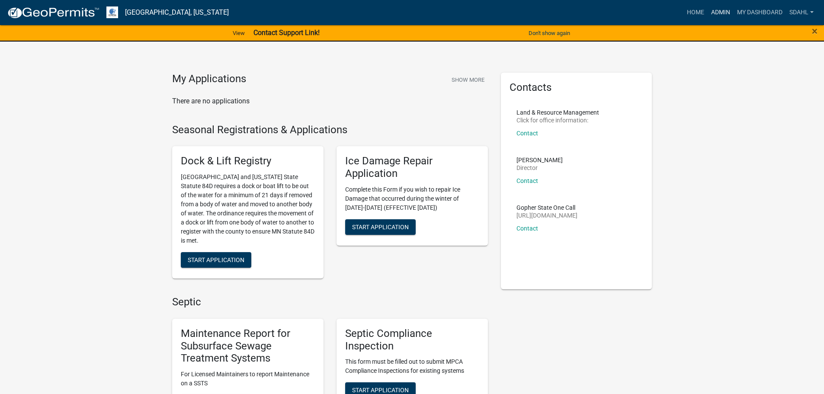
click at [721, 10] on link "Admin" at bounding box center [720, 12] width 26 height 16
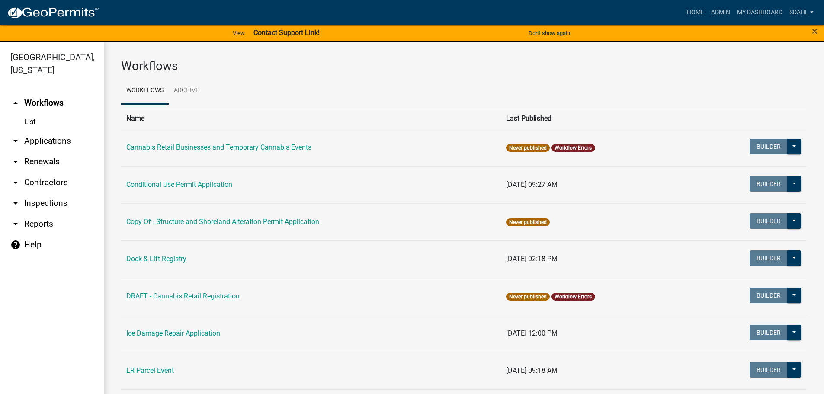
click at [47, 137] on link "arrow_drop_down Applications" at bounding box center [52, 141] width 104 height 21
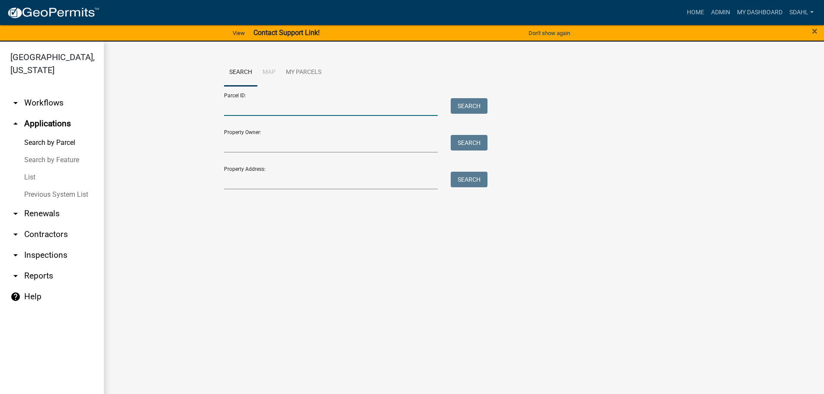
click at [267, 102] on input "Parcel ID:" at bounding box center [331, 107] width 214 height 18
paste input "55000990510000"
type input "55000990510000"
click at [458, 105] on button "Search" at bounding box center [468, 106] width 37 height 16
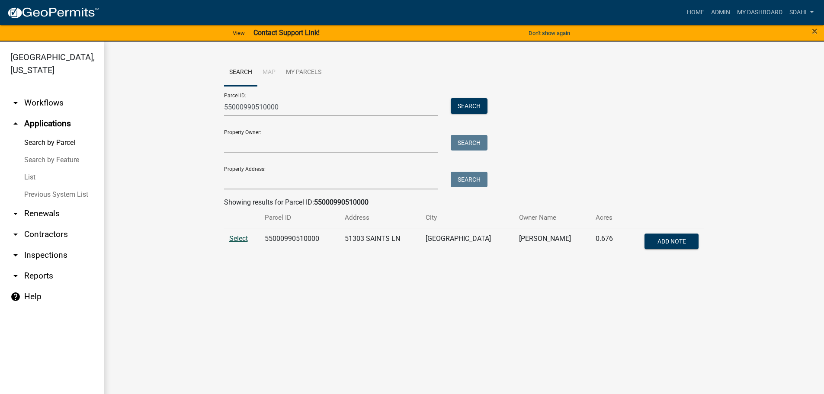
click at [245, 239] on span "Select" at bounding box center [238, 238] width 19 height 8
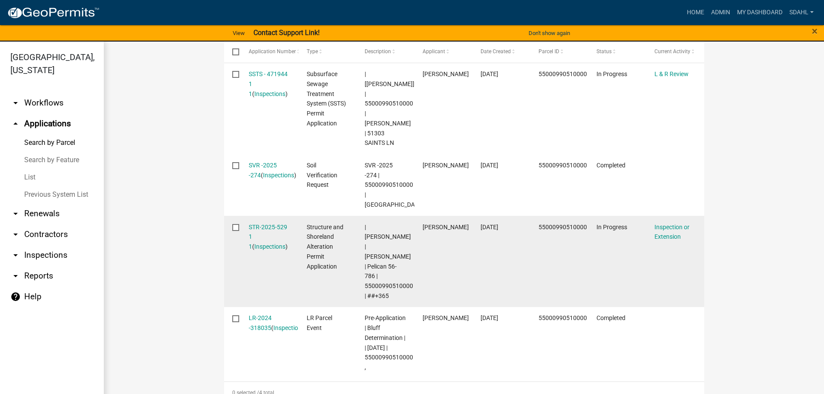
scroll to position [259, 0]
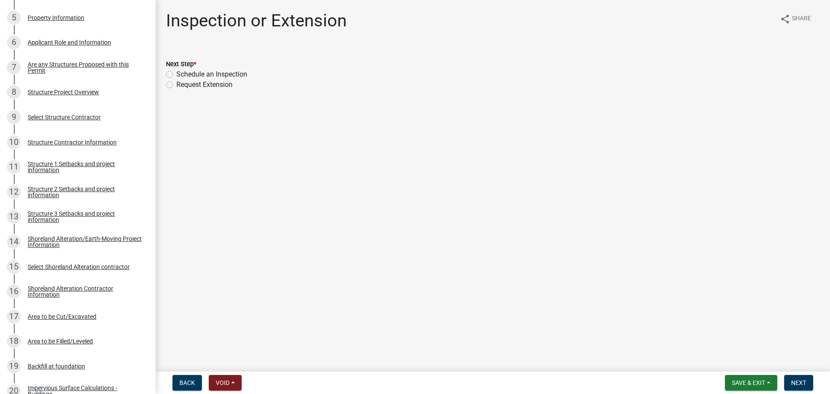
scroll to position [86, 0]
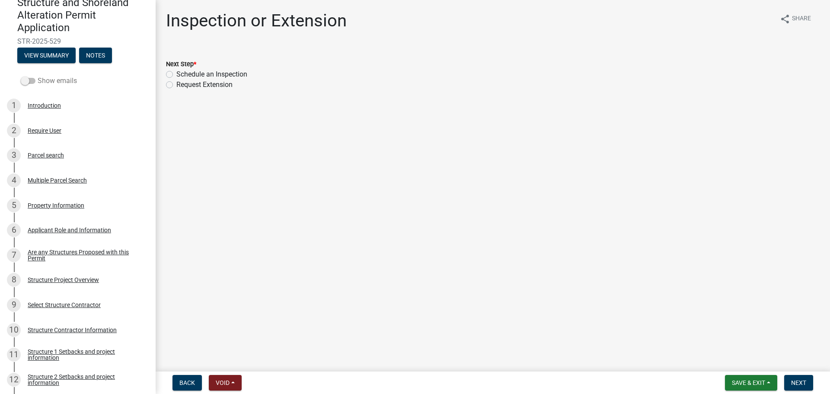
click at [51, 82] on label "Show emails" at bounding box center [49, 81] width 56 height 10
click at [38, 76] on input "Show emails" at bounding box center [38, 76] width 0 height 0
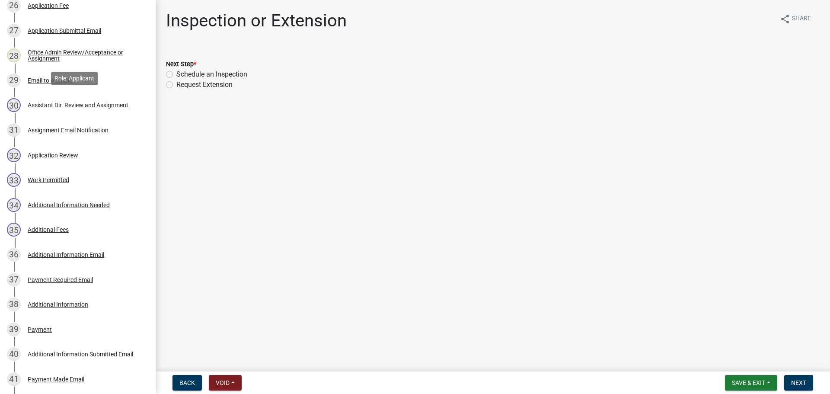
scroll to position [821, 0]
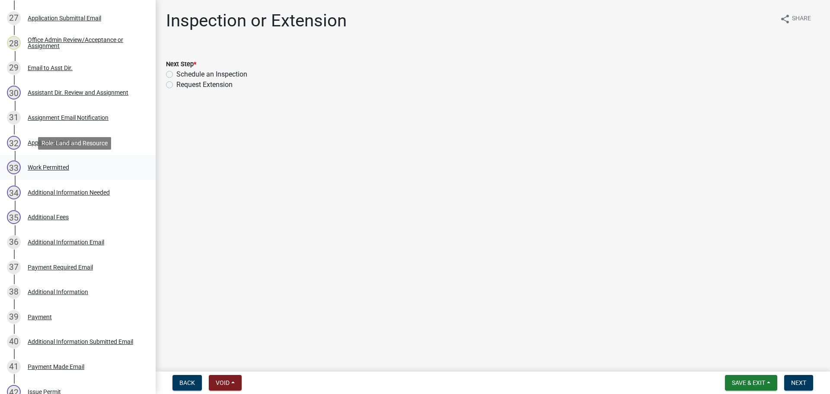
click at [57, 170] on div "Work Permitted" at bounding box center [48, 167] width 41 height 6
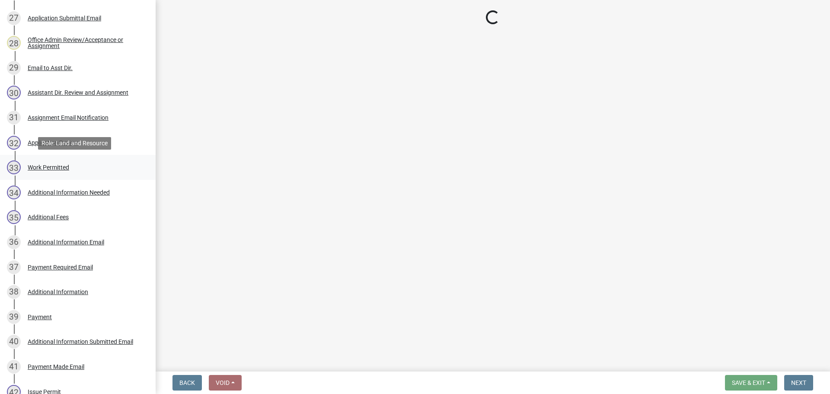
select select "f66be788-4dd6-459d-a9ec-6d83f4dfb709"
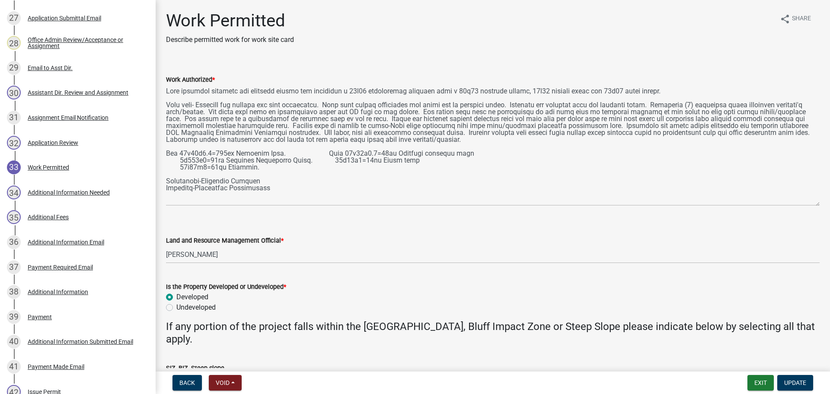
drag, startPoint x: 817, startPoint y: 123, endPoint x: 774, endPoint y: 203, distance: 91.1
click at [774, 203] on textarea "Work Authorized *" at bounding box center [493, 145] width 654 height 121
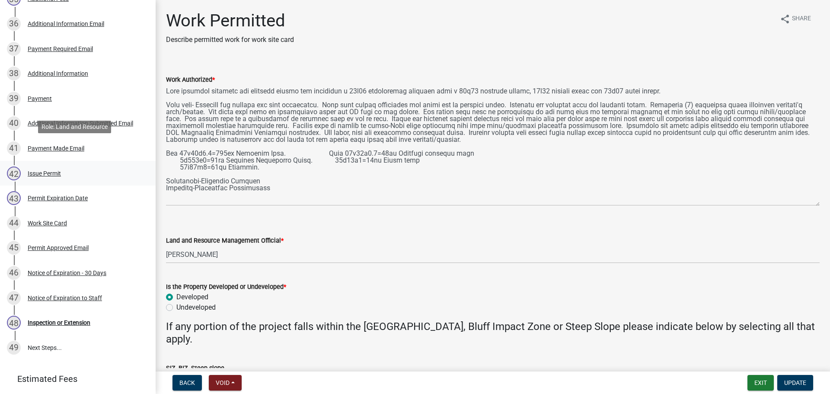
scroll to position [1019, 0]
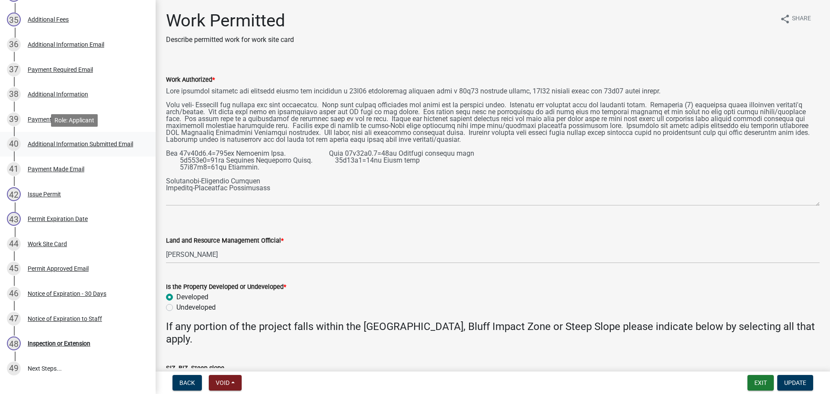
click at [78, 142] on div "Additional Information Submitted Email" at bounding box center [80, 144] width 105 height 6
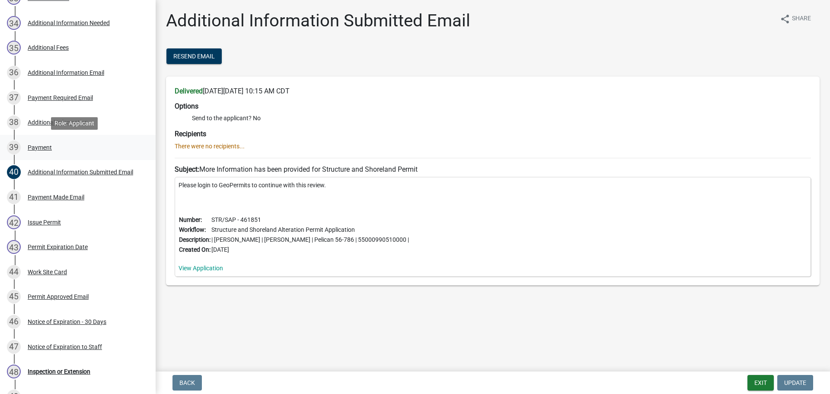
scroll to position [976, 0]
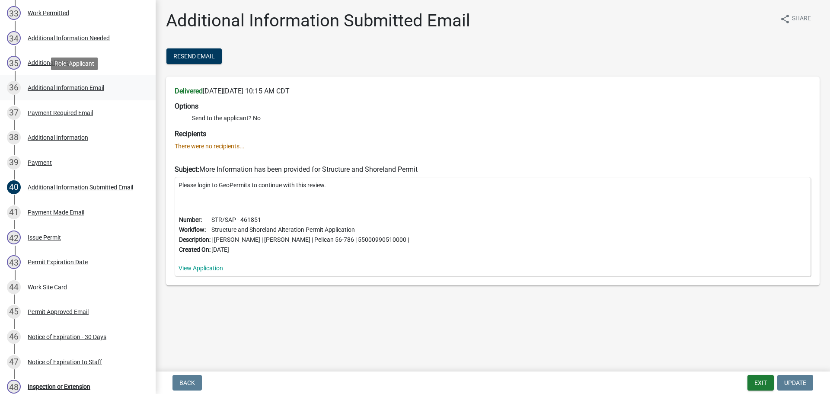
click at [84, 88] on div "Additional Information Email" at bounding box center [66, 88] width 77 height 6
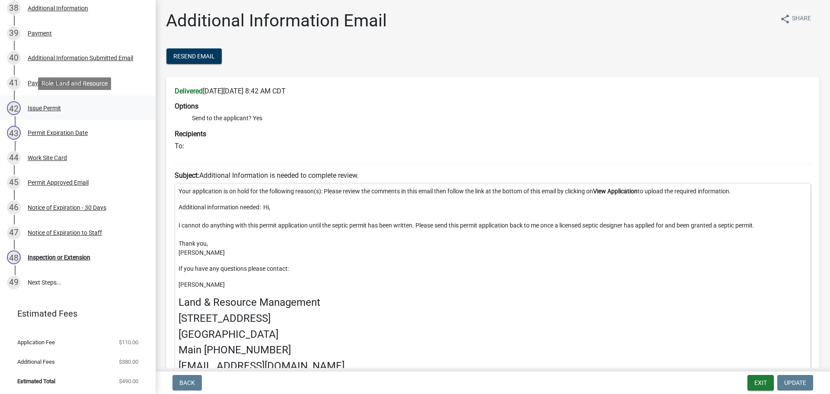
scroll to position [1105, 0]
click at [69, 256] on div "Inspection or Extension" at bounding box center [59, 257] width 63 height 6
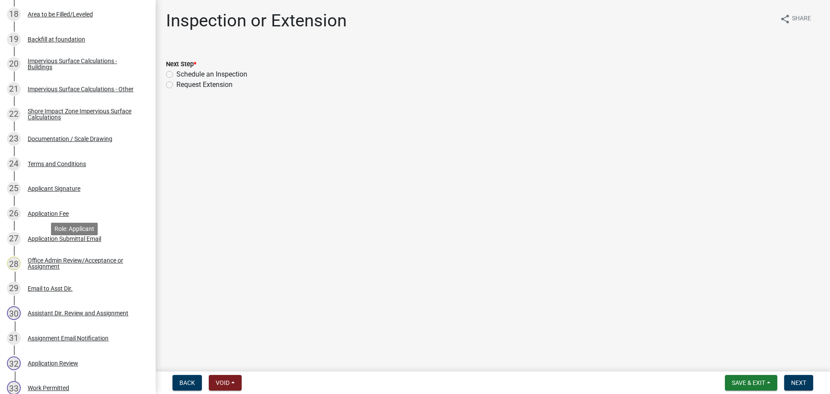
scroll to position [587, 0]
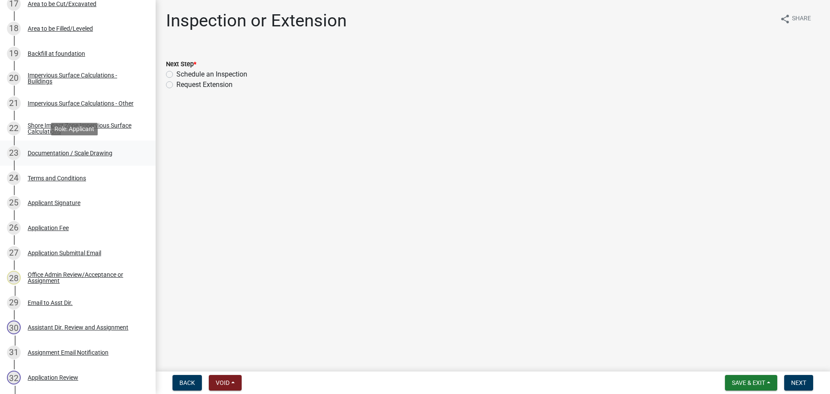
click at [76, 153] on div "Documentation / Scale Drawing" at bounding box center [70, 153] width 85 height 6
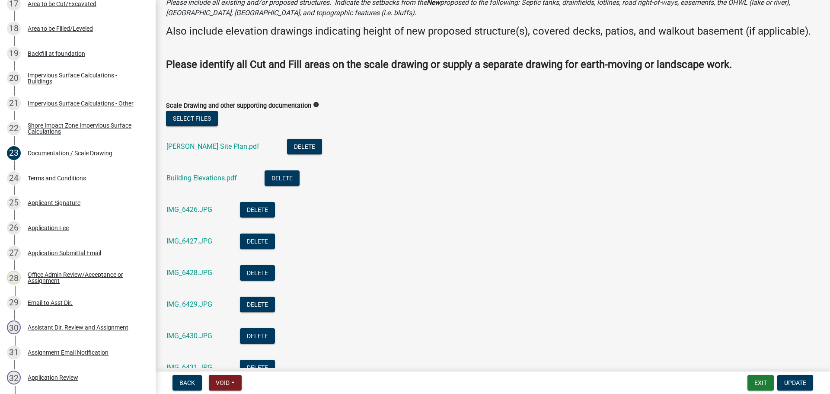
scroll to position [86, 0]
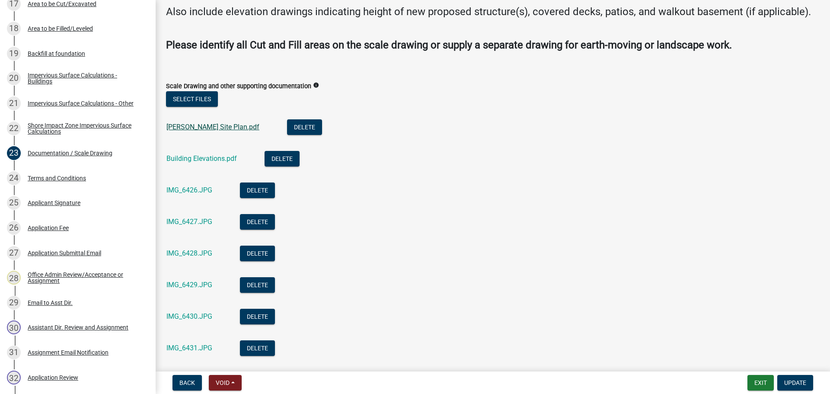
click at [216, 131] on link "Dahl-Dahme Site Plan.pdf" at bounding box center [212, 127] width 93 height 8
click at [192, 163] on link "Building Elevations.pdf" at bounding box center [201, 158] width 70 height 8
click at [197, 194] on link "IMG_6426.JPG" at bounding box center [189, 190] width 46 height 8
click at [201, 226] on link "IMG_6427.JPG" at bounding box center [189, 221] width 46 height 8
click at [182, 257] on link "IMG_6428.JPG" at bounding box center [189, 253] width 46 height 8
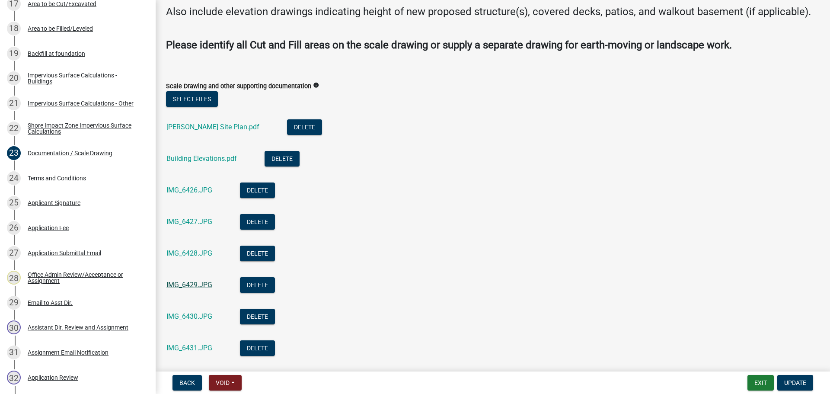
click at [183, 289] on link "IMG_6429.JPG" at bounding box center [189, 285] width 46 height 8
click at [174, 320] on link "IMG_6430.JPG" at bounding box center [189, 316] width 46 height 8
click at [189, 352] on link "IMG_6431.JPG" at bounding box center [189, 348] width 46 height 8
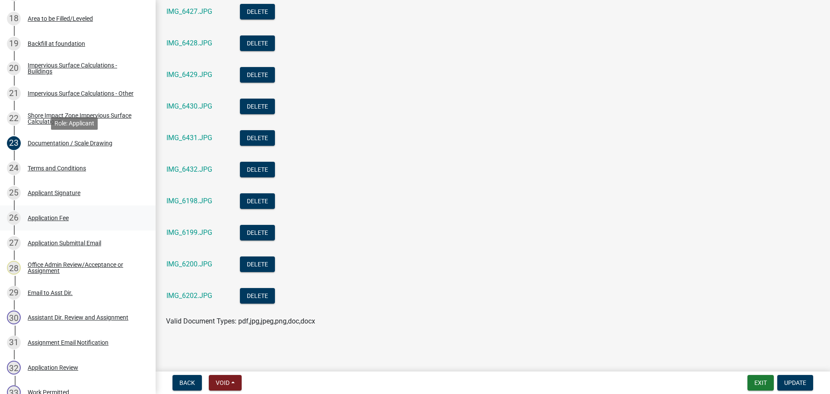
scroll to position [587, 0]
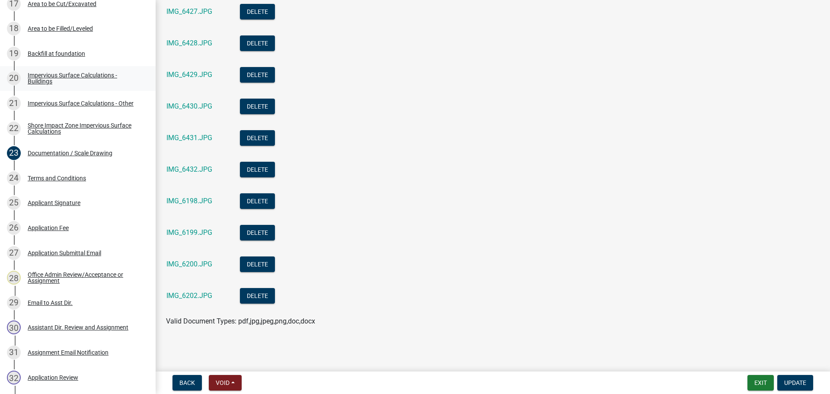
click at [55, 74] on div "Impervious Surface Calculations - Buildings" at bounding box center [85, 78] width 114 height 12
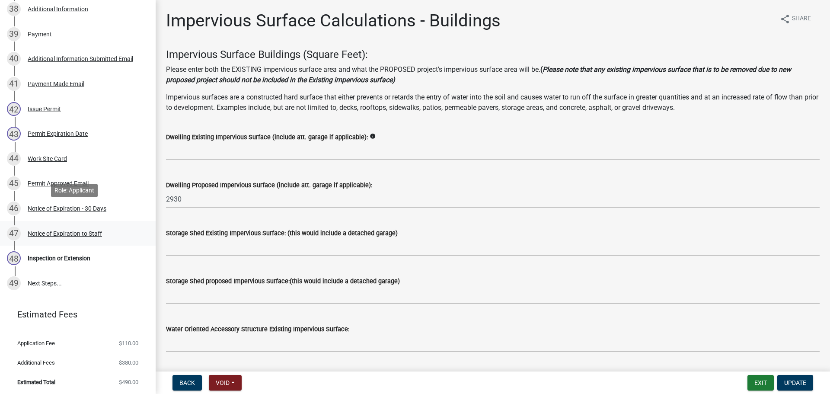
scroll to position [1105, 0]
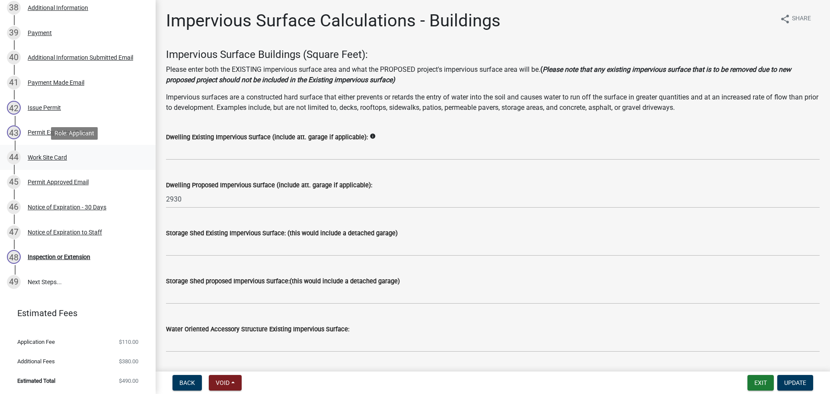
click at [59, 155] on div "Work Site Card" at bounding box center [47, 157] width 39 height 6
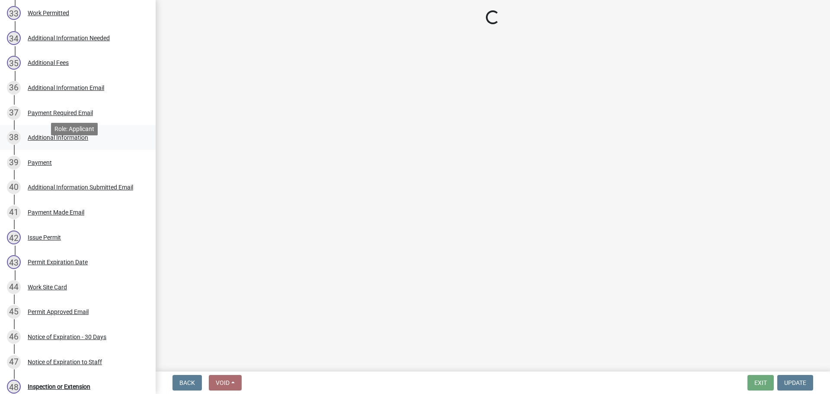
scroll to position [932, 0]
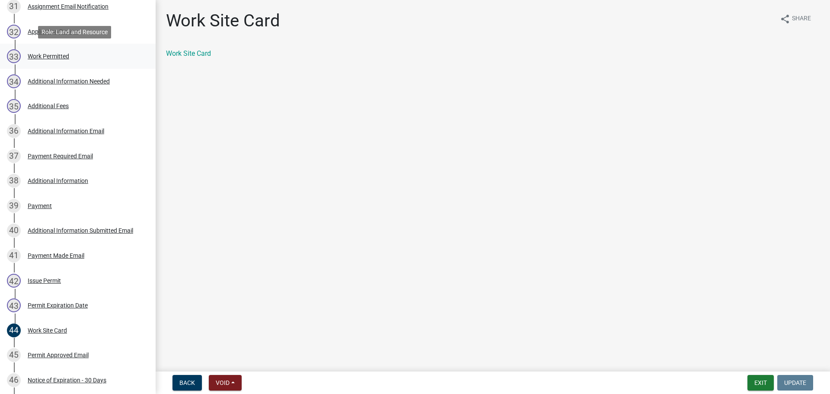
click at [60, 57] on div "Work Permitted" at bounding box center [48, 56] width 41 height 6
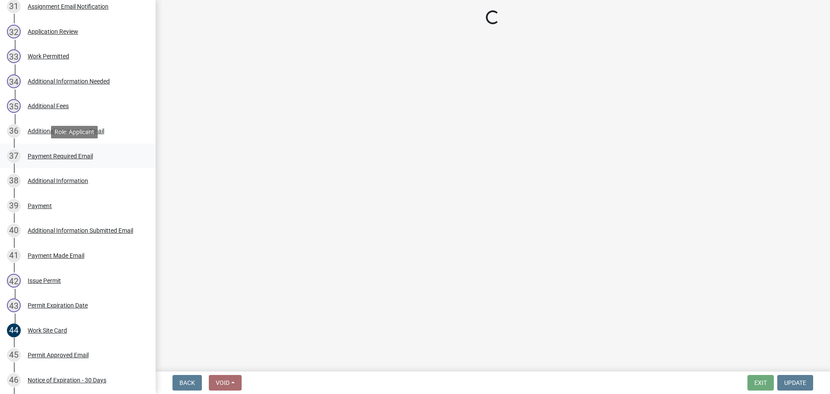
select select "f66be788-4dd6-459d-a9ec-6d83f4dfb709"
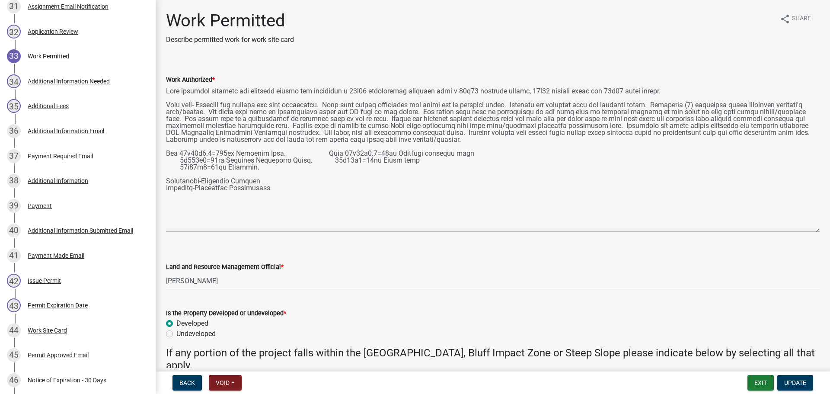
drag, startPoint x: 818, startPoint y: 123, endPoint x: 814, endPoint y: 230, distance: 106.8
click at [814, 230] on div "Work Authorized *" at bounding box center [493, 147] width 667 height 170
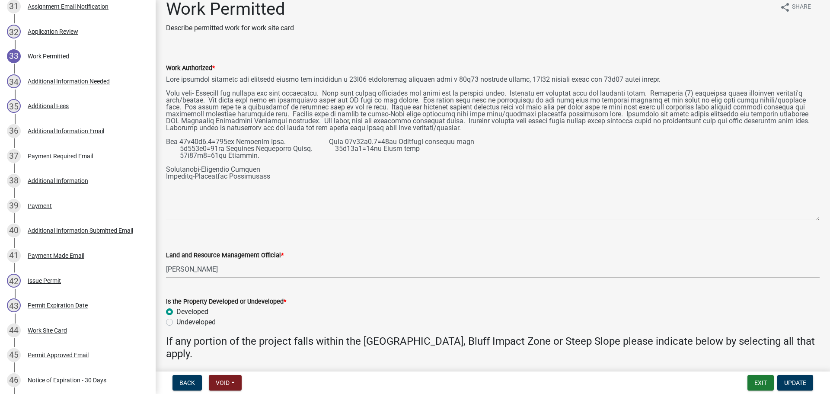
scroll to position [0, 0]
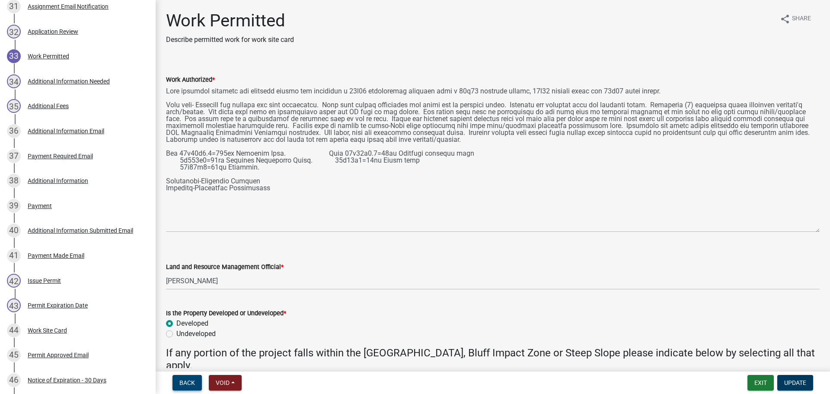
click at [191, 383] on span "Back" at bounding box center [187, 382] width 16 height 7
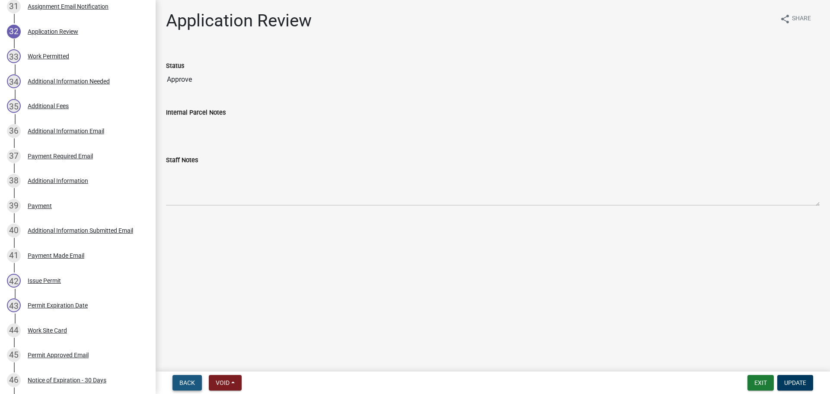
click at [191, 383] on span "Back" at bounding box center [187, 382] width 16 height 7
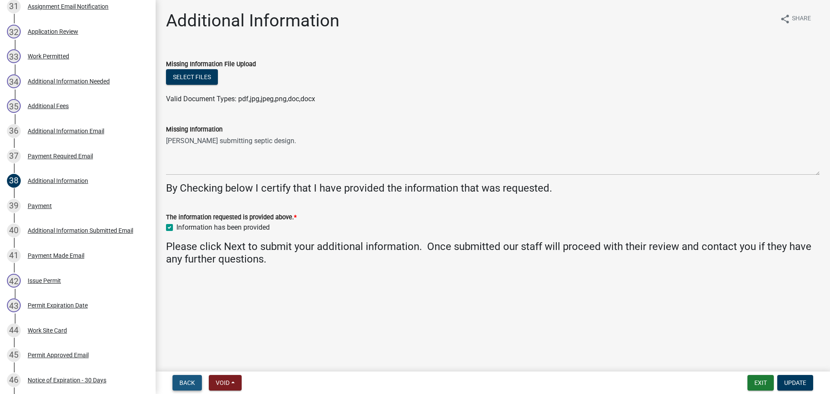
click at [188, 385] on span "Back" at bounding box center [187, 382] width 16 height 7
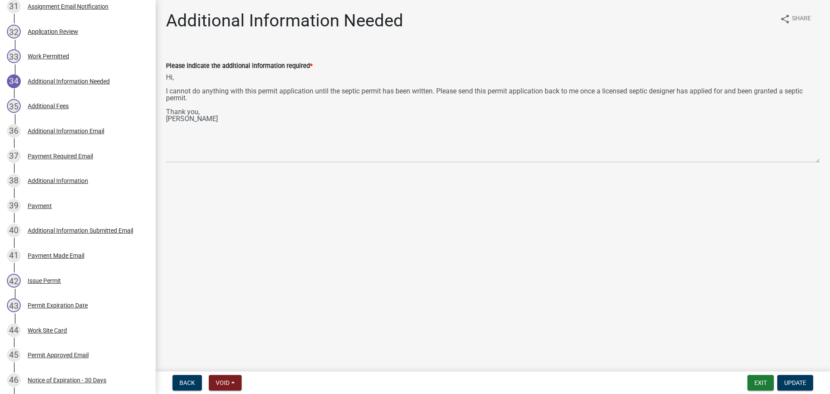
drag, startPoint x: 818, startPoint y: 109, endPoint x: 806, endPoint y: 160, distance: 52.4
click at [806, 160] on textarea "Hi, I cannot do anything with this permit application until the septic permit h…" at bounding box center [493, 117] width 654 height 92
click at [188, 384] on span "Back" at bounding box center [187, 382] width 16 height 7
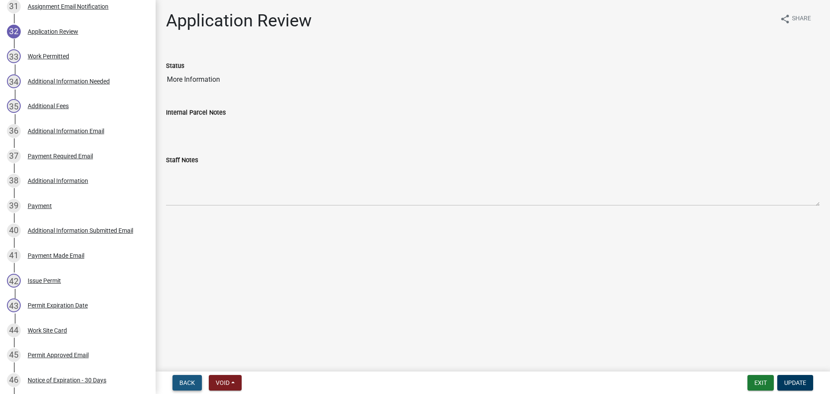
click at [188, 383] on span "Back" at bounding box center [187, 382] width 16 height 7
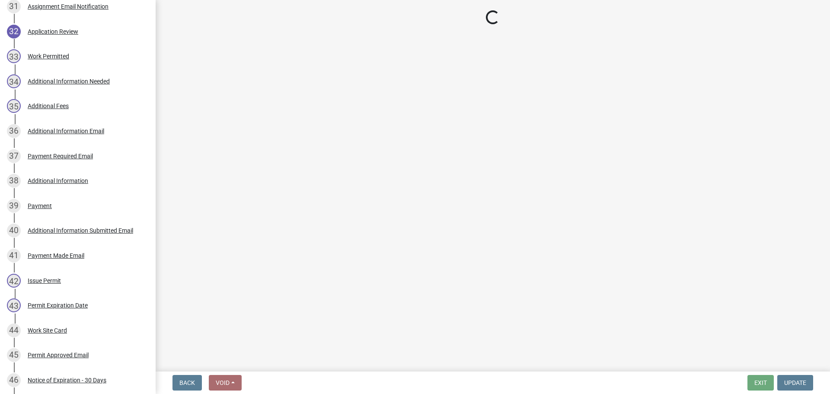
select select "989828fc-18e1-4803-8552-4d2c3470160b"
select select "f66be788-4dd6-459d-a9ec-6d83f4dfb709"
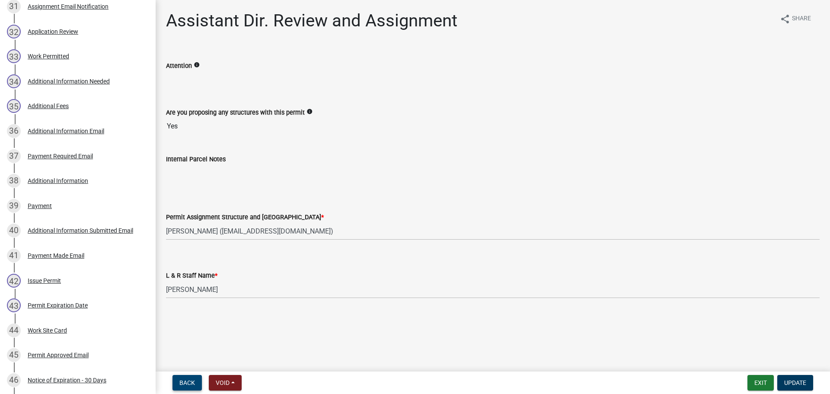
scroll to position [932, 0]
click at [188, 383] on span "Back" at bounding box center [187, 382] width 16 height 7
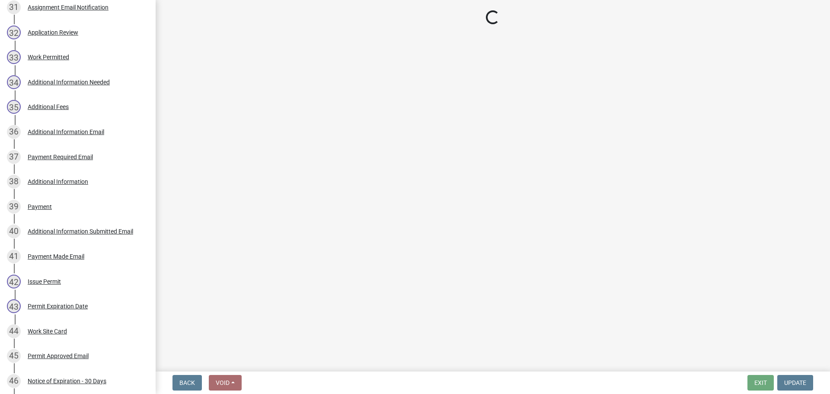
scroll to position [932, 0]
select select "587f38f5-c90e-4c12-9e10-d3e23909bbca"
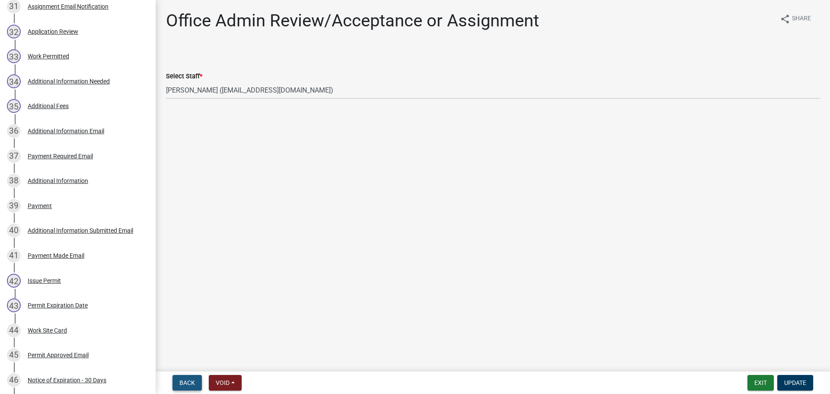
click at [188, 383] on span "Back" at bounding box center [187, 382] width 16 height 7
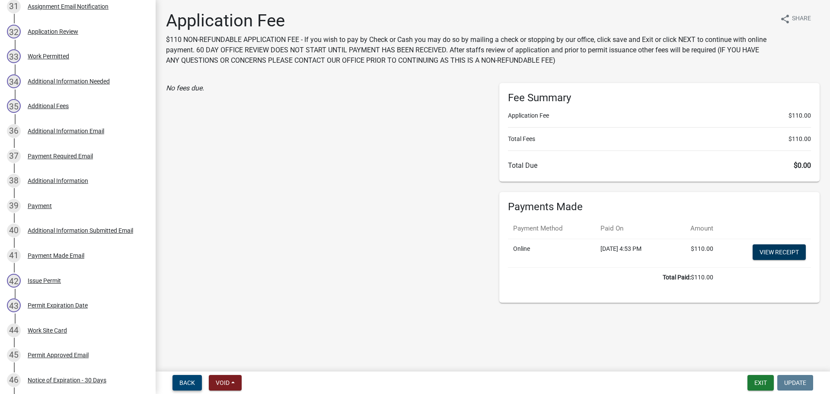
click at [188, 383] on span "Back" at bounding box center [187, 382] width 16 height 7
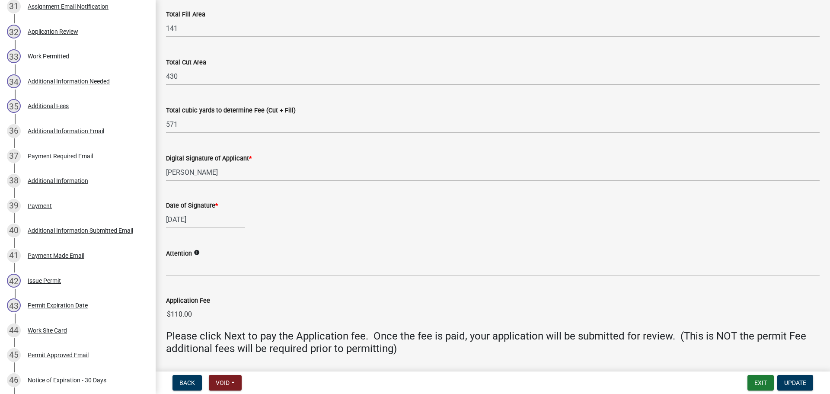
scroll to position [98, 0]
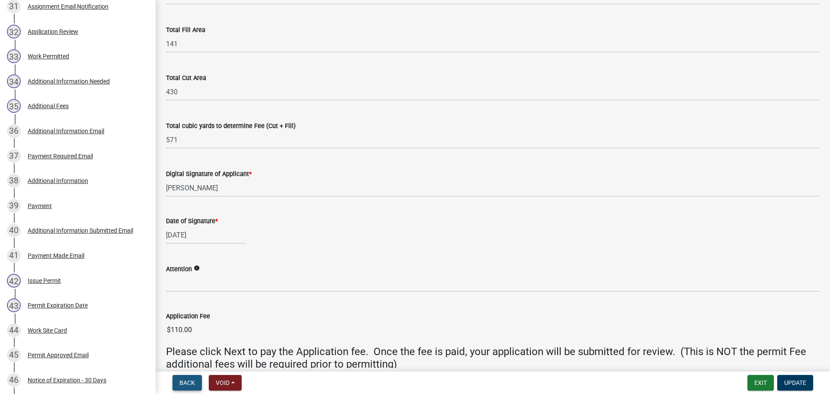
click at [191, 383] on span "Back" at bounding box center [187, 382] width 16 height 7
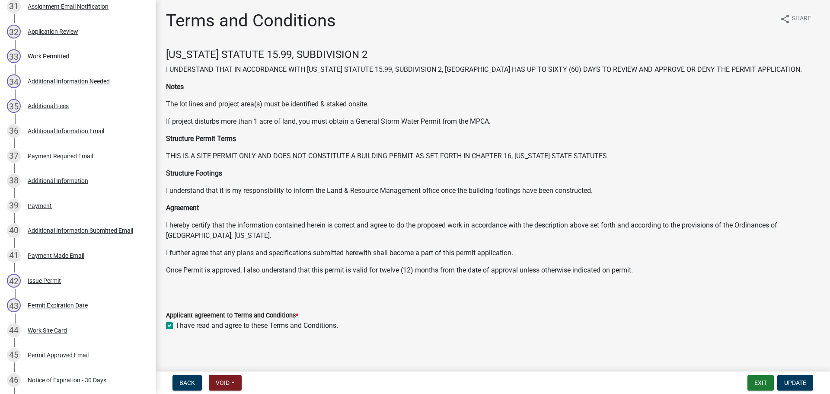
scroll to position [4, 0]
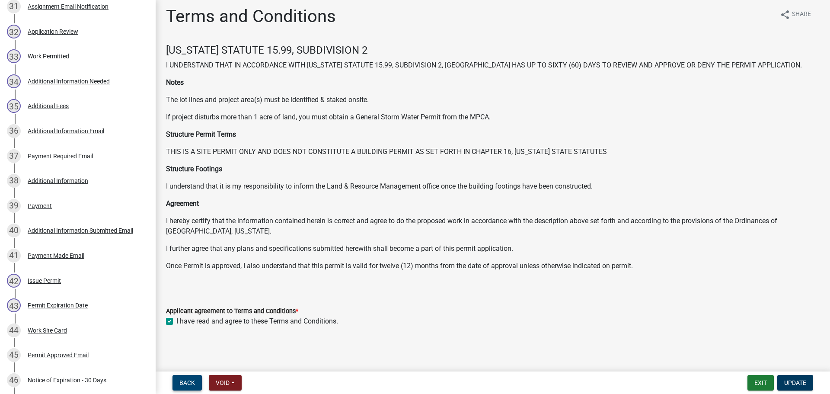
click at [182, 380] on span "Back" at bounding box center [187, 382] width 16 height 7
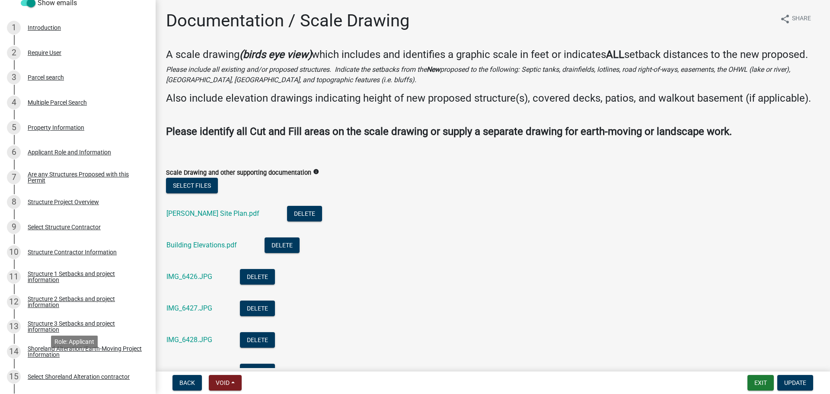
scroll to position [111, 0]
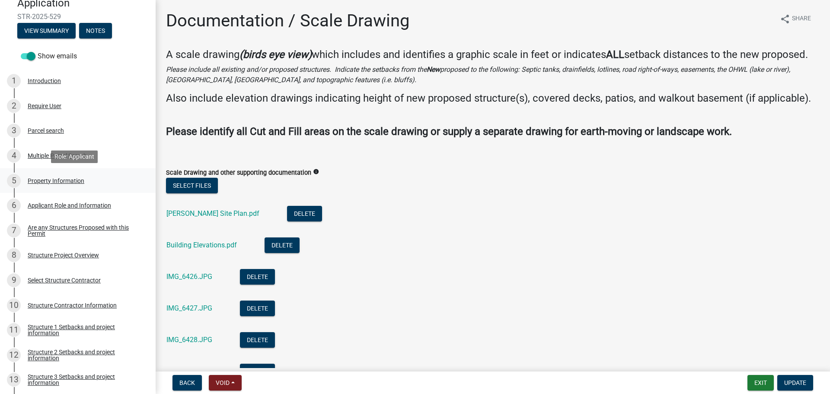
click at [69, 180] on div "Property Information" at bounding box center [56, 181] width 57 height 6
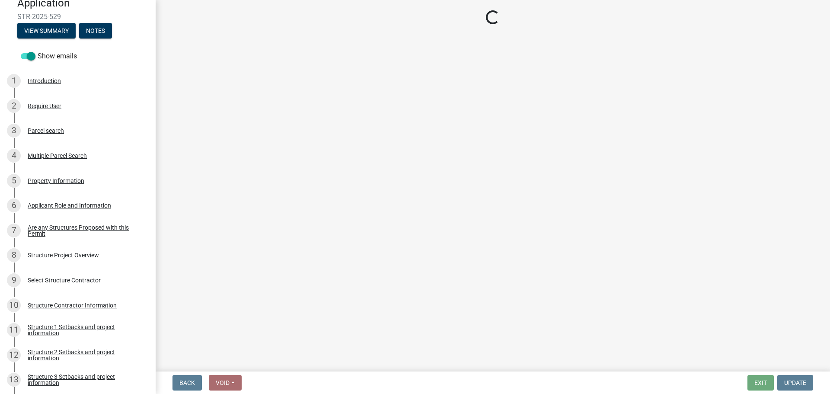
select select "758382b1-a9b7-40fb-b133-d60fa51a6422"
select select "91995f90-6606-463b-bec3-c5862f147548"
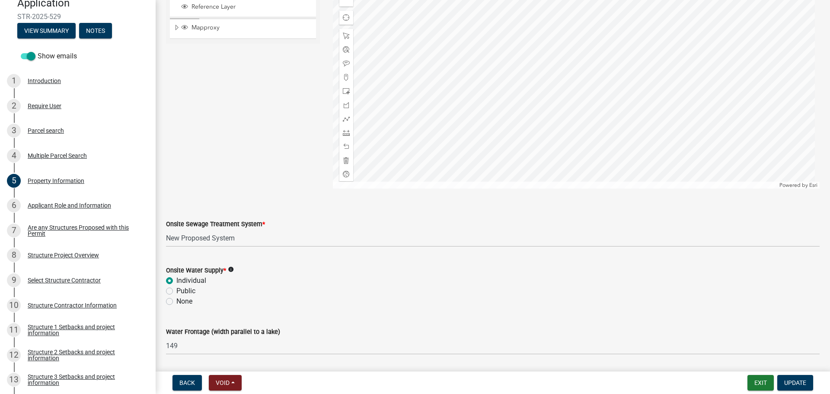
scroll to position [510, 0]
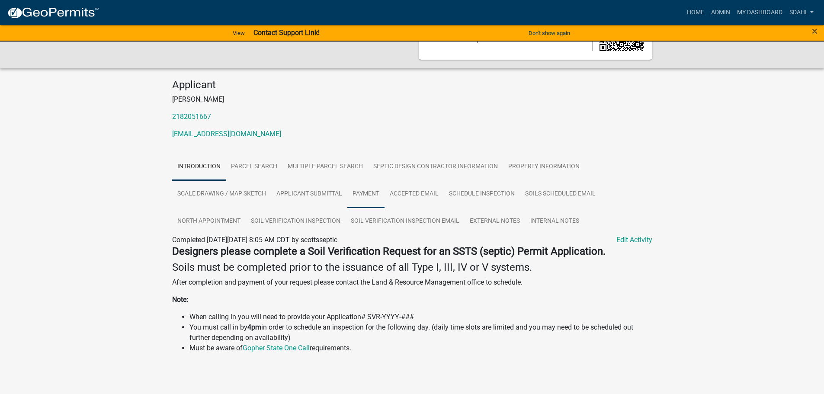
scroll to position [54, 0]
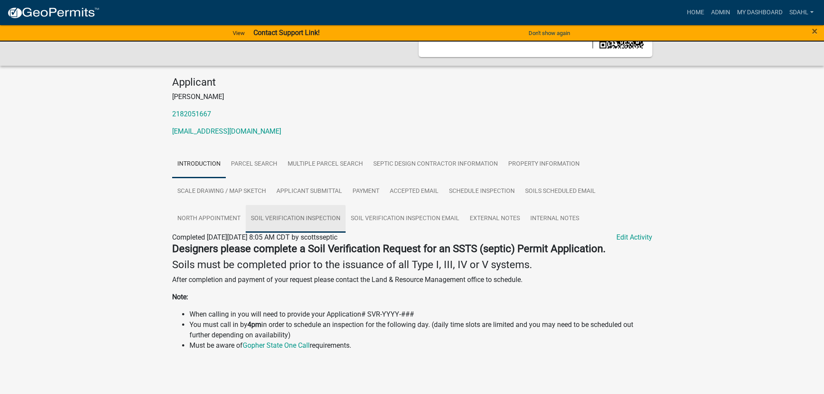
click at [285, 217] on link "Soil Verification Inspection" at bounding box center [296, 219] width 100 height 28
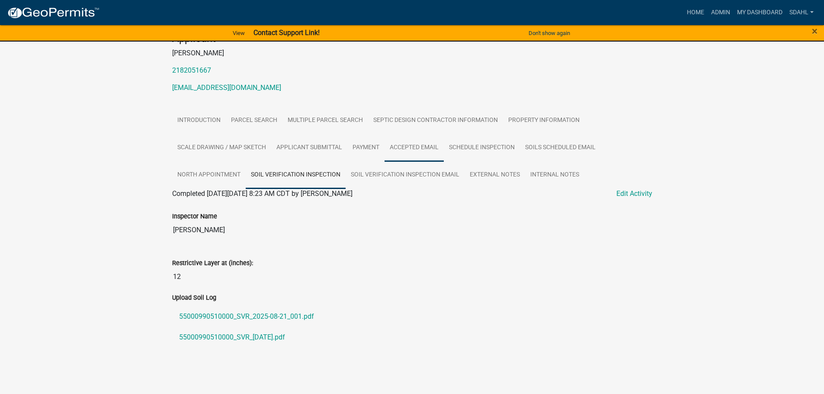
scroll to position [99, 0]
click at [263, 317] on link "55000990510000_SVR_2025-08-21_001.pdf" at bounding box center [412, 316] width 480 height 21
click at [223, 338] on link "55000990510000_SVR_2025-08-26.pdf" at bounding box center [412, 336] width 480 height 21
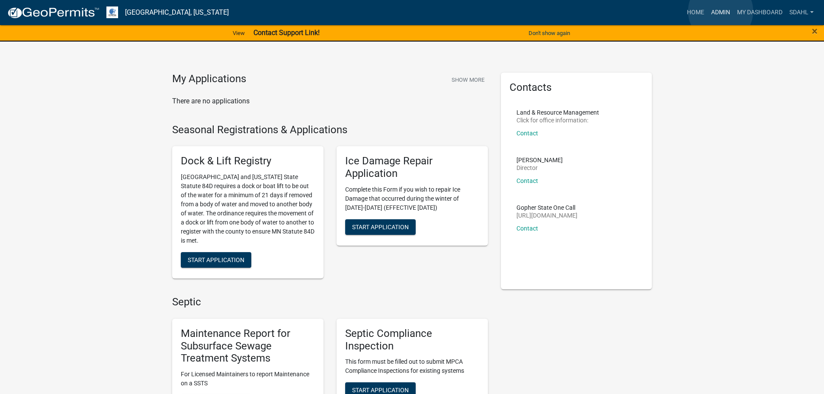
click at [720, 11] on link "Admin" at bounding box center [720, 12] width 26 height 16
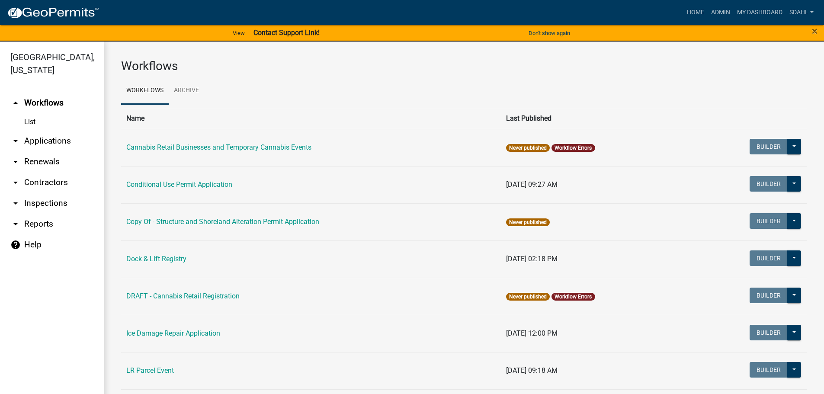
click at [60, 143] on link "arrow_drop_down Applications" at bounding box center [52, 141] width 104 height 21
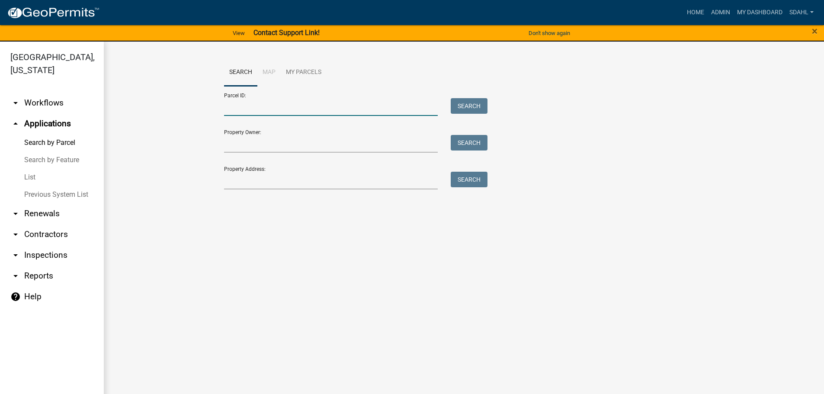
click at [315, 107] on input "Parcel ID:" at bounding box center [331, 107] width 214 height 18
click at [246, 181] on input "Property Address:" at bounding box center [331, 181] width 214 height 18
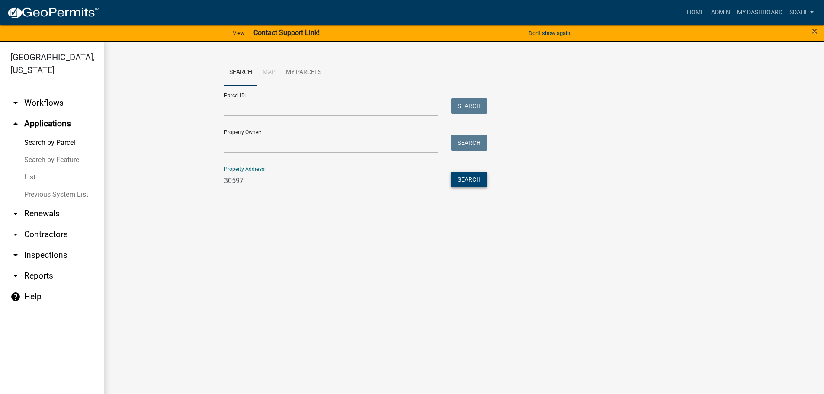
type input "30597"
click at [477, 176] on button "Search" at bounding box center [468, 180] width 37 height 16
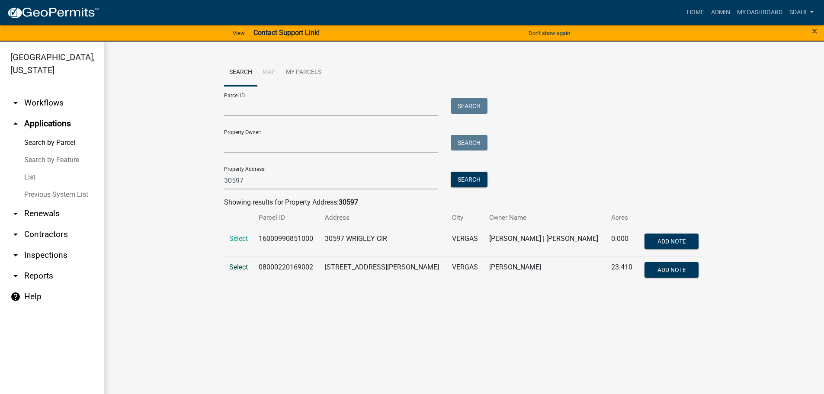
click at [239, 265] on span "Select" at bounding box center [238, 267] width 19 height 8
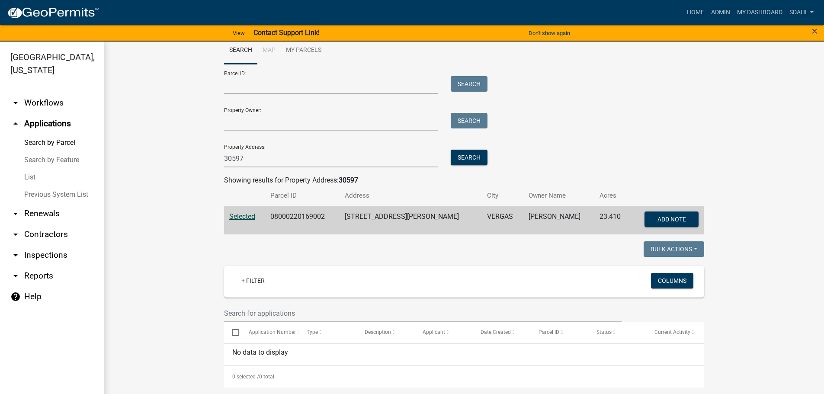
scroll to position [8, 0]
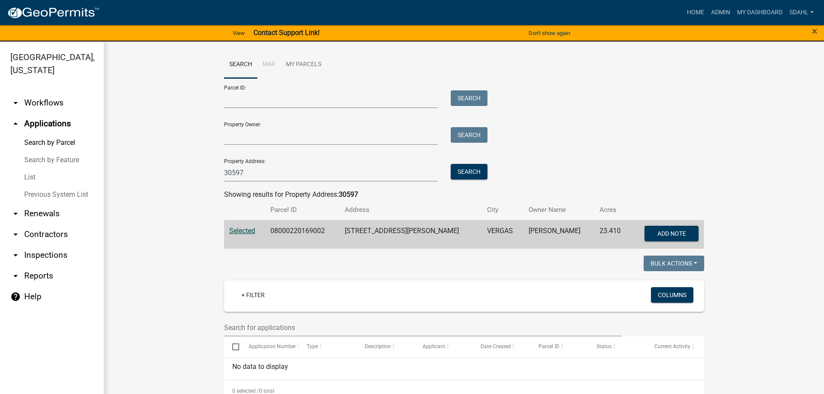
click at [291, 229] on td "08000220169002" at bounding box center [302, 234] width 74 height 29
copy td "08000220169002"
click at [615, 145] on div "Parcel ID: Search Property Owner: Search Property Address: 30597 Search" at bounding box center [464, 129] width 480 height 103
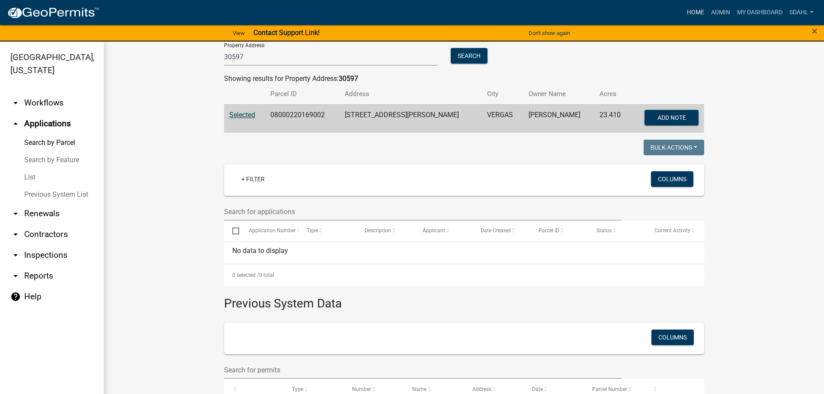
scroll to position [94, 0]
